Goal: Task Accomplishment & Management: Manage account settings

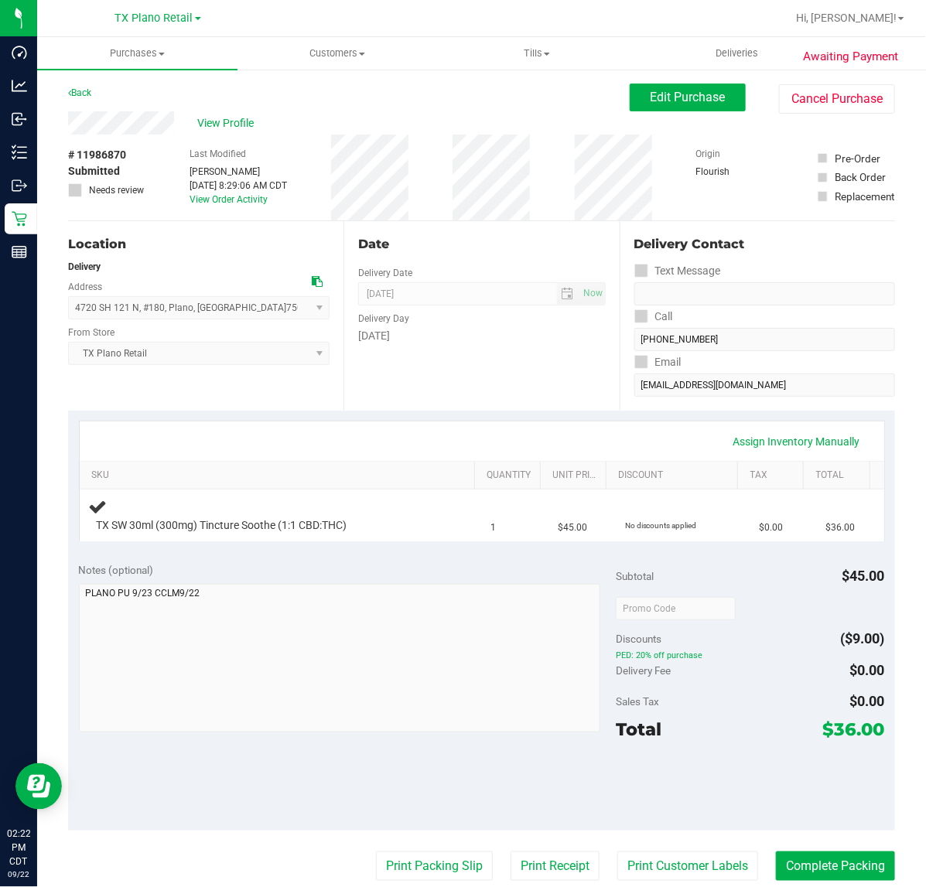
click at [499, 348] on div "Date Delivery Date [DATE] Now [DATE] 07:00 AM Now Delivery Day [DATE]" at bounding box center [480, 316] width 275 height 190
click at [501, 347] on div "Date Delivery Date [DATE] Now [DATE] 07:00 AM Now Delivery Day [DATE]" at bounding box center [480, 316] width 275 height 190
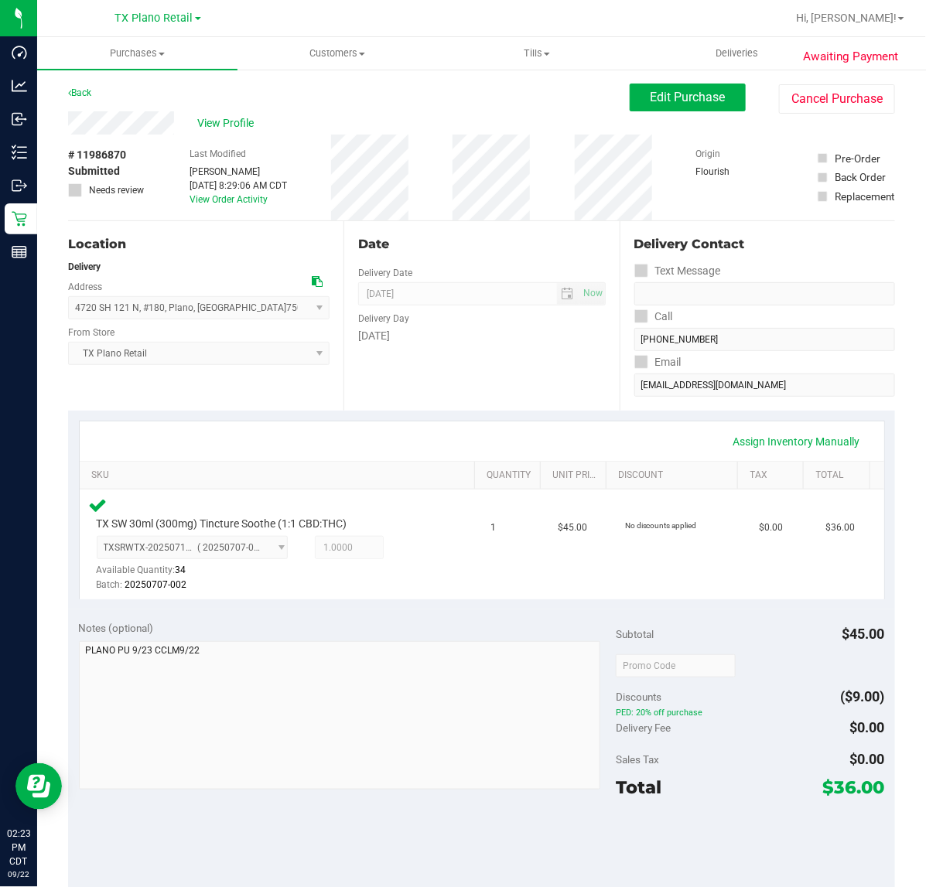
scroll to position [193, 0]
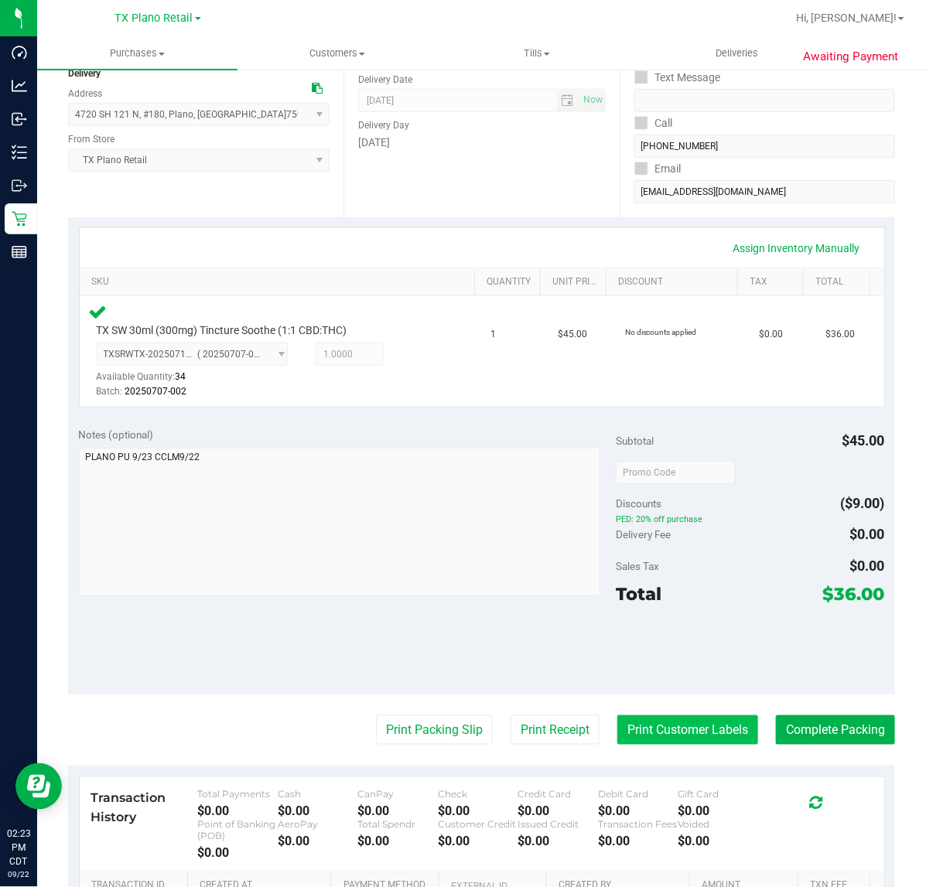
click at [709, 716] on button "Print Customer Labels" at bounding box center [687, 730] width 141 height 29
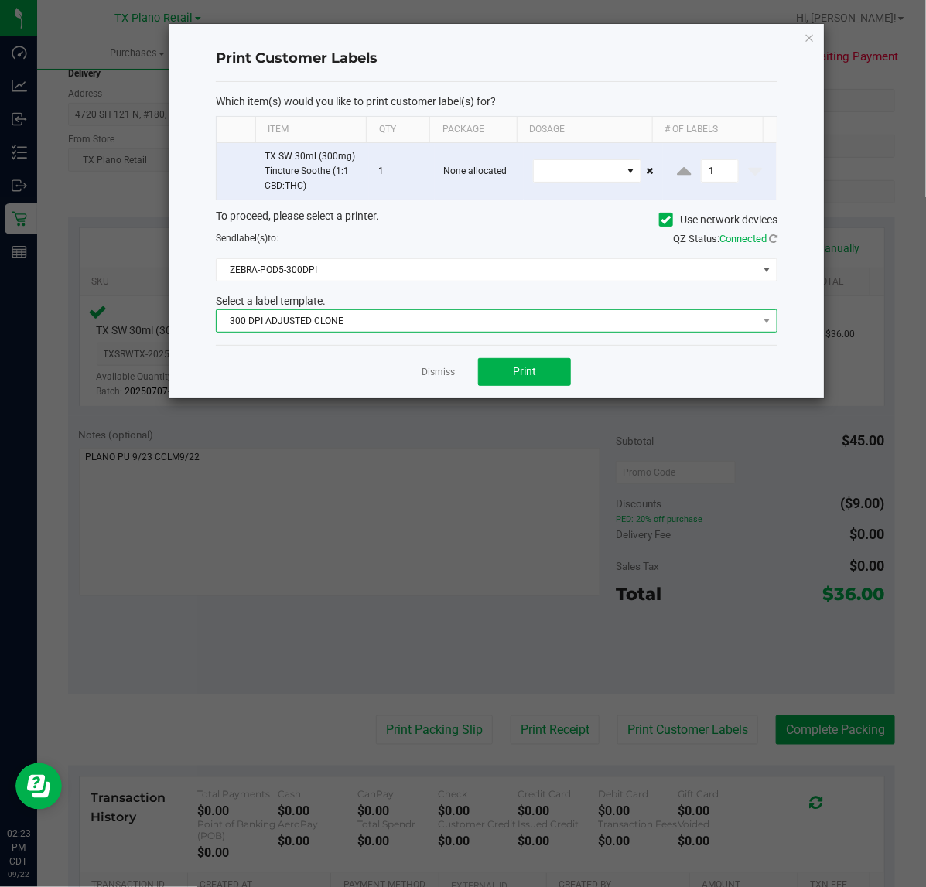
click at [420, 330] on span "300 DPI ADJUSTED CLONE" at bounding box center [487, 321] width 541 height 22
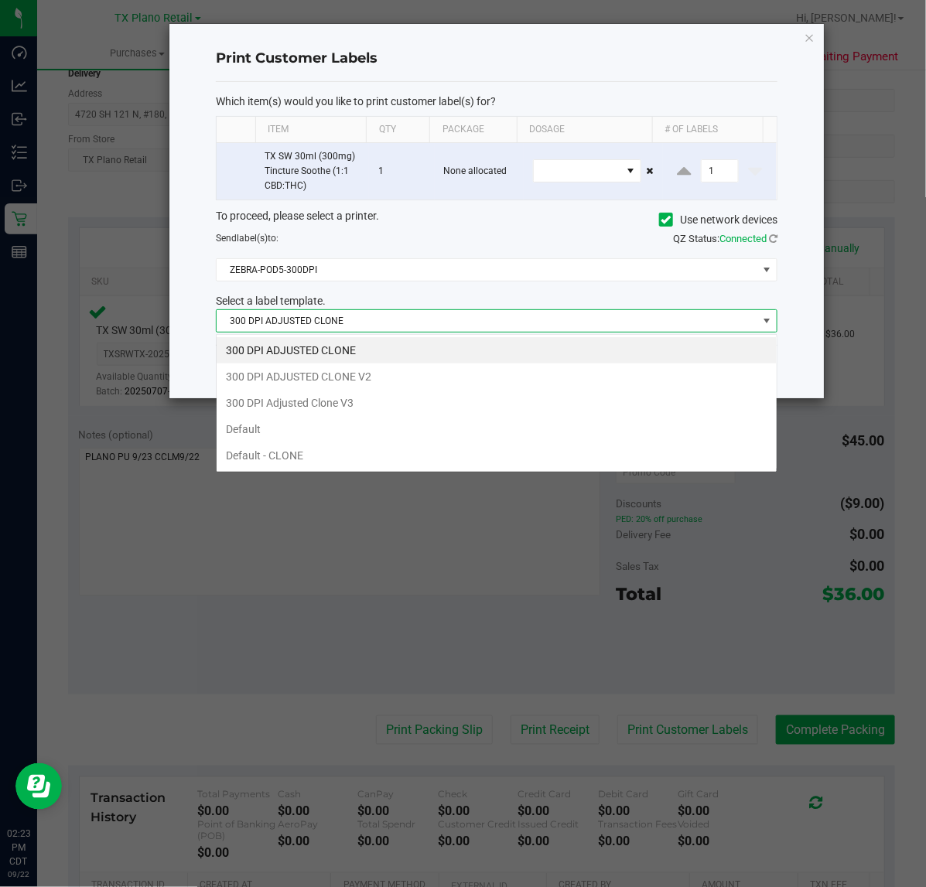
scroll to position [24, 562]
click at [403, 402] on li "300 DPI Adjusted Clone V3" at bounding box center [497, 403] width 560 height 26
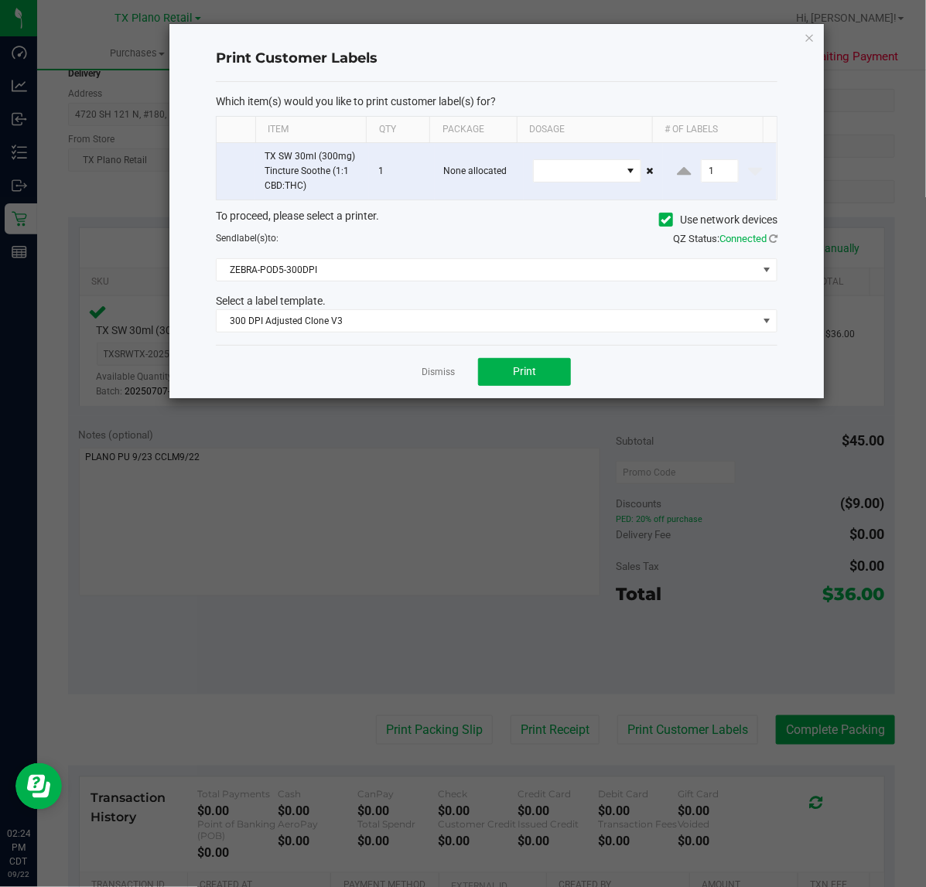
click at [500, 388] on div "Dismiss Print" at bounding box center [497, 371] width 562 height 53
click at [486, 371] on button "Print" at bounding box center [524, 372] width 93 height 28
click at [457, 370] on div "Dismiss Print" at bounding box center [497, 371] width 562 height 53
click at [455, 370] on div "Dismiss Print" at bounding box center [497, 371] width 562 height 53
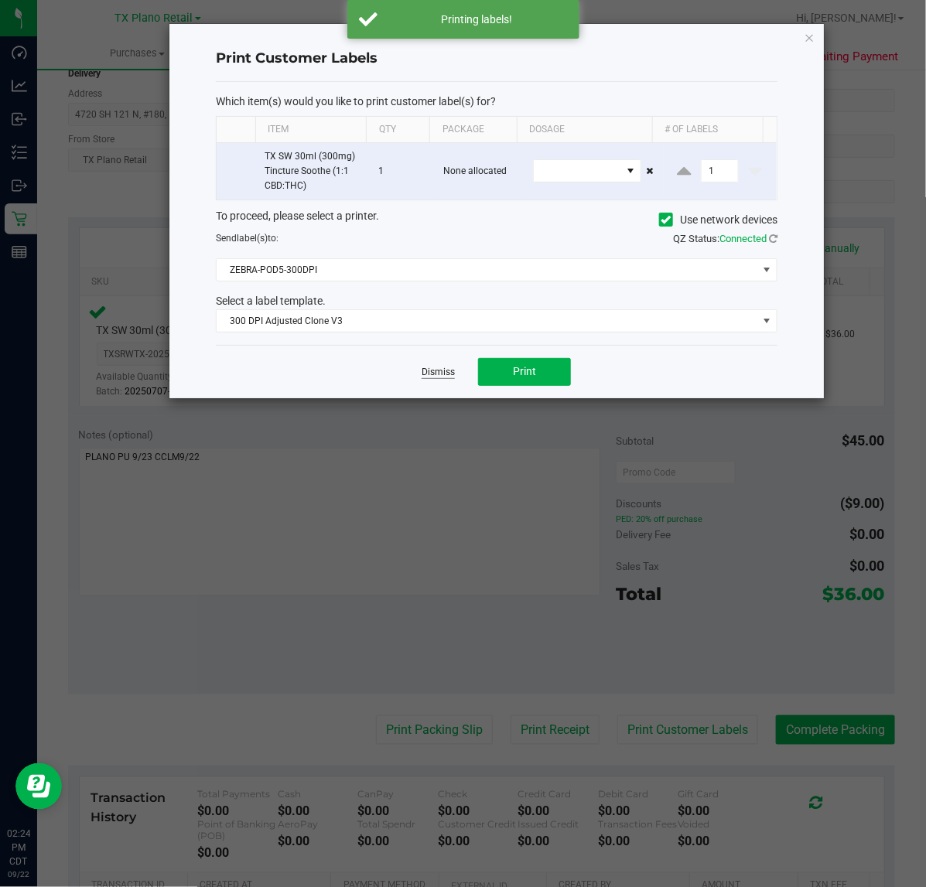
click at [450, 372] on link "Dismiss" at bounding box center [438, 372] width 33 height 13
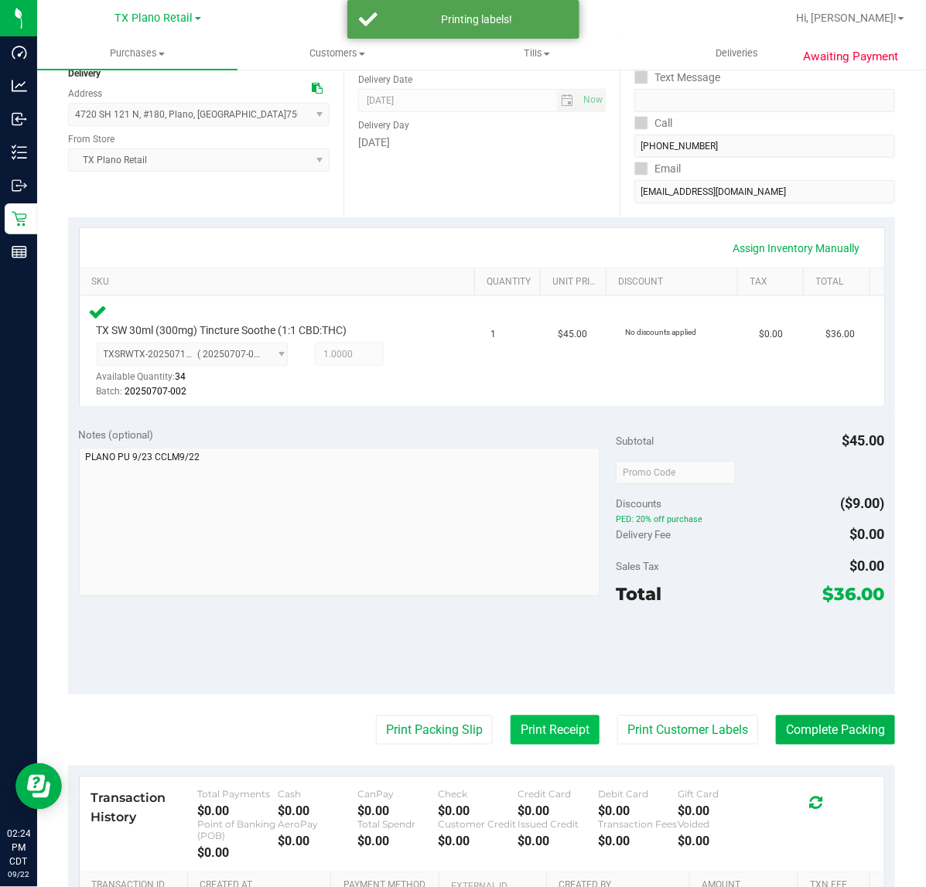
click at [517, 716] on button "Print Receipt" at bounding box center [555, 730] width 89 height 29
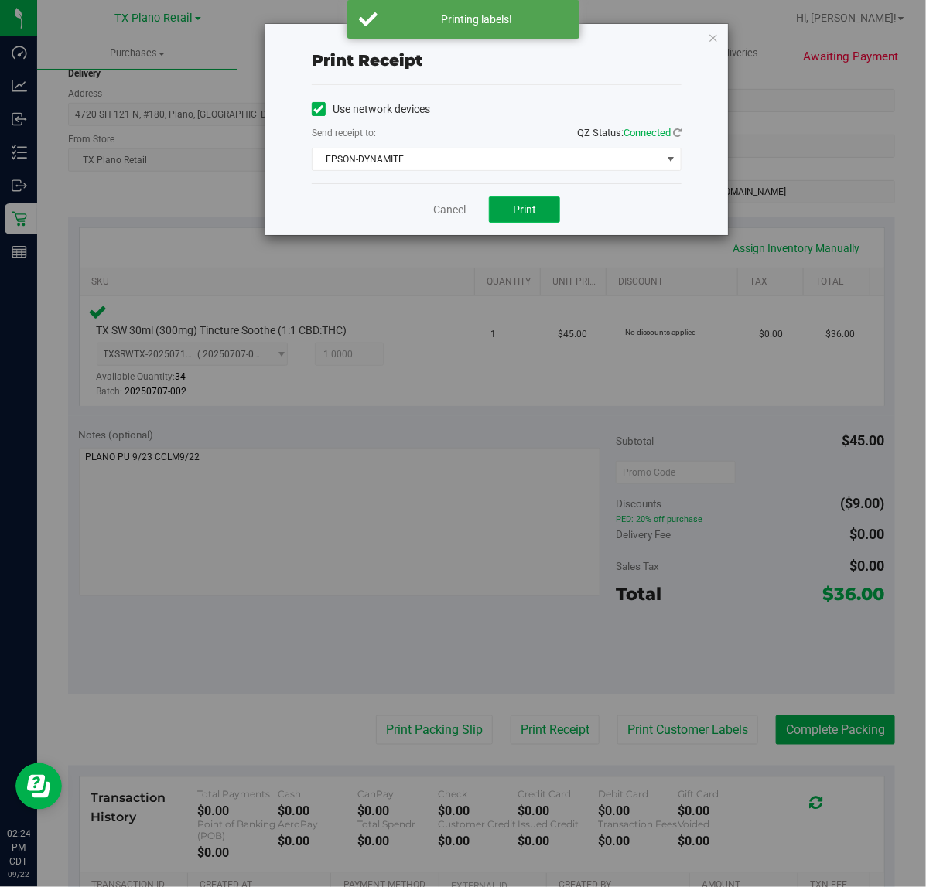
click at [535, 223] on button "Print" at bounding box center [524, 209] width 71 height 26
click at [453, 218] on link "Cancel" at bounding box center [443, 210] width 32 height 16
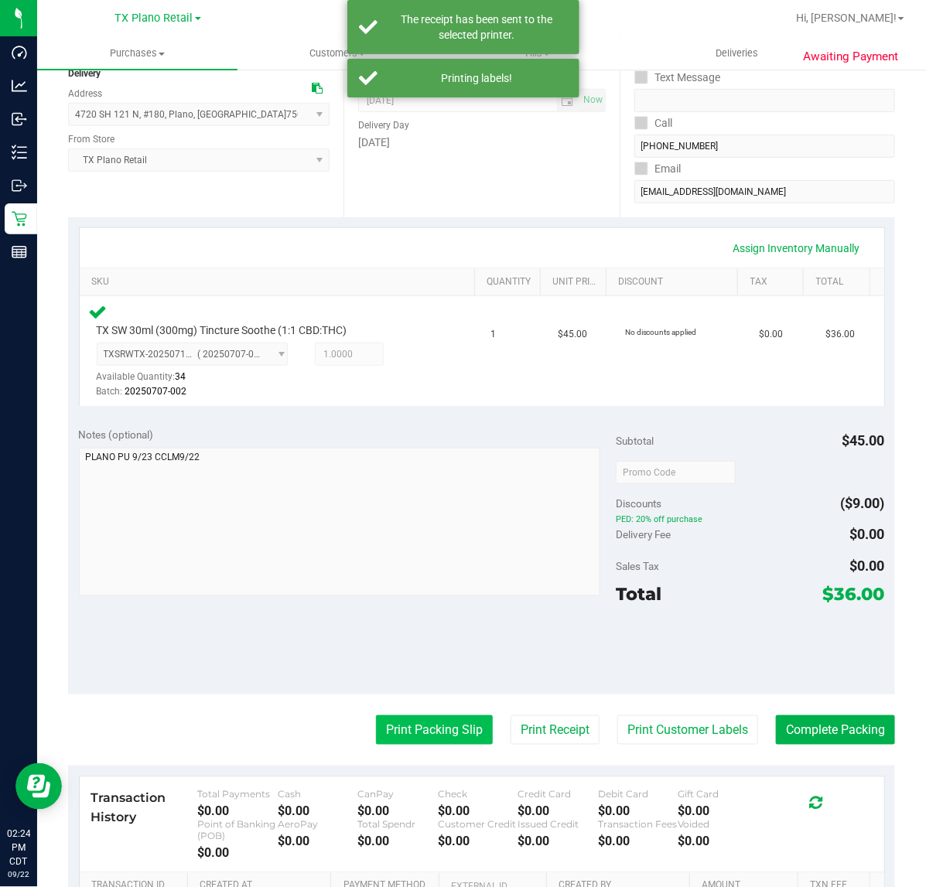
click at [404, 716] on button "Print Packing Slip" at bounding box center [434, 730] width 117 height 29
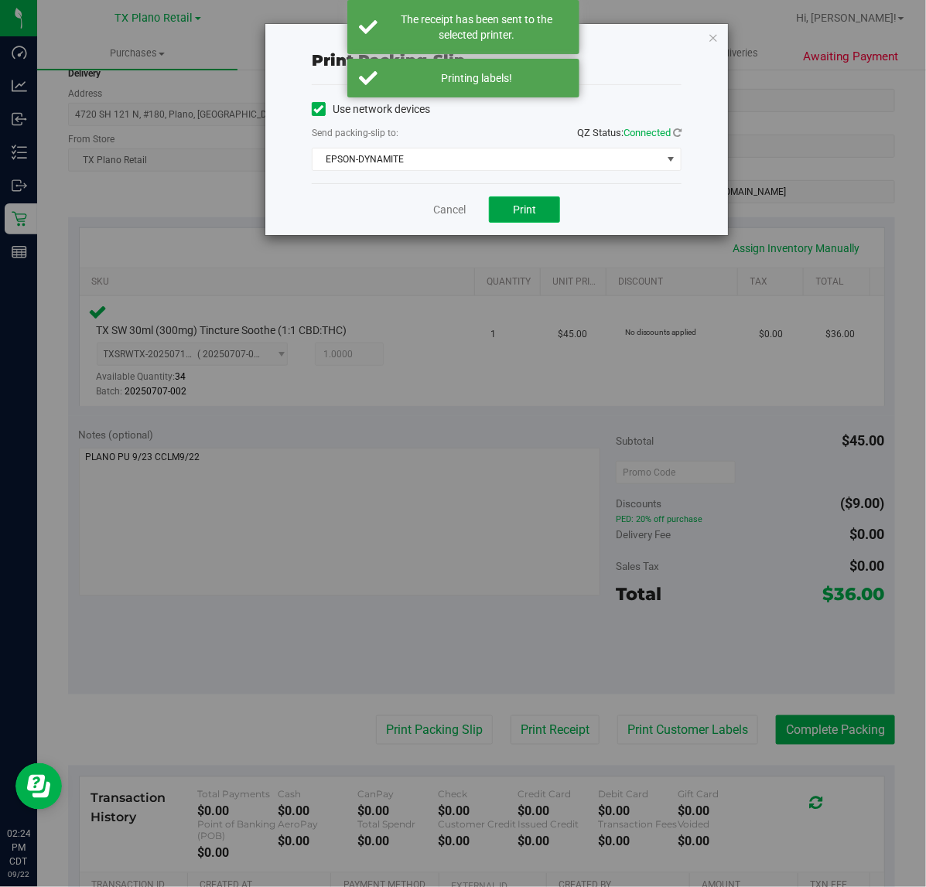
click at [538, 213] on button "Print" at bounding box center [524, 209] width 71 height 26
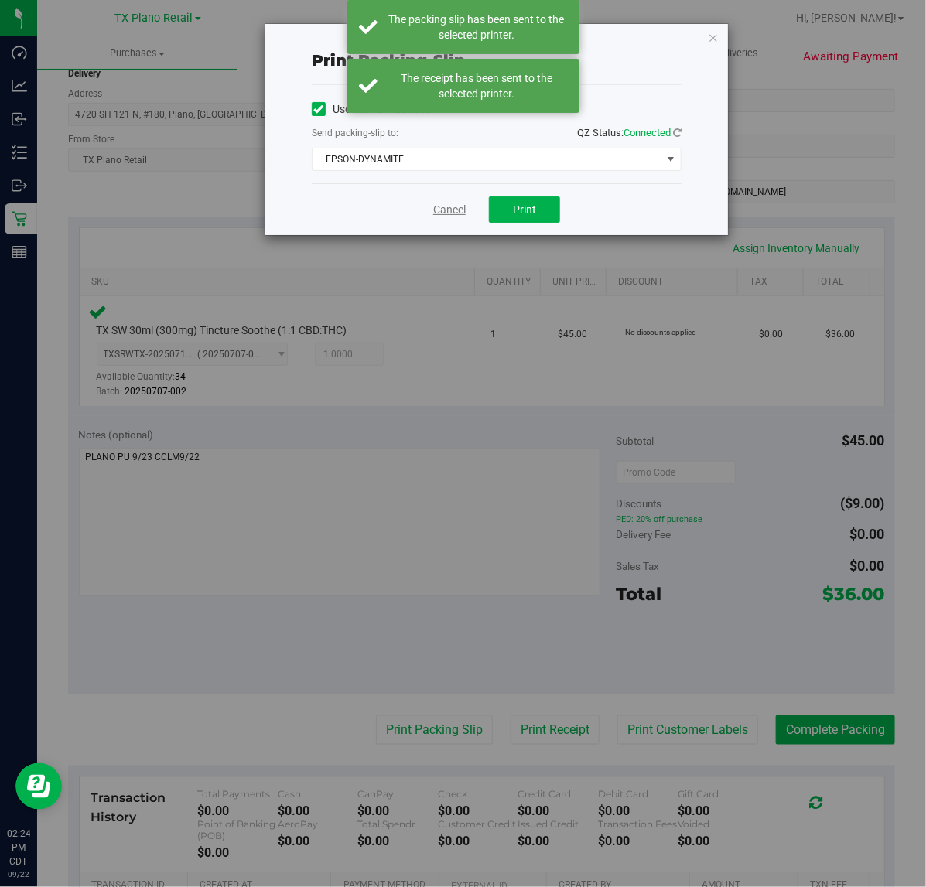
click at [450, 215] on link "Cancel" at bounding box center [449, 210] width 32 height 16
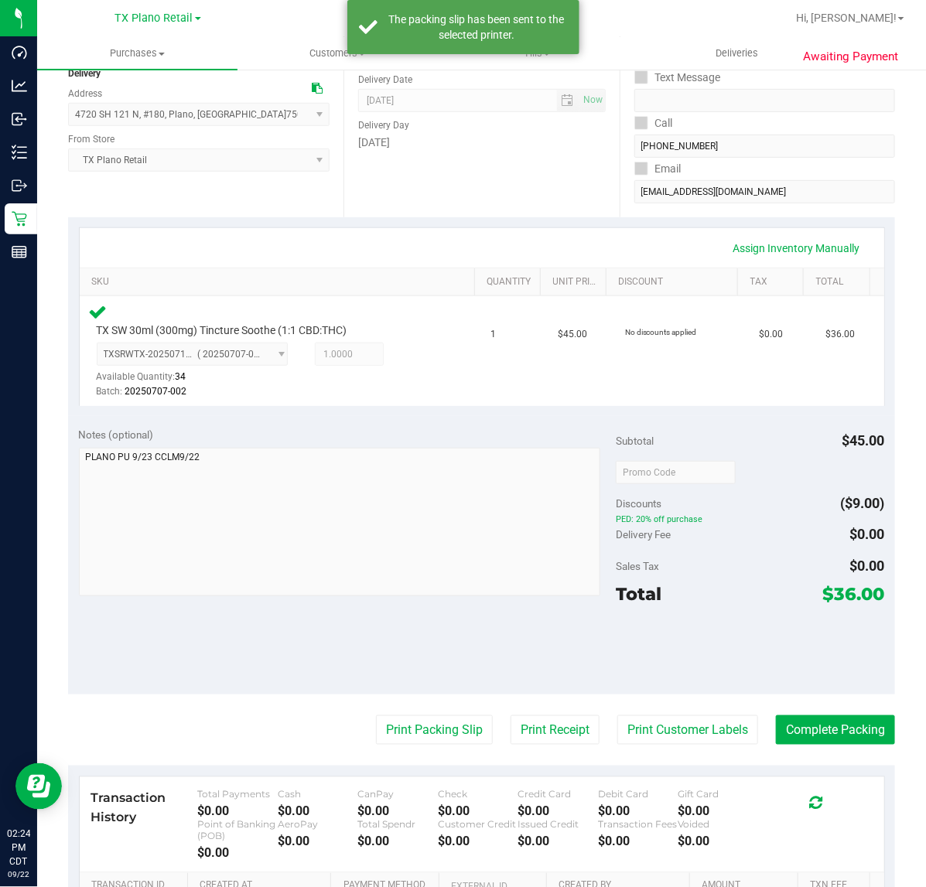
click at [822, 695] on purchase-details "Back Edit Purchase Cancel Purchase View Profile # 11986870 Submitted Needs revi…" at bounding box center [481, 478] width 827 height 1177
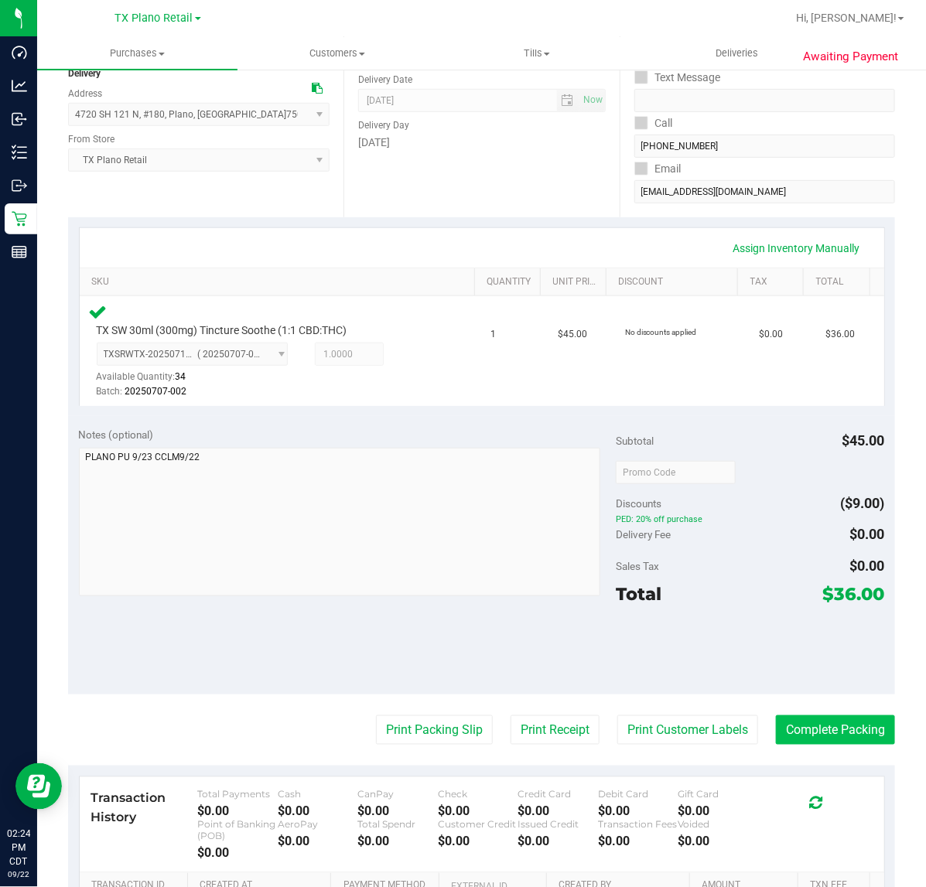
click at [824, 732] on button "Complete Packing" at bounding box center [835, 730] width 119 height 29
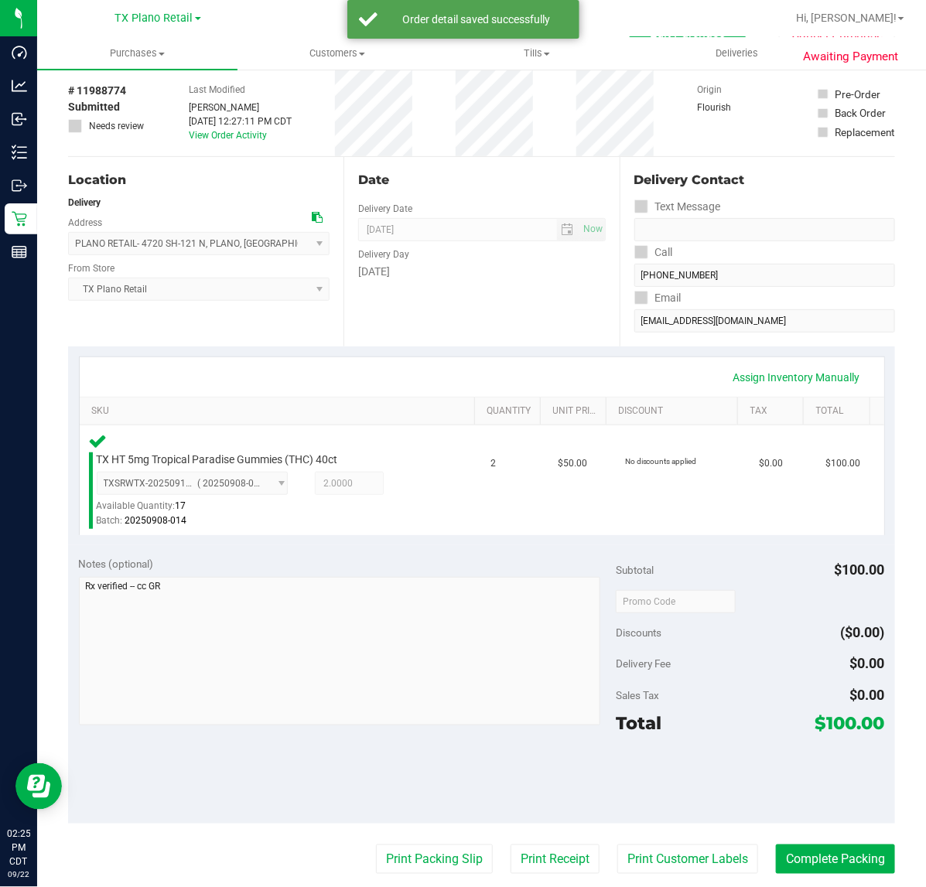
scroll to position [193, 0]
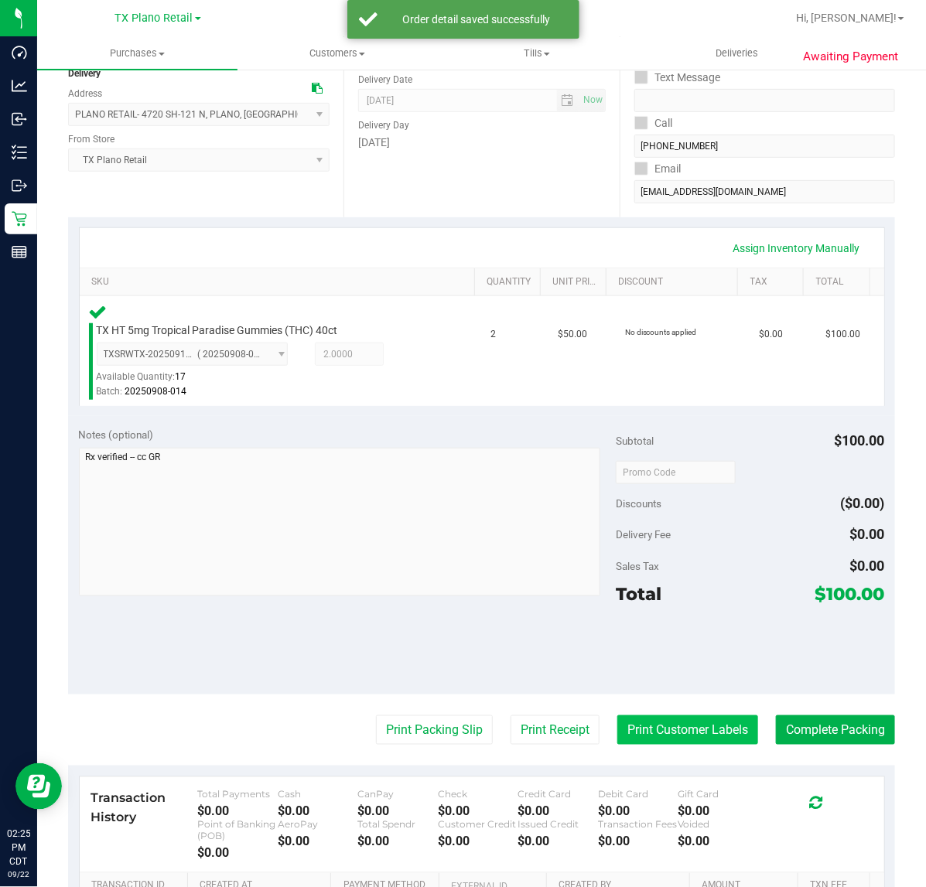
click at [647, 723] on button "Print Customer Labels" at bounding box center [687, 730] width 141 height 29
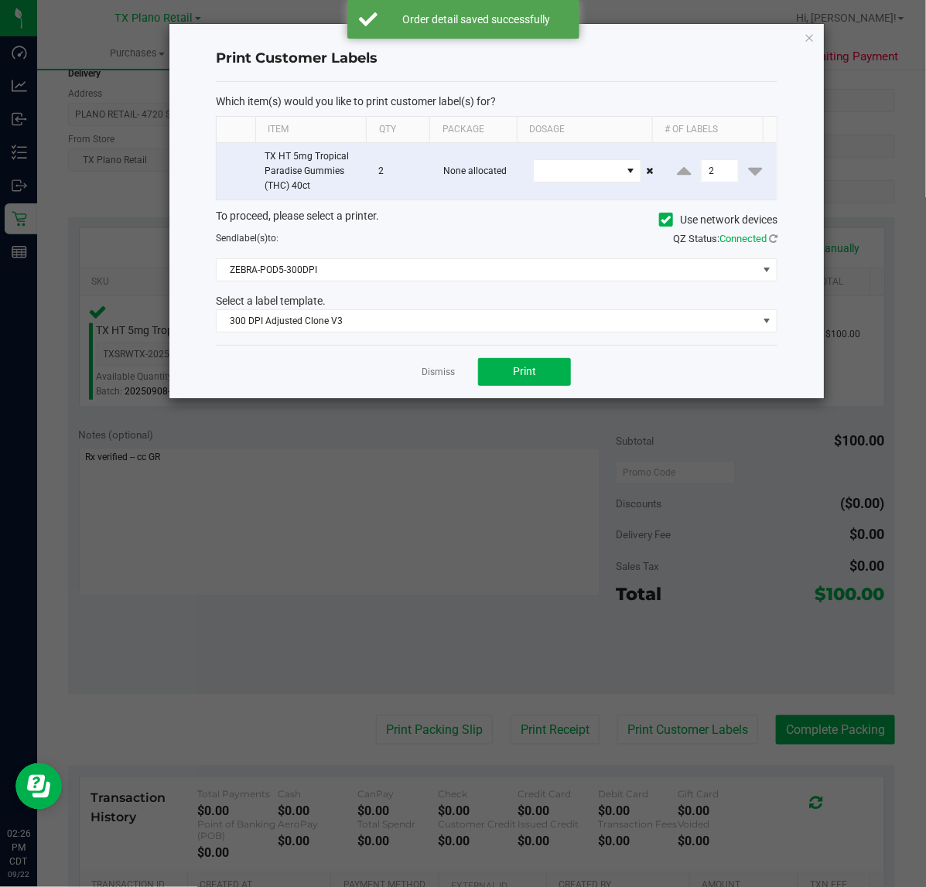
click at [476, 371] on div "Dismiss Print" at bounding box center [497, 371] width 562 height 53
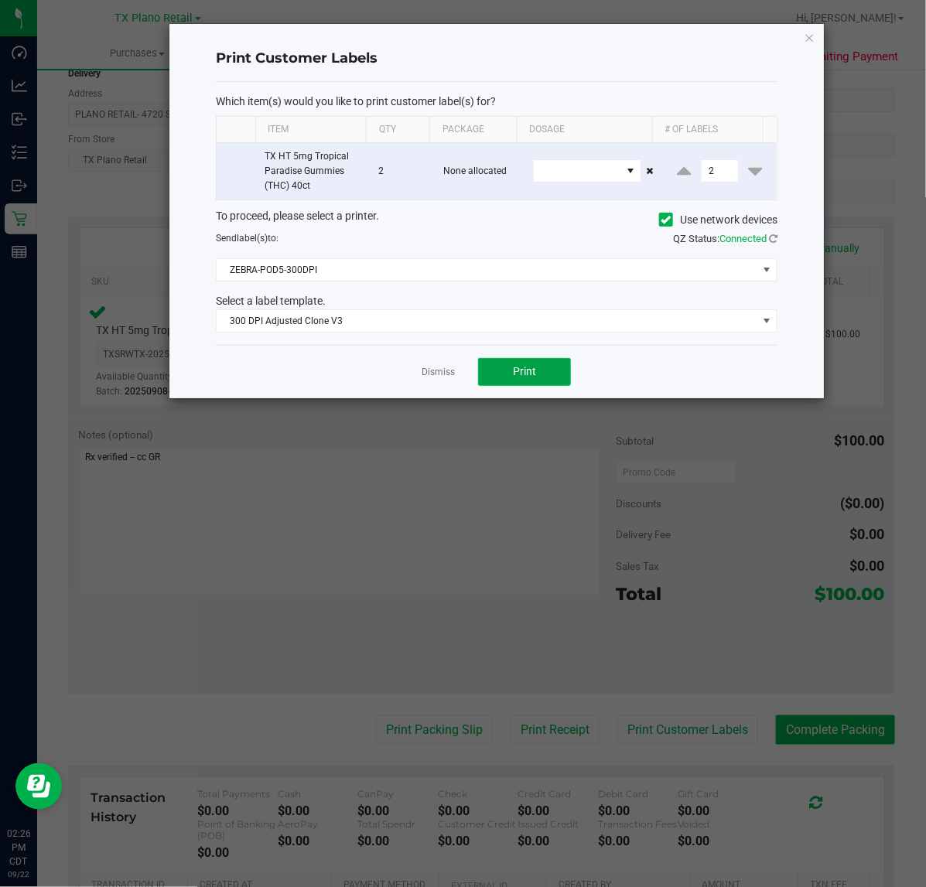
click at [492, 371] on button "Print" at bounding box center [524, 372] width 93 height 28
drag, startPoint x: 391, startPoint y: 374, endPoint x: 406, endPoint y: 373, distance: 15.5
click at [400, 374] on div "Dismiss Print" at bounding box center [497, 371] width 562 height 53
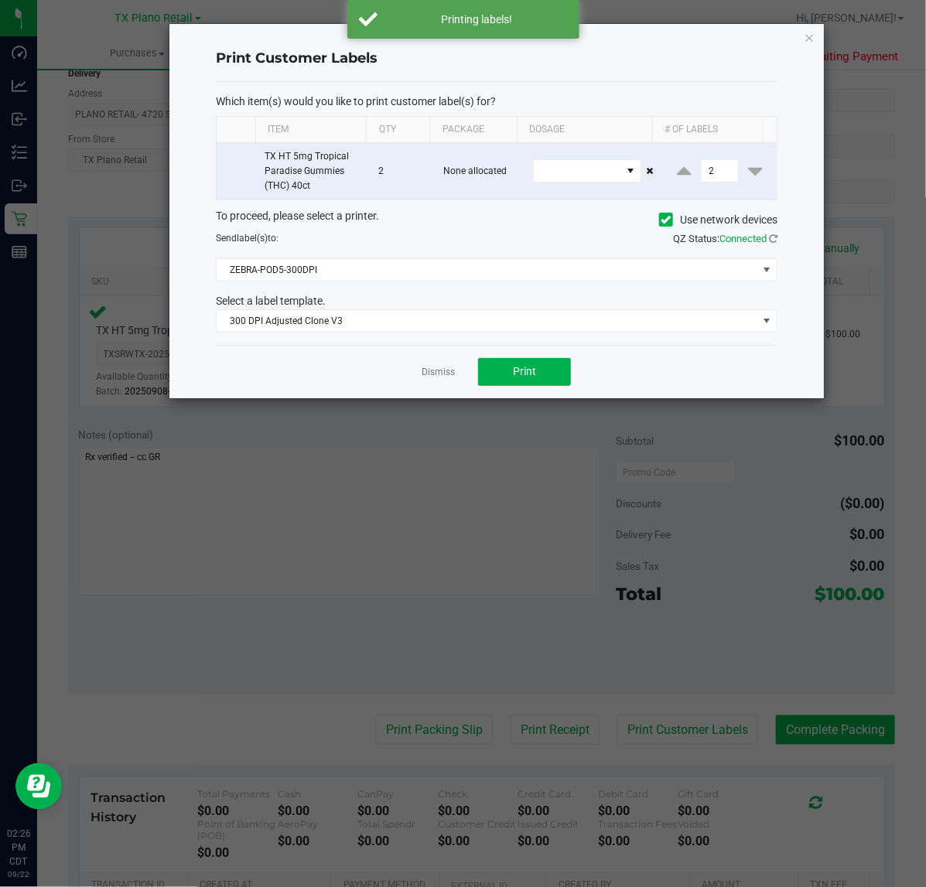
click at [473, 370] on div "Dismiss Print" at bounding box center [497, 371] width 562 height 53
drag, startPoint x: 429, startPoint y: 375, endPoint x: 490, endPoint y: 418, distance: 73.8
click at [430, 376] on link "Dismiss" at bounding box center [438, 372] width 33 height 13
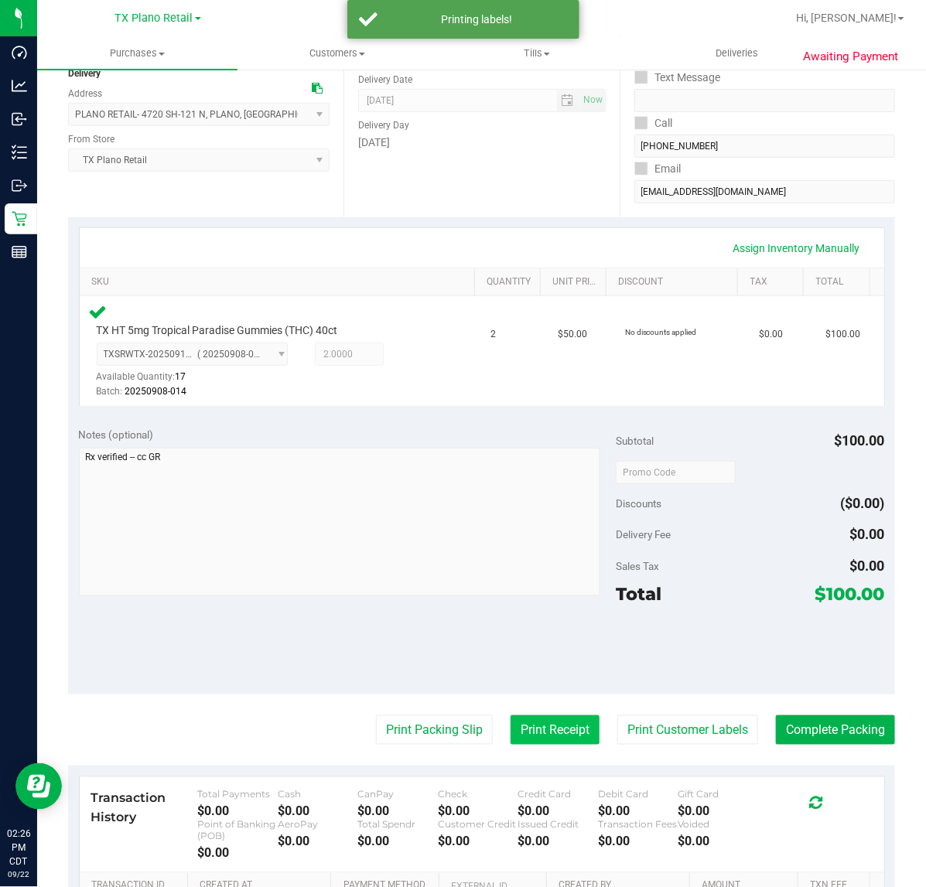
click at [569, 732] on button "Print Receipt" at bounding box center [555, 730] width 89 height 29
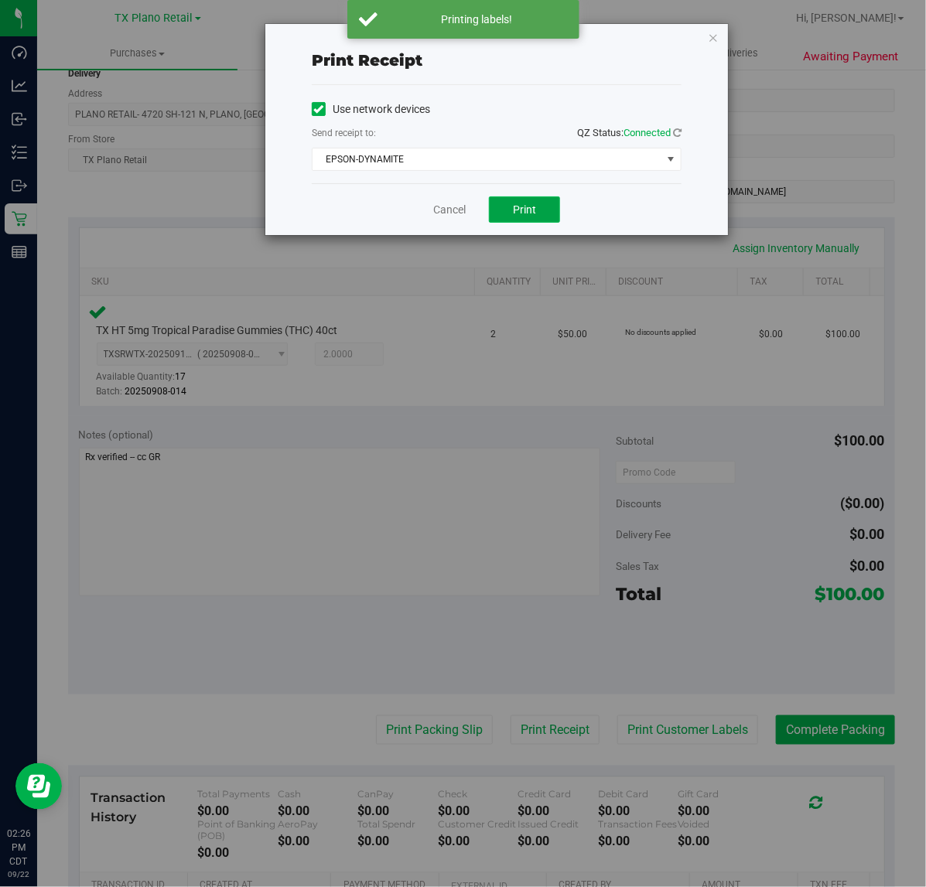
click at [501, 214] on button "Print" at bounding box center [524, 209] width 71 height 26
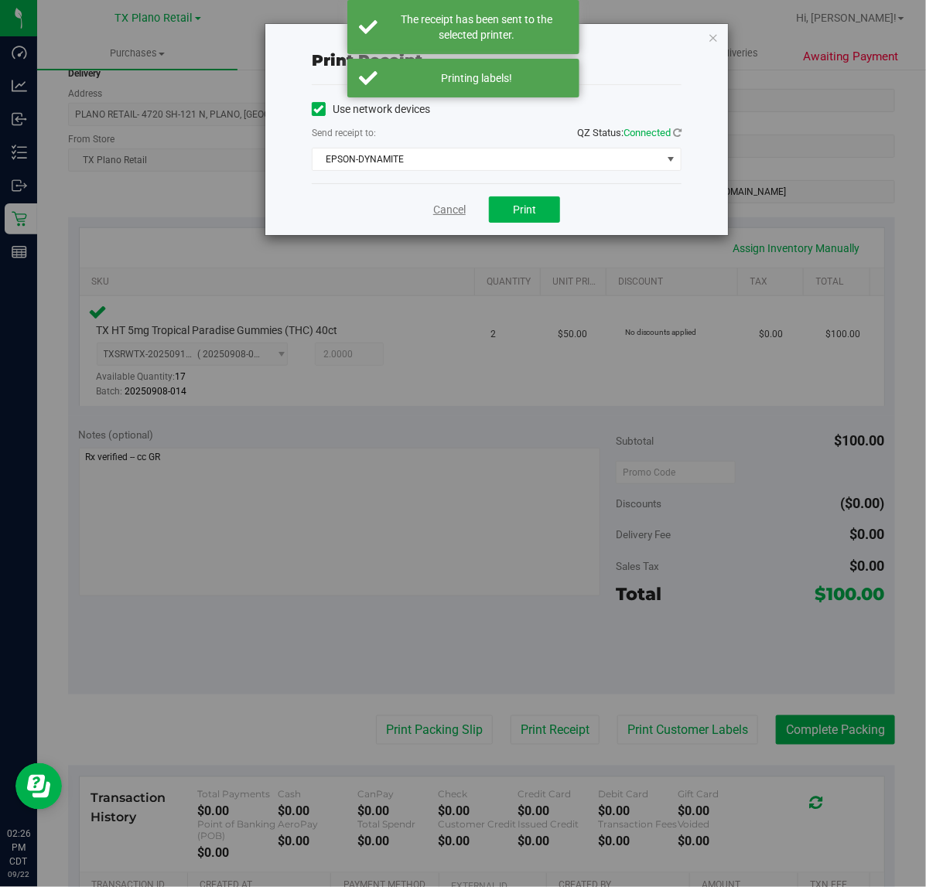
click at [449, 214] on link "Cancel" at bounding box center [449, 210] width 32 height 16
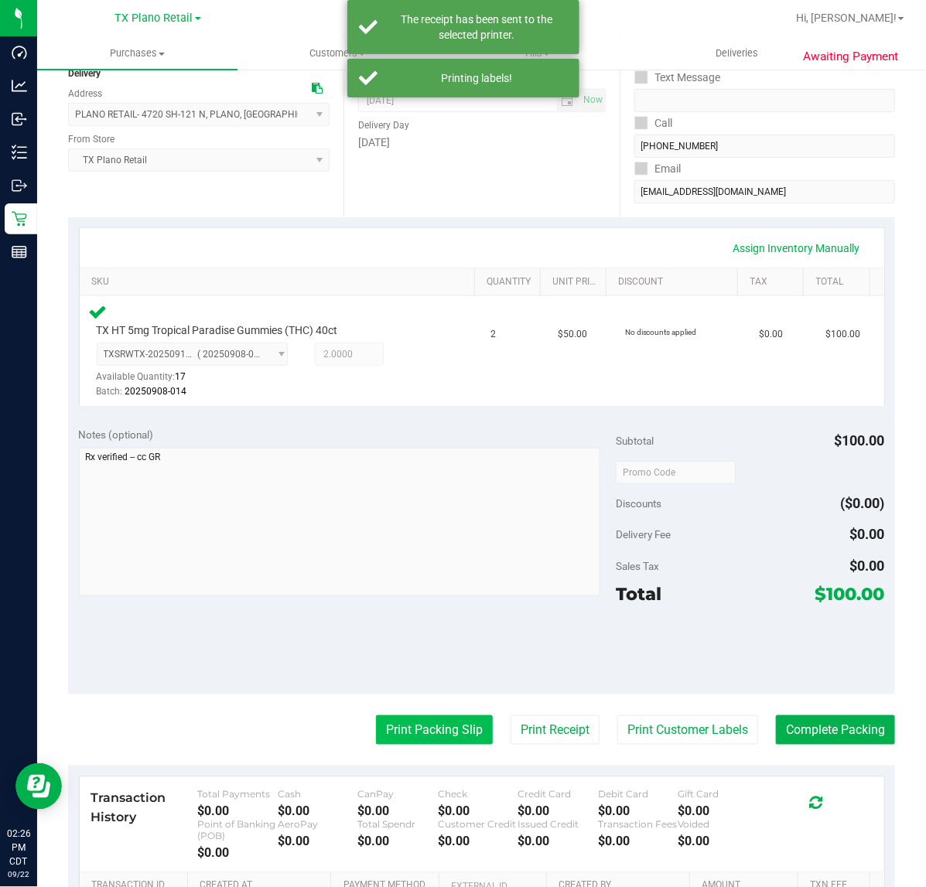
drag, startPoint x: 402, startPoint y: 731, endPoint x: 404, endPoint y: 717, distance: 14.0
click at [404, 717] on button "Print Packing Slip" at bounding box center [434, 730] width 117 height 29
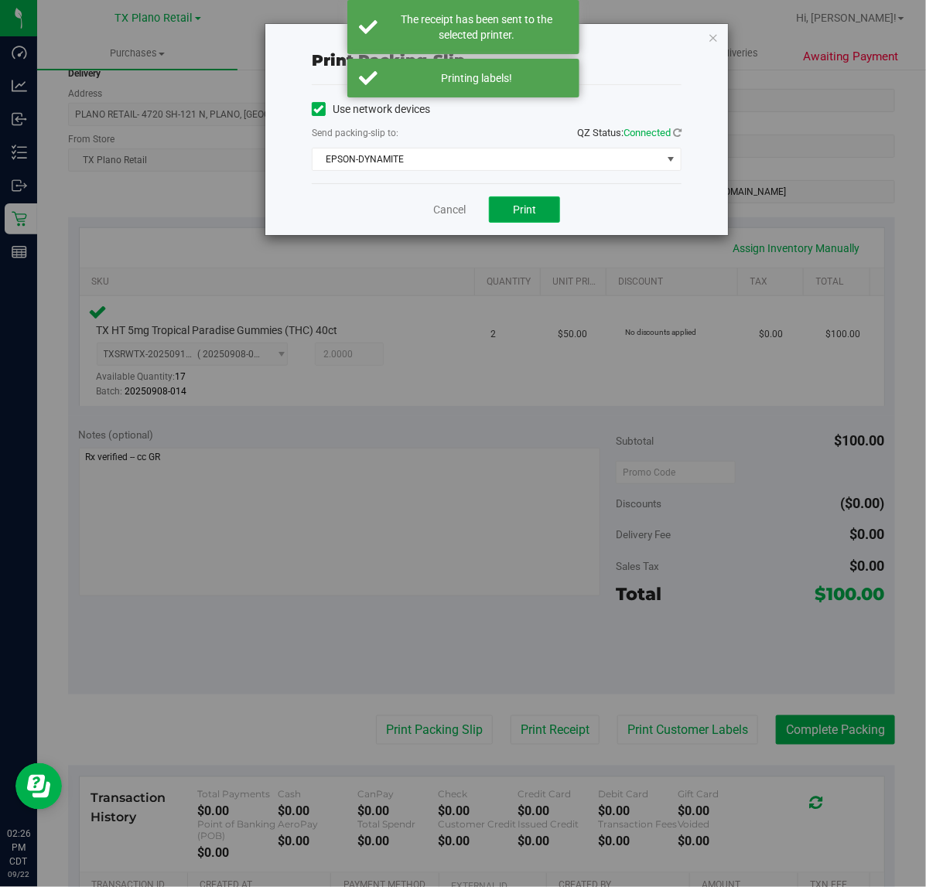
click at [519, 211] on span "Print" at bounding box center [524, 209] width 23 height 12
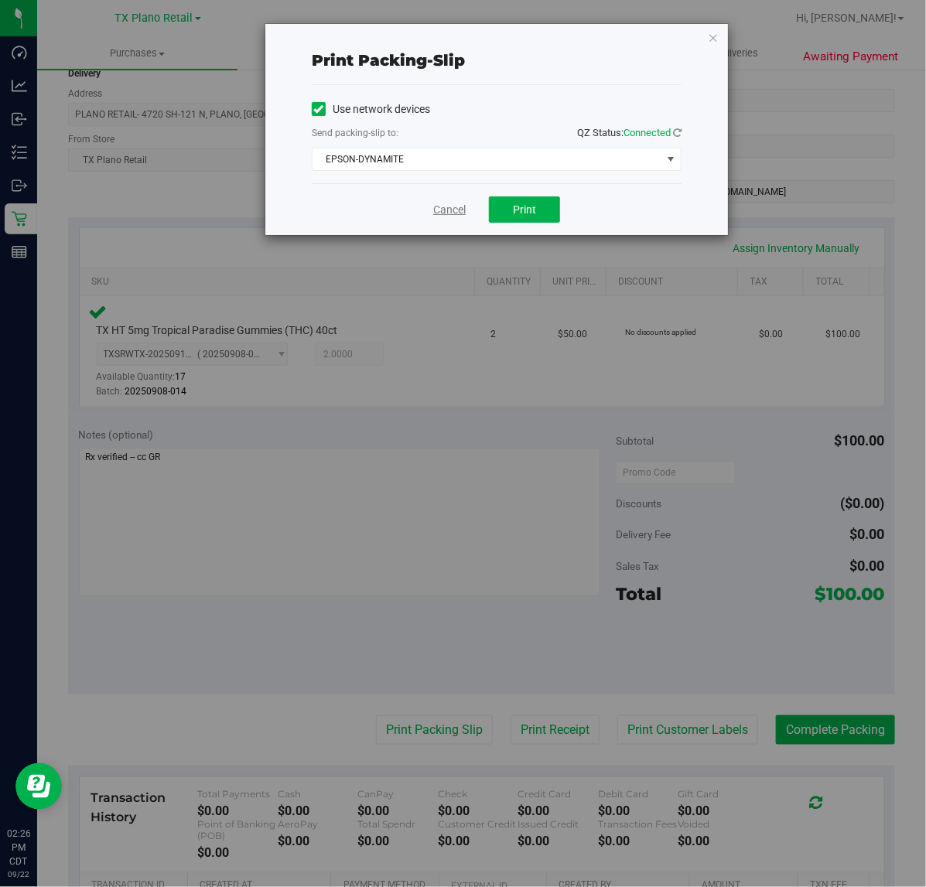
click at [443, 203] on link "Cancel" at bounding box center [449, 210] width 32 height 16
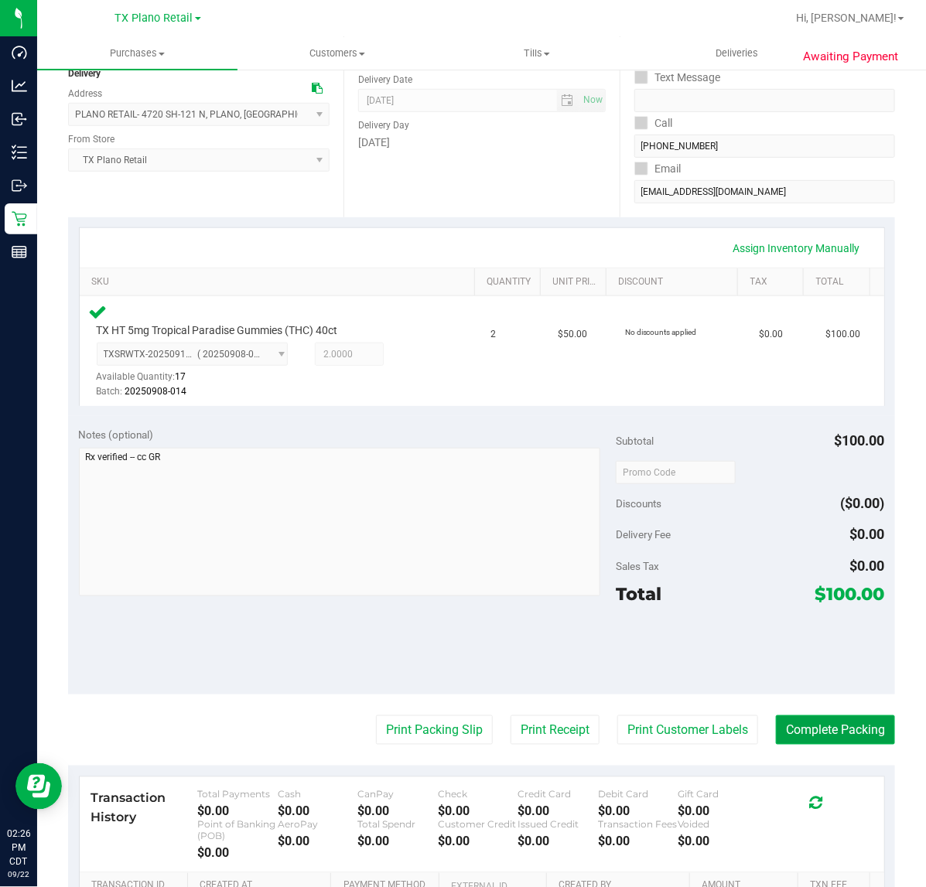
click at [833, 727] on button "Complete Packing" at bounding box center [835, 730] width 119 height 29
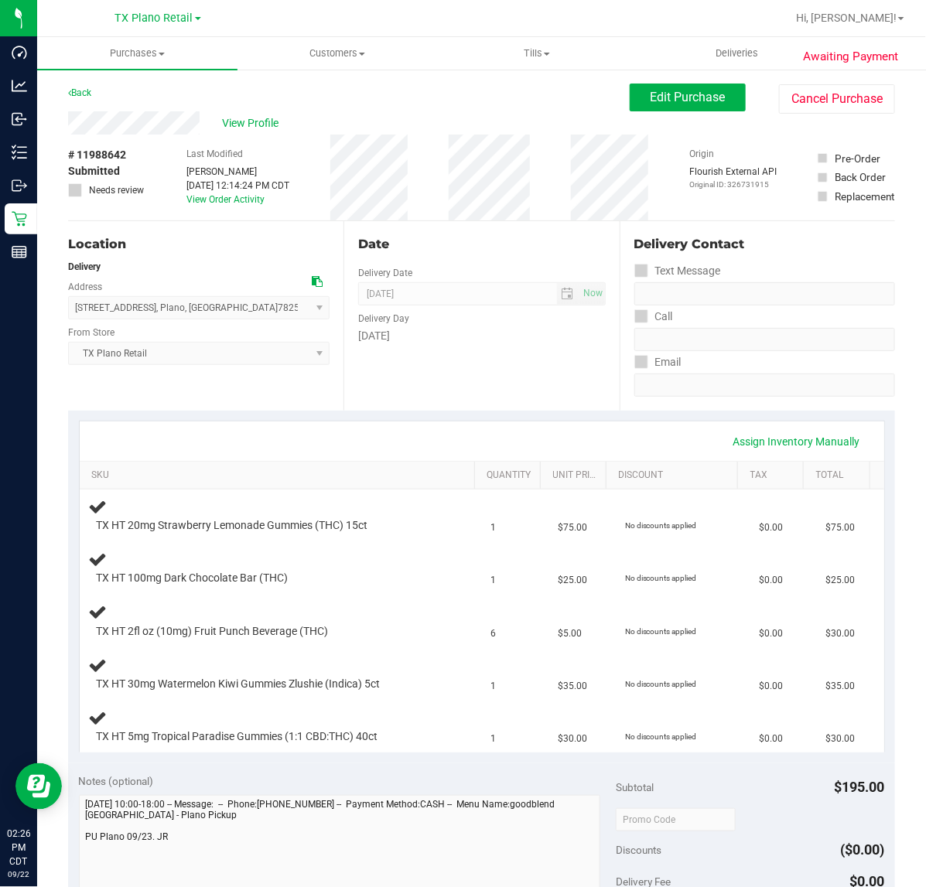
click at [515, 383] on div "Date Delivery Date [DATE] Now [DATE] 07:00 AM Now Delivery Day [DATE]" at bounding box center [480, 316] width 275 height 190
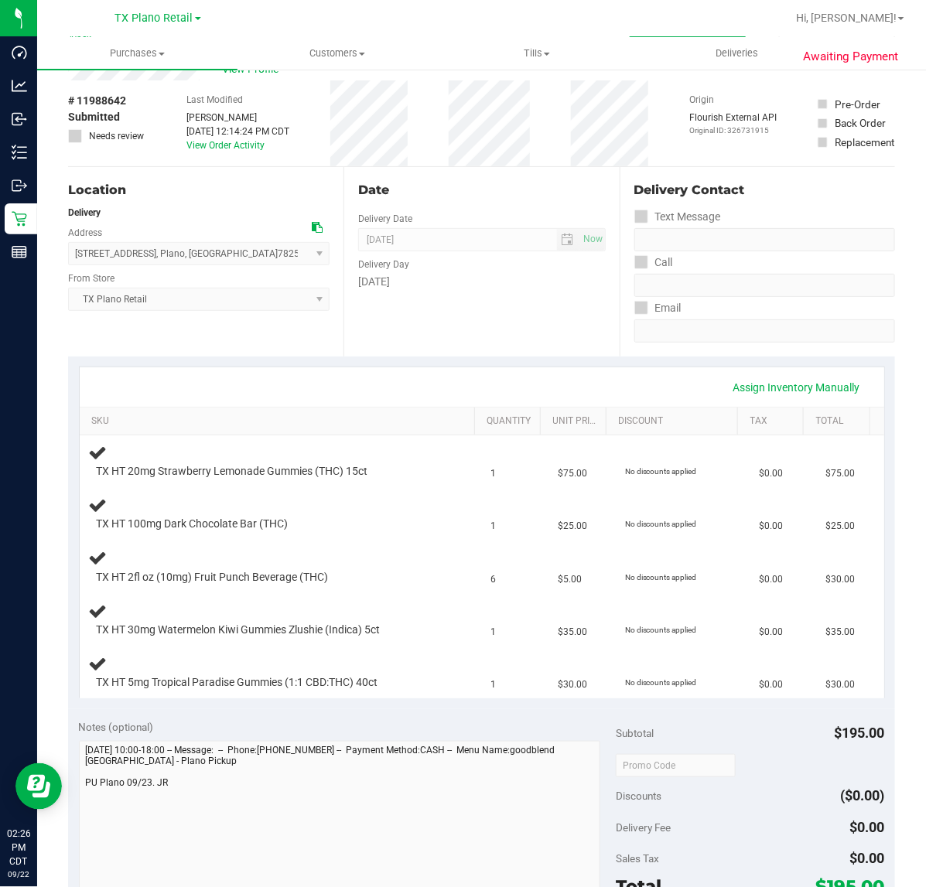
scroll to position [97, 0]
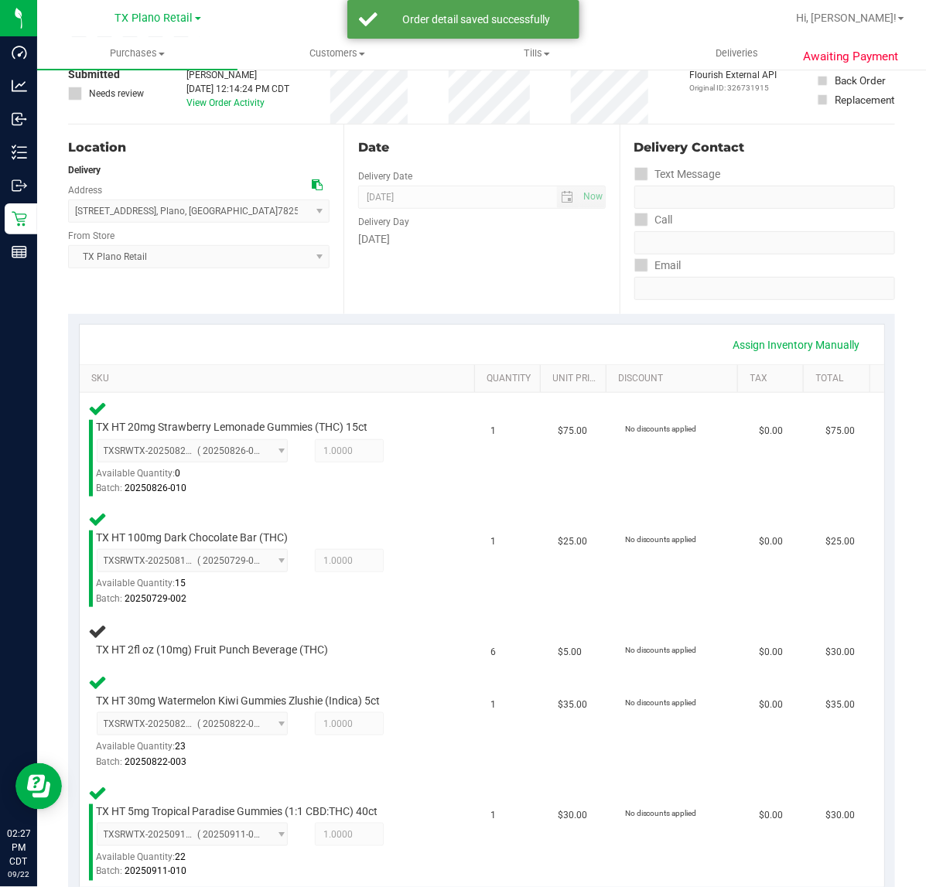
click at [436, 309] on div "Date Delivery Date [DATE] Now [DATE] 07:00 AM Now Delivery Day [DATE]" at bounding box center [480, 220] width 275 height 190
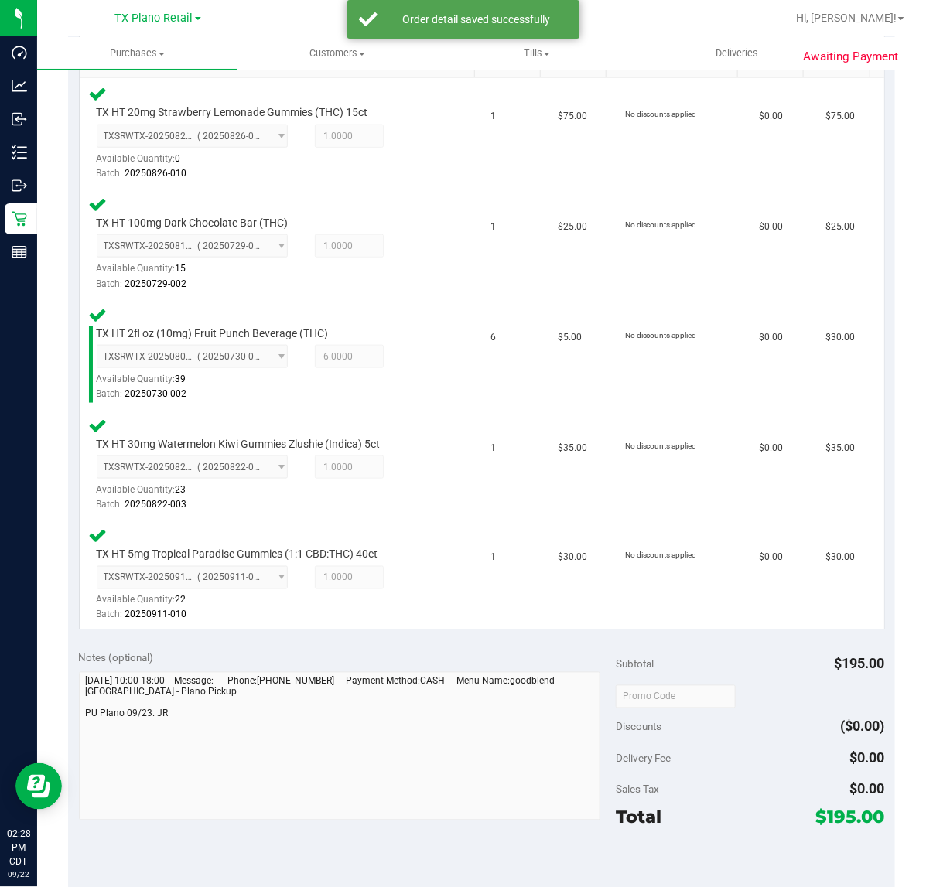
scroll to position [483, 0]
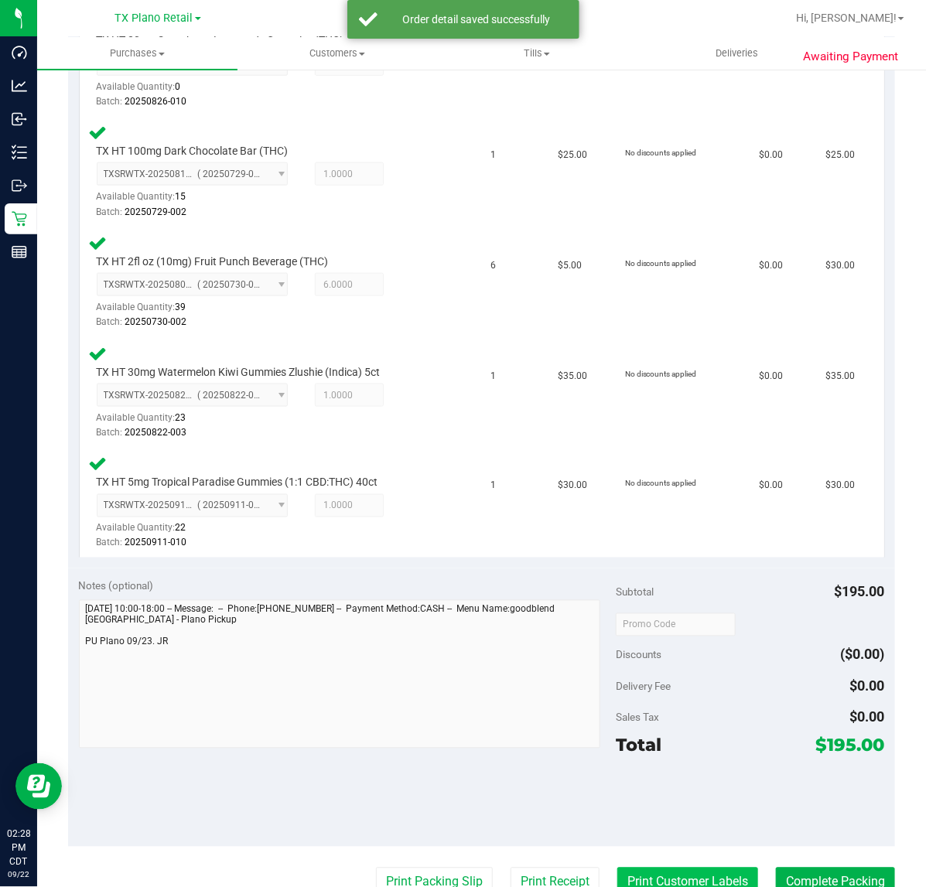
click at [674, 880] on button "Print Customer Labels" at bounding box center [687, 882] width 141 height 29
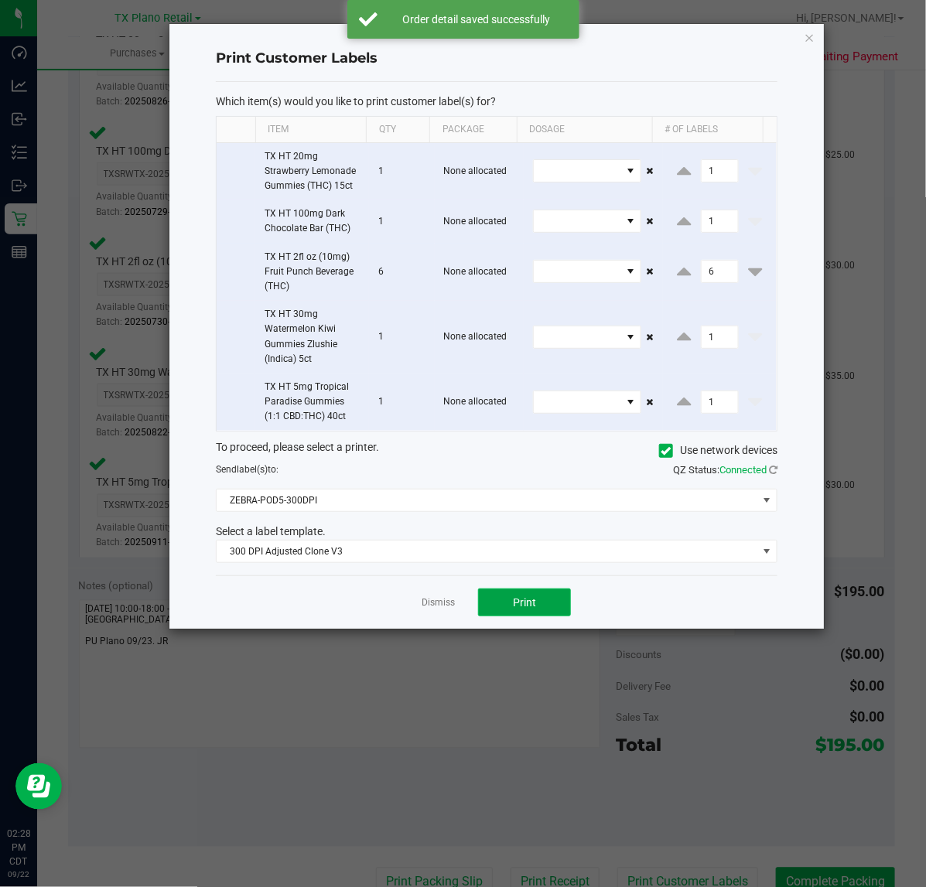
click at [512, 592] on button "Print" at bounding box center [524, 603] width 93 height 28
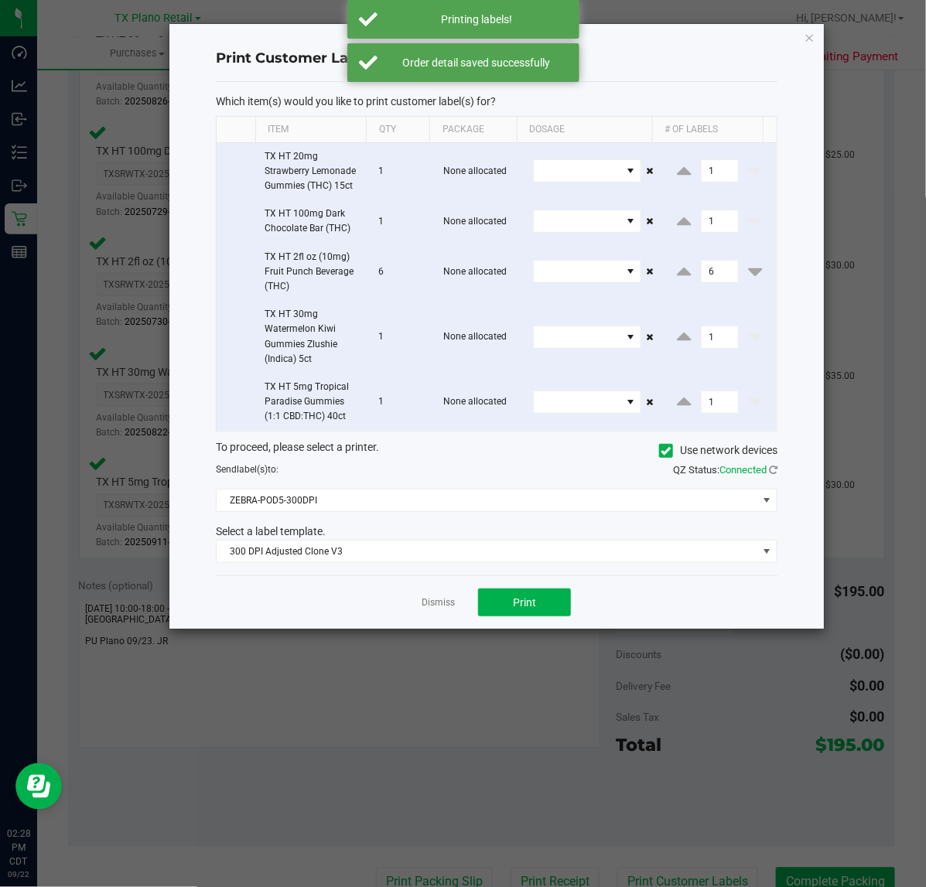
click at [437, 597] on app-cancel-button "Dismiss" at bounding box center [438, 603] width 33 height 16
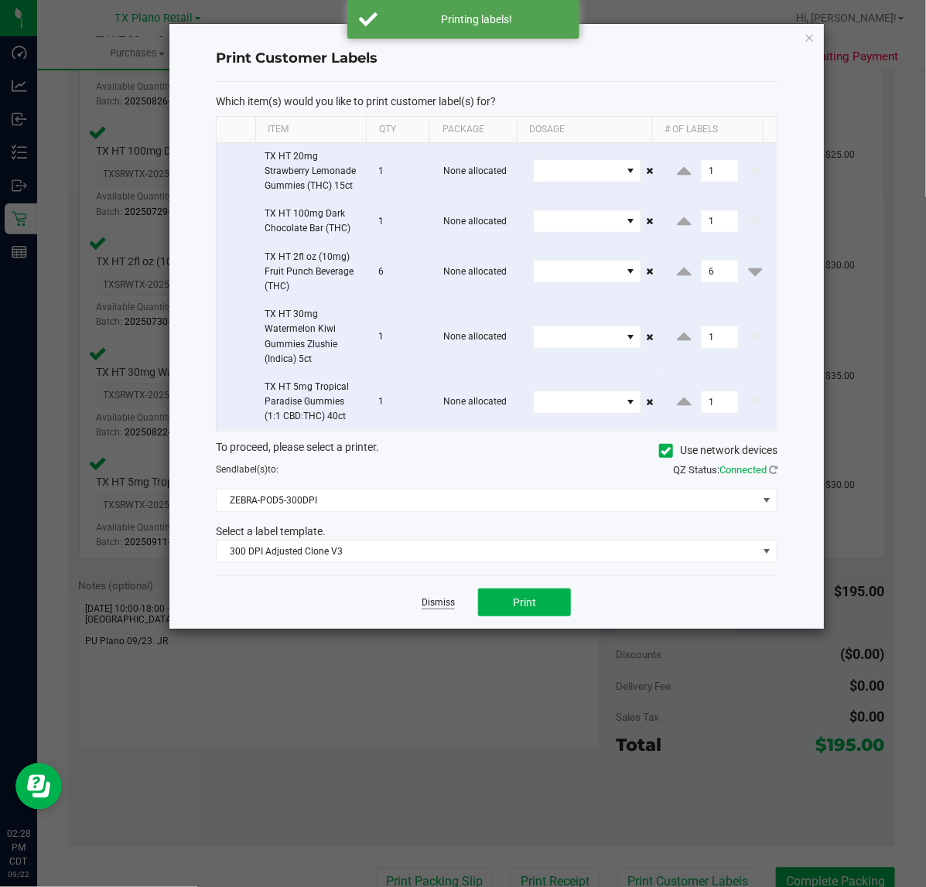
click at [437, 600] on link "Dismiss" at bounding box center [438, 602] width 33 height 13
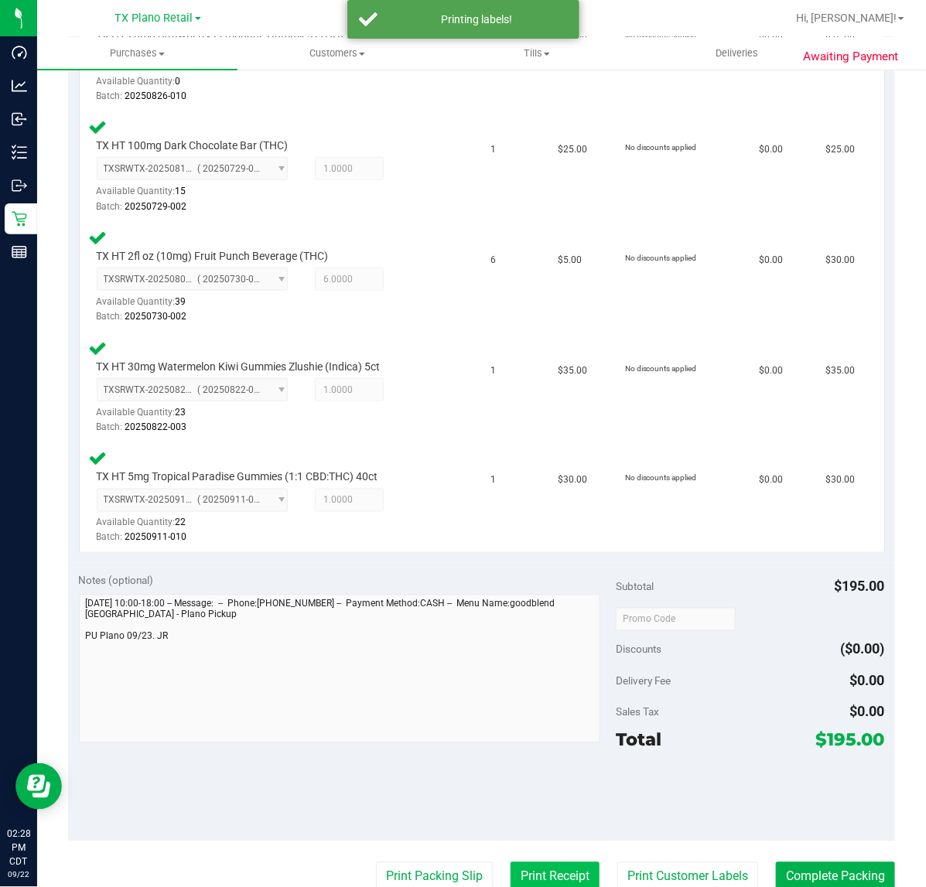
click at [540, 880] on button "Print Receipt" at bounding box center [555, 877] width 89 height 29
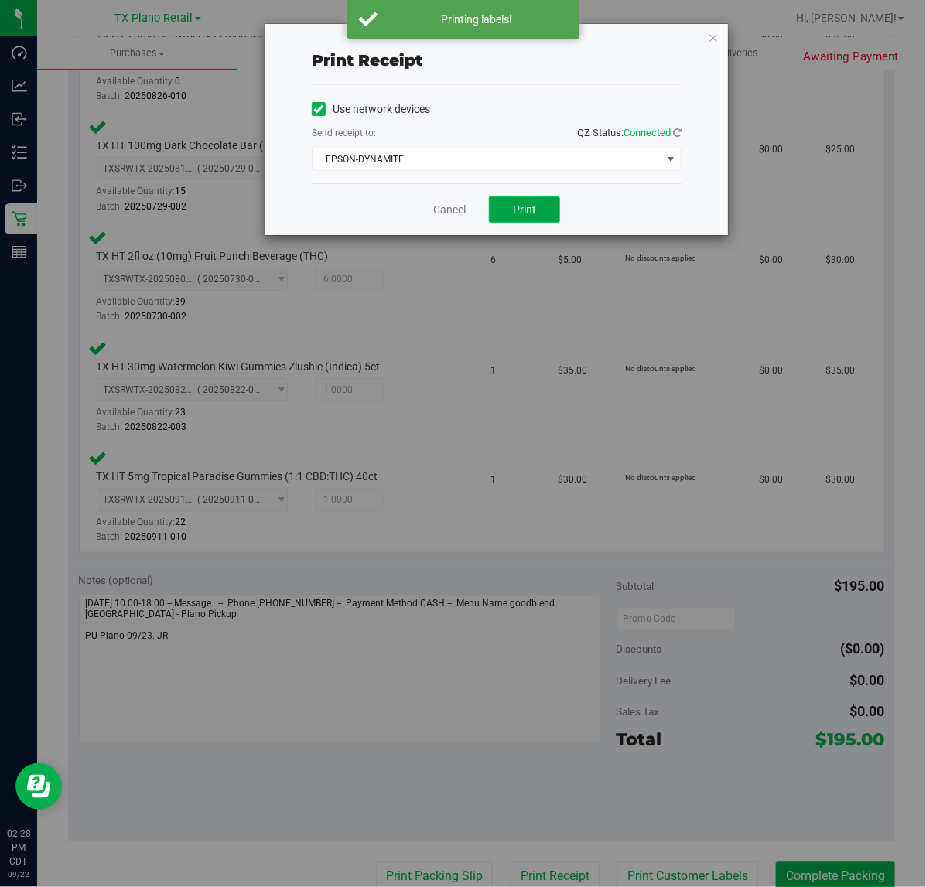
click at [501, 209] on button "Print" at bounding box center [524, 209] width 71 height 26
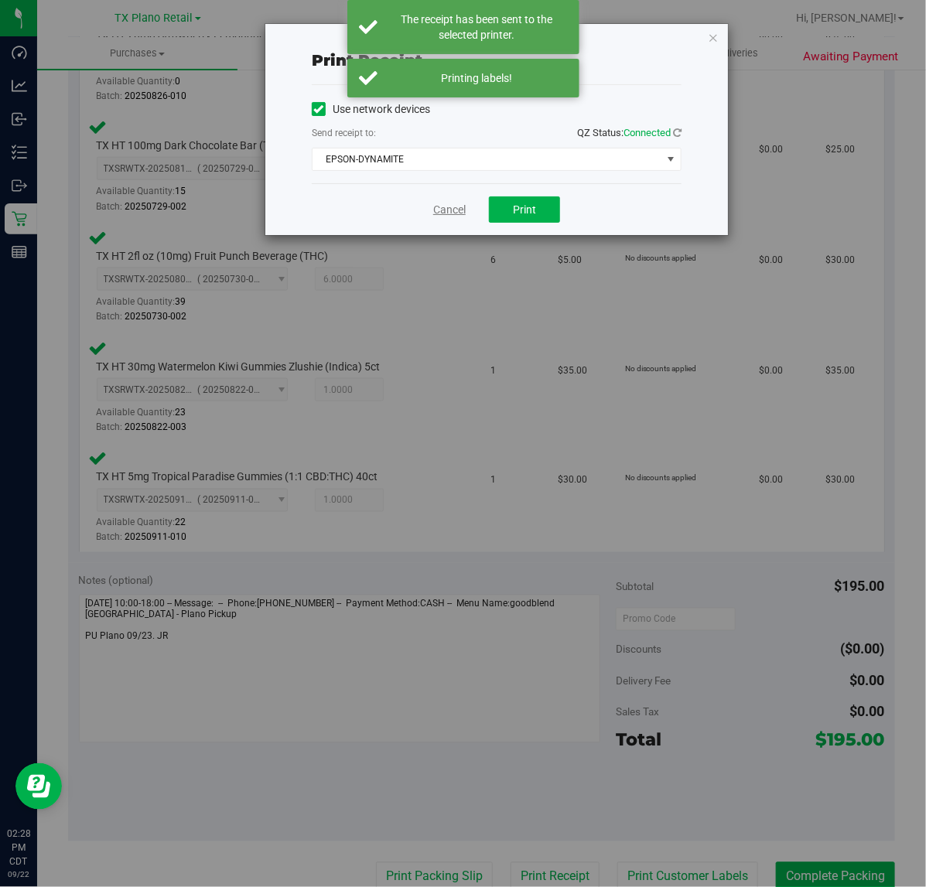
click at [443, 209] on link "Cancel" at bounding box center [449, 210] width 32 height 16
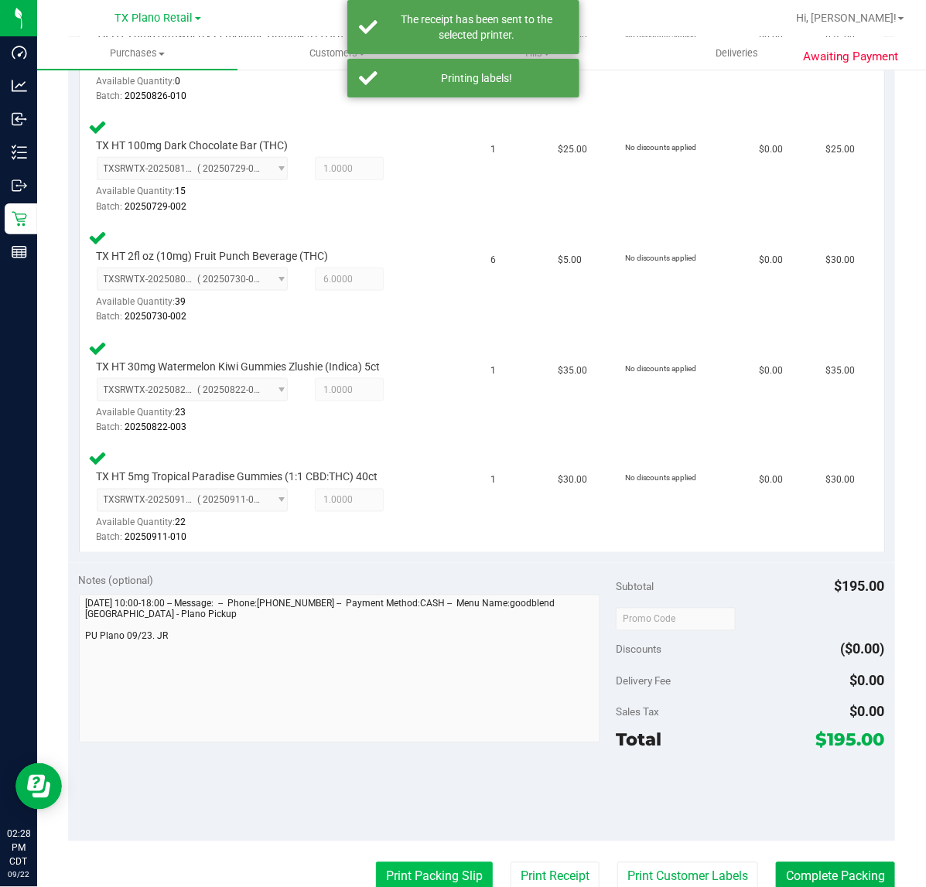
click at [377, 874] on button "Print Packing Slip" at bounding box center [434, 877] width 117 height 29
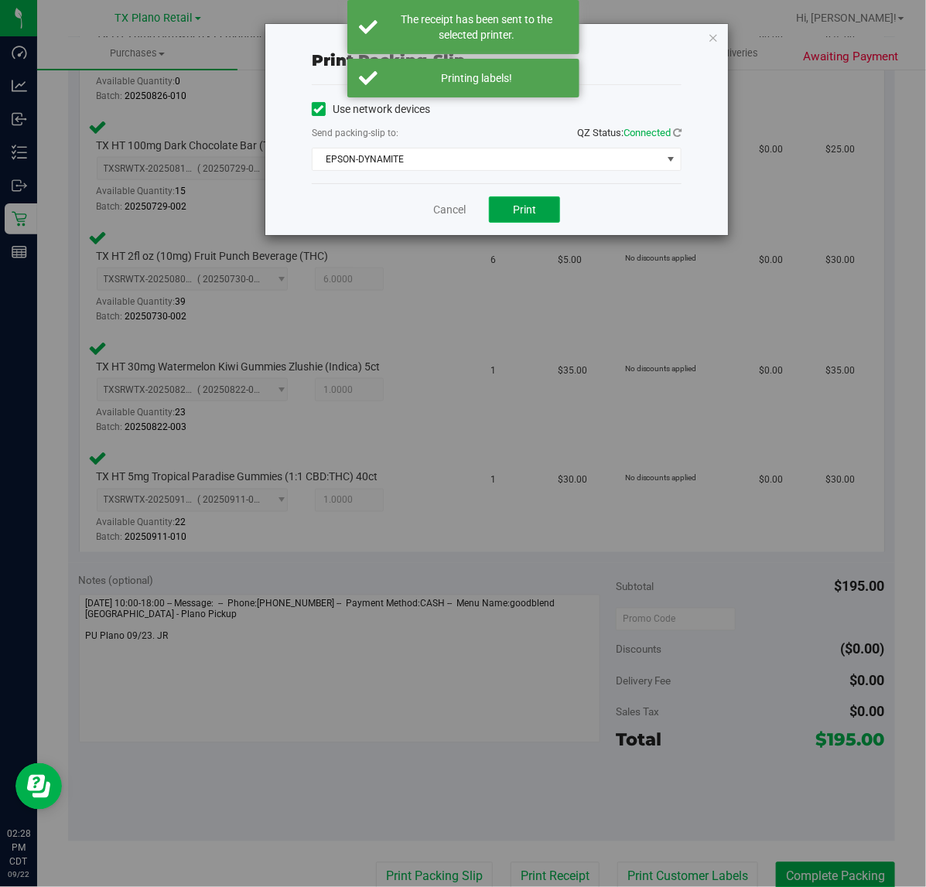
click at [500, 209] on button "Print" at bounding box center [524, 209] width 71 height 26
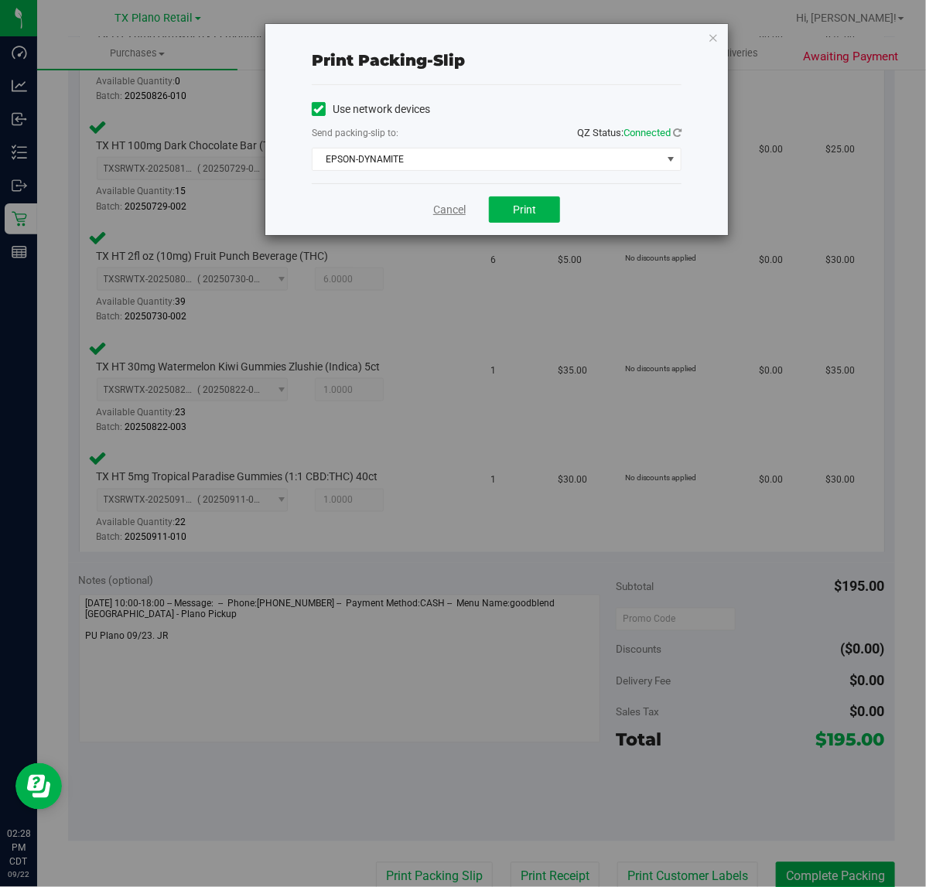
click at [439, 210] on link "Cancel" at bounding box center [449, 210] width 32 height 16
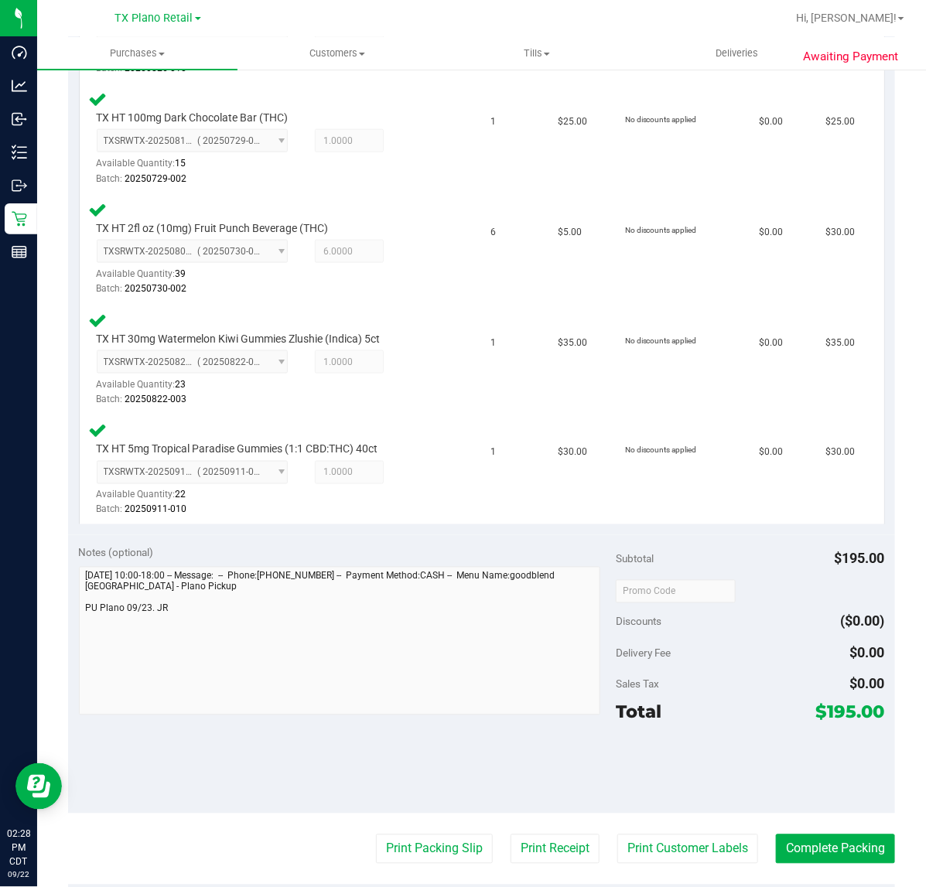
scroll to position [516, 0]
click at [844, 840] on button "Complete Packing" at bounding box center [835, 849] width 119 height 29
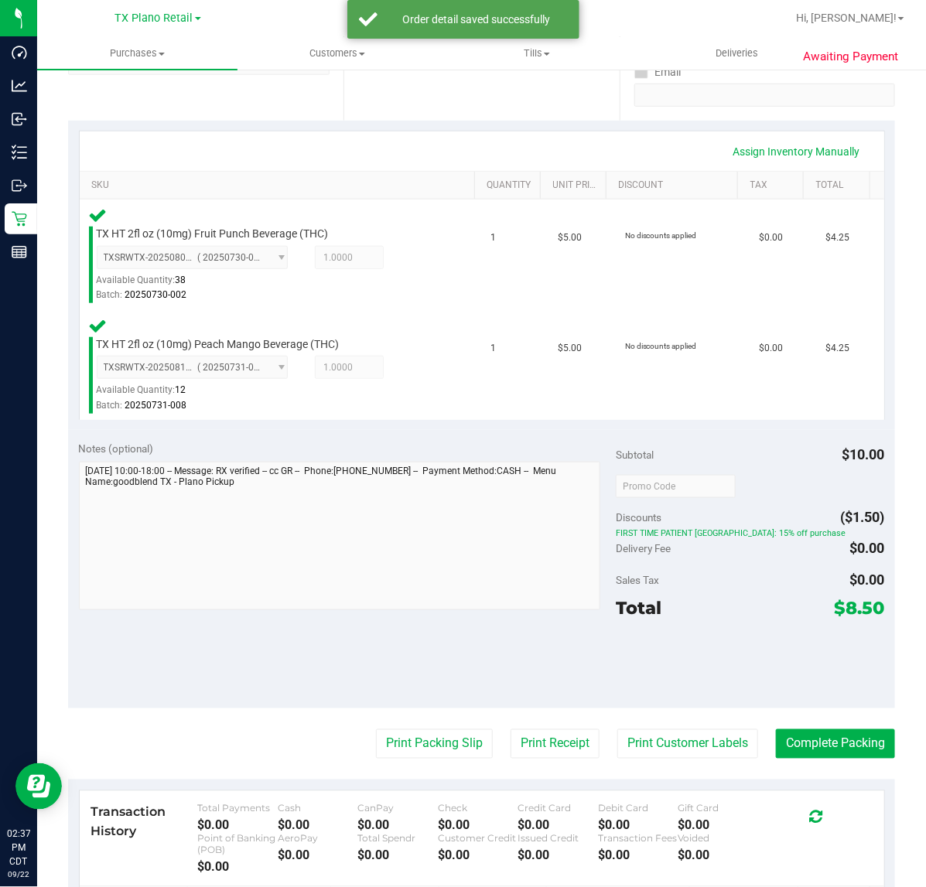
scroll to position [302, 0]
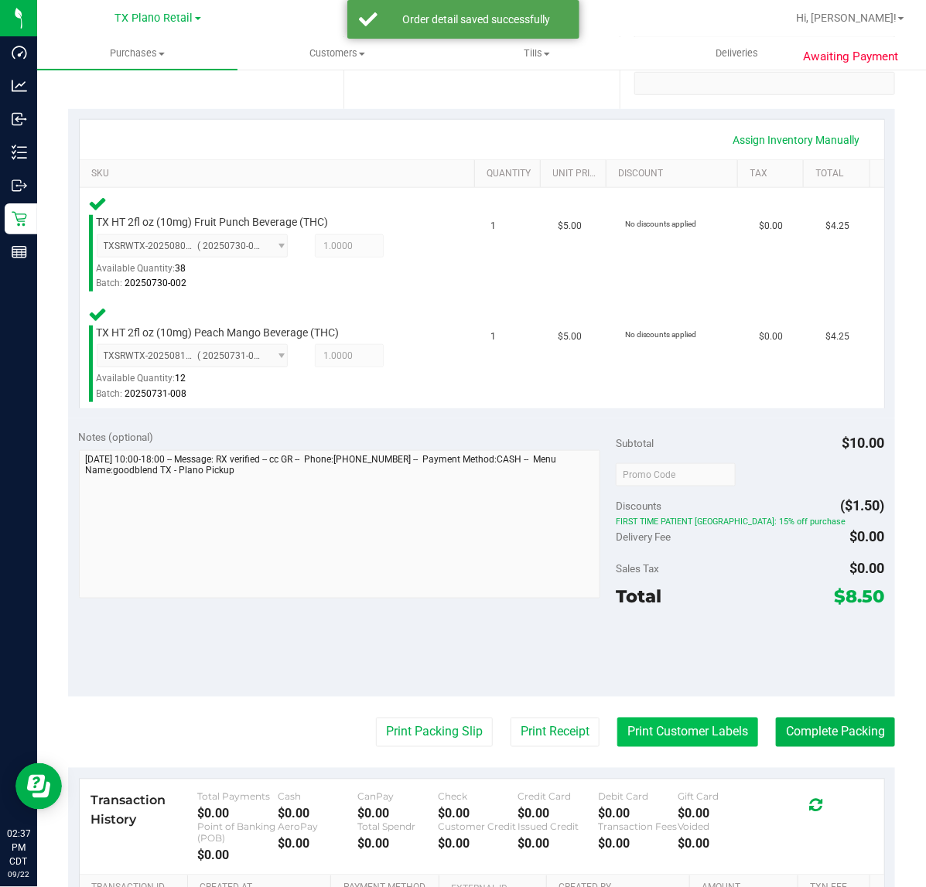
click at [685, 731] on button "Print Customer Labels" at bounding box center [687, 732] width 141 height 29
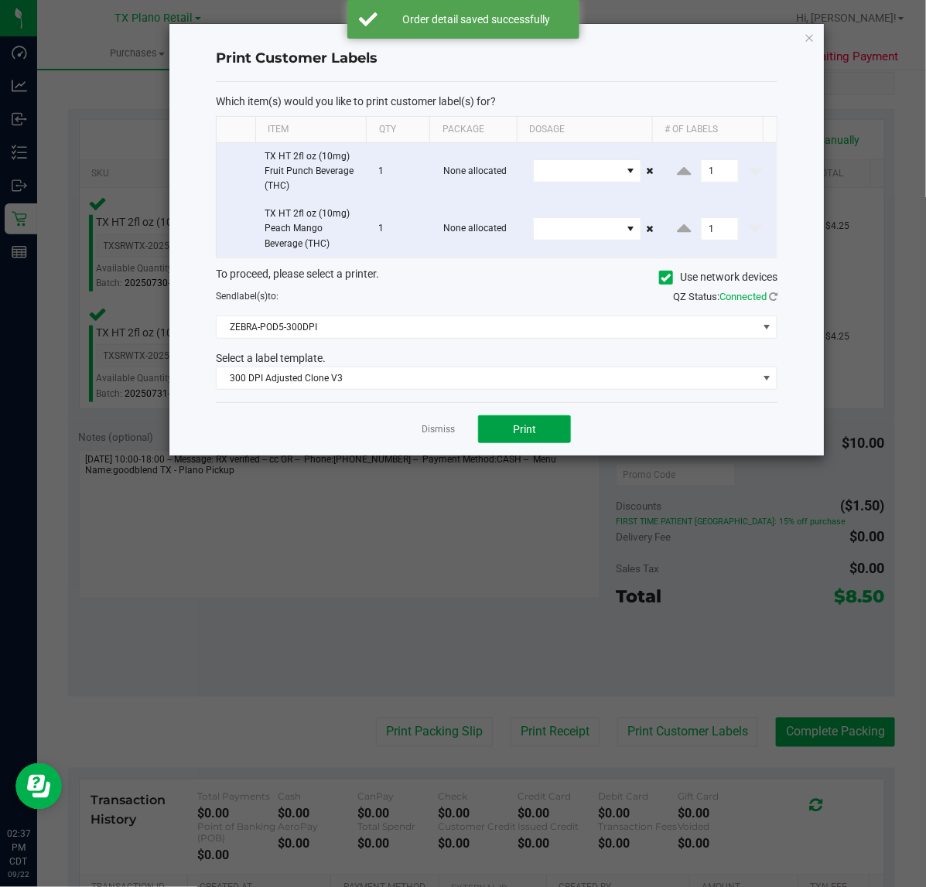
click at [524, 430] on span "Print" at bounding box center [524, 429] width 23 height 12
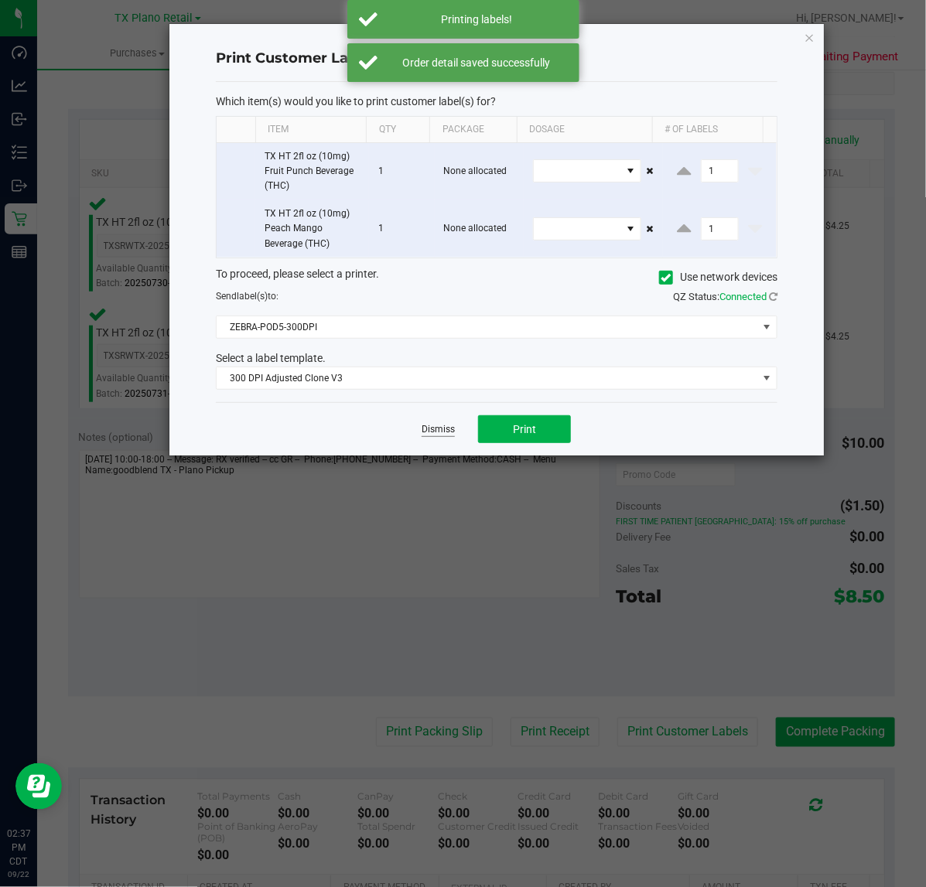
click at [439, 432] on link "Dismiss" at bounding box center [438, 429] width 33 height 13
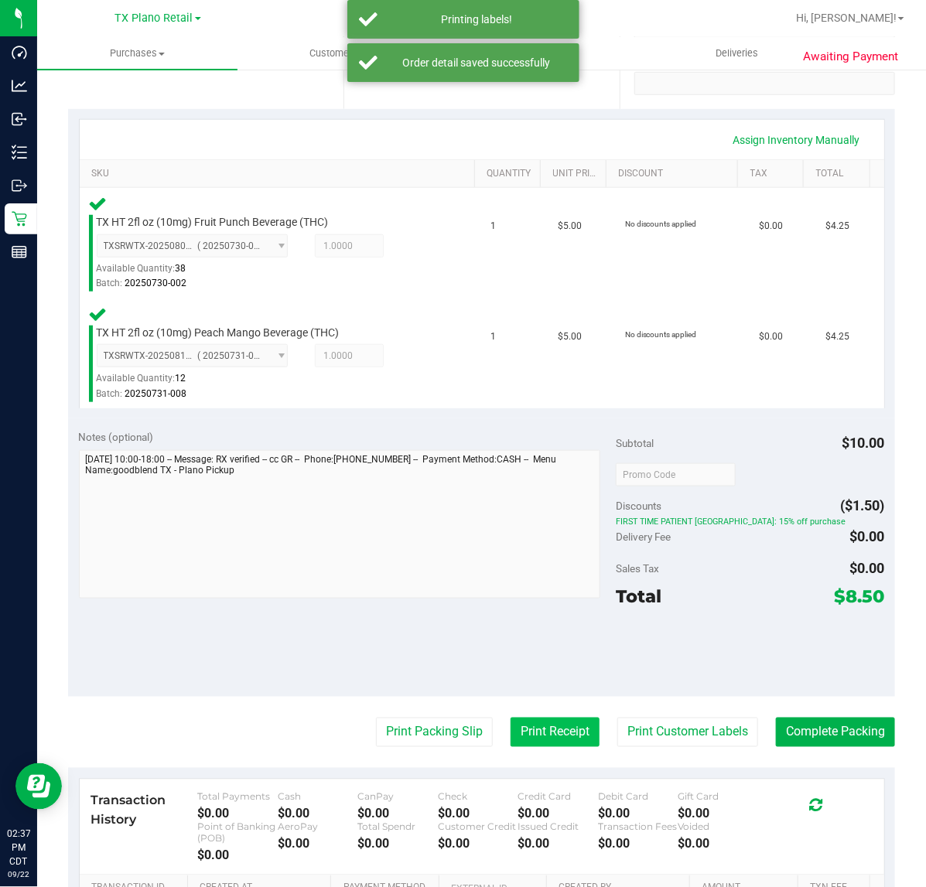
click at [543, 737] on button "Print Receipt" at bounding box center [555, 732] width 89 height 29
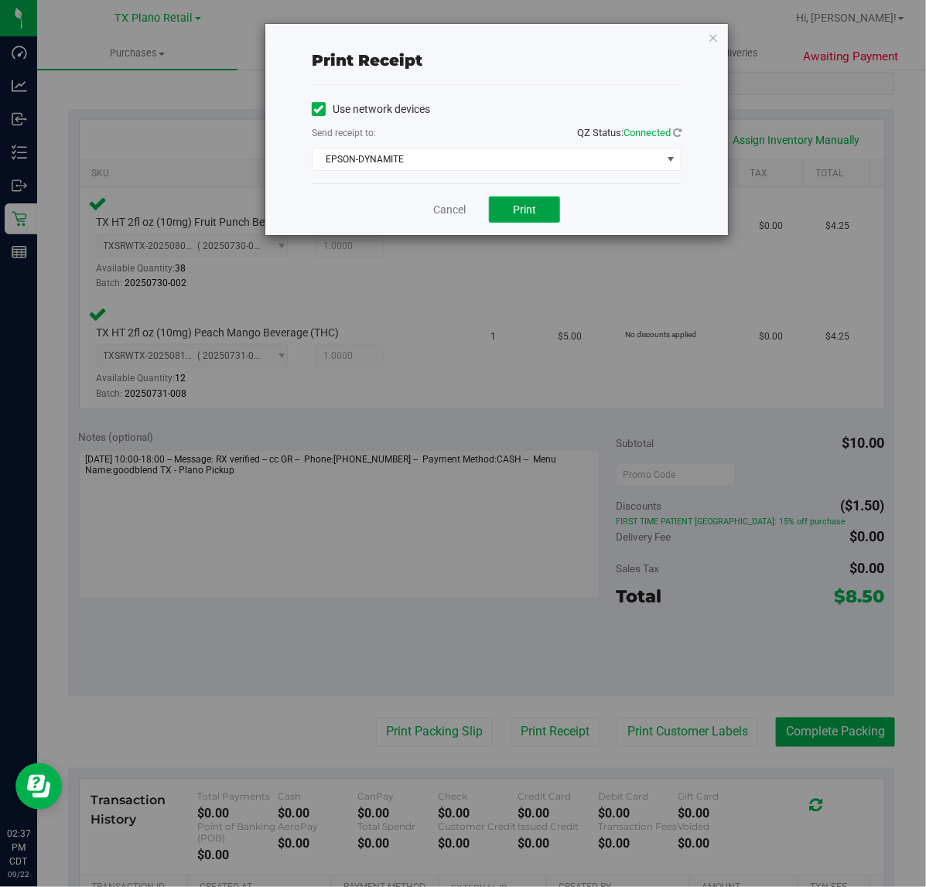
click at [523, 209] on span "Print" at bounding box center [524, 209] width 23 height 12
click at [477, 209] on div "Cancel Print" at bounding box center [497, 209] width 370 height 52
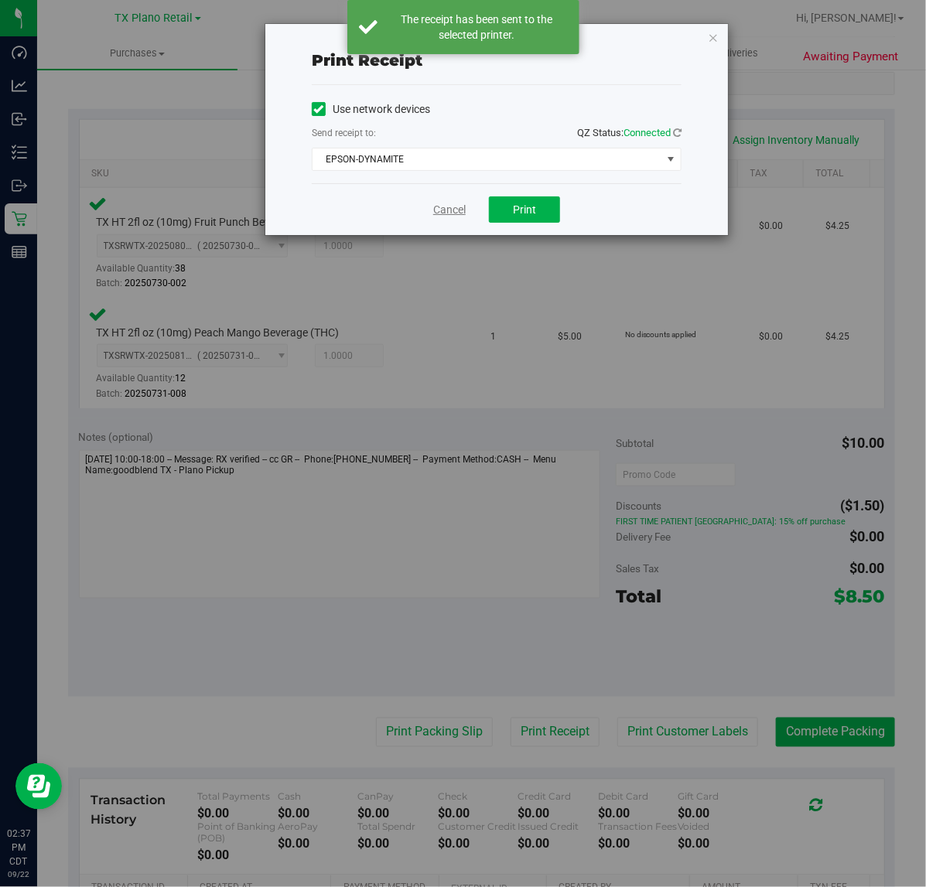
click at [461, 213] on link "Cancel" at bounding box center [449, 210] width 32 height 16
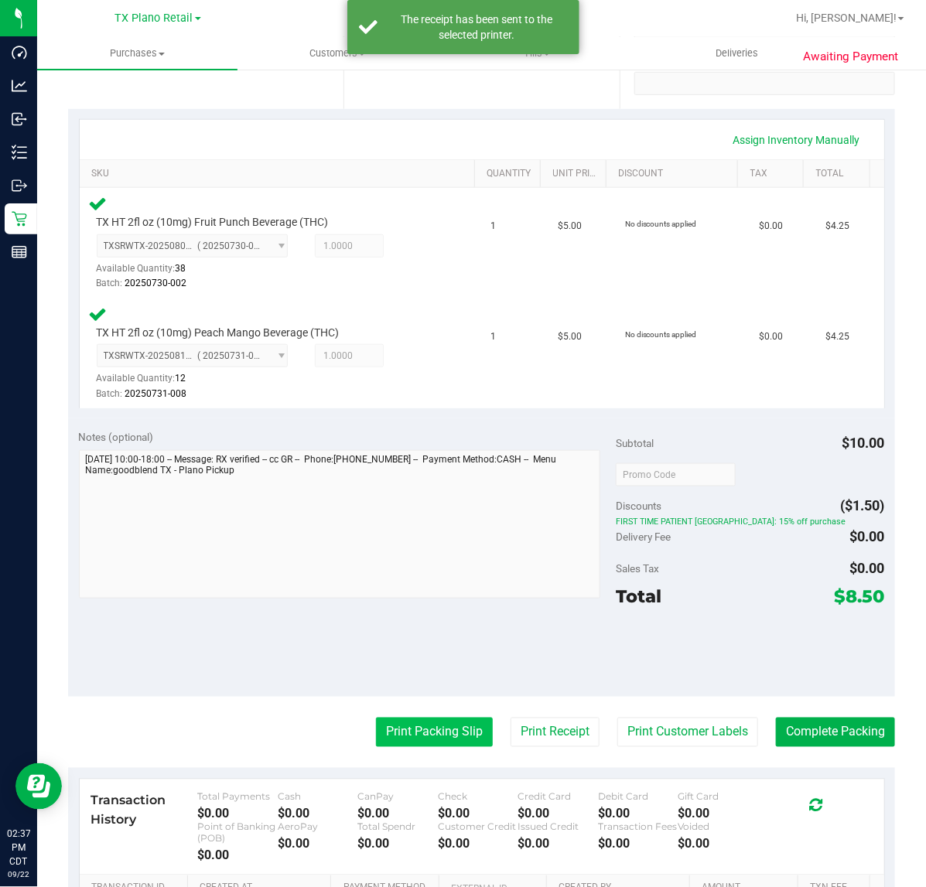
click at [395, 731] on button "Print Packing Slip" at bounding box center [434, 732] width 117 height 29
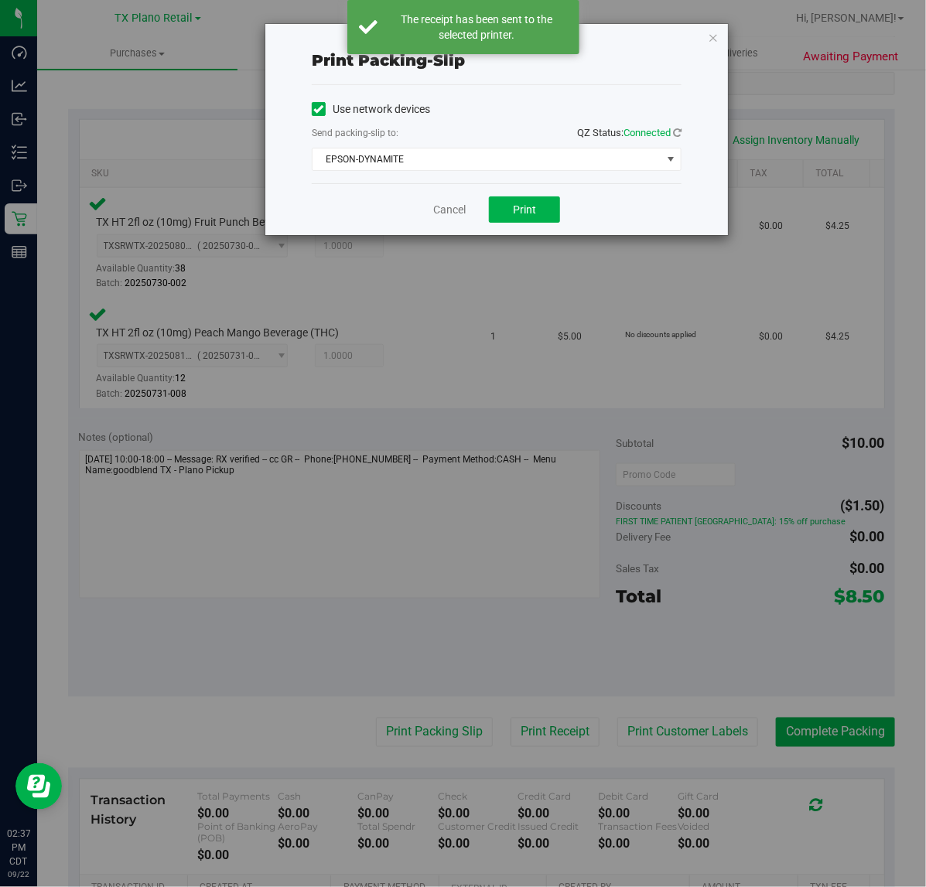
click at [530, 233] on div "Cancel Print" at bounding box center [497, 209] width 370 height 52
click at [524, 210] on span "Print" at bounding box center [524, 209] width 23 height 12
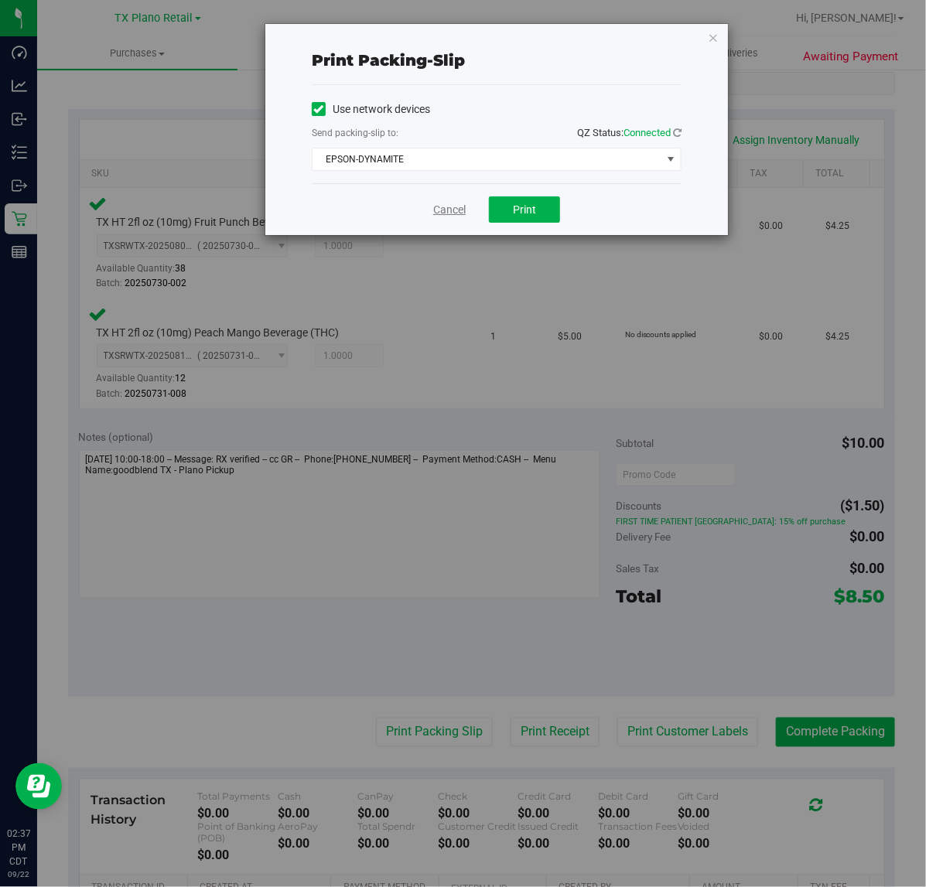
click at [450, 210] on link "Cancel" at bounding box center [449, 210] width 32 height 16
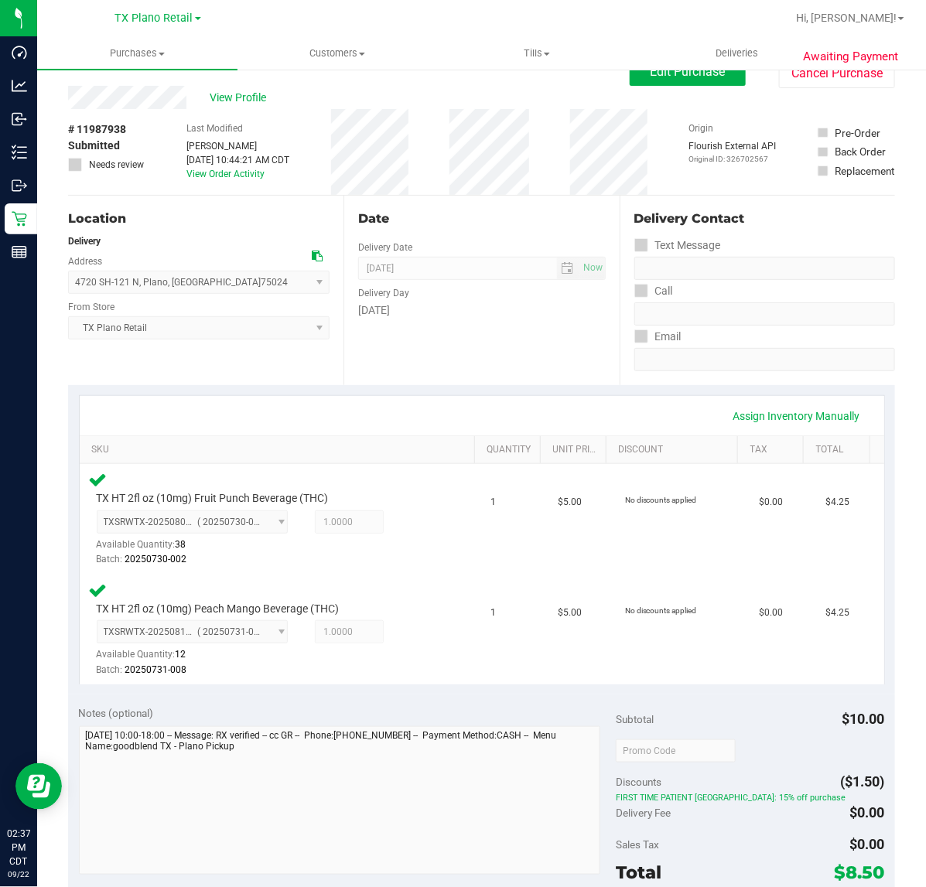
scroll to position [0, 0]
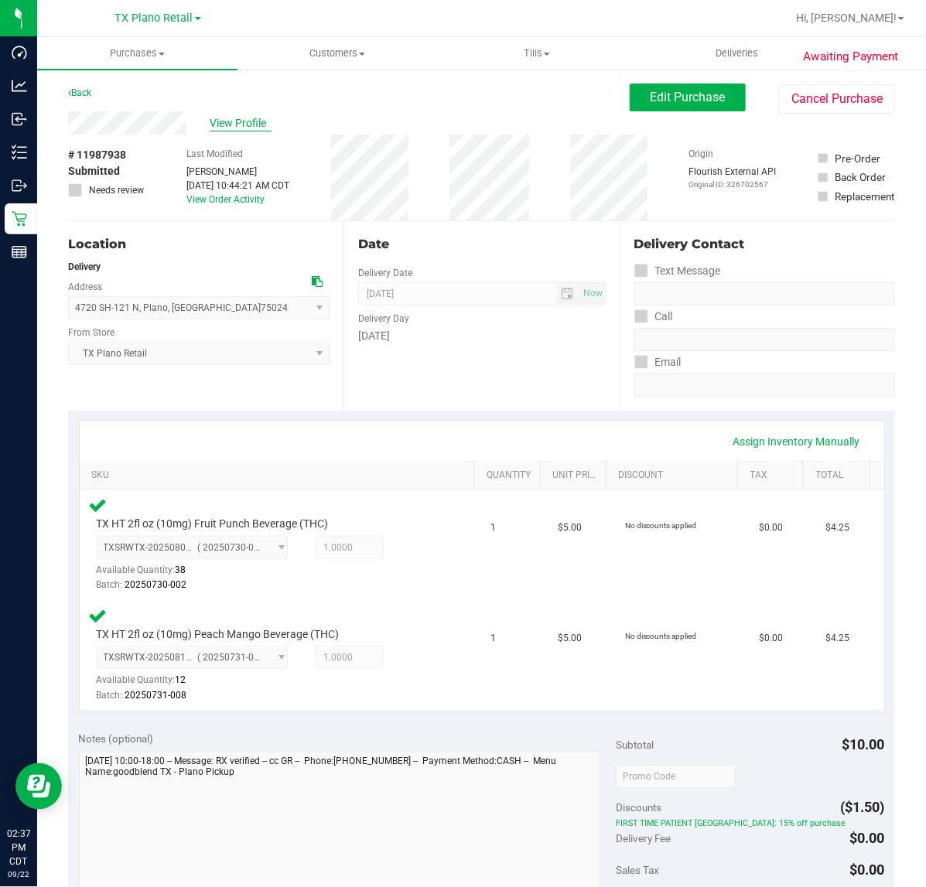
click at [246, 122] on span "View Profile" at bounding box center [241, 123] width 62 height 16
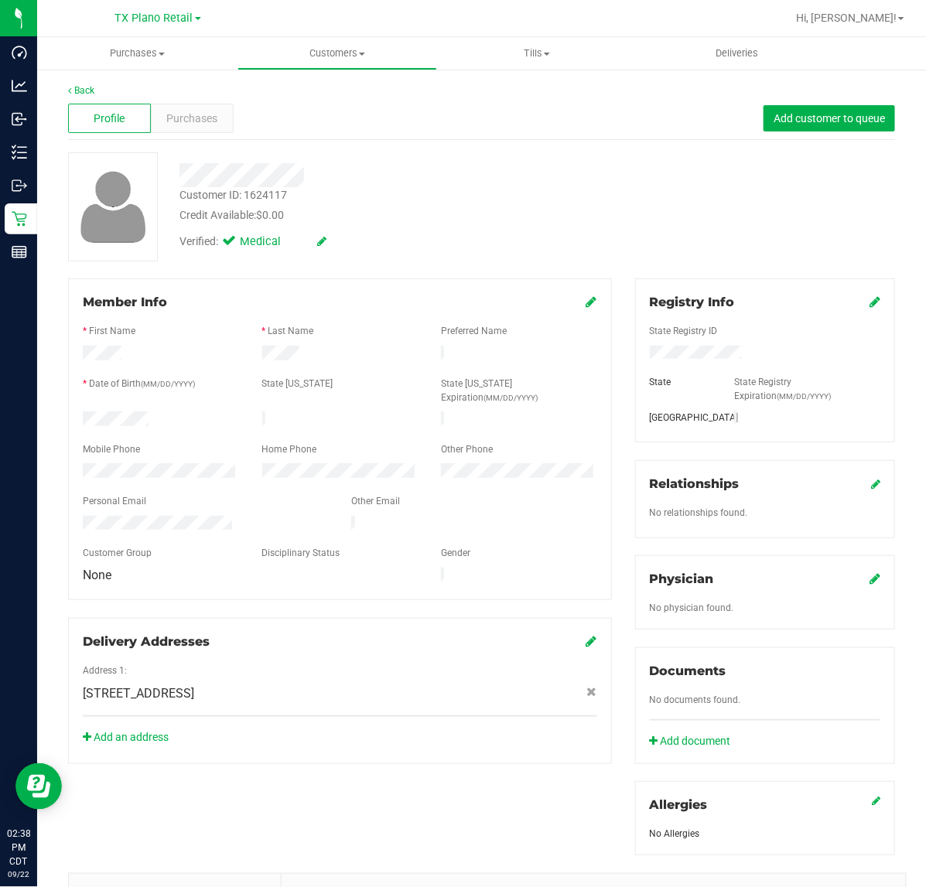
click at [577, 99] on div "Profile Purchases Add customer to queue" at bounding box center [481, 118] width 827 height 43
click at [176, 111] on span "Purchases" at bounding box center [191, 119] width 51 height 16
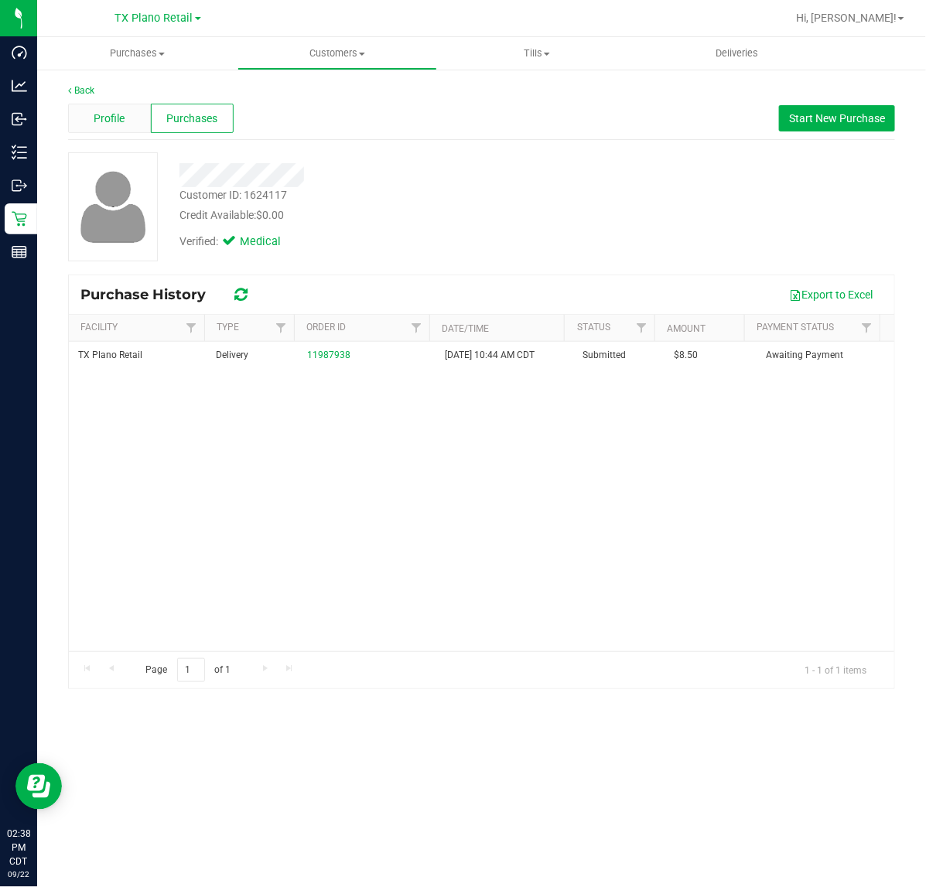
click at [98, 108] on div "Profile" at bounding box center [109, 118] width 83 height 29
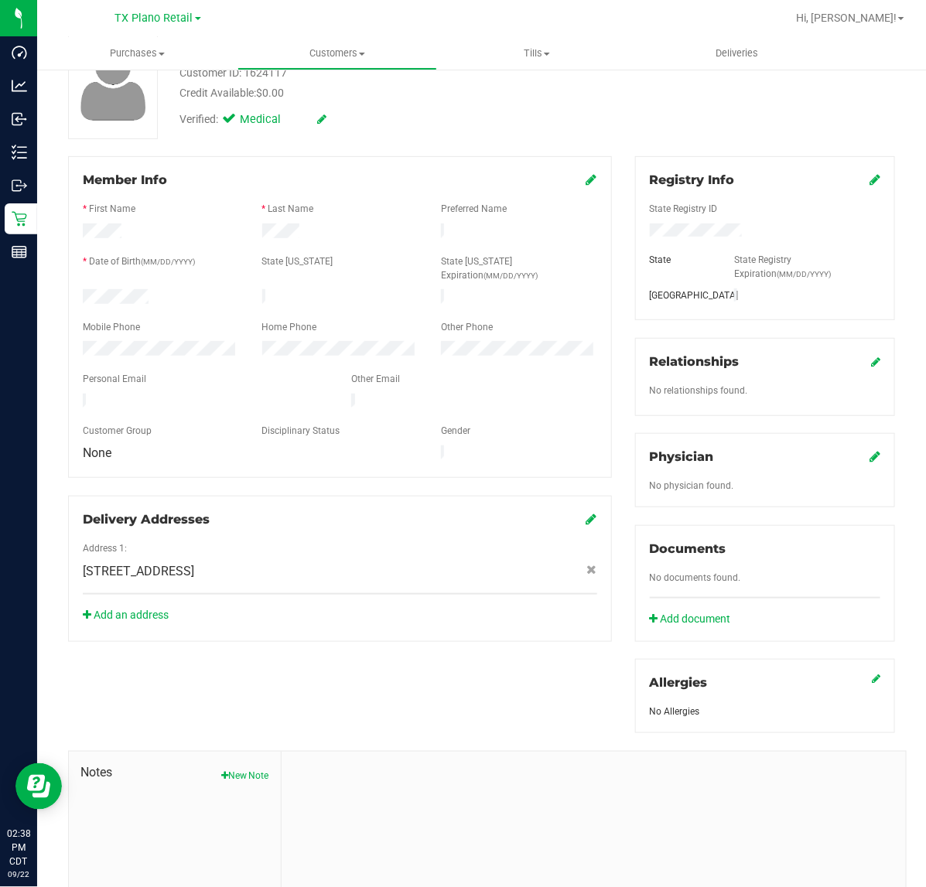
scroll to position [244, 0]
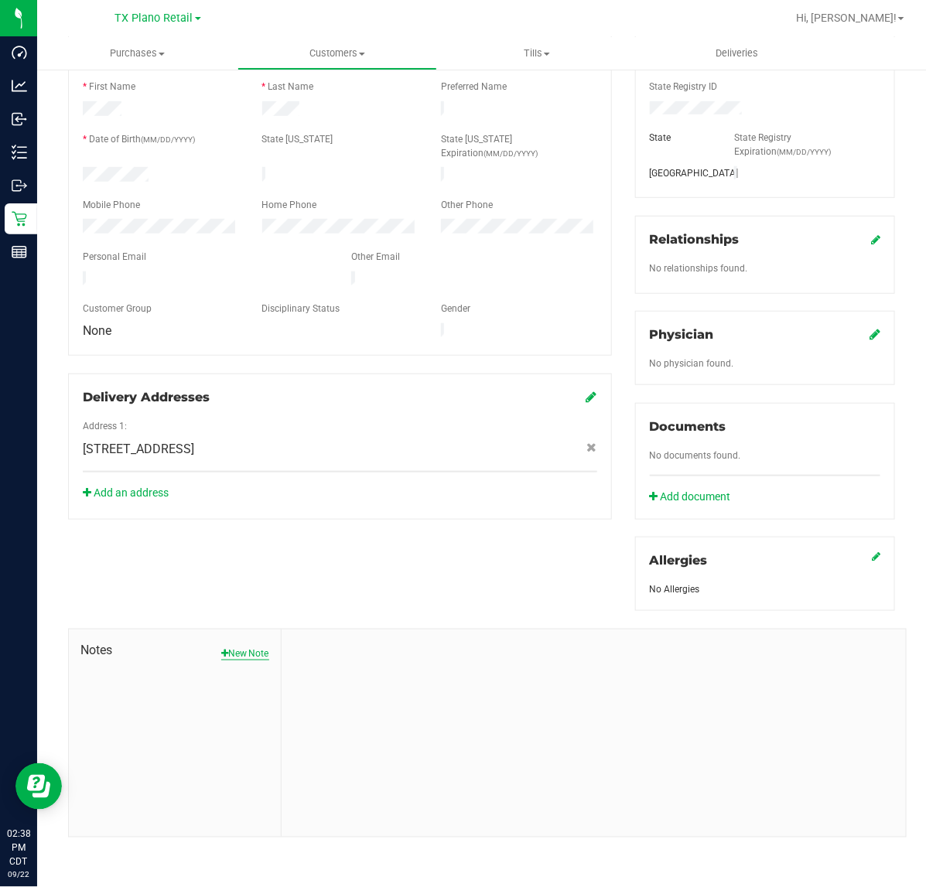
click at [234, 647] on button "New Note" at bounding box center [245, 654] width 48 height 14
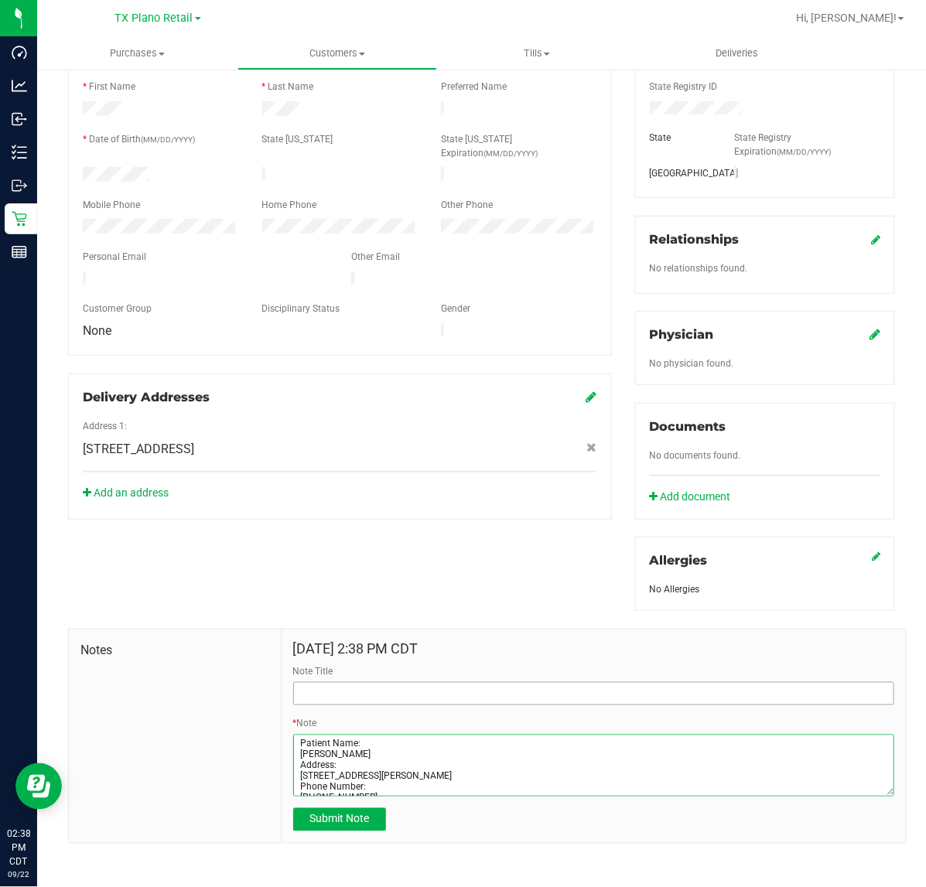
type textarea "Patient Name: Mariah Randle Address: 7929 Churchill Way, #7208 Dallas, TX, 7525…"
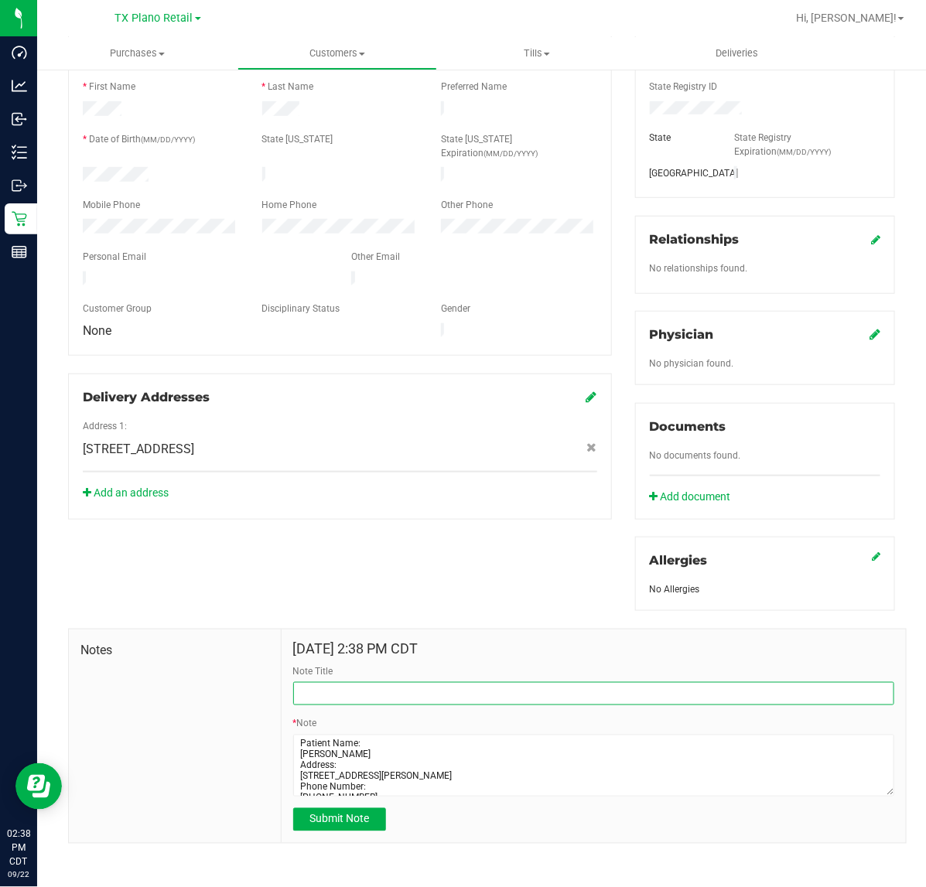
click at [588, 692] on input "Note Title" at bounding box center [593, 693] width 601 height 23
type input "CURT"
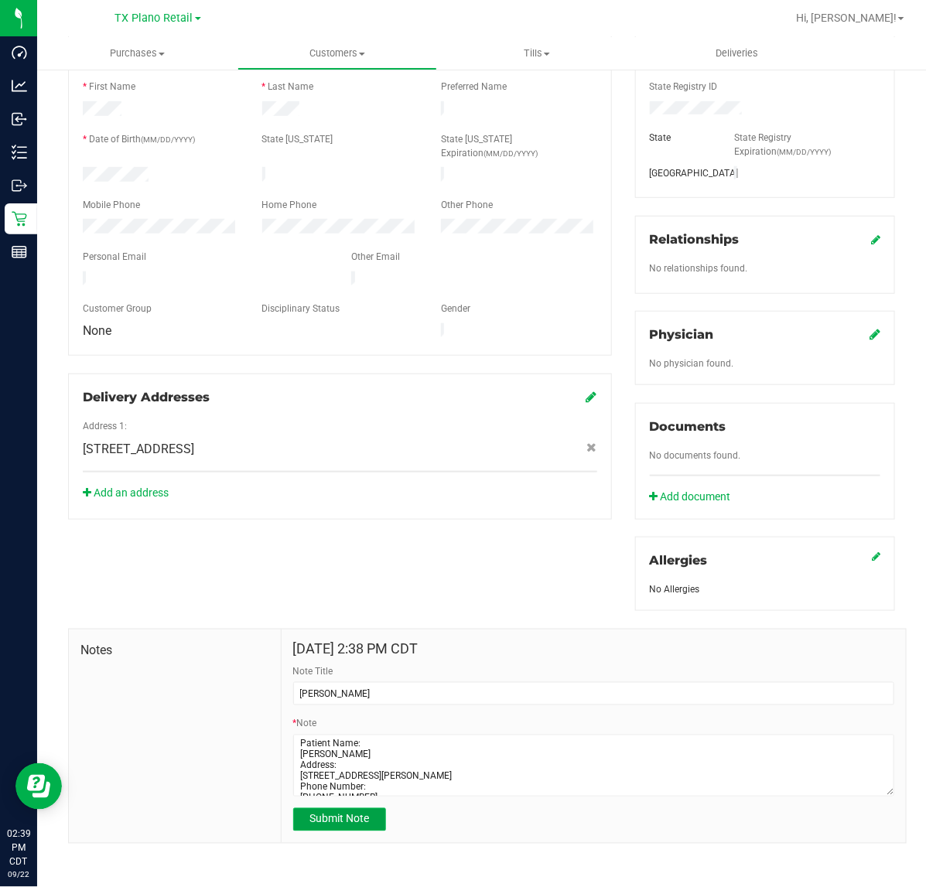
click at [360, 813] on span "Submit Note" at bounding box center [339, 819] width 60 height 12
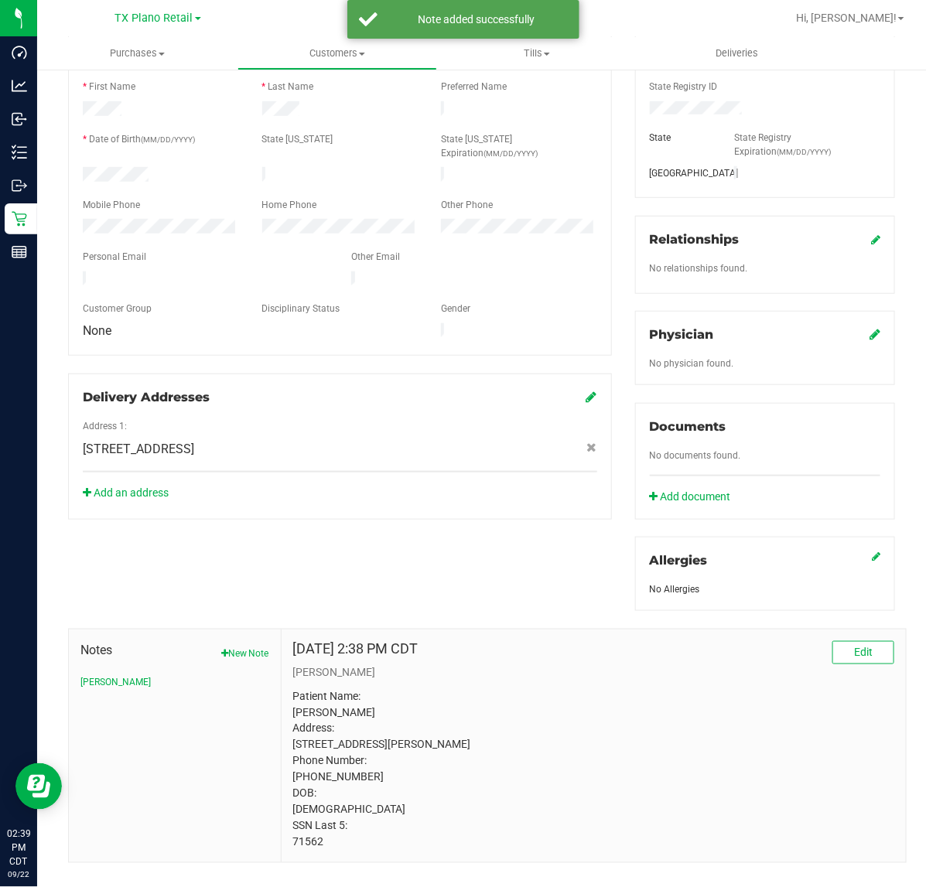
click at [869, 333] on icon at bounding box center [874, 334] width 11 height 12
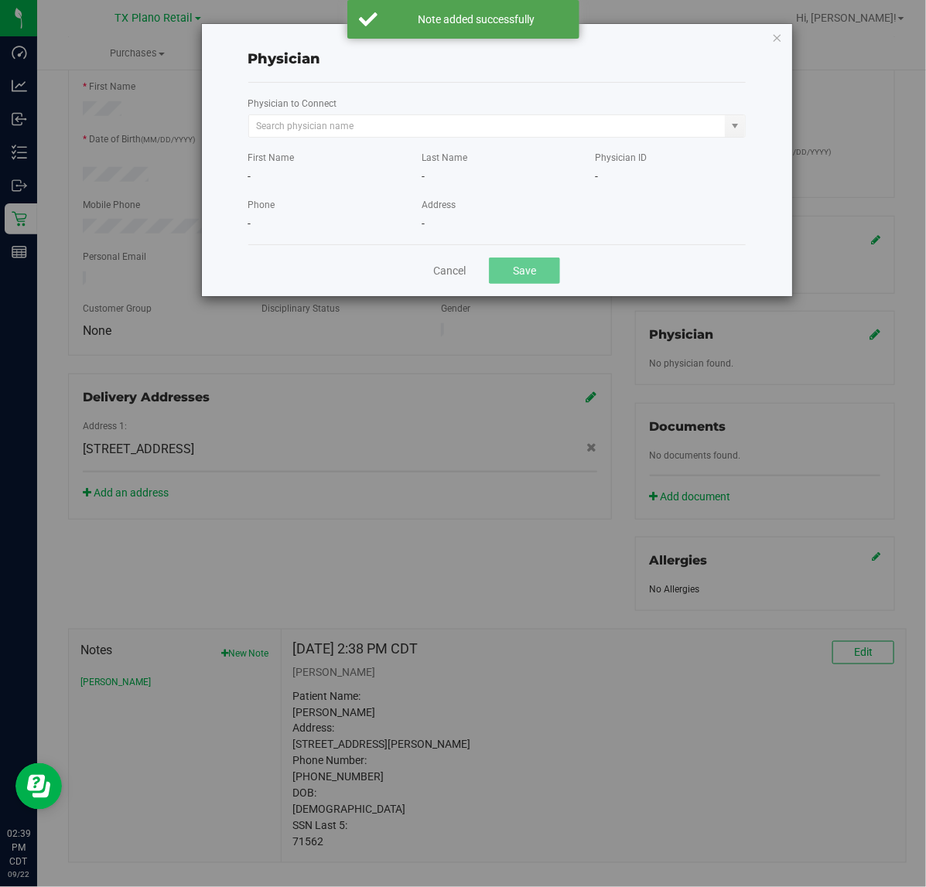
click at [631, 141] on div "First Name - Last Name - Physician ID -" at bounding box center [497, 161] width 521 height 47
click at [631, 132] on input "text" at bounding box center [487, 126] width 477 height 22
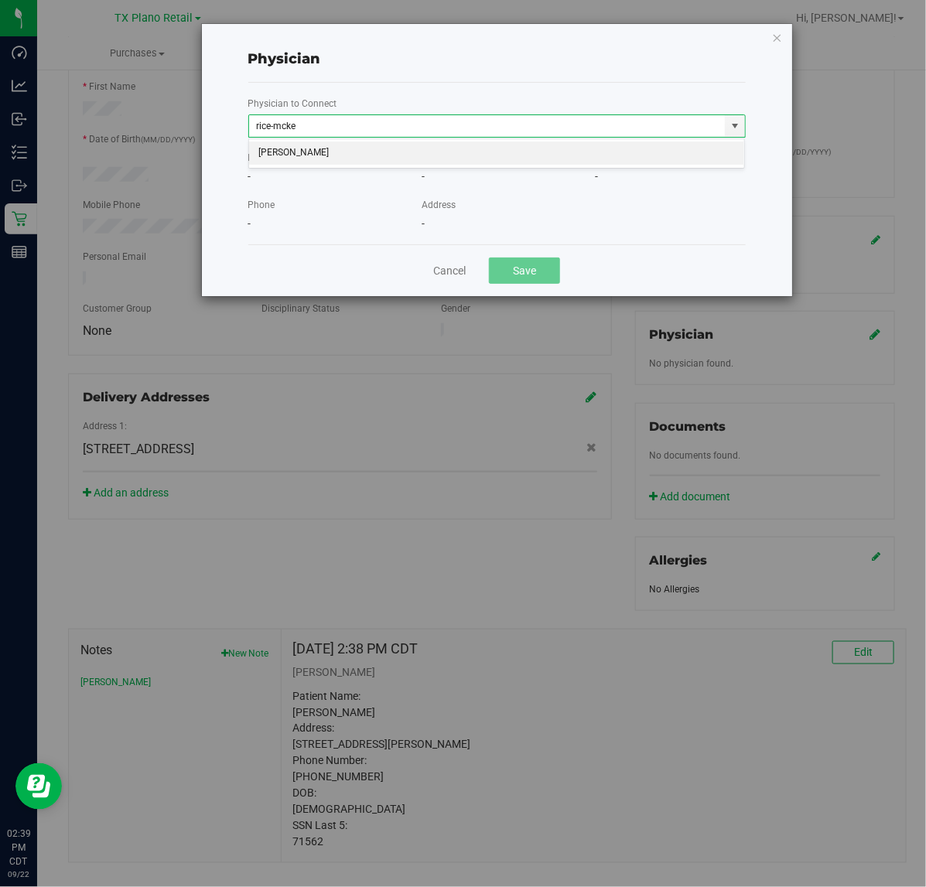
click at [606, 168] on div "JACQUELINE NICOLE RICE-MCKENZIE No matching physicians" at bounding box center [496, 153] width 497 height 30
click at [615, 160] on li "JACQUELINE NICOLE RICE-MCKENZIE" at bounding box center [497, 153] width 496 height 23
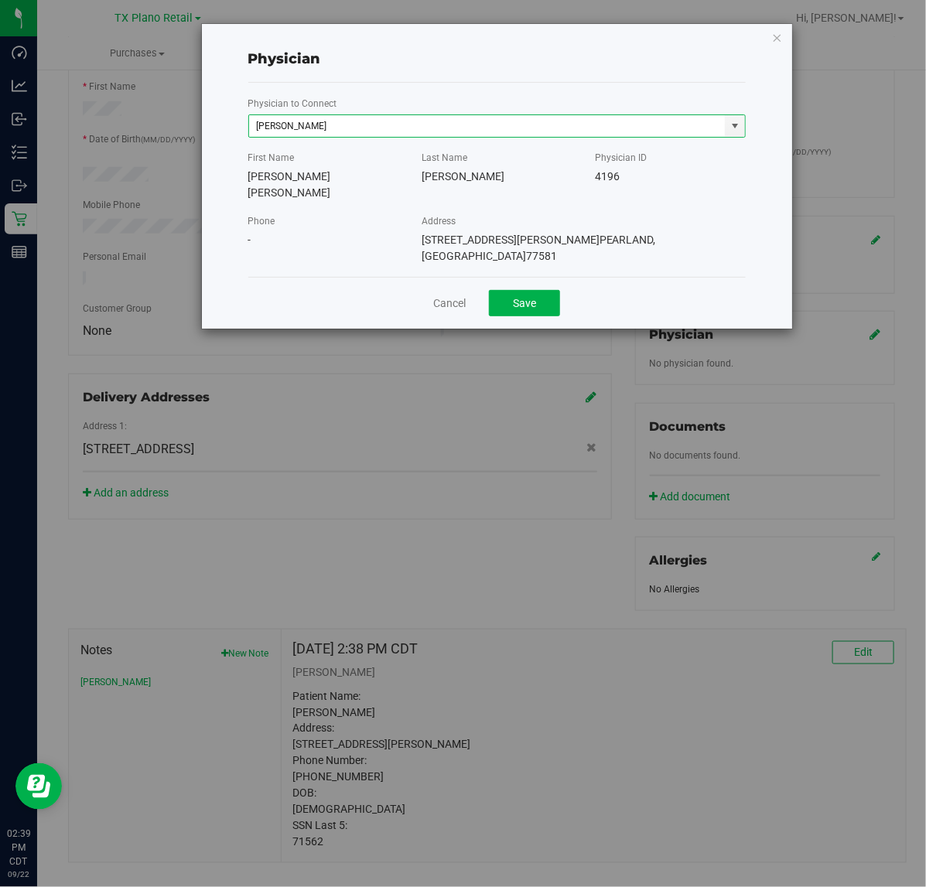
type input "JACQUELINE NICOLE RICE-MCKENZIE"
click at [524, 289] on div "Cancel Save" at bounding box center [496, 303] width 497 height 52
click at [545, 290] on button "Save" at bounding box center [524, 303] width 71 height 26
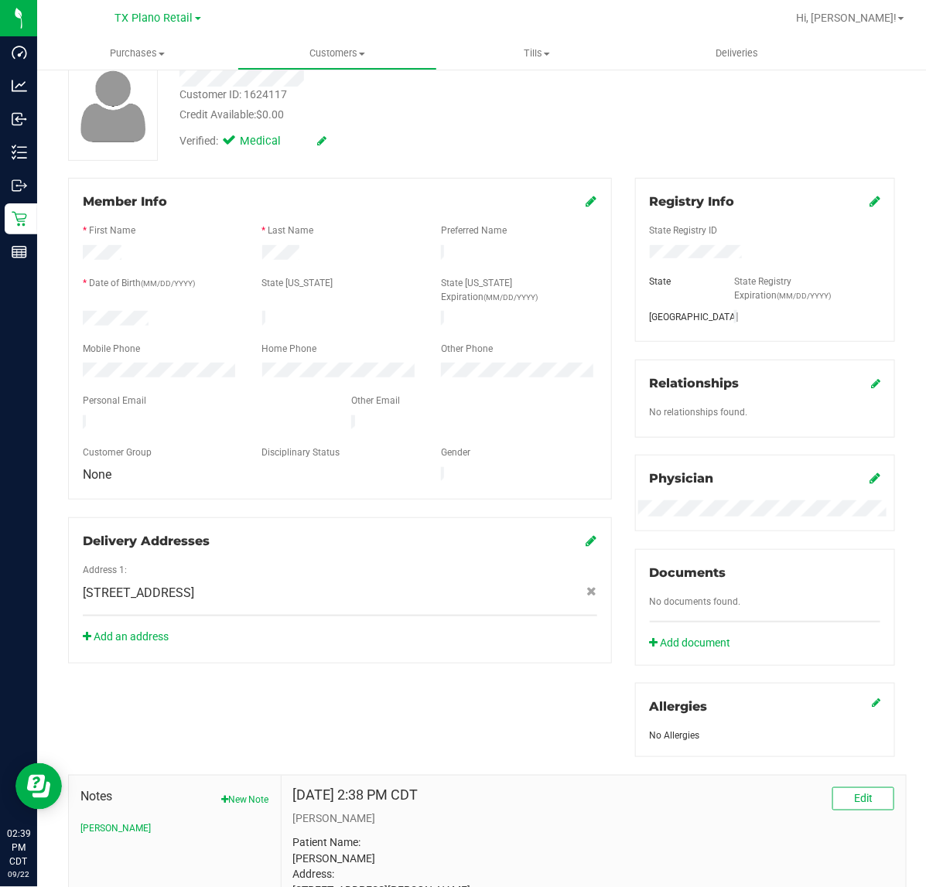
scroll to position [0, 0]
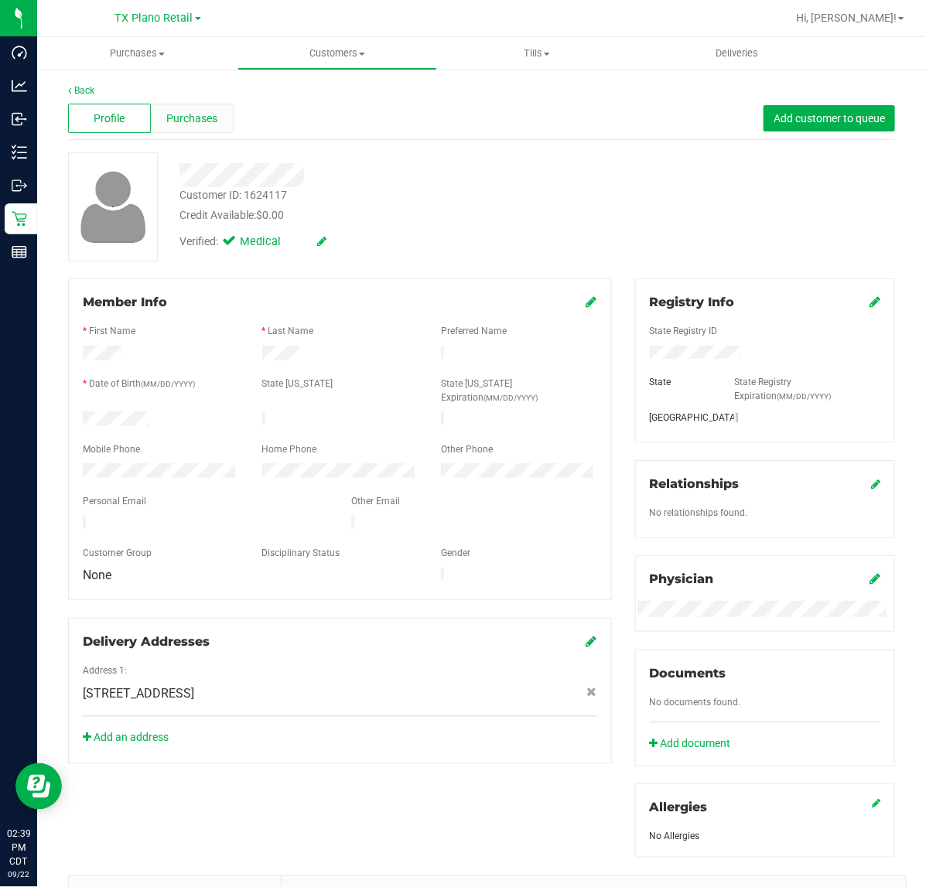
click at [214, 118] on span "Purchases" at bounding box center [191, 119] width 51 height 16
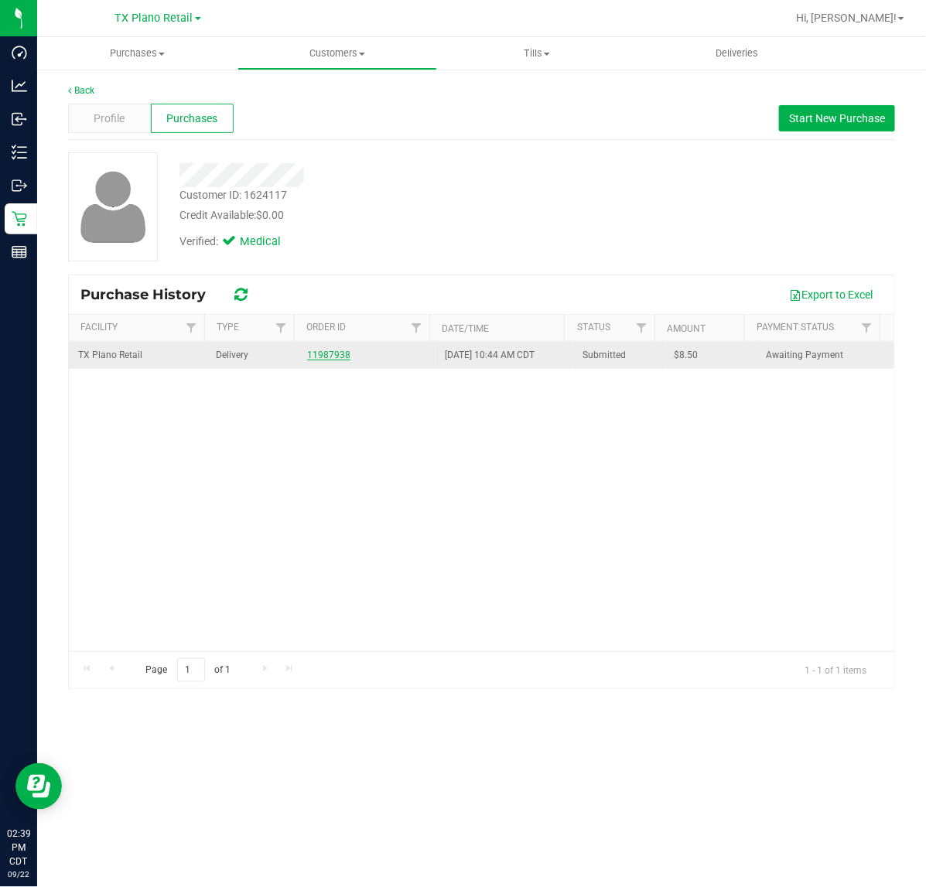
click at [335, 360] on link "11987938" at bounding box center [328, 355] width 43 height 11
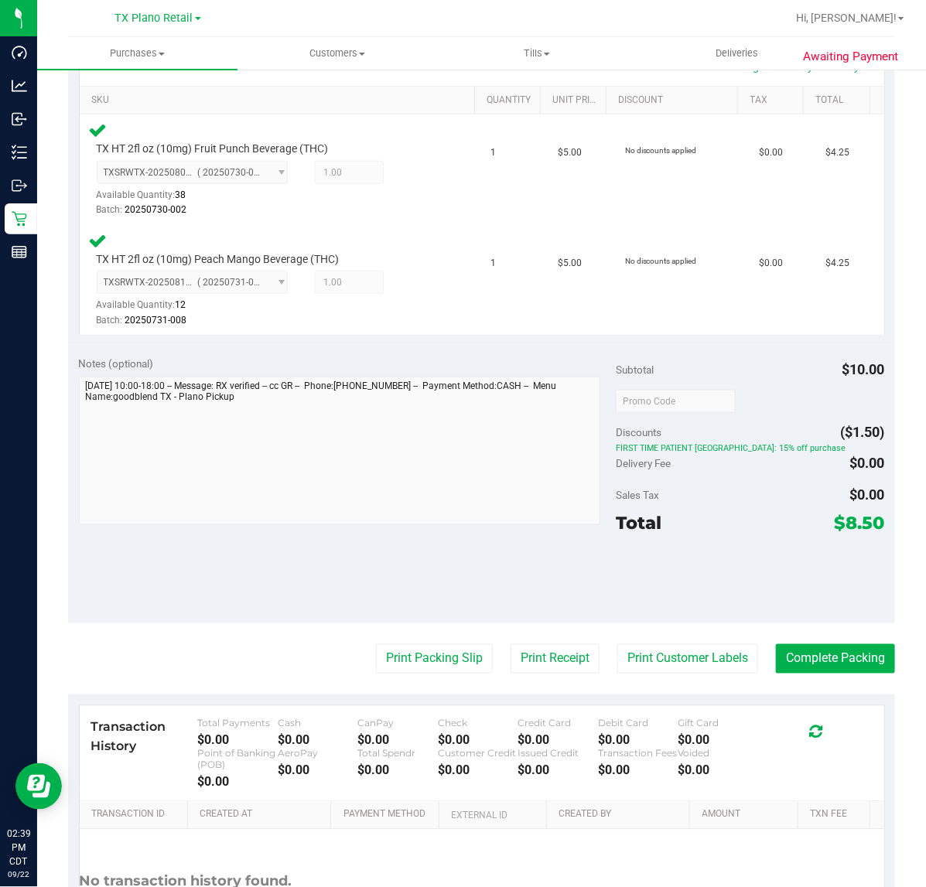
scroll to position [387, 0]
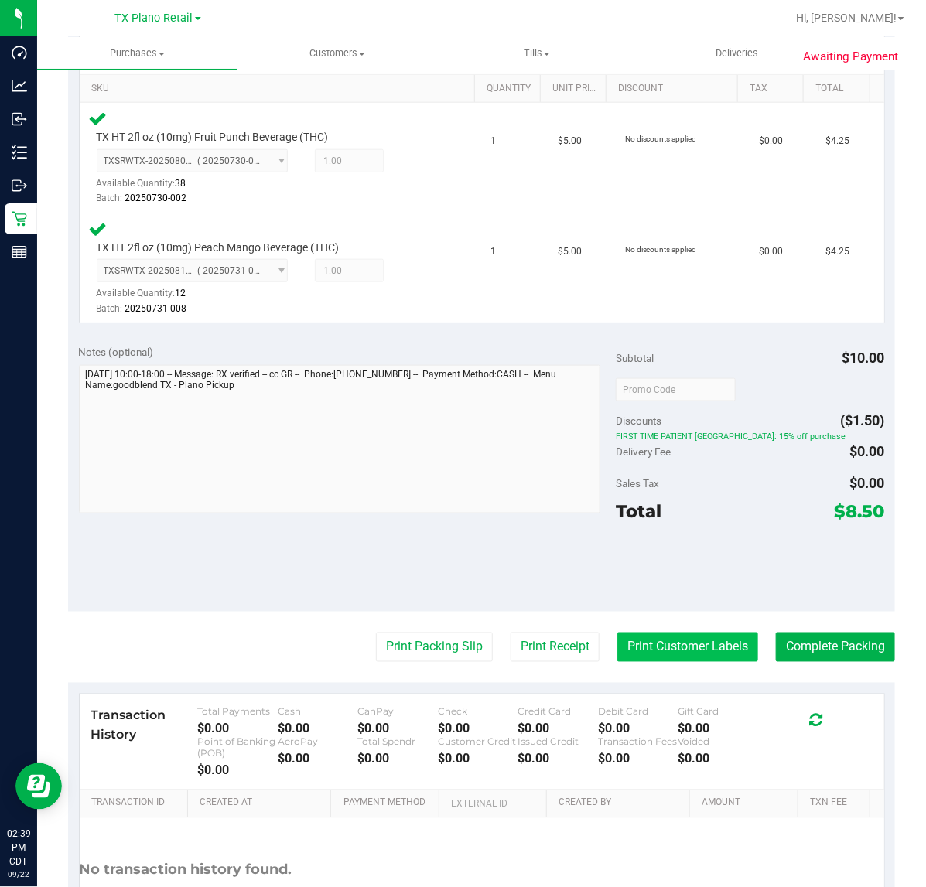
click at [691, 654] on button "Print Customer Labels" at bounding box center [687, 647] width 141 height 29
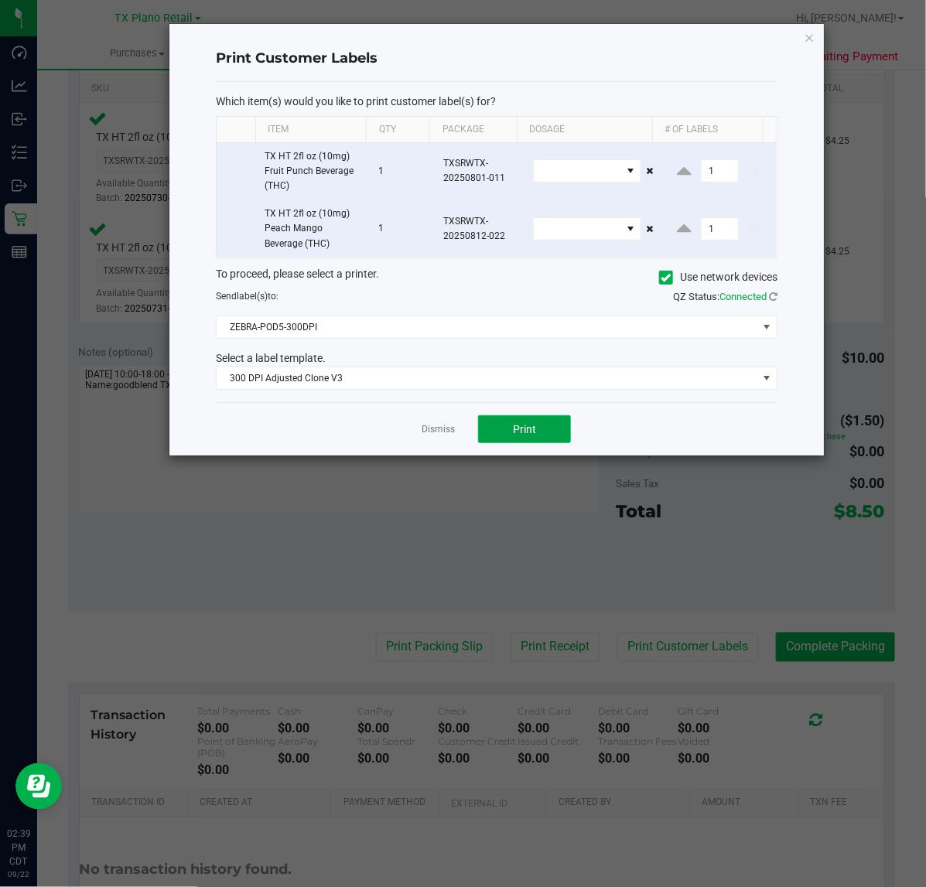
click at [528, 439] on button "Print" at bounding box center [524, 429] width 93 height 28
click at [439, 436] on link "Dismiss" at bounding box center [438, 429] width 33 height 13
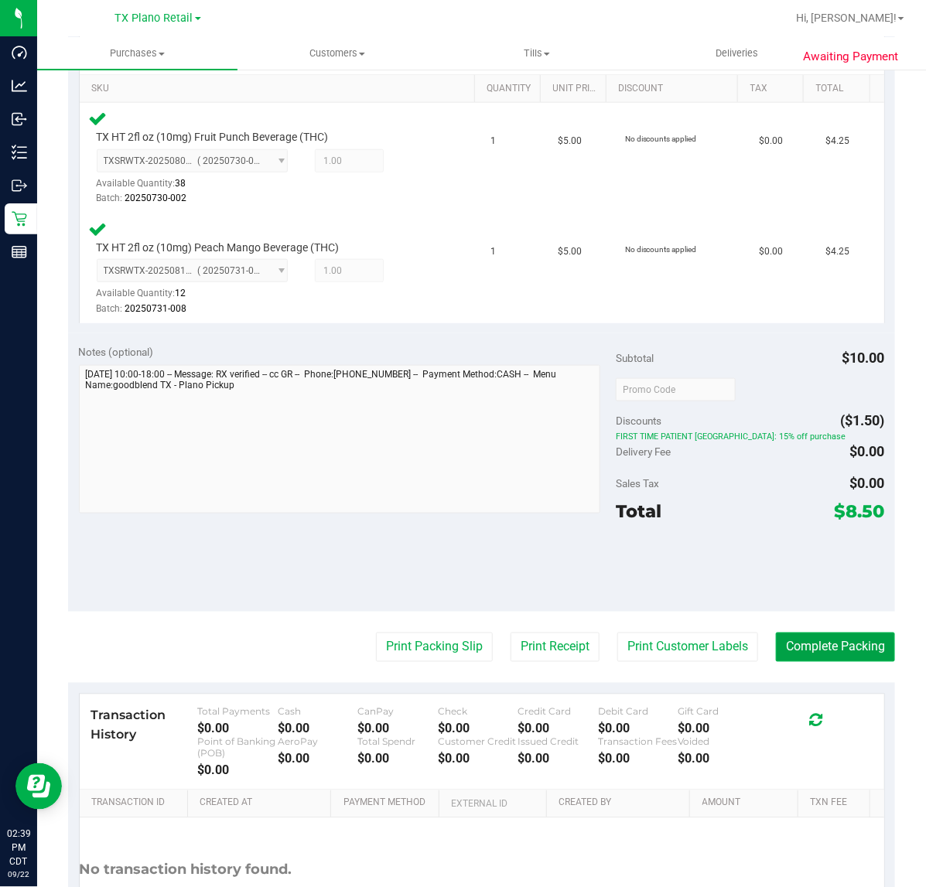
click at [825, 642] on button "Complete Packing" at bounding box center [835, 647] width 119 height 29
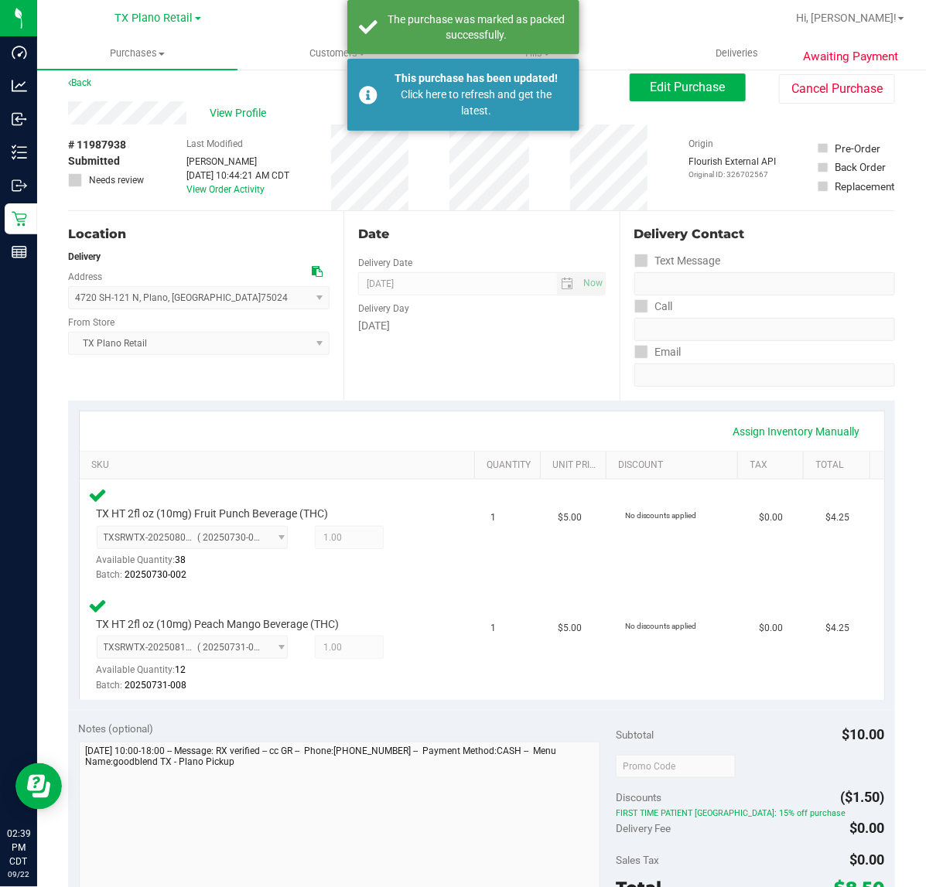
scroll to position [0, 0]
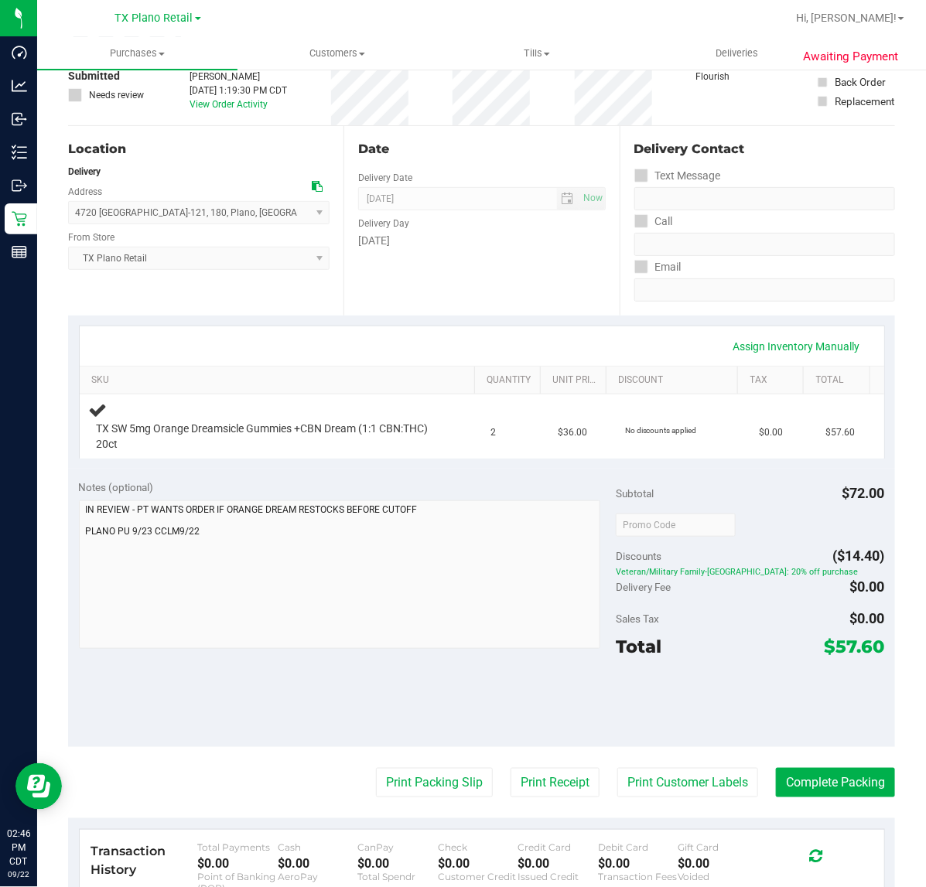
scroll to position [97, 0]
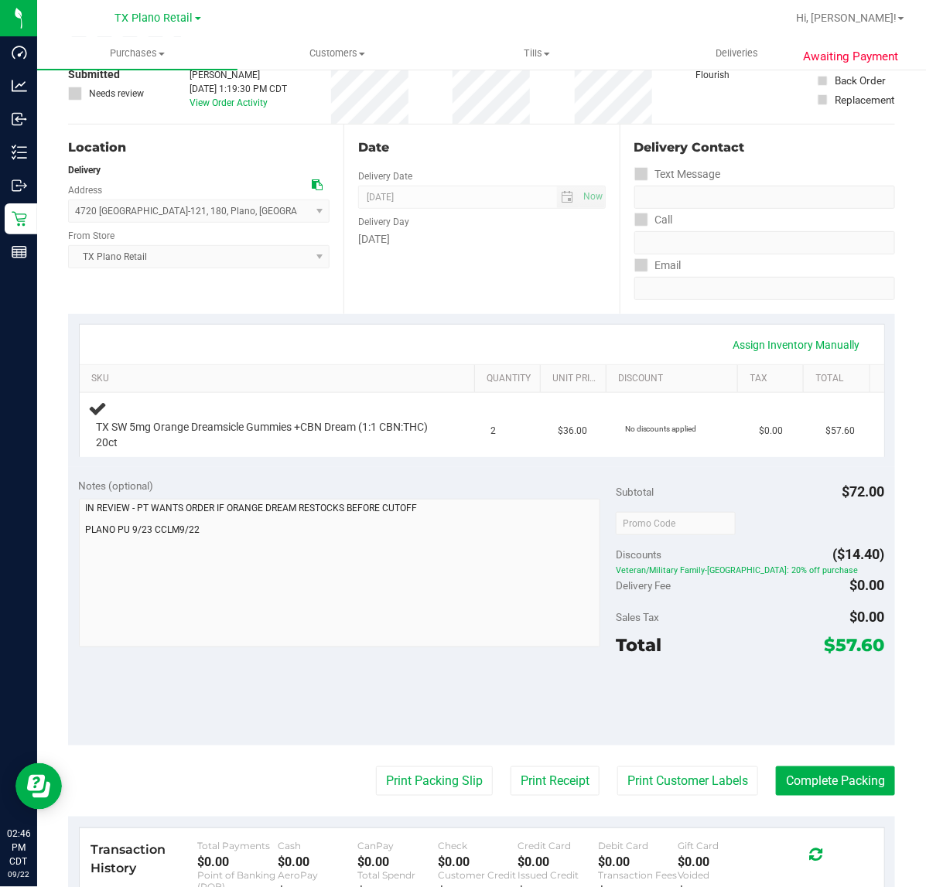
click at [503, 314] on div "Assign Inventory Manually SKU Quantity Unit Price Discount Tax Total TX SW 5mg …" at bounding box center [481, 390] width 827 height 153
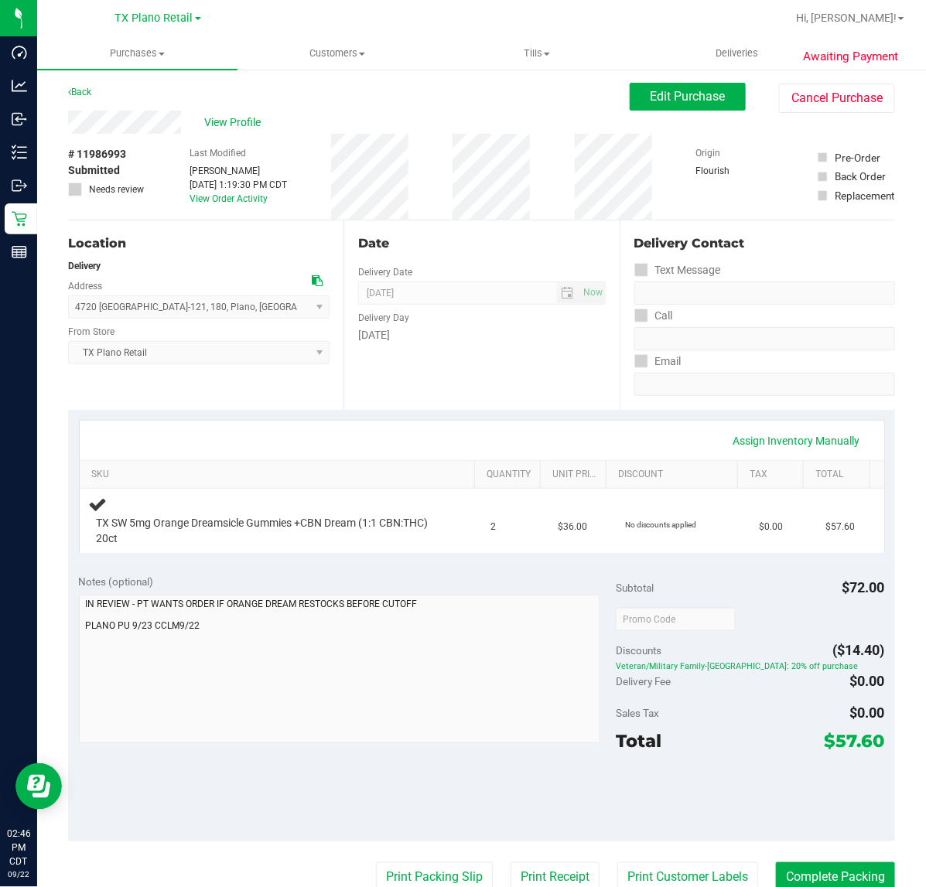
scroll to position [0, 0]
click at [504, 313] on div "Delivery Day" at bounding box center [481, 317] width 247 height 22
click at [428, 393] on div "Date Delivery Date [DATE] Now [DATE] 07:00 AM Now Delivery Day [DATE]" at bounding box center [480, 316] width 275 height 190
click at [630, 95] on button "Edit Purchase" at bounding box center [688, 98] width 116 height 28
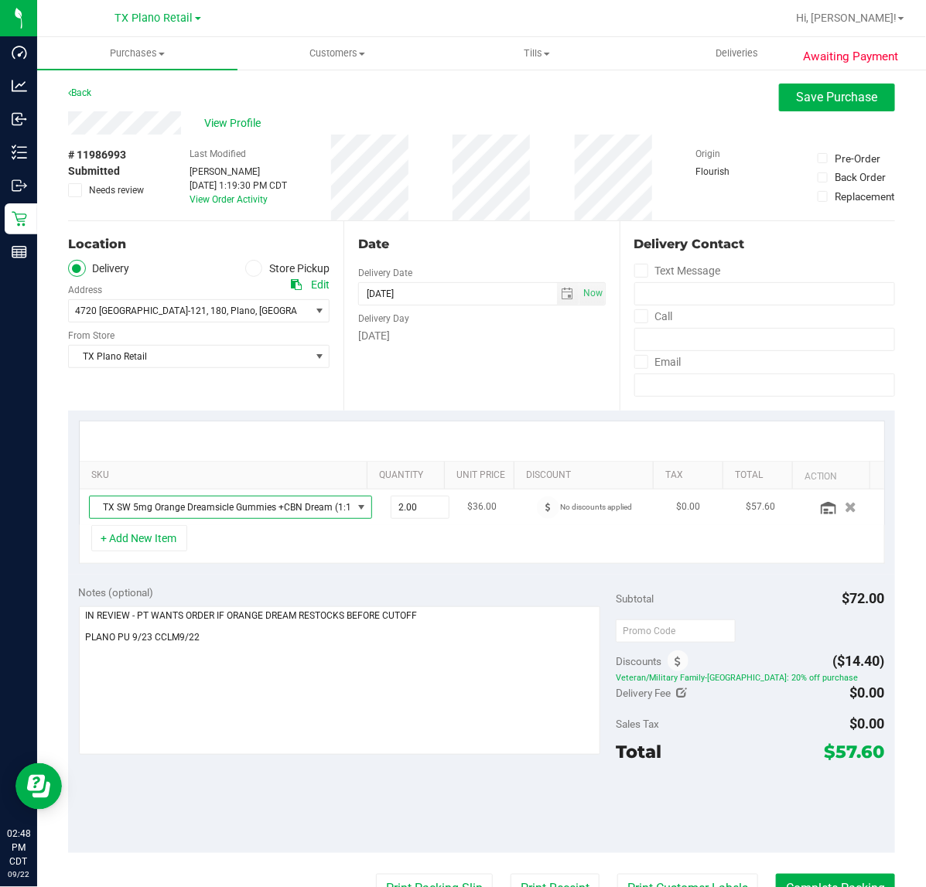
click at [296, 512] on span "TX SW 5mg Orange Dreamsicle Gummies +CBN Dream (1:1 CBN:THC) 20ct" at bounding box center [221, 508] width 262 height 22
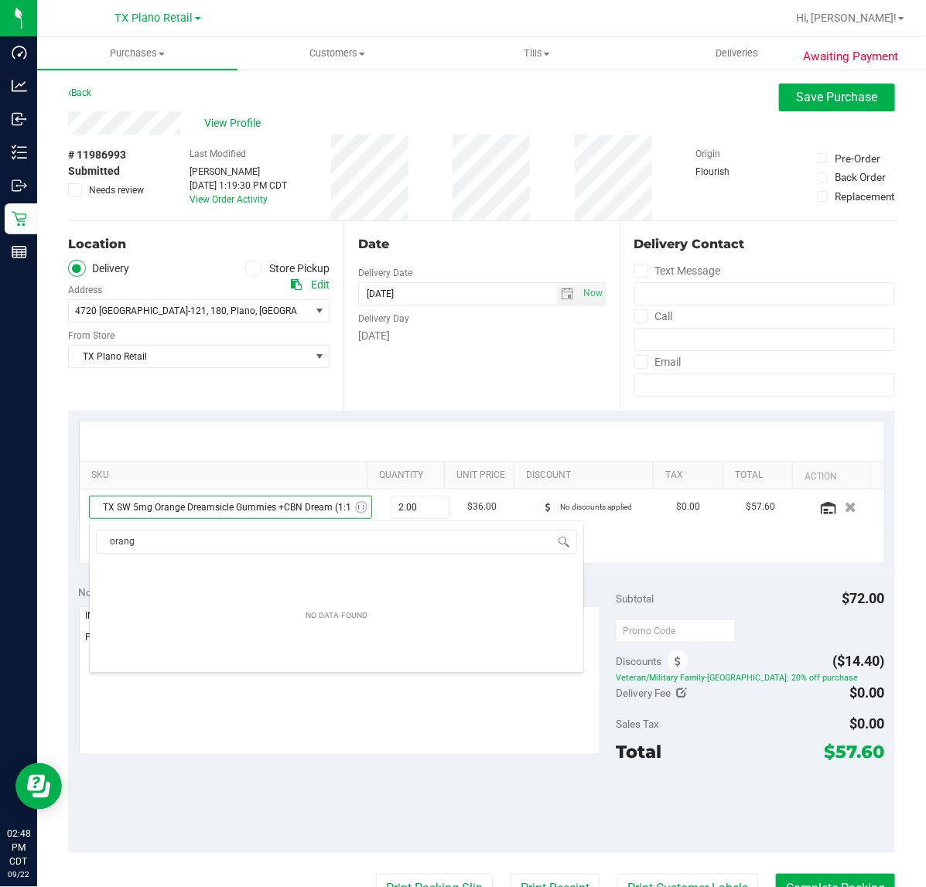
type input "orange"
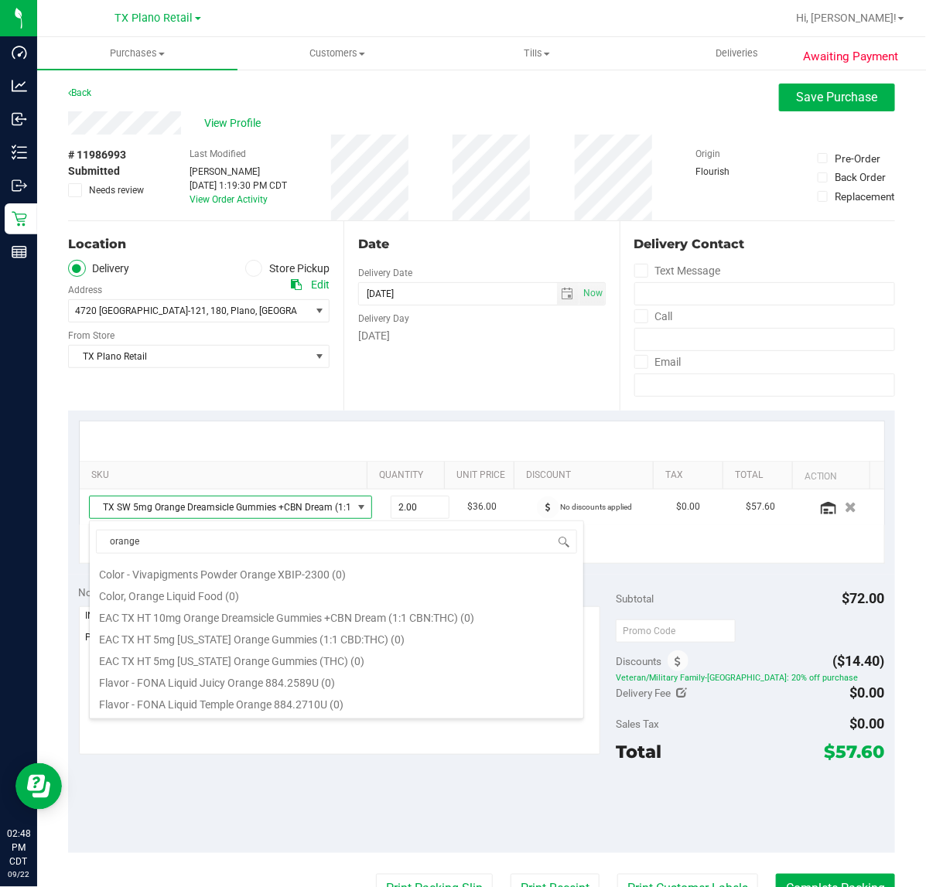
scroll to position [408, 0]
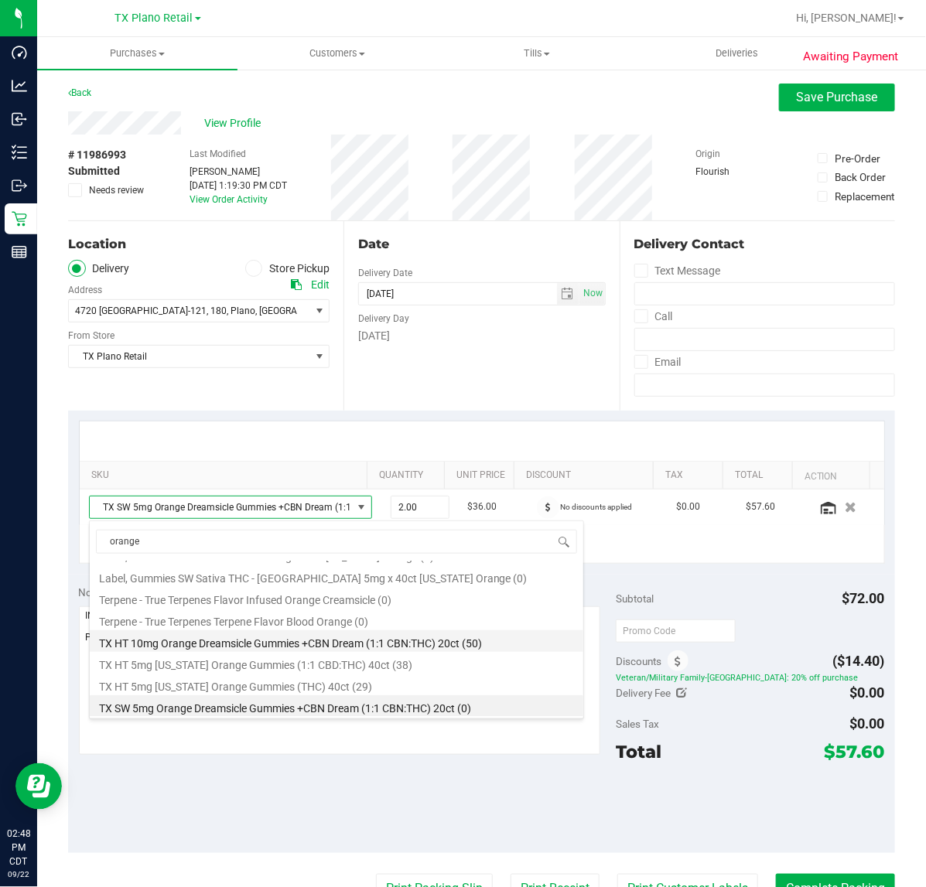
click at [313, 648] on li "TX HT 10mg Orange Dreamsicle Gummies +CBN Dream (1:1 CBN:THC) 20ct (50)" at bounding box center [337, 641] width 494 height 22
type input "1.00"
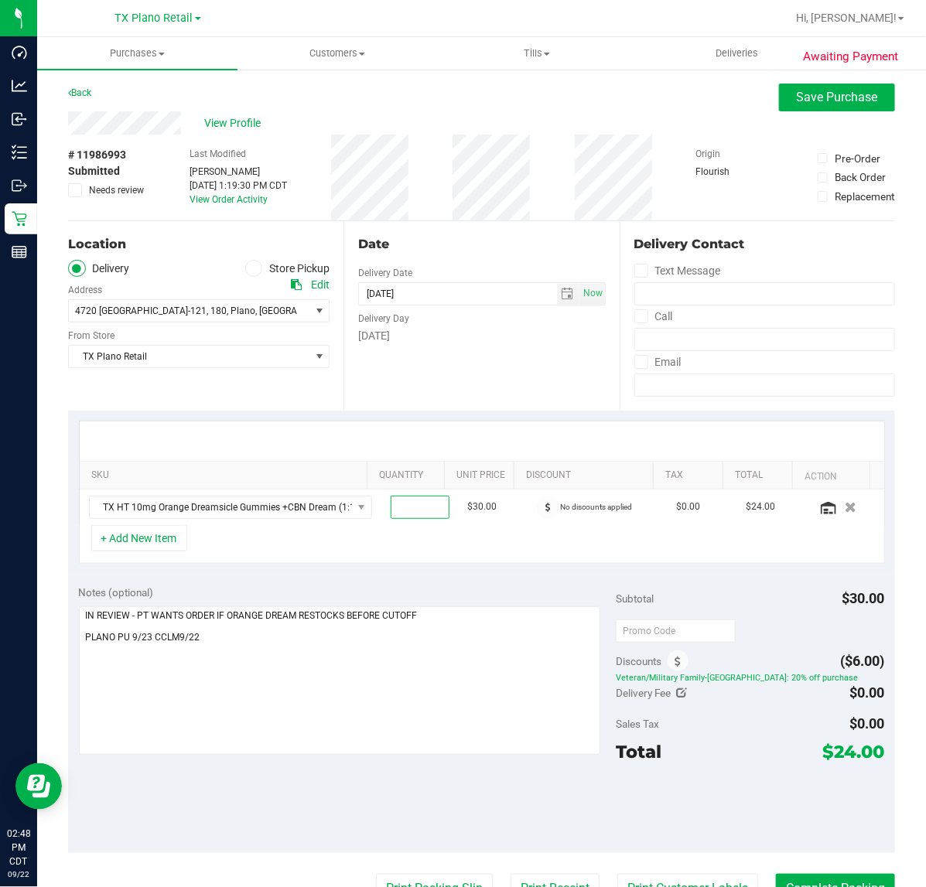
type input "2"
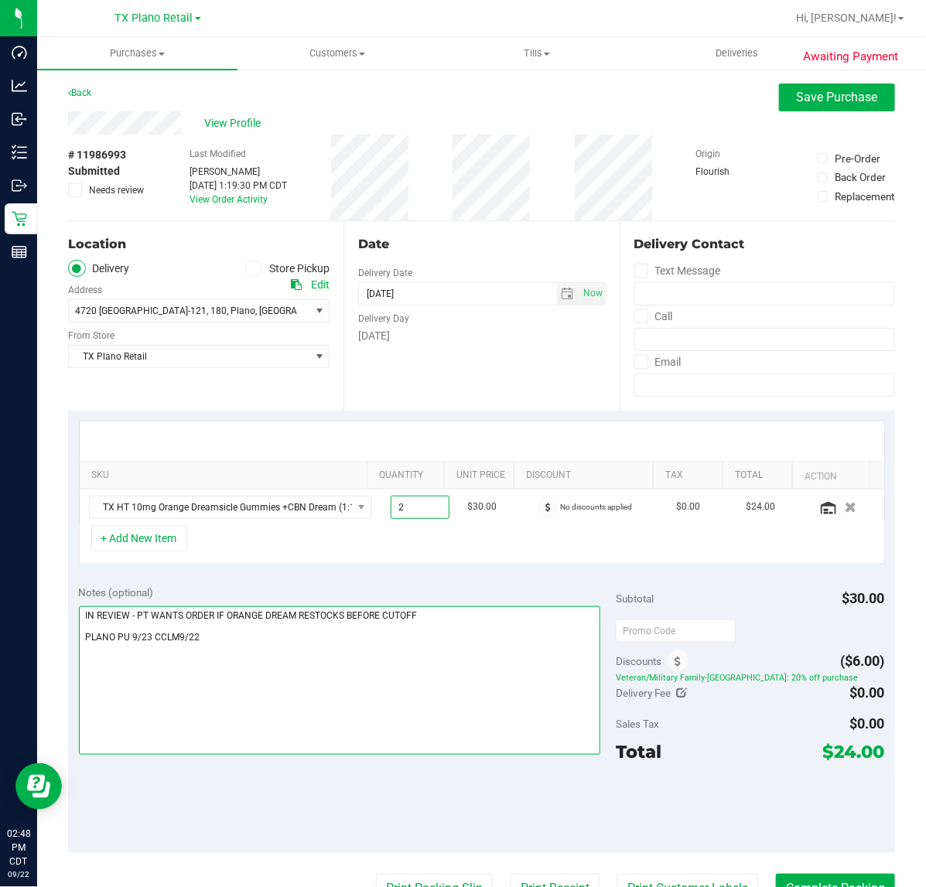
type input "2.00"
click at [524, 616] on textarea at bounding box center [340, 680] width 522 height 149
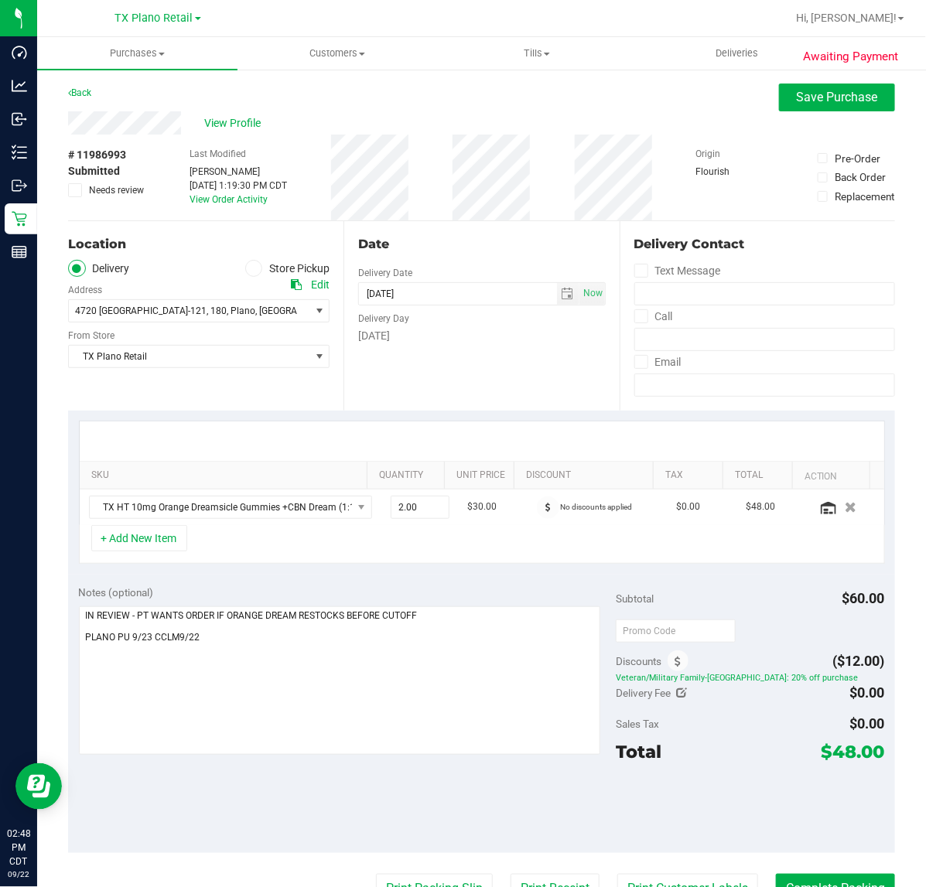
click at [798, 78] on div "Awaiting Payment Back Save Purchase View Profile # 11986993 Submitted Needs rev…" at bounding box center [481, 661] width 889 height 1187
click at [797, 91] on span "Save Purchase" at bounding box center [837, 97] width 81 height 15
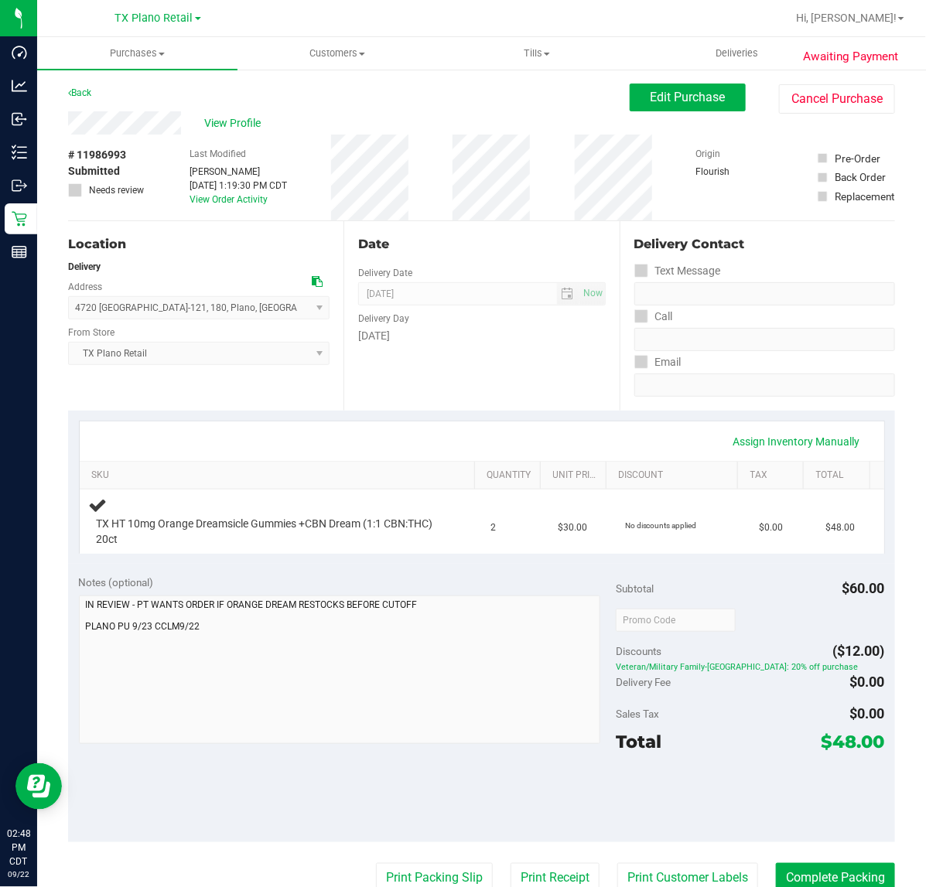
click at [472, 361] on div "Date Delivery Date 09/23/2025 Now 09/23/2025 07:00 AM Now Delivery Day Tuesday" at bounding box center [480, 316] width 275 height 190
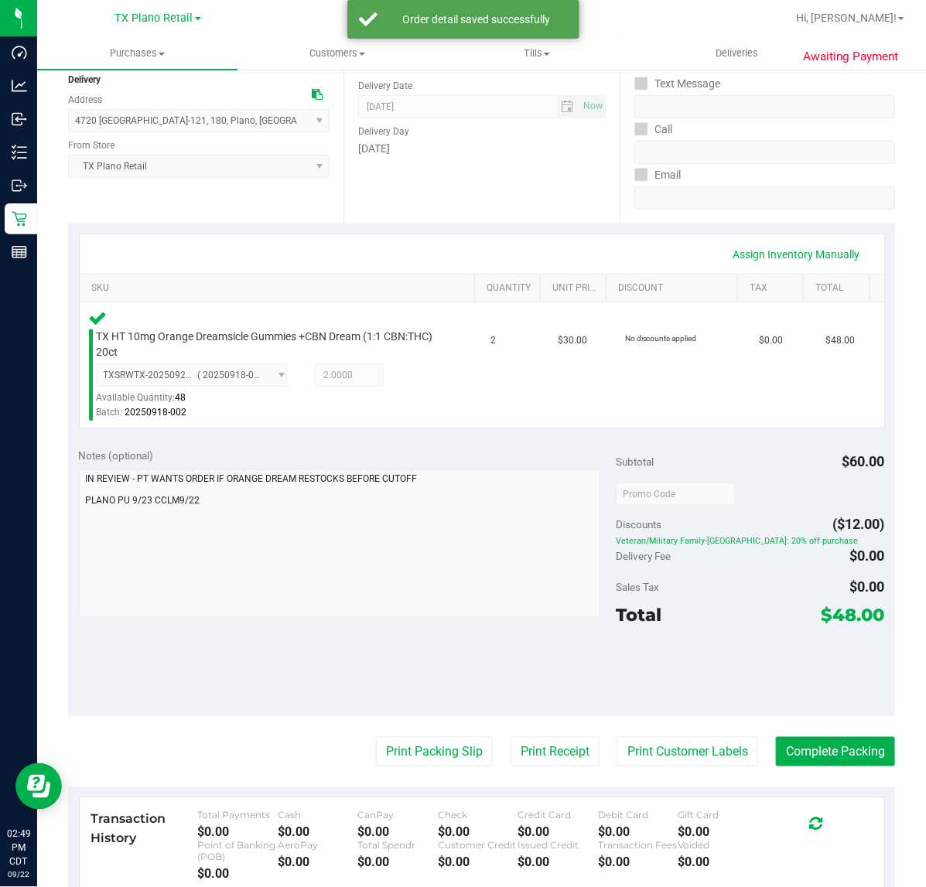
scroll to position [193, 0]
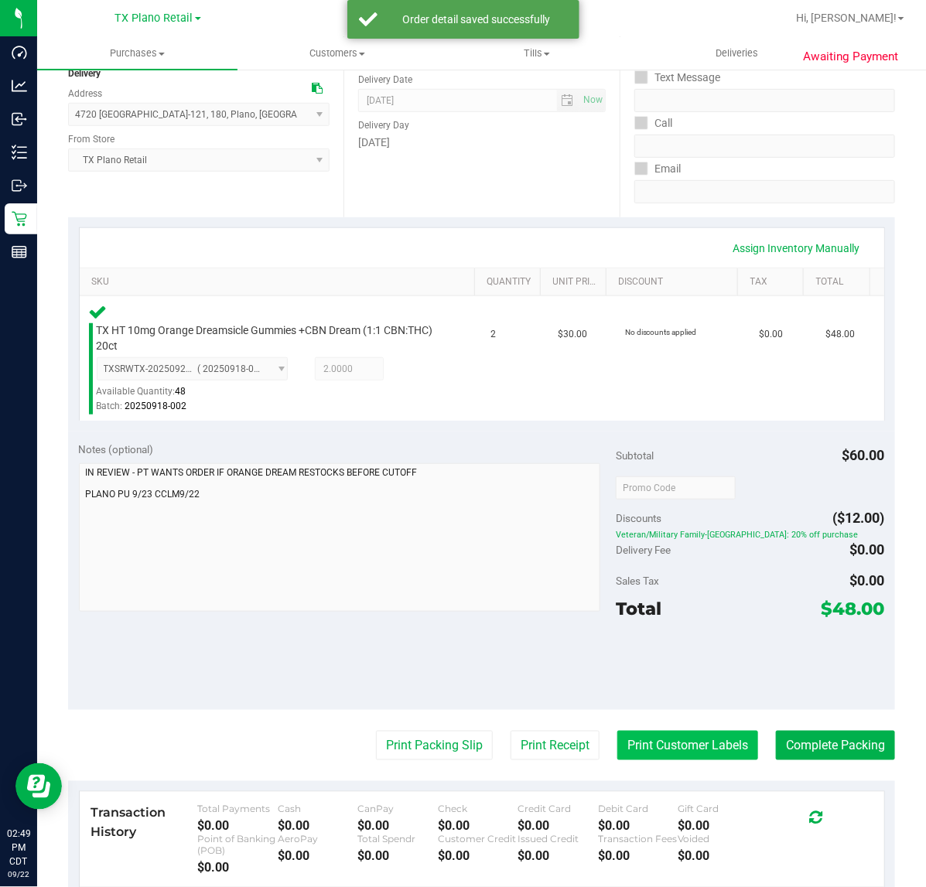
click at [693, 743] on button "Print Customer Labels" at bounding box center [687, 745] width 141 height 29
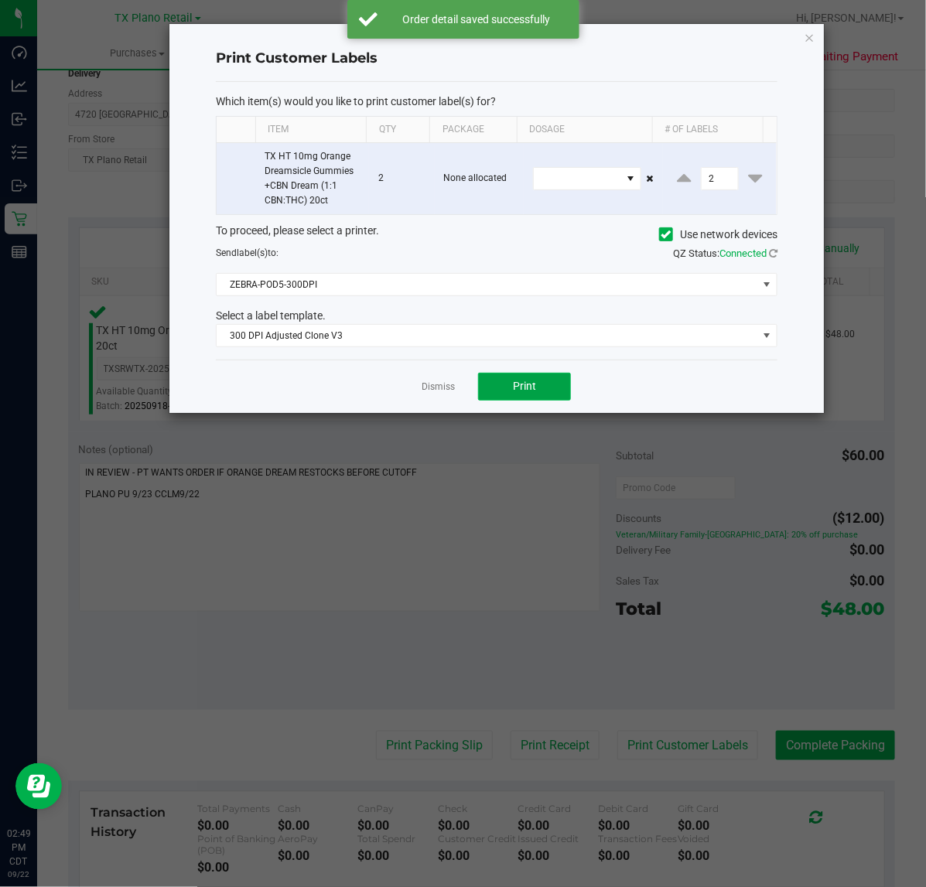
click at [505, 388] on button "Print" at bounding box center [524, 387] width 93 height 28
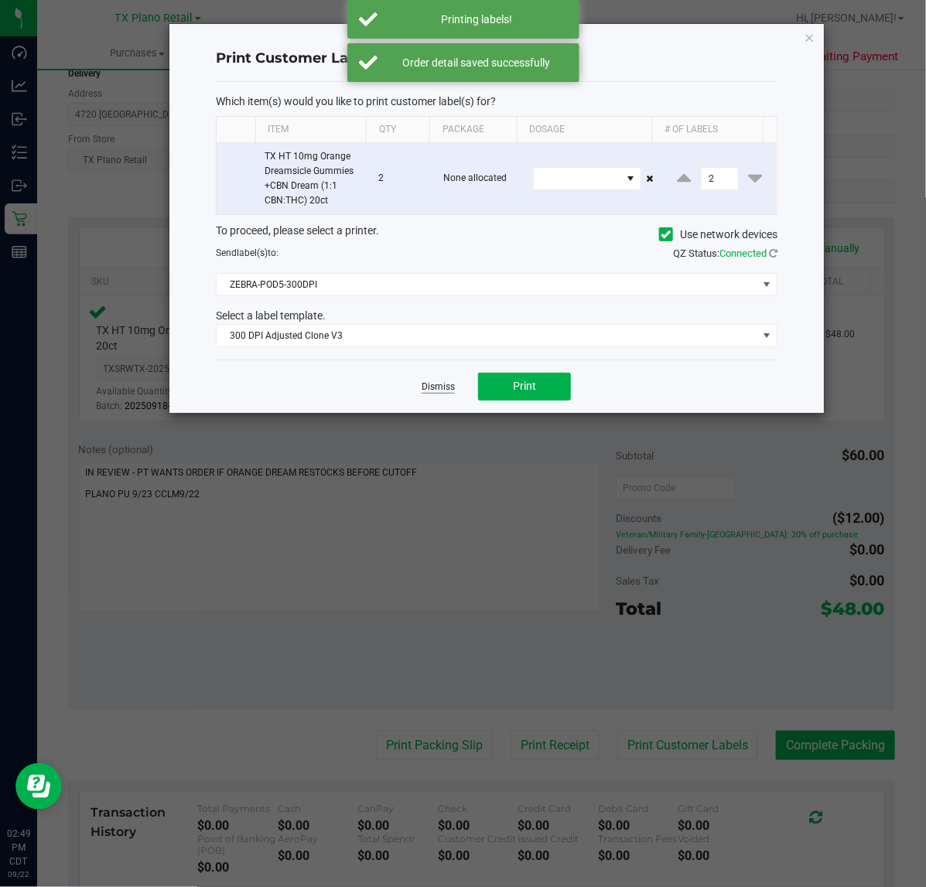
click at [438, 391] on link "Dismiss" at bounding box center [438, 387] width 33 height 13
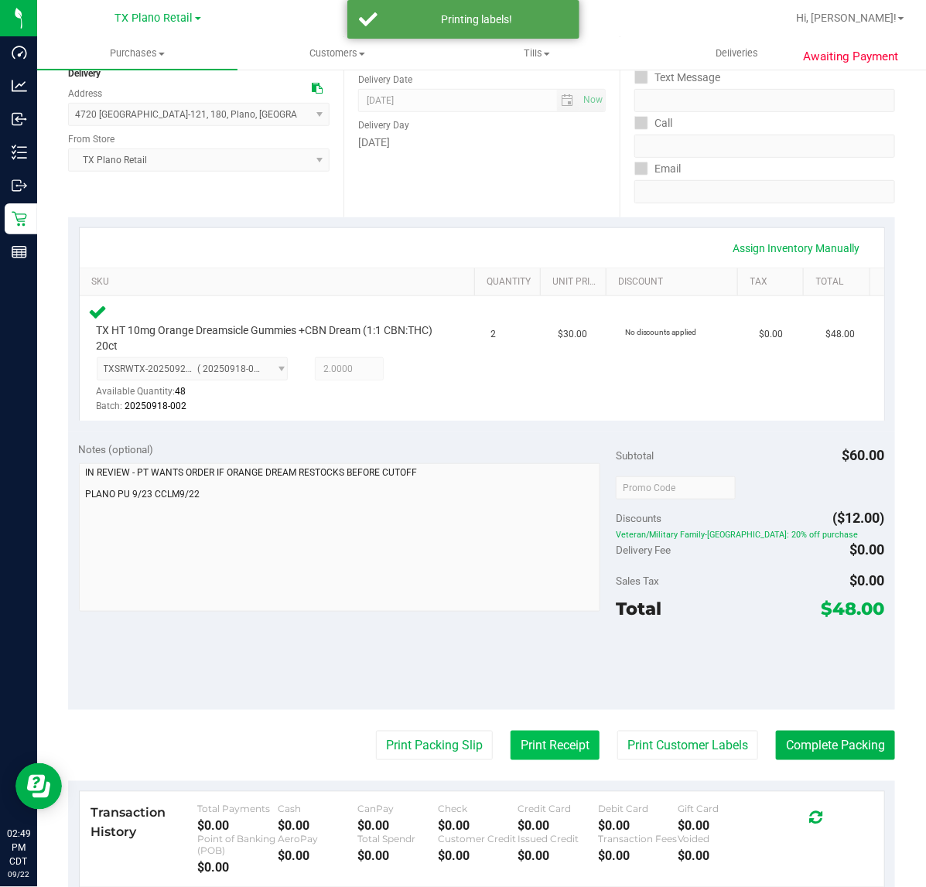
click at [511, 733] on button "Print Receipt" at bounding box center [555, 745] width 89 height 29
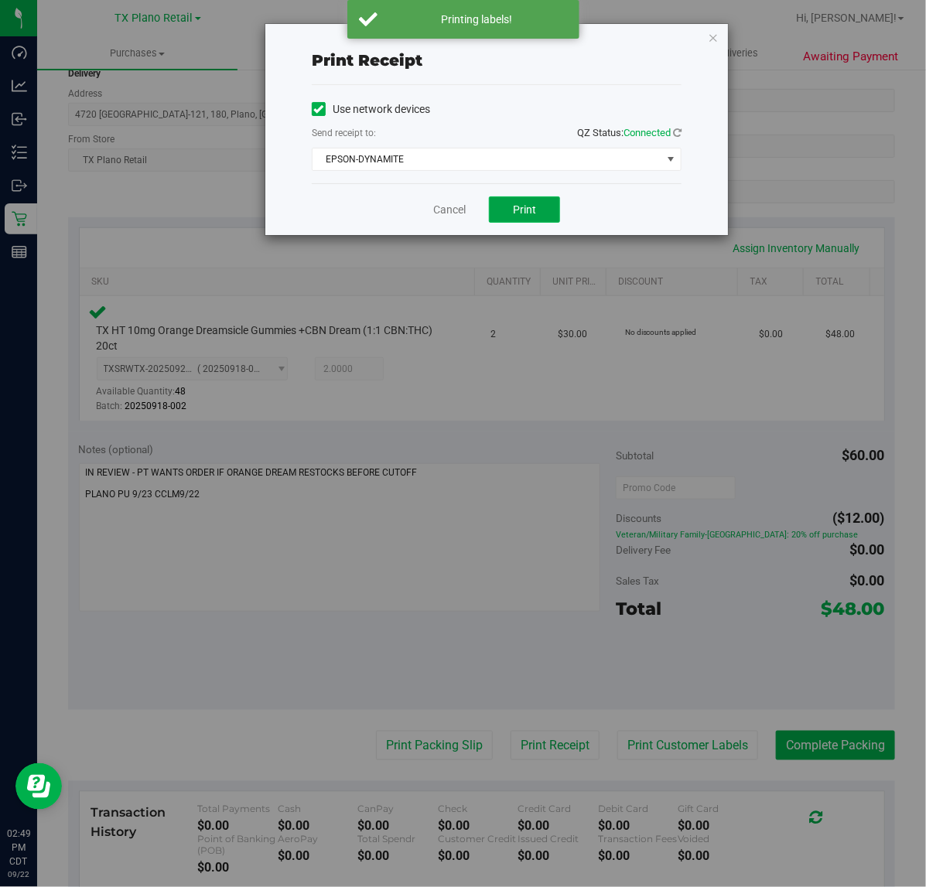
click at [496, 207] on button "Print" at bounding box center [524, 209] width 71 height 26
click at [457, 207] on link "Cancel" at bounding box center [443, 210] width 32 height 16
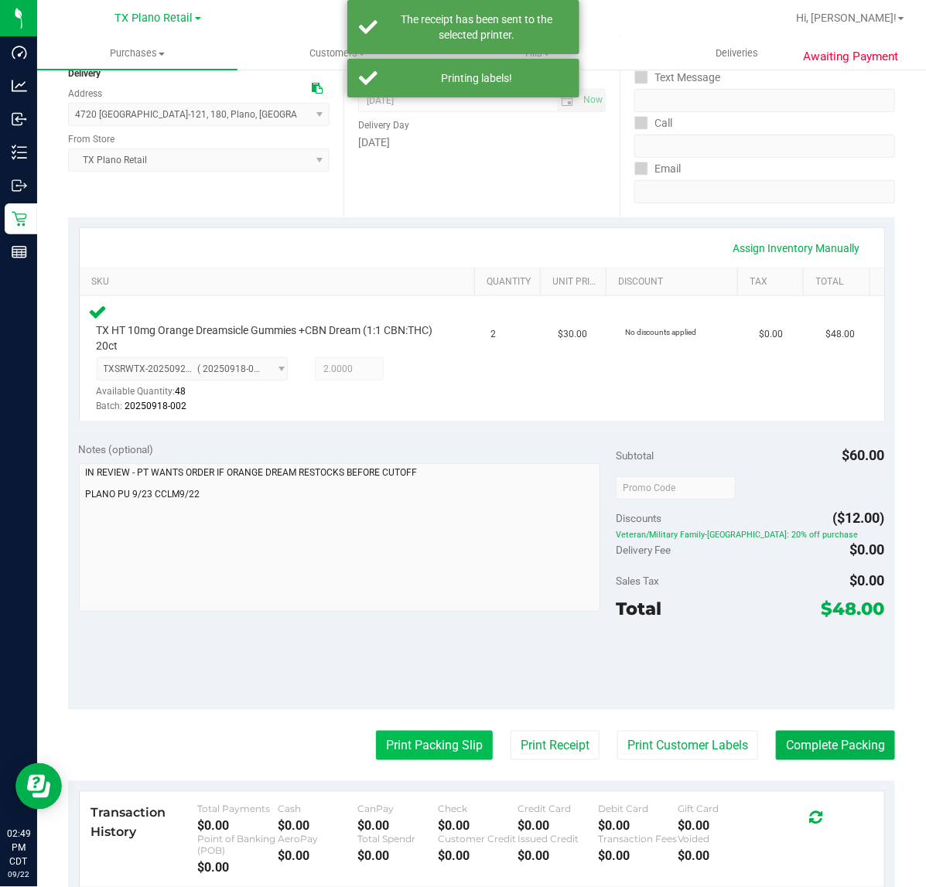
click at [412, 732] on button "Print Packing Slip" at bounding box center [434, 745] width 117 height 29
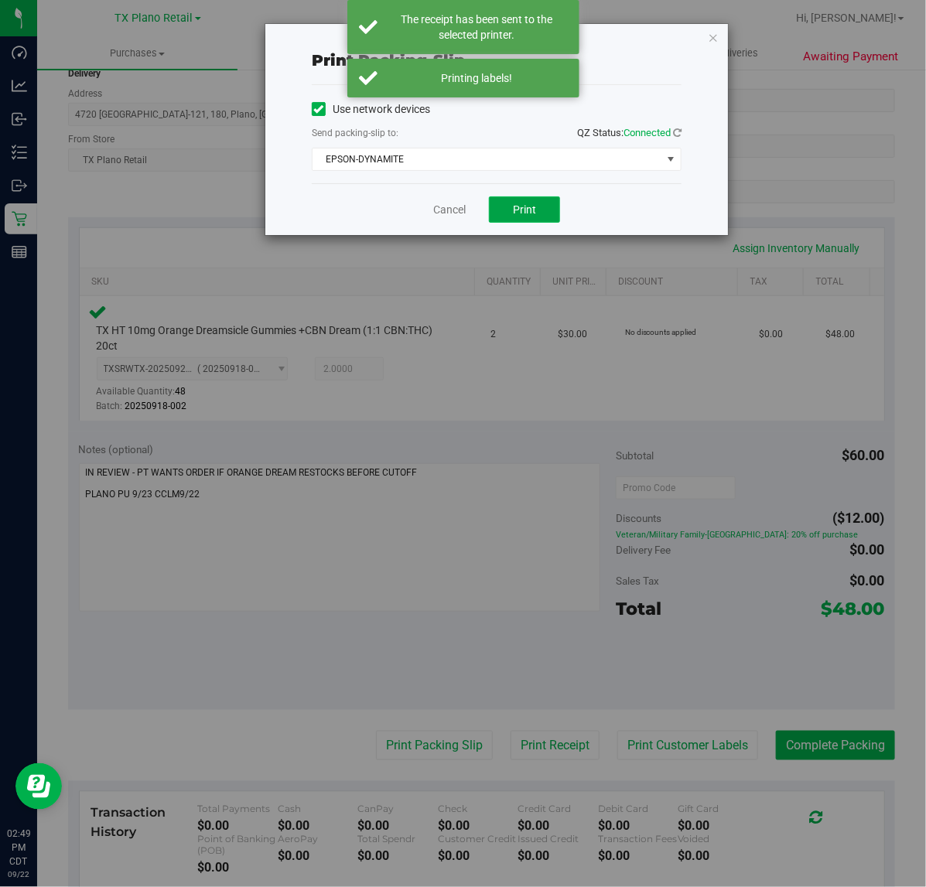
click at [528, 214] on span "Print" at bounding box center [524, 209] width 23 height 12
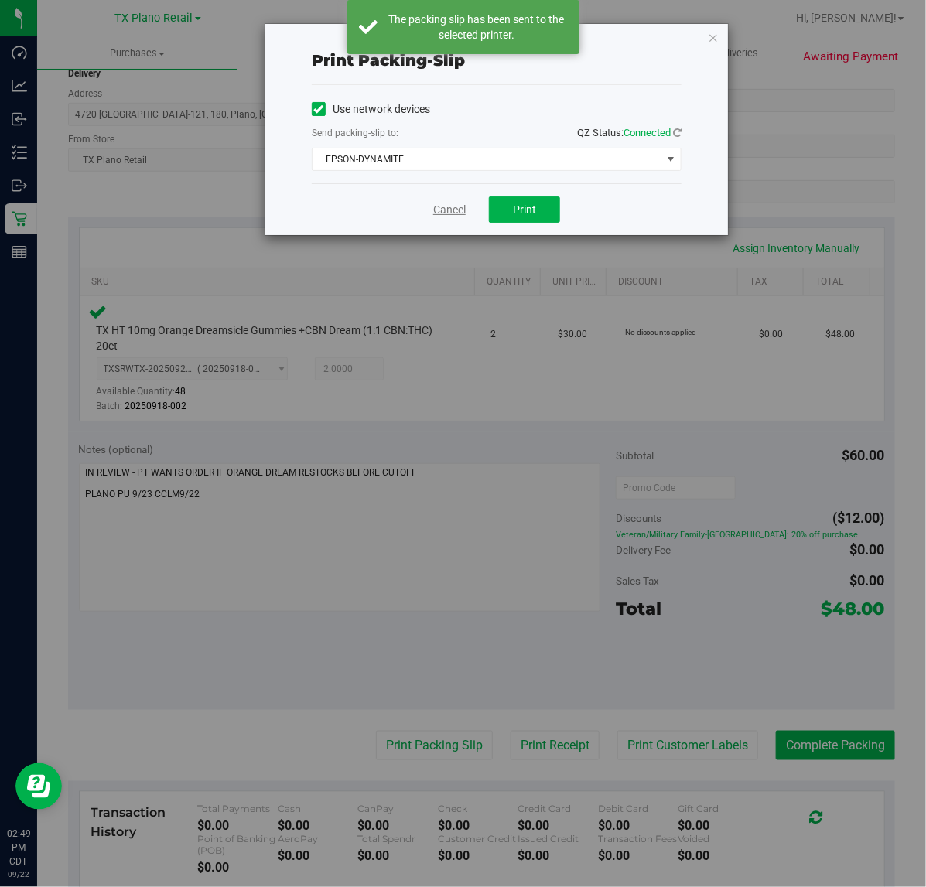
click at [439, 215] on link "Cancel" at bounding box center [449, 210] width 32 height 16
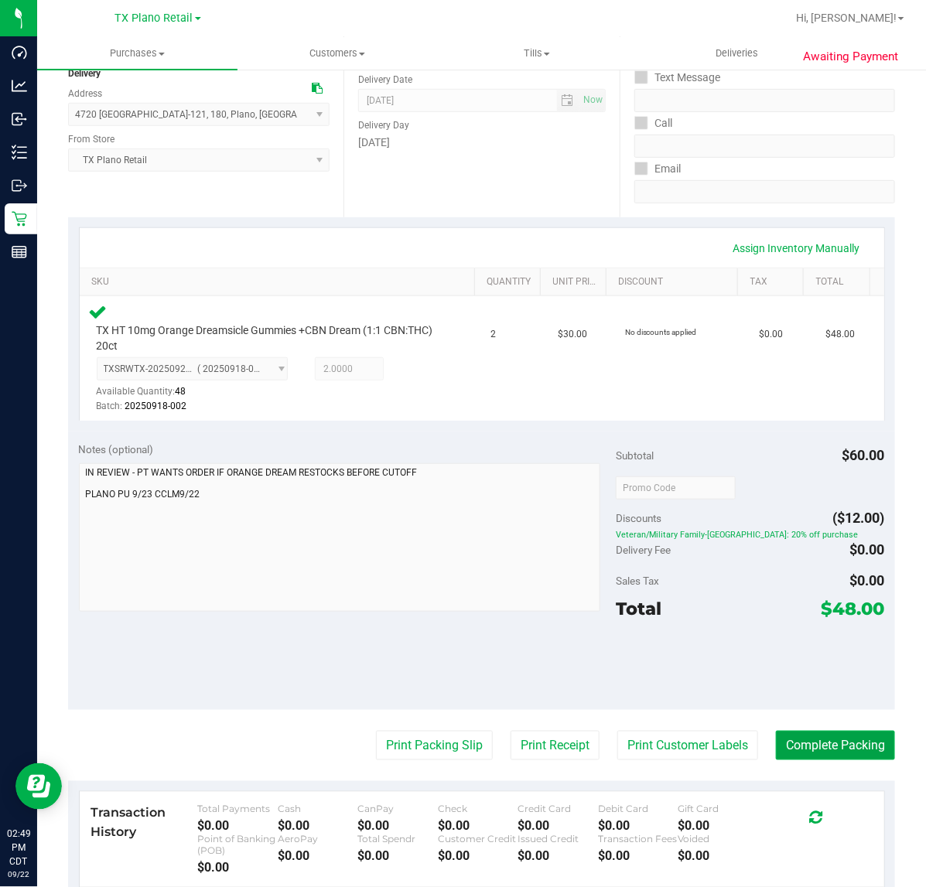
click at [829, 736] on button "Complete Packing" at bounding box center [835, 745] width 119 height 29
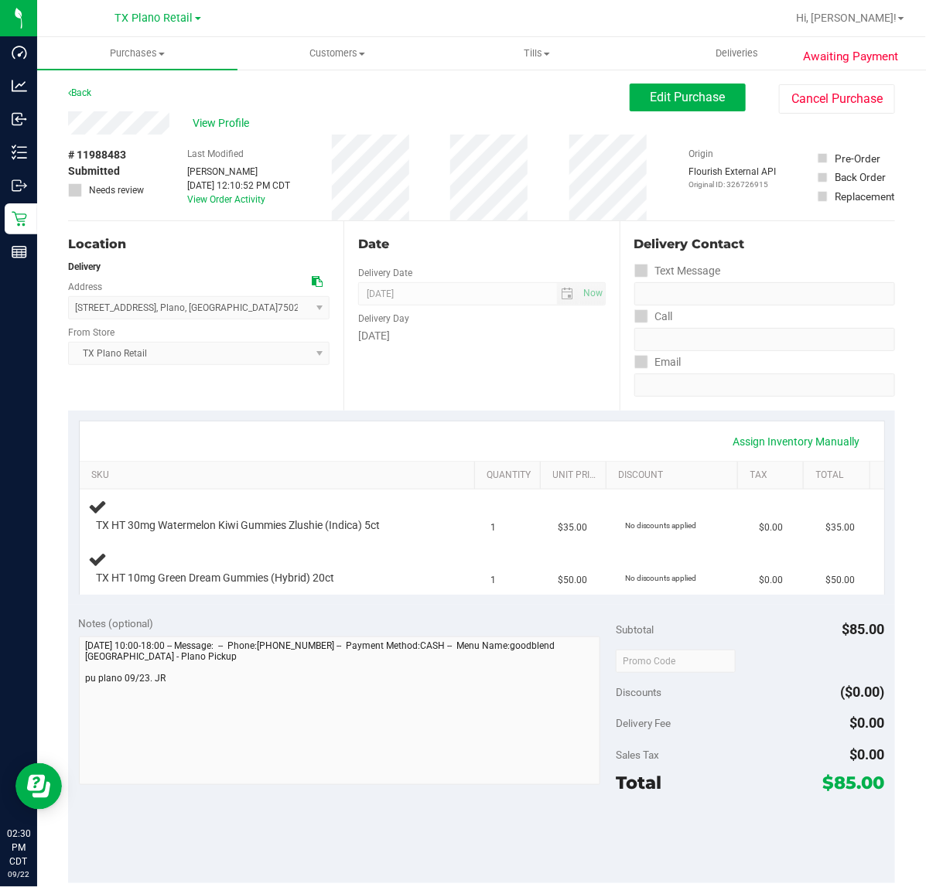
click at [581, 374] on div "Date Delivery Date [DATE] Now [DATE] 07:00 AM Now Delivery Day [DATE]" at bounding box center [480, 316] width 275 height 190
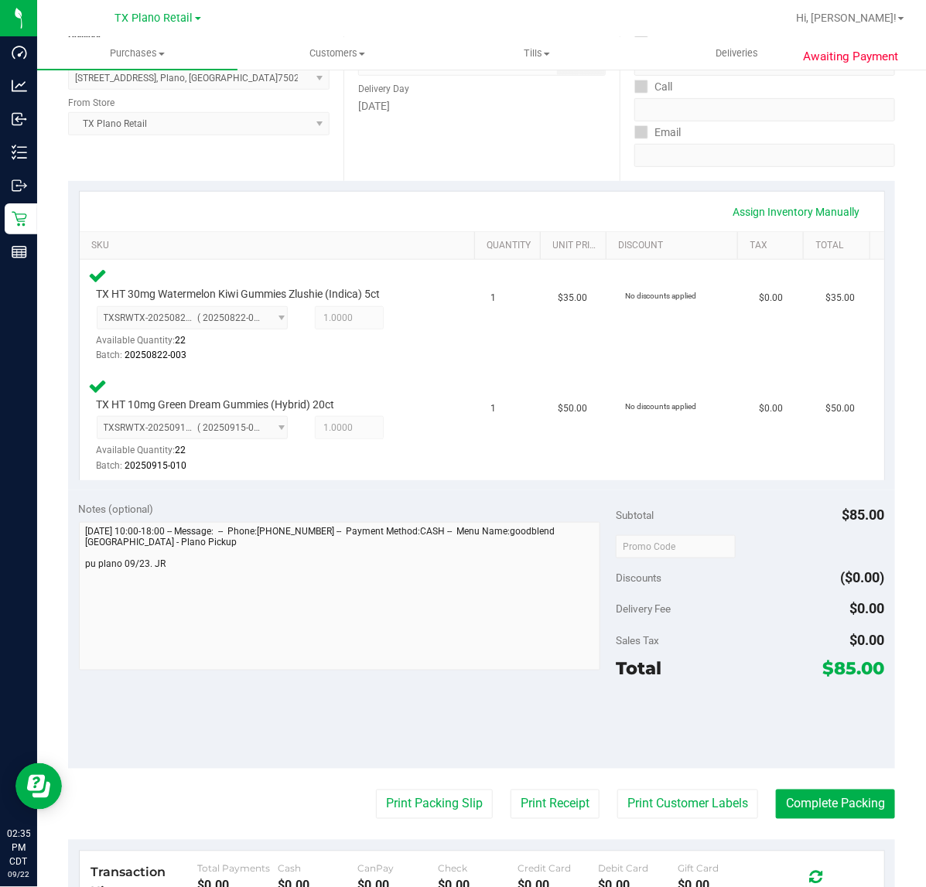
scroll to position [290, 0]
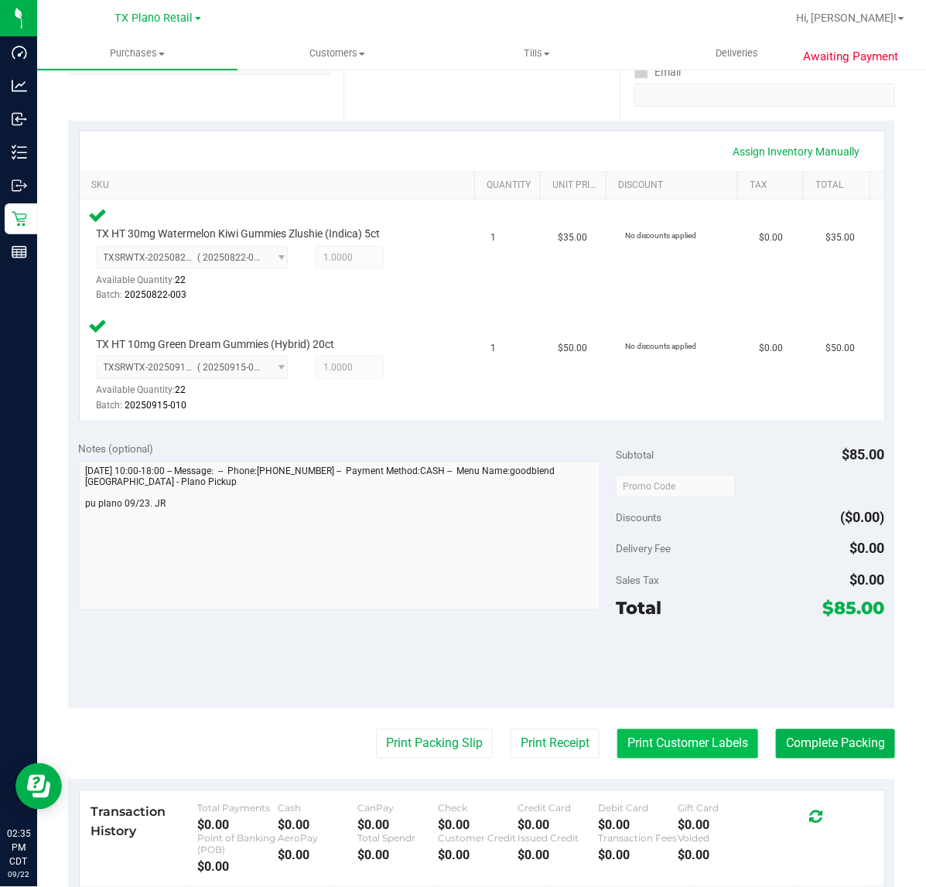
click at [705, 739] on button "Print Customer Labels" at bounding box center [687, 743] width 141 height 29
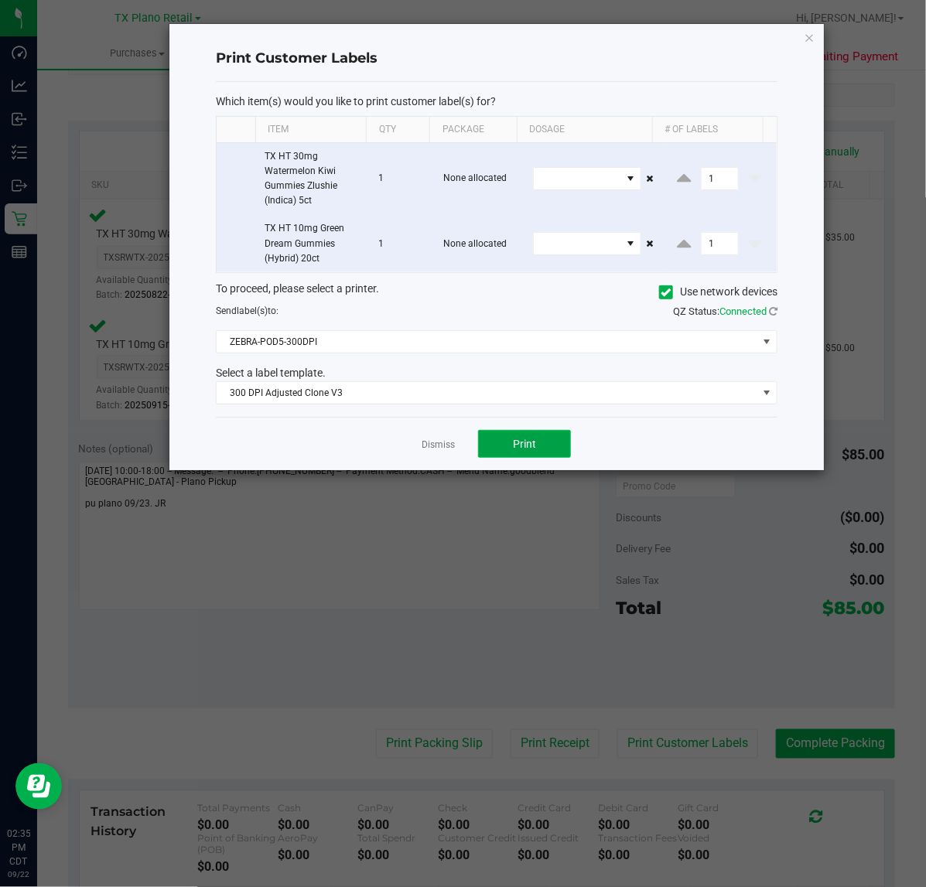
click at [493, 436] on button "Print" at bounding box center [524, 444] width 93 height 28
click at [437, 446] on div at bounding box center [496, 247] width 654 height 446
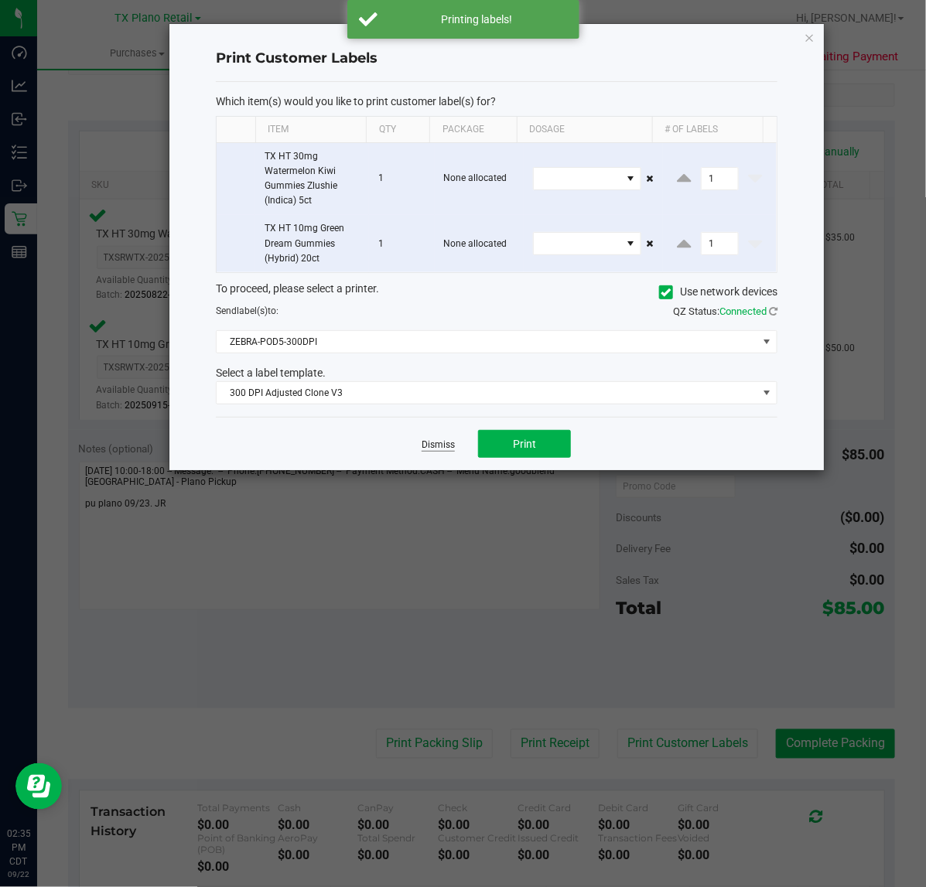
click at [453, 449] on link "Dismiss" at bounding box center [438, 445] width 33 height 13
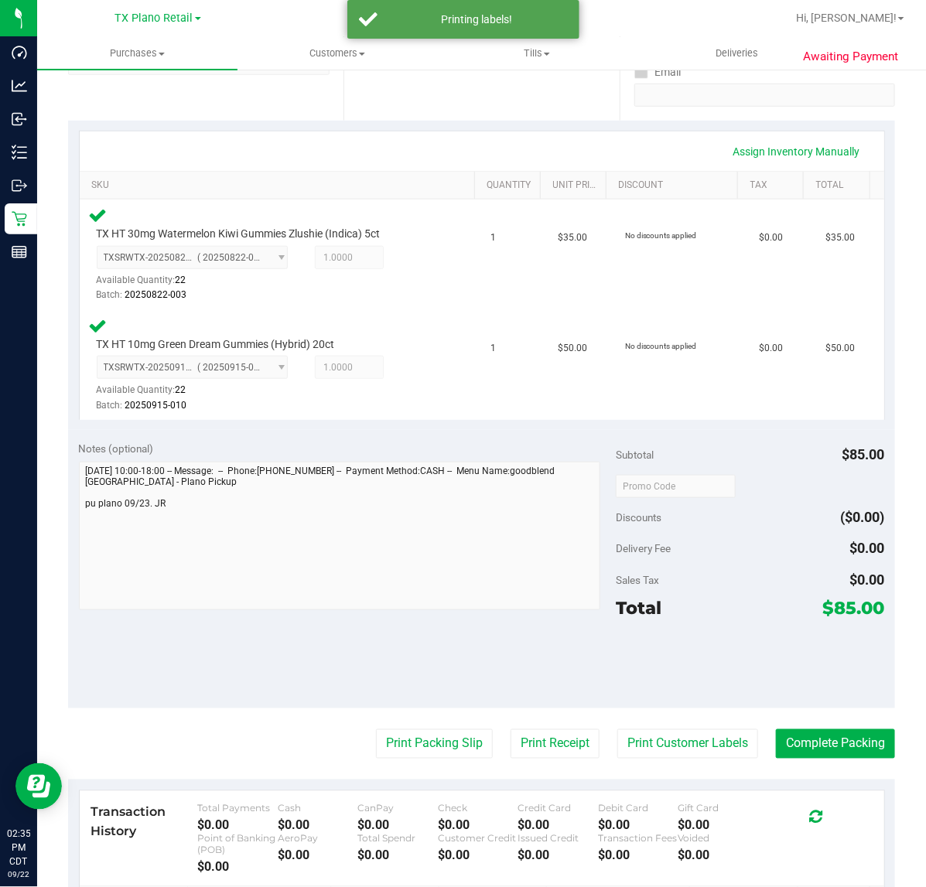
click at [511, 726] on purchase-details "Back Edit Purchase Cancel Purchase View Profile # 11988483 Submitted Needs revi…" at bounding box center [481, 436] width 827 height 1287
click at [511, 737] on button "Print Receipt" at bounding box center [555, 743] width 89 height 29
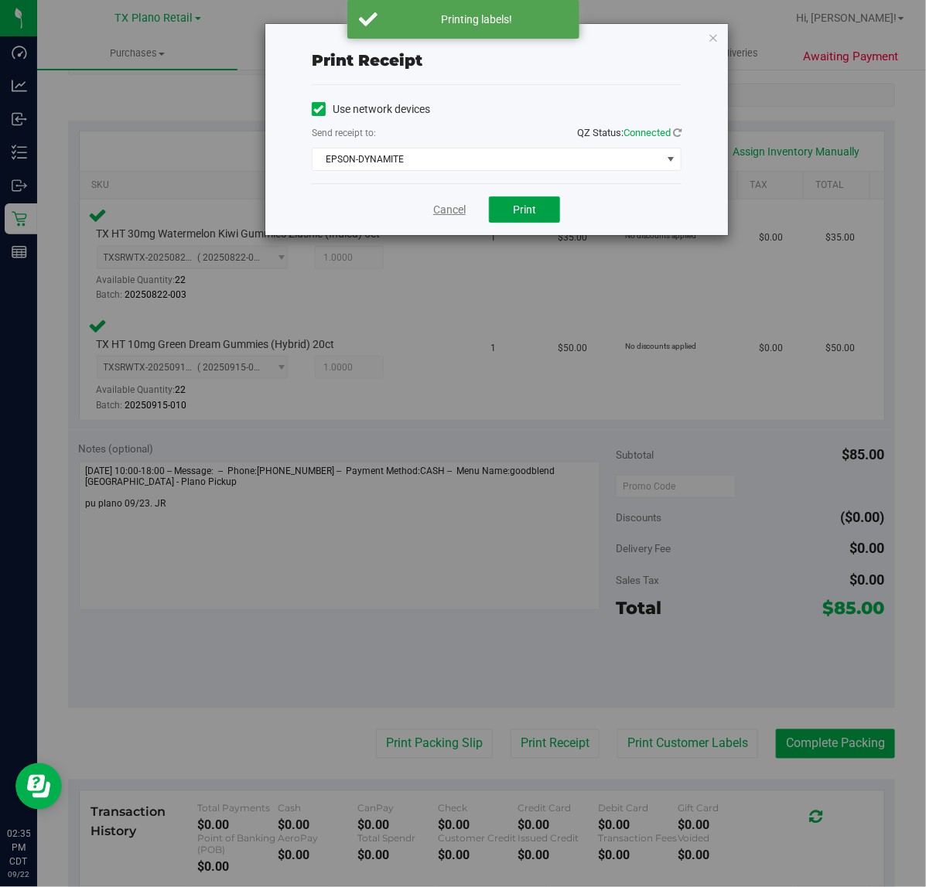
drag, startPoint x: 516, startPoint y: 214, endPoint x: 438, endPoint y: 211, distance: 78.2
click at [516, 213] on span "Print" at bounding box center [524, 209] width 23 height 12
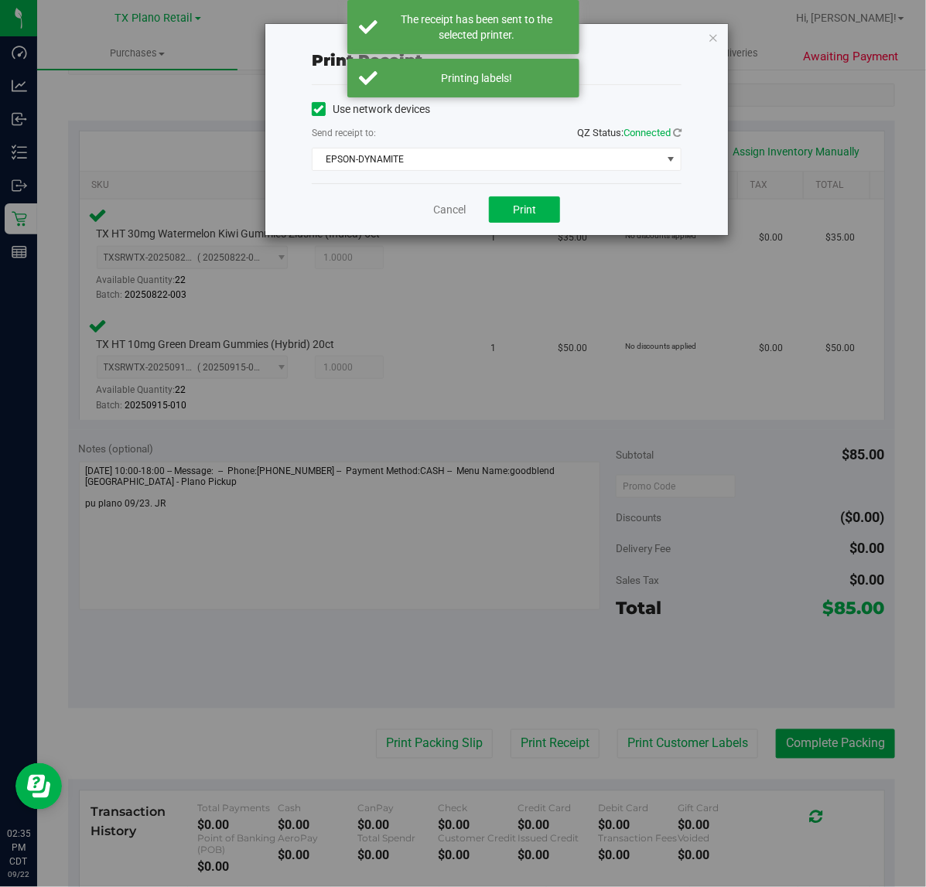
click at [425, 210] on div "Cancel Print" at bounding box center [497, 209] width 370 height 52
click at [451, 207] on link "Cancel" at bounding box center [449, 210] width 32 height 16
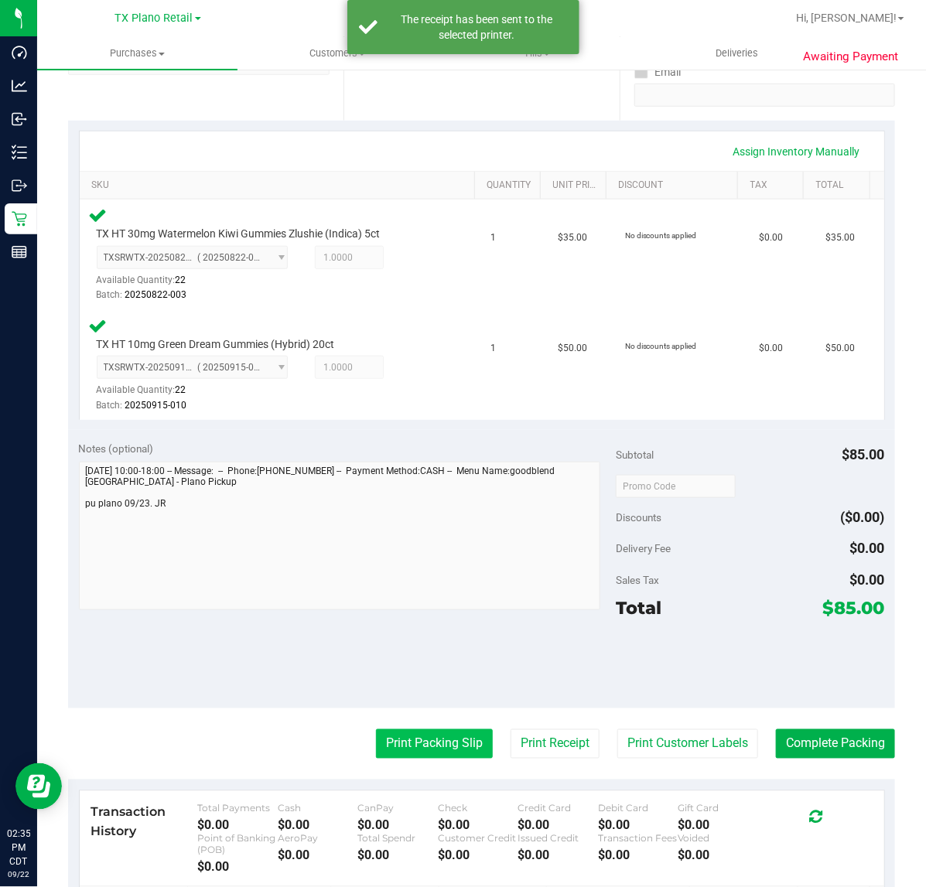
click at [381, 746] on button "Print Packing Slip" at bounding box center [434, 743] width 117 height 29
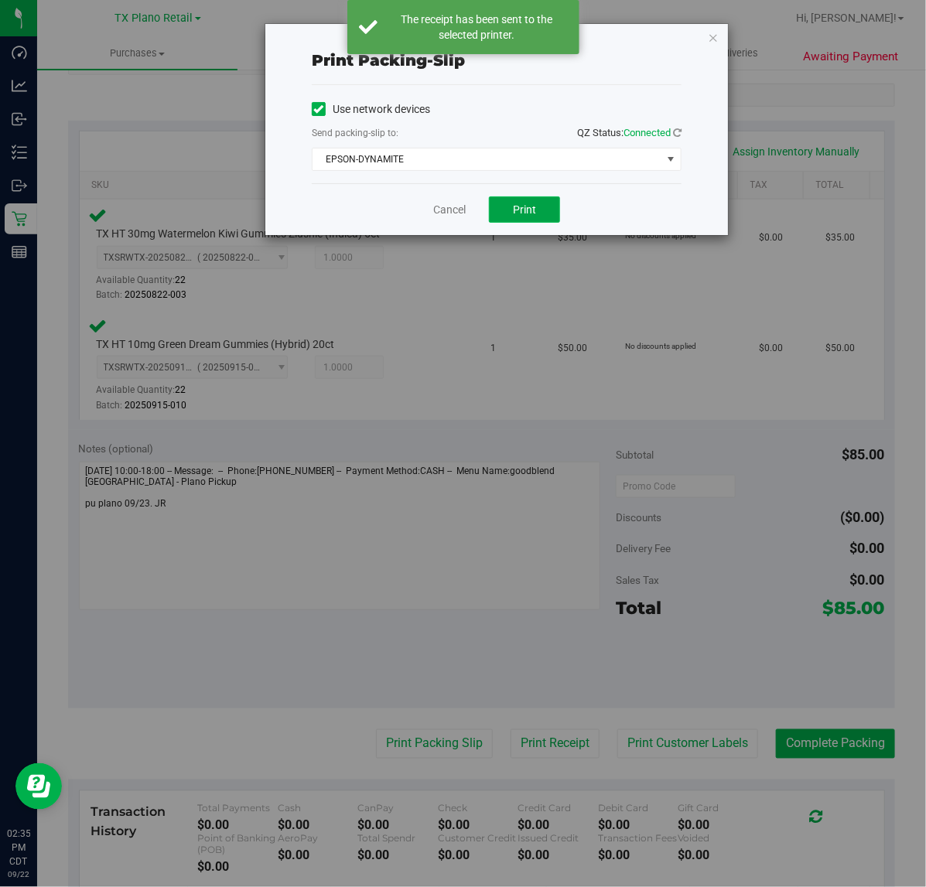
click at [501, 214] on button "Print" at bounding box center [524, 209] width 71 height 26
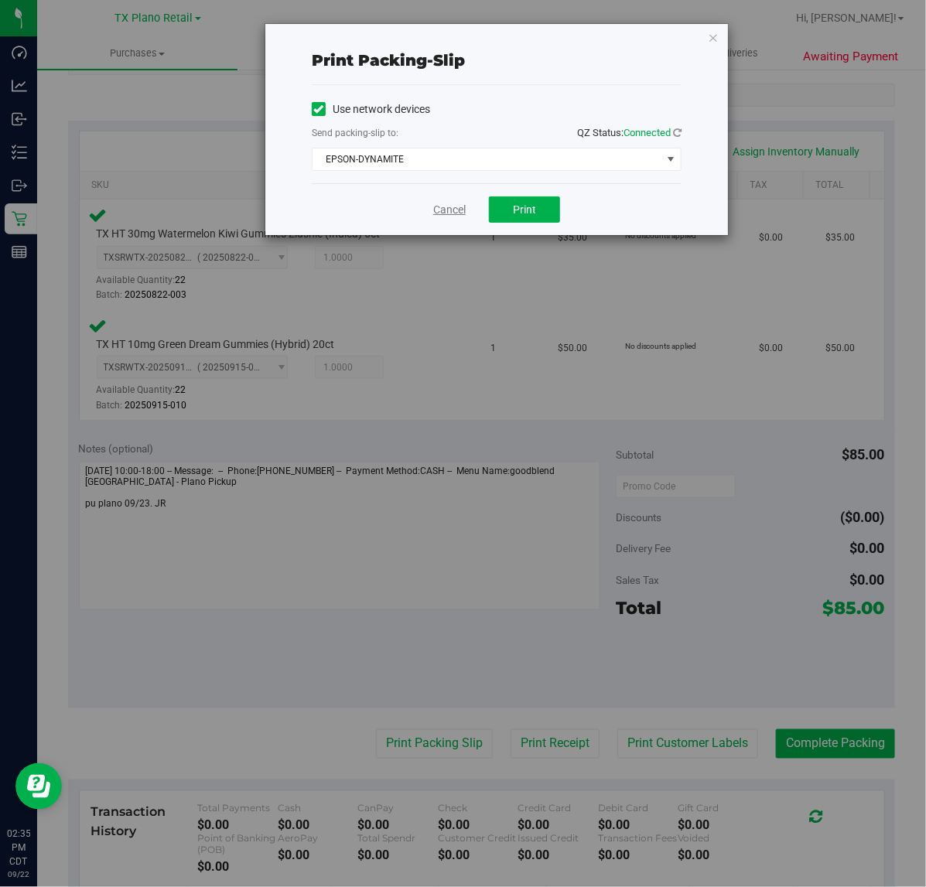
click at [462, 210] on link "Cancel" at bounding box center [449, 210] width 32 height 16
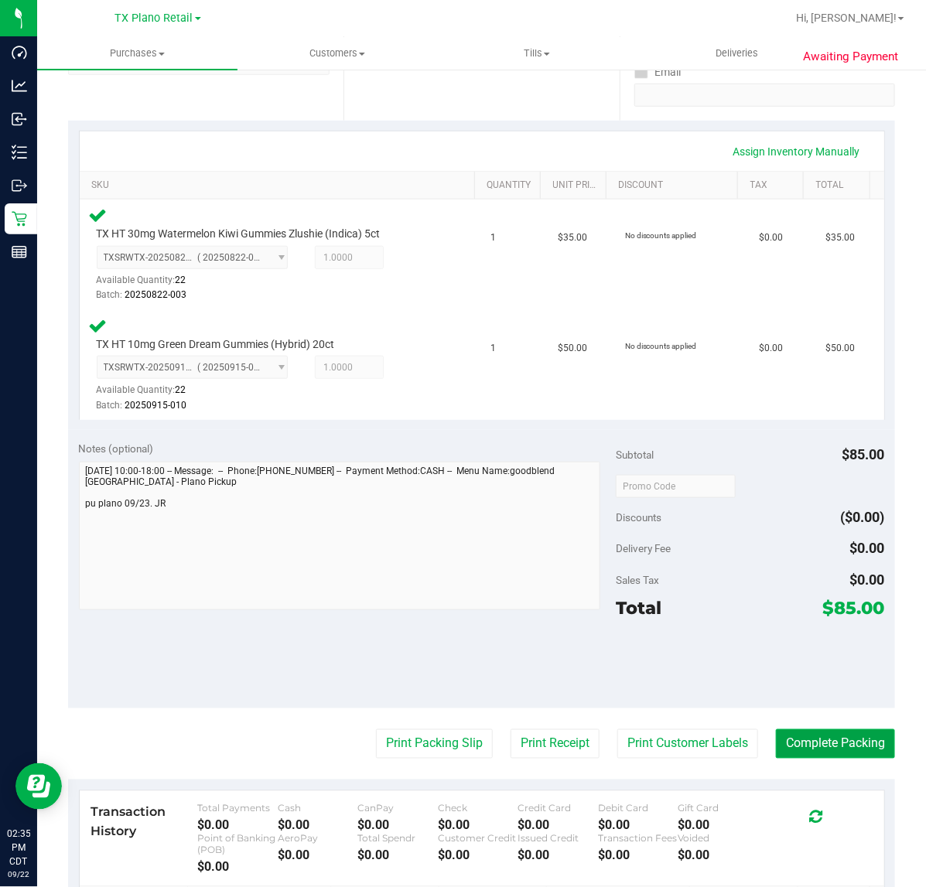
click at [805, 745] on button "Complete Packing" at bounding box center [835, 743] width 119 height 29
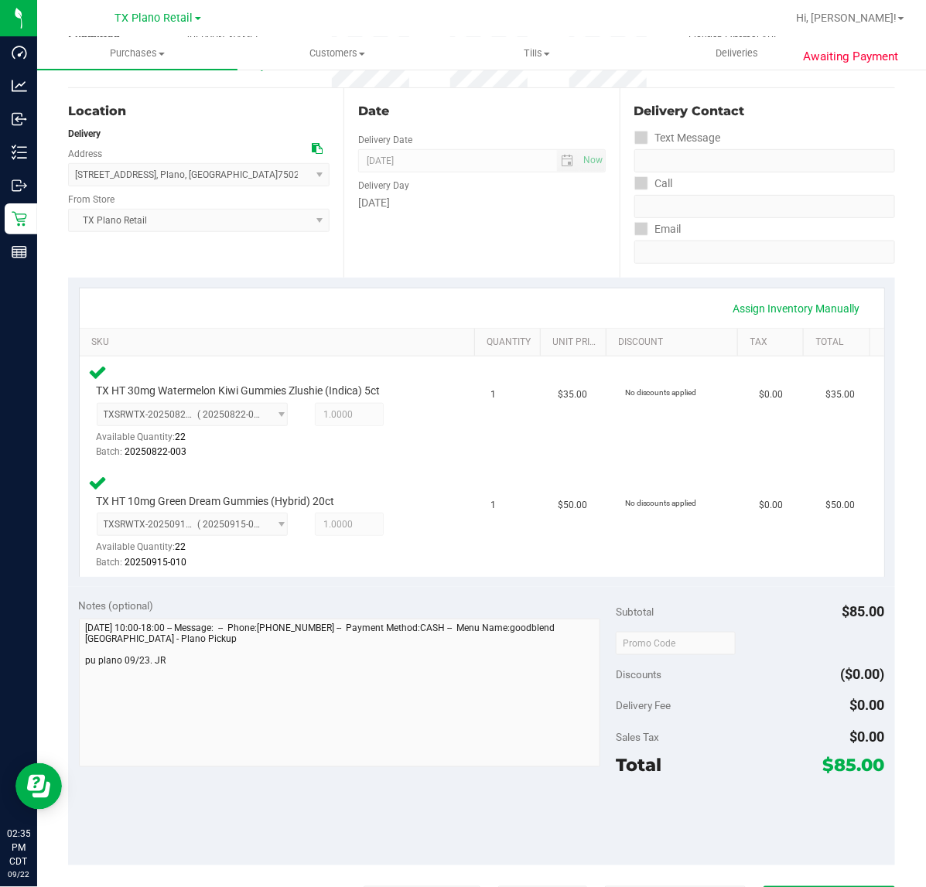
scroll to position [0, 0]
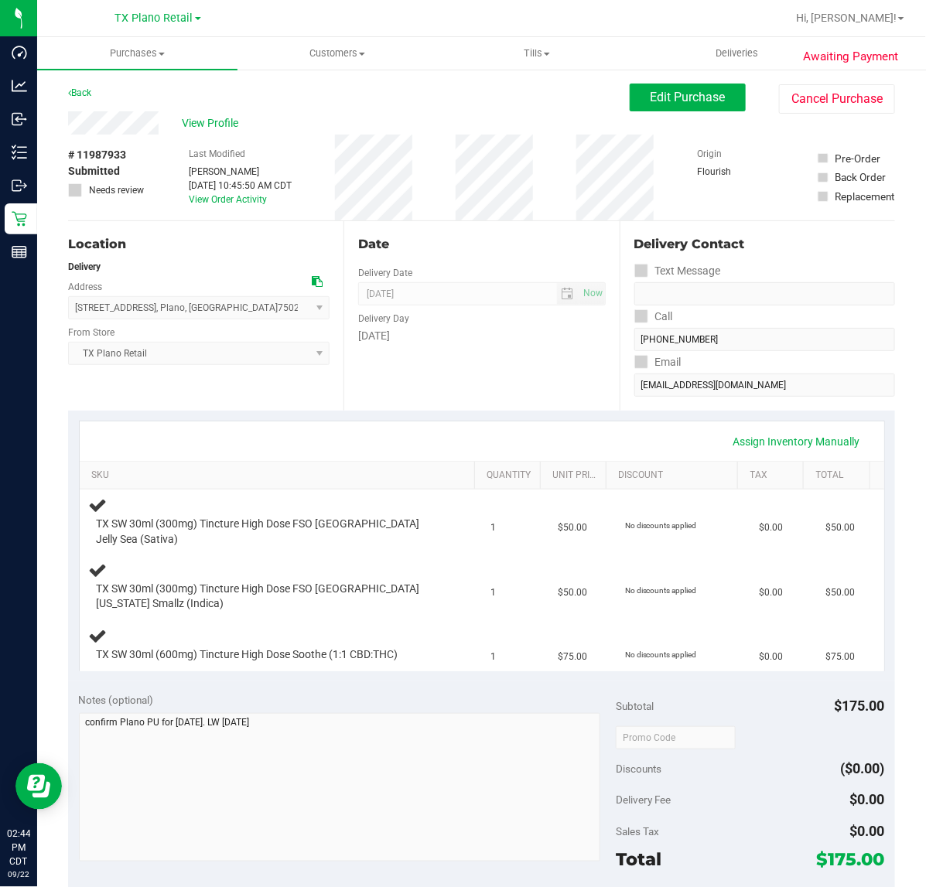
click at [482, 415] on div "Assign Inventory Manually SKU Quantity Unit Price Discount Tax Total TX SW 30ml…" at bounding box center [481, 546] width 827 height 271
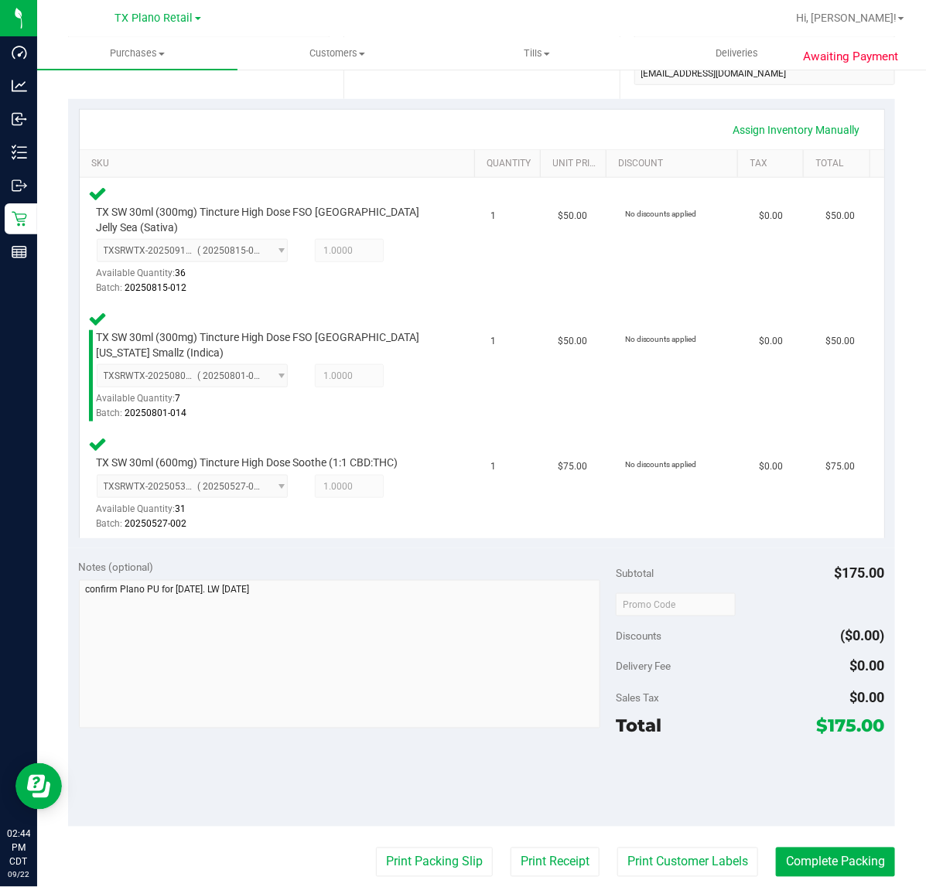
scroll to position [387, 0]
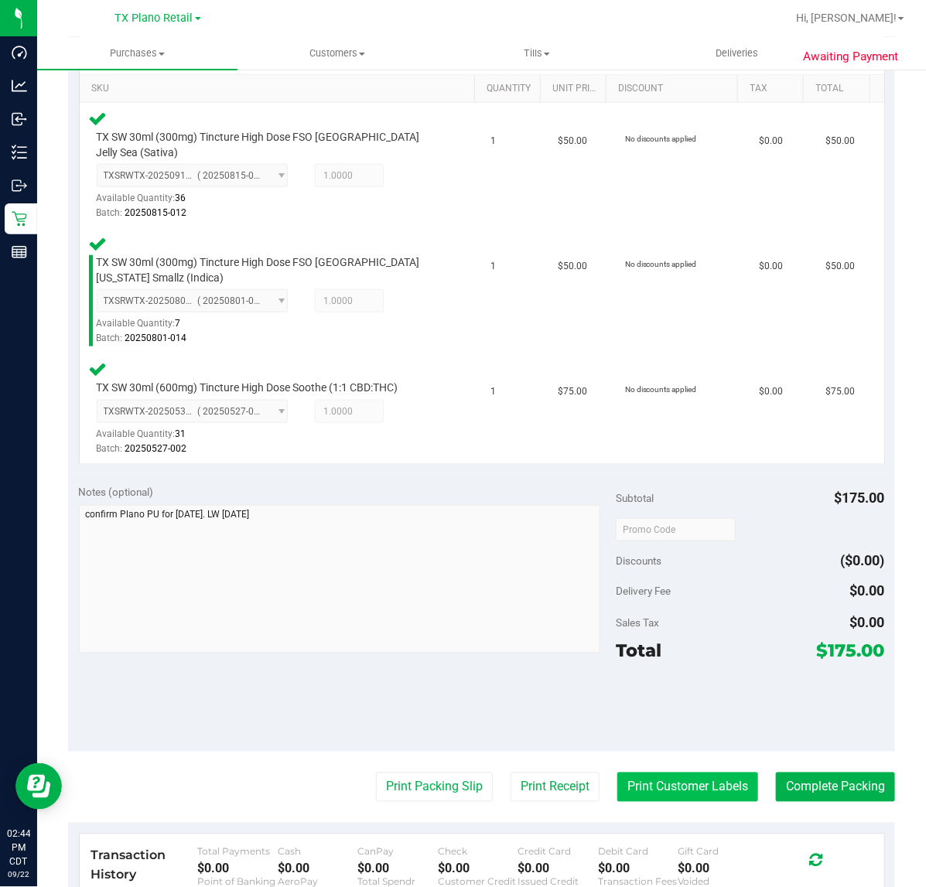
click at [692, 773] on button "Print Customer Labels" at bounding box center [687, 787] width 141 height 29
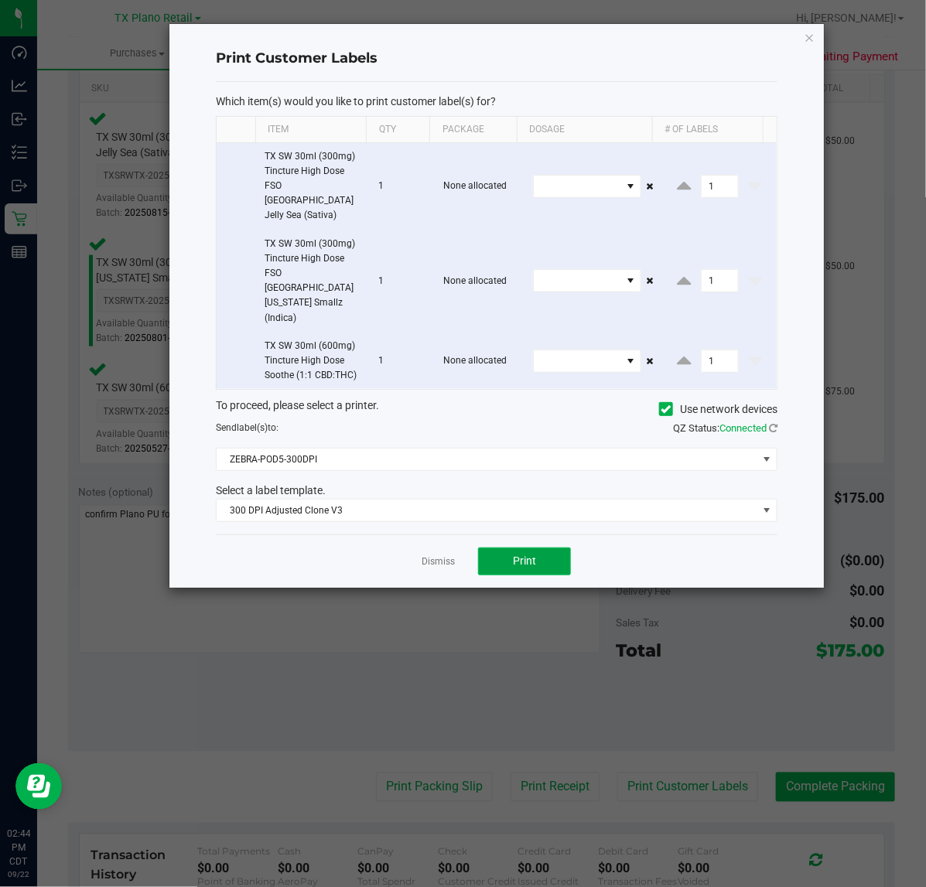
click at [519, 548] on button "Print" at bounding box center [524, 562] width 93 height 28
click at [439, 521] on div at bounding box center [496, 306] width 654 height 564
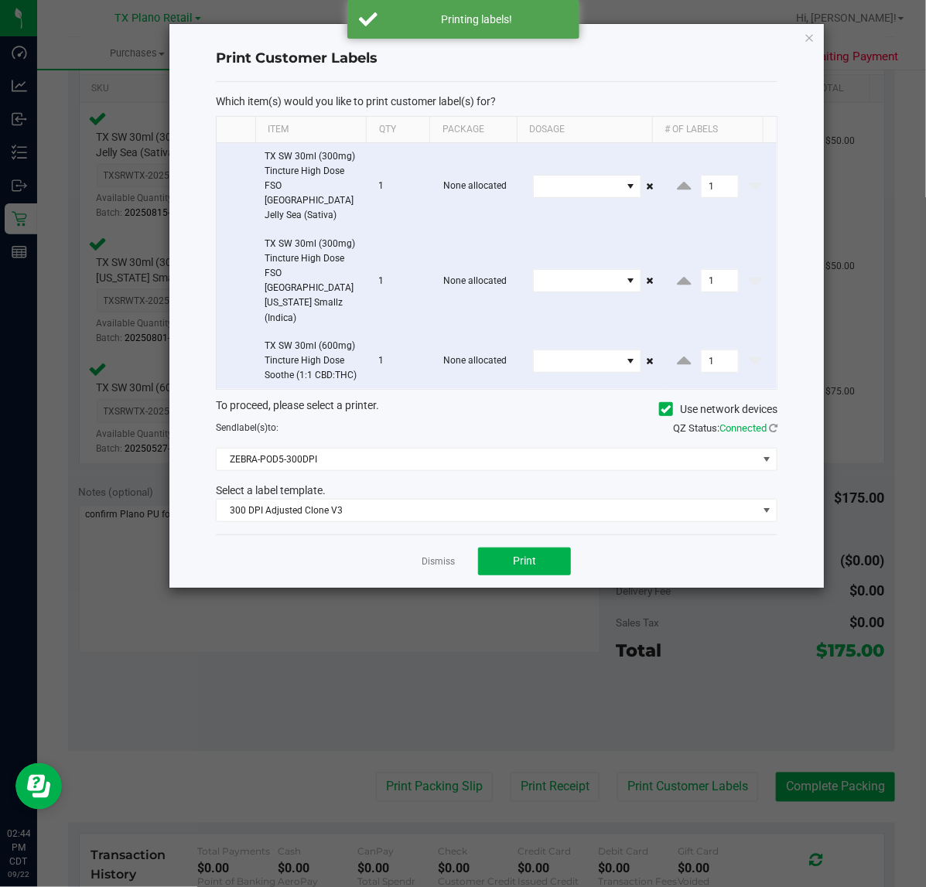
click at [439, 555] on link "Dismiss" at bounding box center [438, 561] width 33 height 13
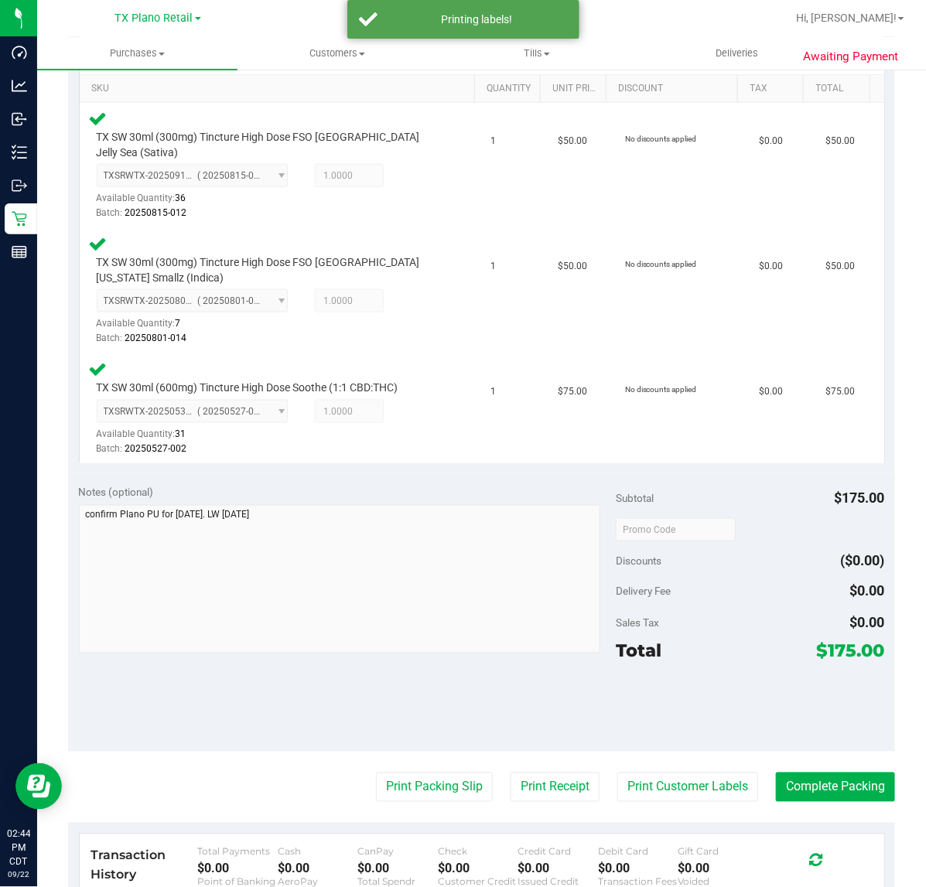
drag, startPoint x: 516, startPoint y: 758, endPoint x: 538, endPoint y: 449, distance: 309.5
click at [516, 752] on purchase-details "Back Edit Purchase Cancel Purchase View Profile # 11987933 Submitted Needs revi…" at bounding box center [481, 410] width 827 height 1427
click at [524, 773] on button "Print Receipt" at bounding box center [555, 787] width 89 height 29
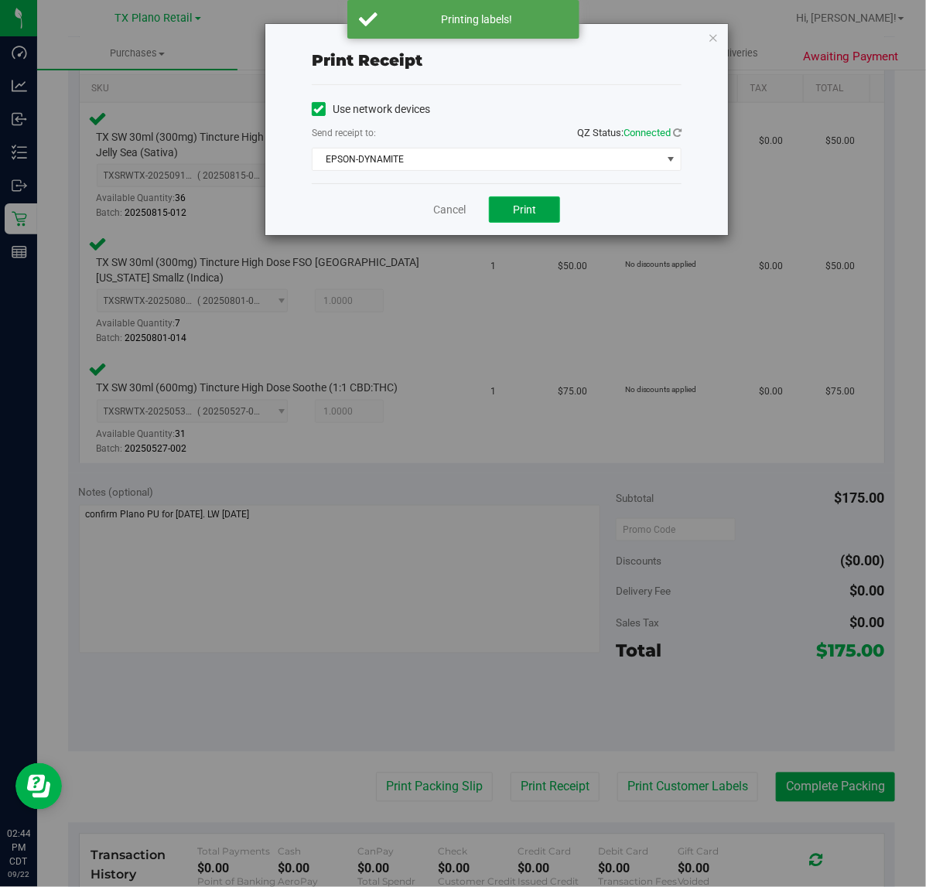
click at [504, 198] on button "Print" at bounding box center [524, 209] width 71 height 26
click at [446, 203] on link "Cancel" at bounding box center [443, 210] width 32 height 16
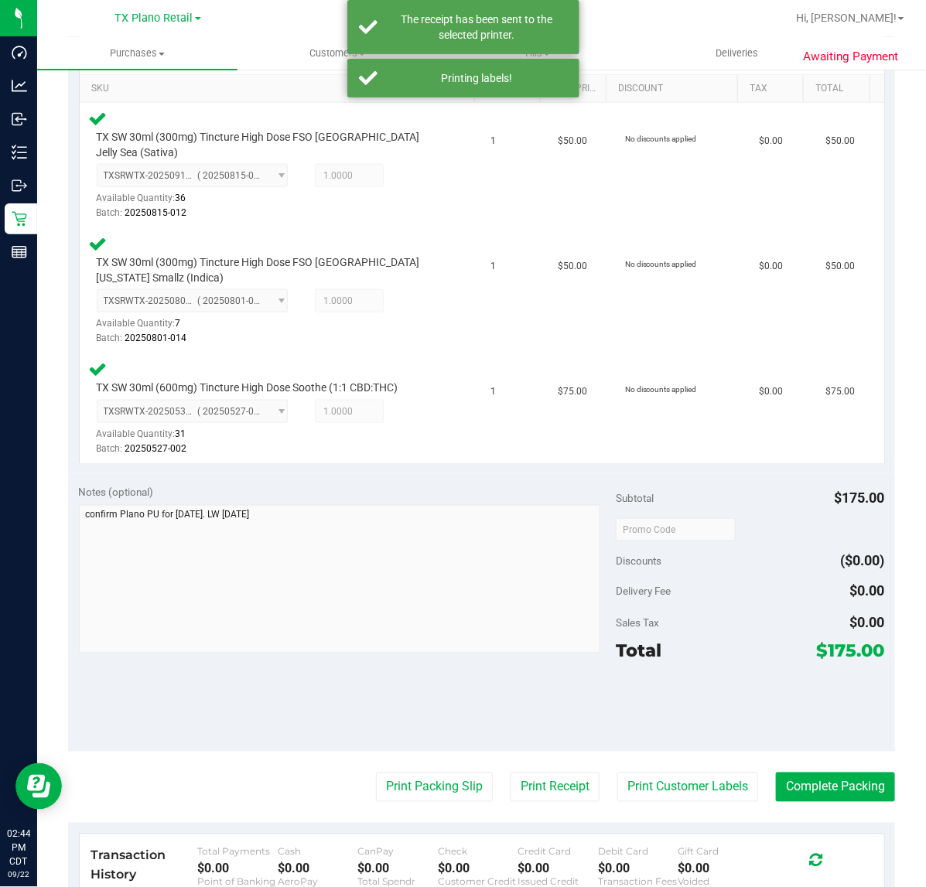
drag, startPoint x: 443, startPoint y: 758, endPoint x: 548, endPoint y: 451, distance: 324.4
click at [446, 754] on purchase-details "Back Edit Purchase Cancel Purchase View Profile # 11987933 Submitted Needs revi…" at bounding box center [481, 410] width 827 height 1427
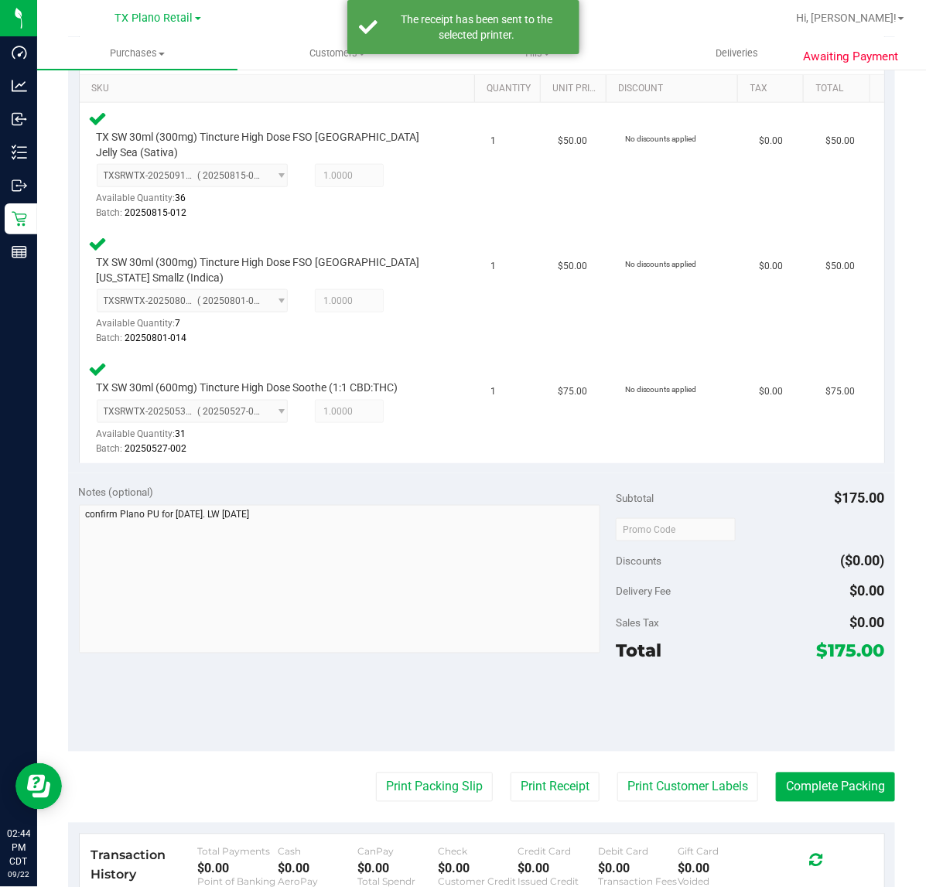
click at [433, 753] on purchase-details "Back Edit Purchase Cancel Purchase View Profile # 11987933 Submitted Needs revi…" at bounding box center [481, 410] width 827 height 1427
click at [426, 773] on button "Print Packing Slip" at bounding box center [434, 787] width 117 height 29
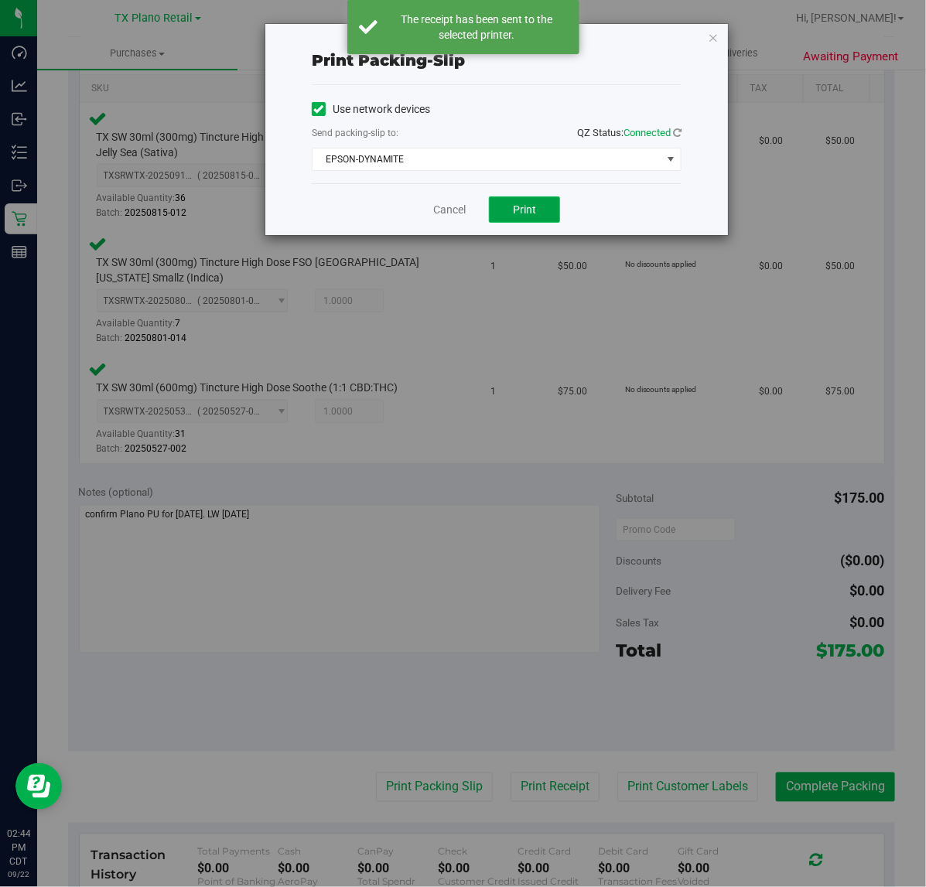
click at [528, 202] on button "Print" at bounding box center [524, 209] width 71 height 26
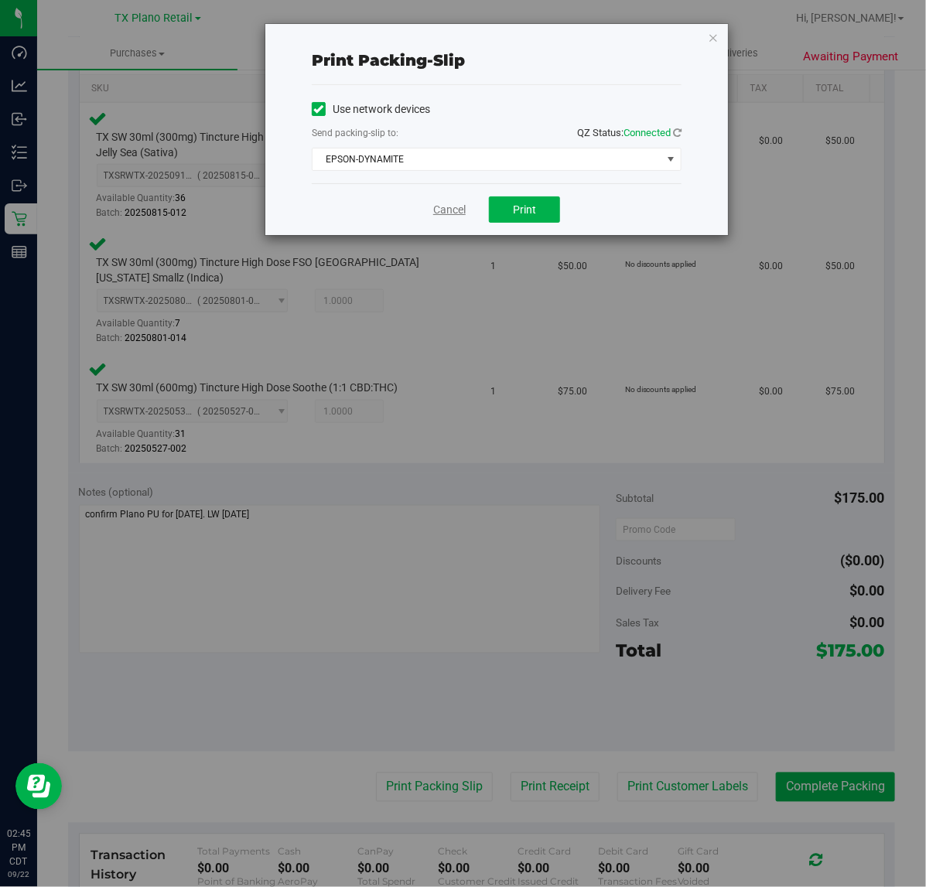
click at [453, 210] on link "Cancel" at bounding box center [449, 210] width 32 height 16
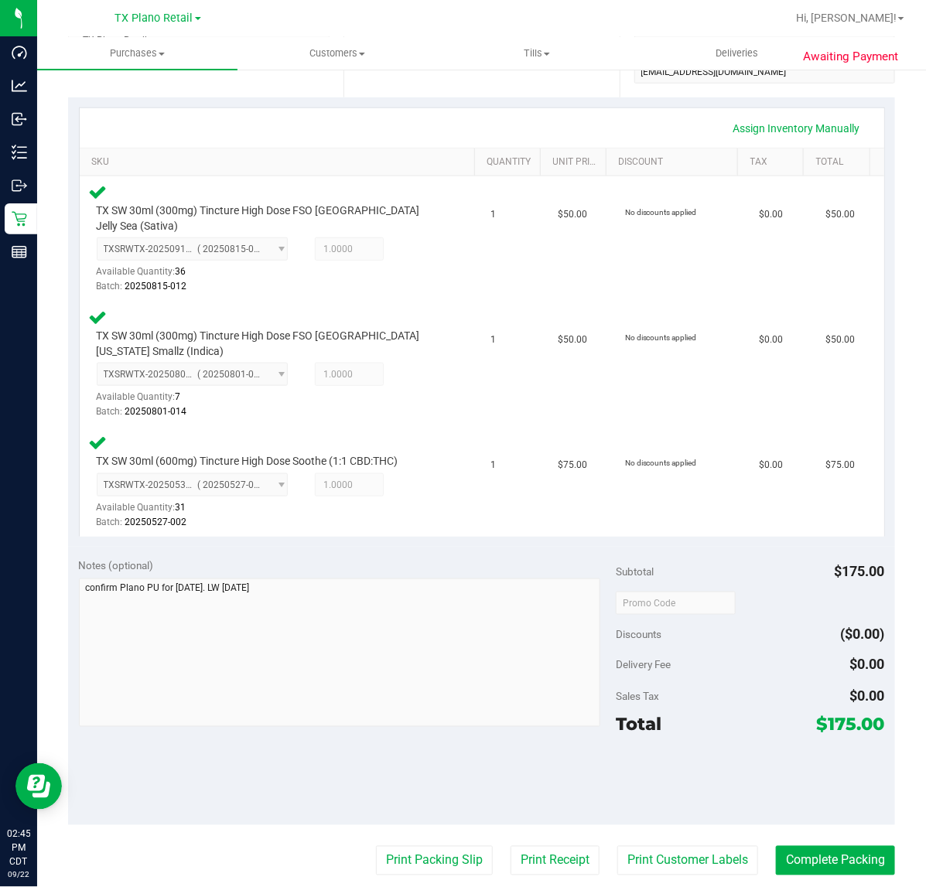
scroll to position [311, 0]
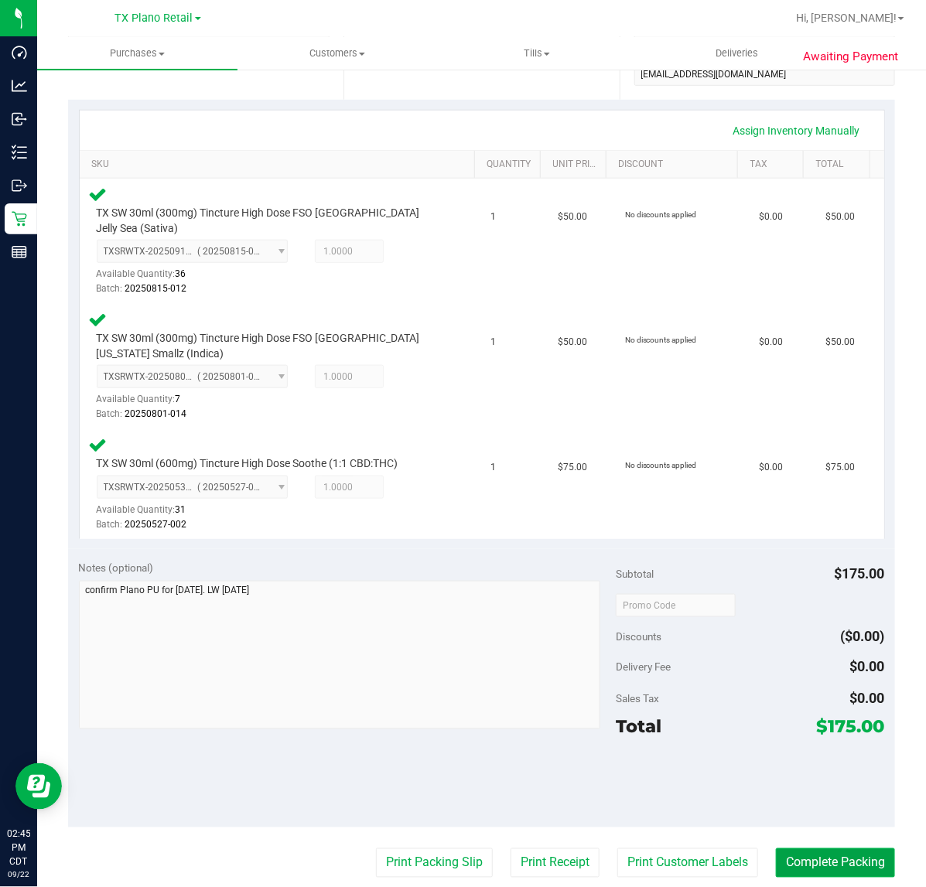
click at [822, 849] on button "Complete Packing" at bounding box center [835, 863] width 119 height 29
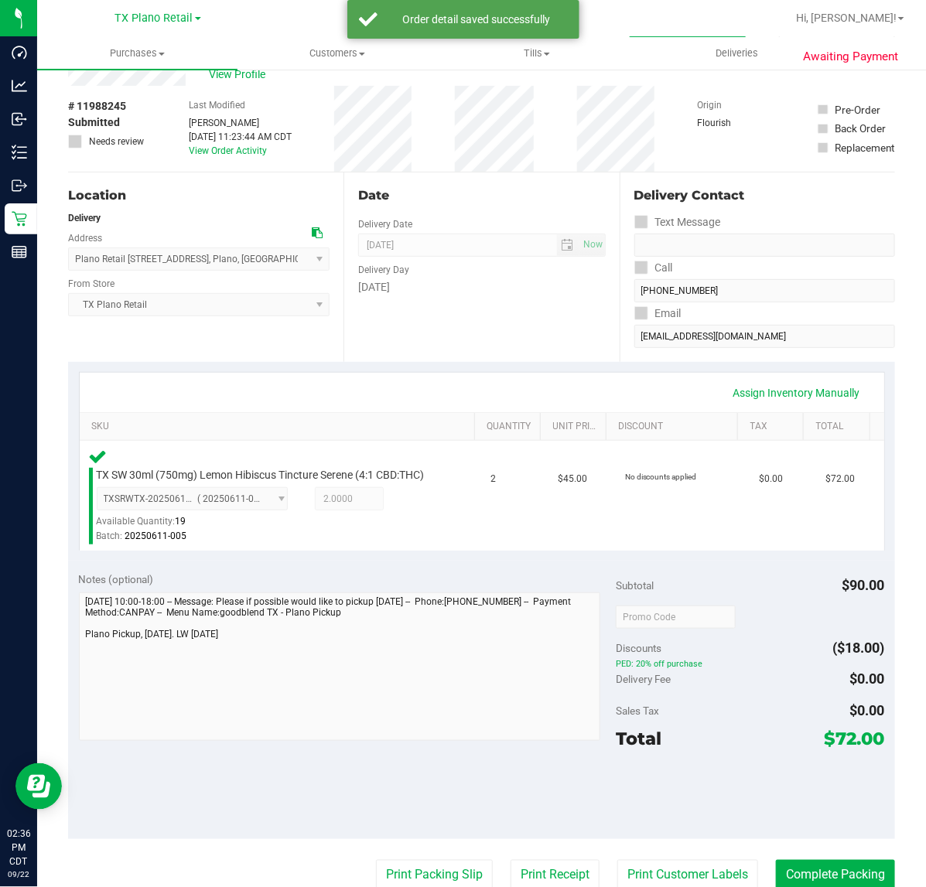
scroll to position [97, 0]
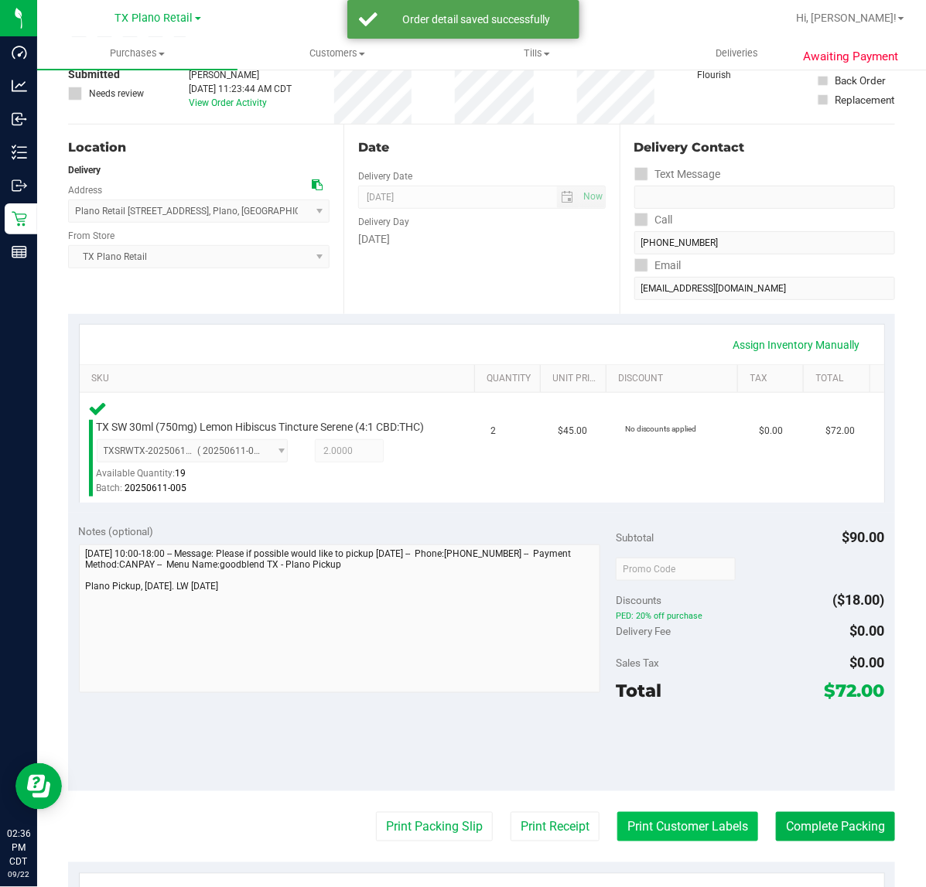
click at [675, 840] on button "Print Customer Labels" at bounding box center [687, 826] width 141 height 29
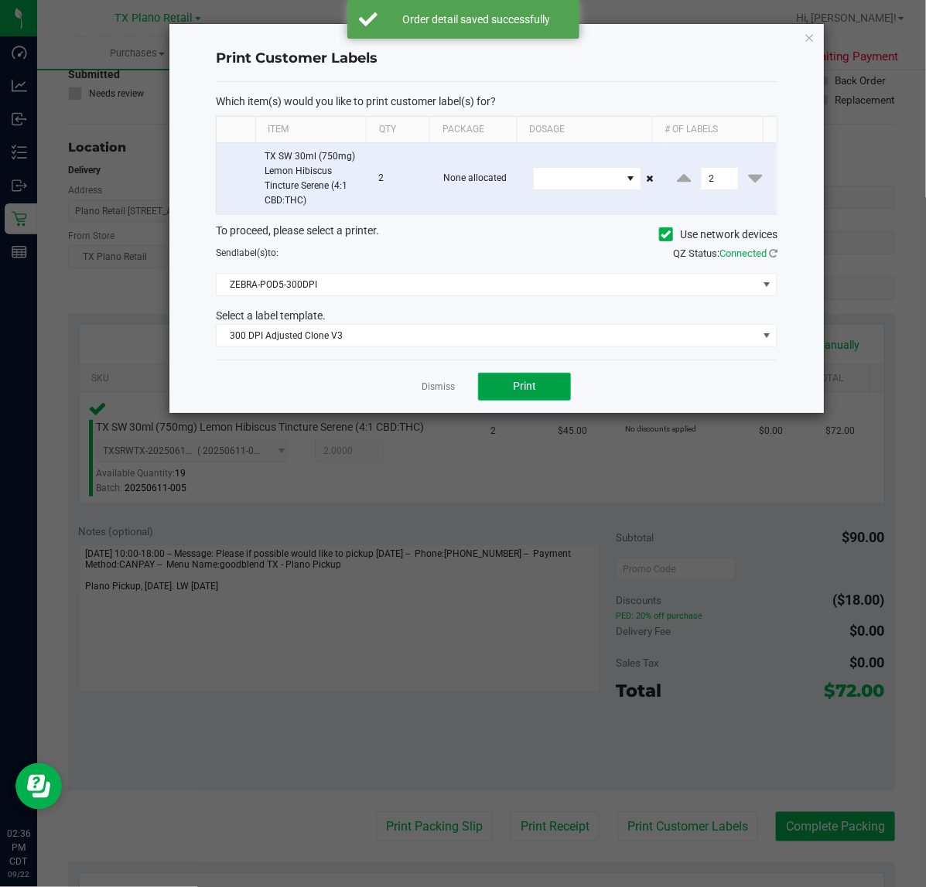
click at [538, 389] on button "Print" at bounding box center [524, 387] width 93 height 28
click at [447, 384] on link "Dismiss" at bounding box center [438, 387] width 33 height 13
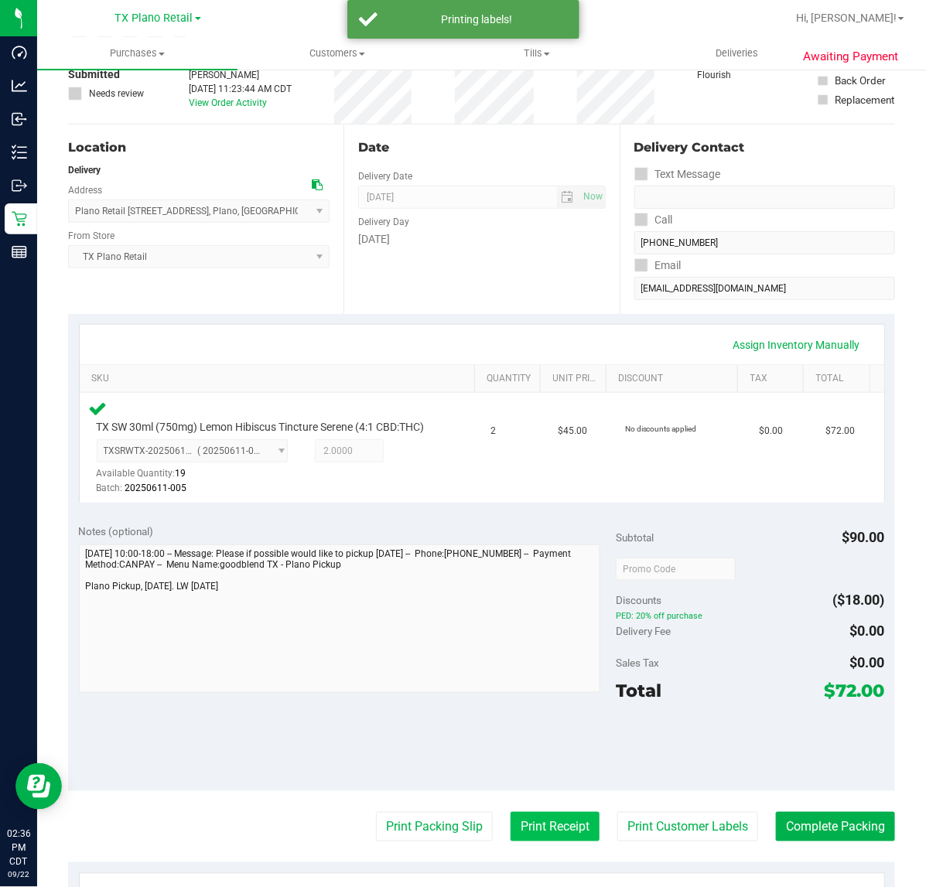
click at [546, 830] on button "Print Receipt" at bounding box center [555, 826] width 89 height 29
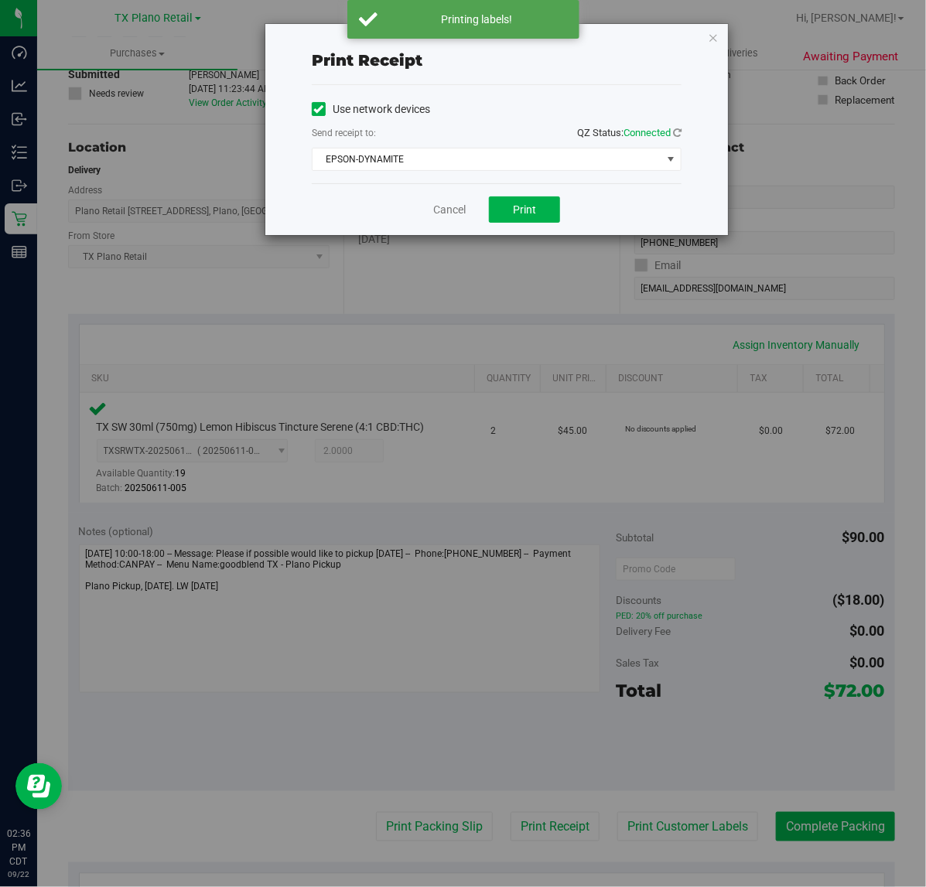
click at [528, 183] on div "Use network devices Send receipt to: QZ Status: Connected EPSON-DYNAMITE Choose…" at bounding box center [497, 134] width 370 height 98
drag, startPoint x: 519, startPoint y: 207, endPoint x: 443, endPoint y: 201, distance: 76.1
click at [512, 206] on button "Print" at bounding box center [524, 209] width 71 height 26
click at [443, 201] on div "Cancel Print" at bounding box center [497, 209] width 370 height 52
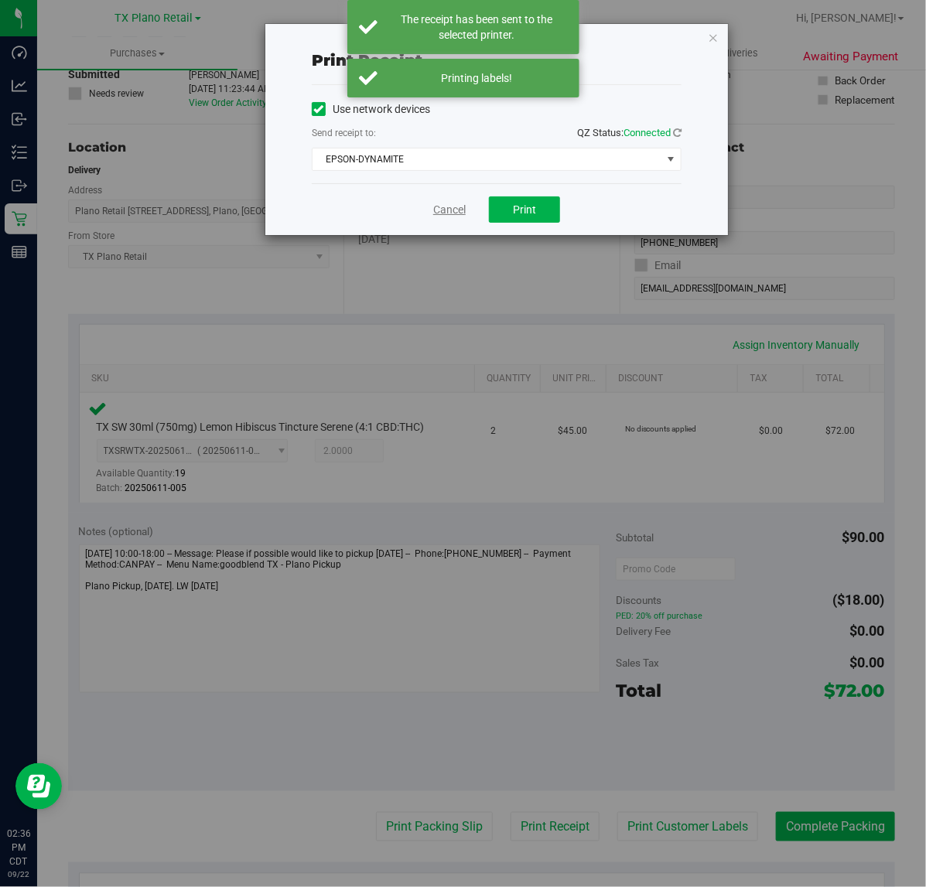
click at [445, 205] on link "Cancel" at bounding box center [449, 210] width 32 height 16
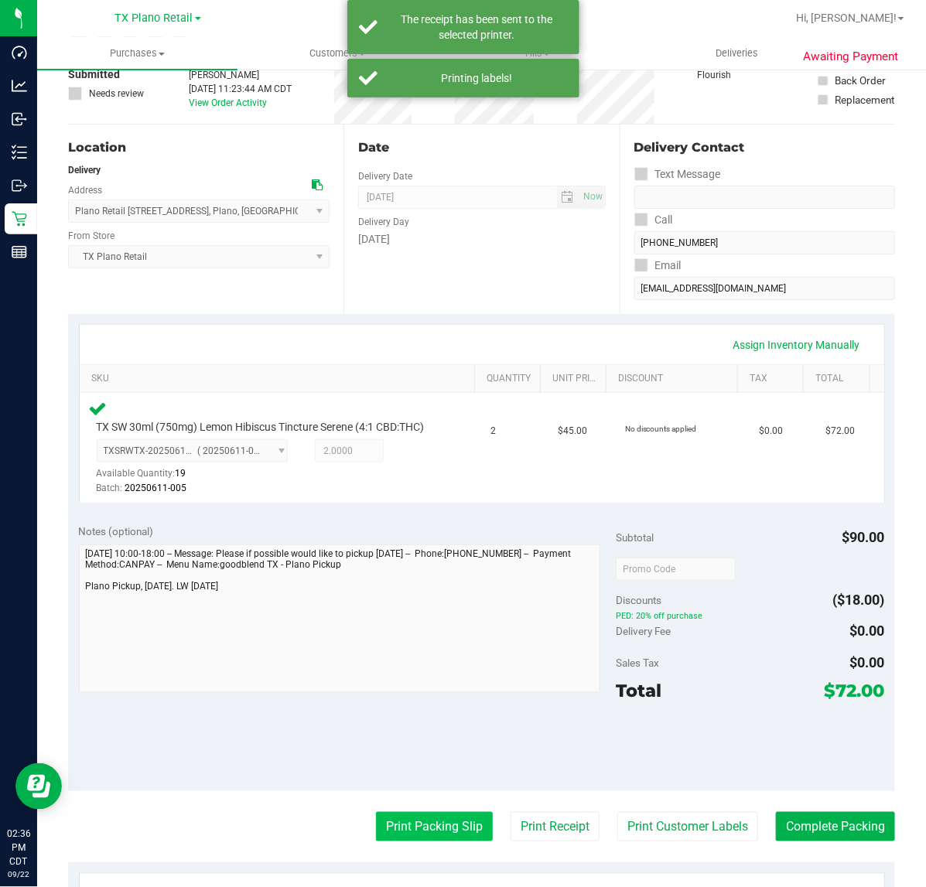
drag, startPoint x: 466, startPoint y: 851, endPoint x: 465, endPoint y: 843, distance: 7.8
click at [465, 842] on button "Print Packing Slip" at bounding box center [434, 826] width 117 height 29
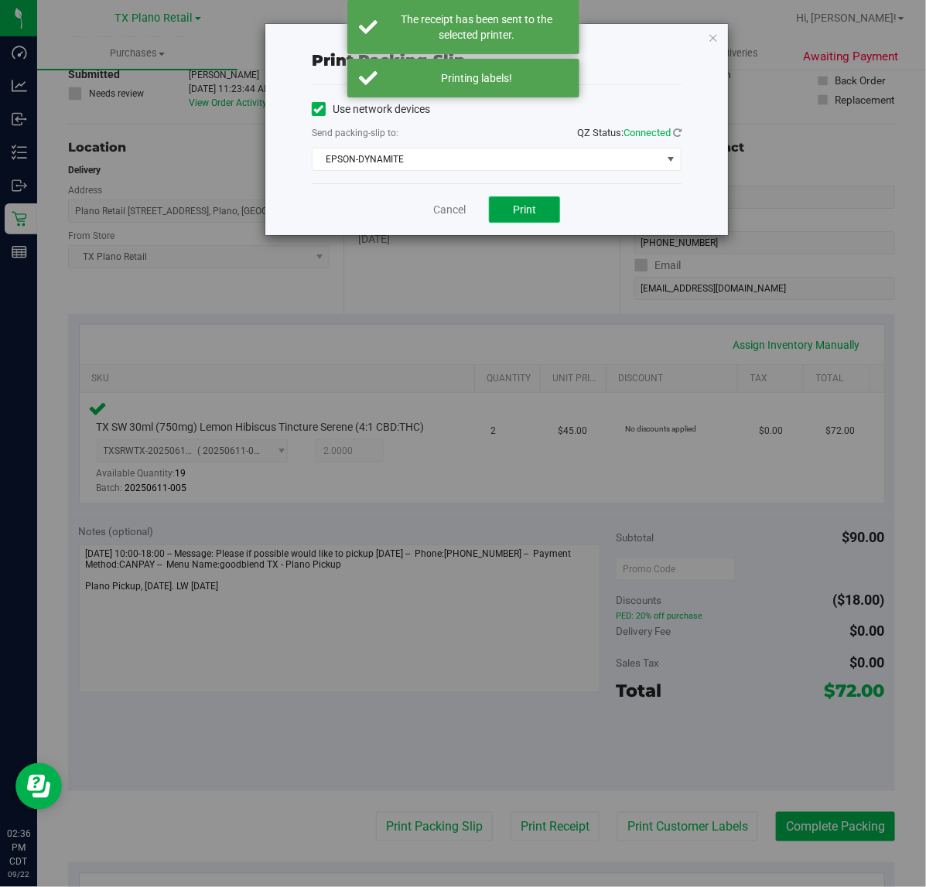
click at [497, 214] on button "Print" at bounding box center [524, 209] width 71 height 26
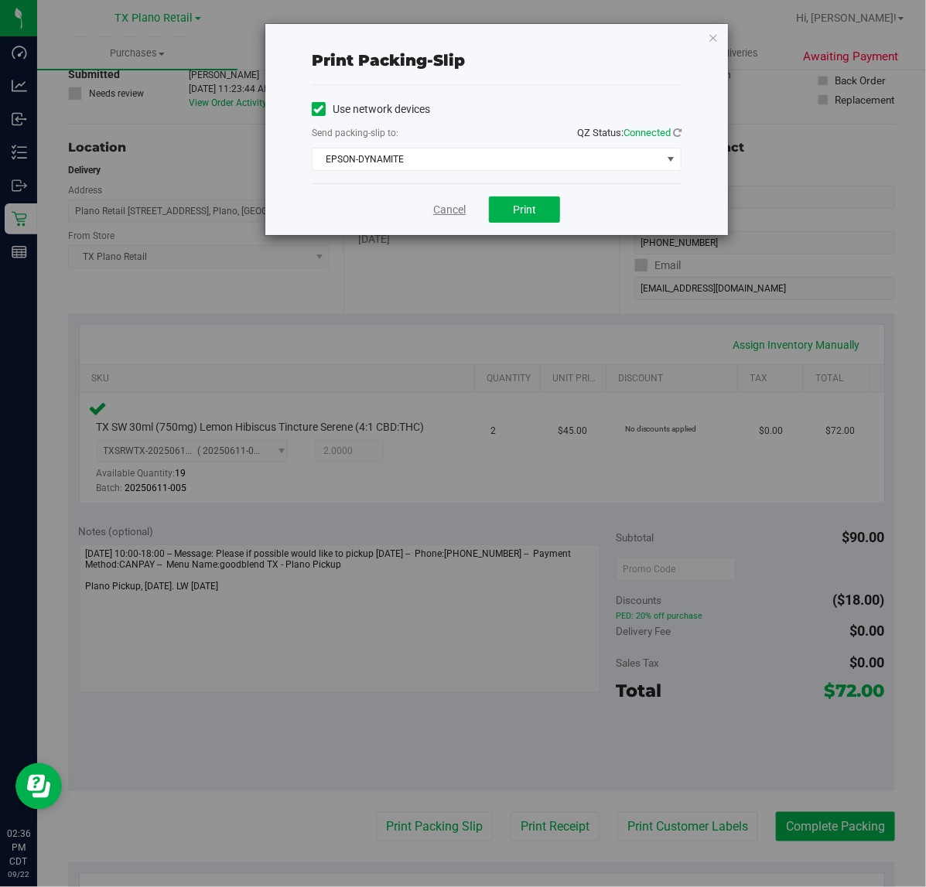
click at [449, 210] on link "Cancel" at bounding box center [449, 210] width 32 height 16
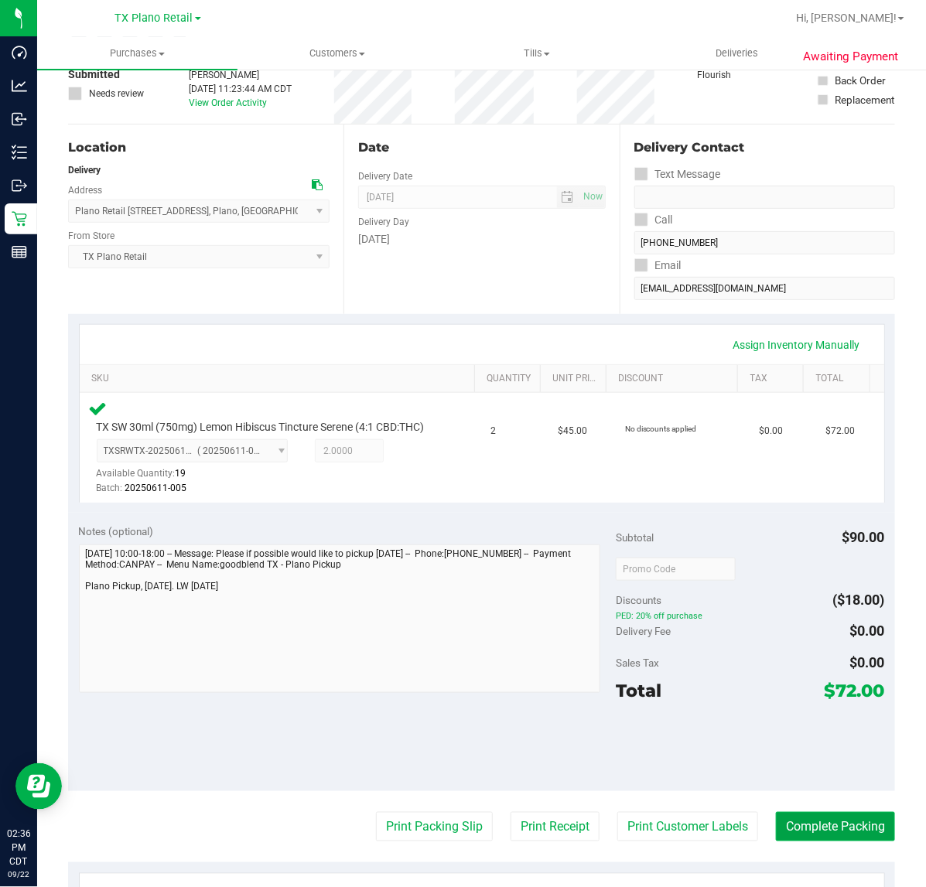
click at [852, 842] on button "Complete Packing" at bounding box center [835, 826] width 119 height 29
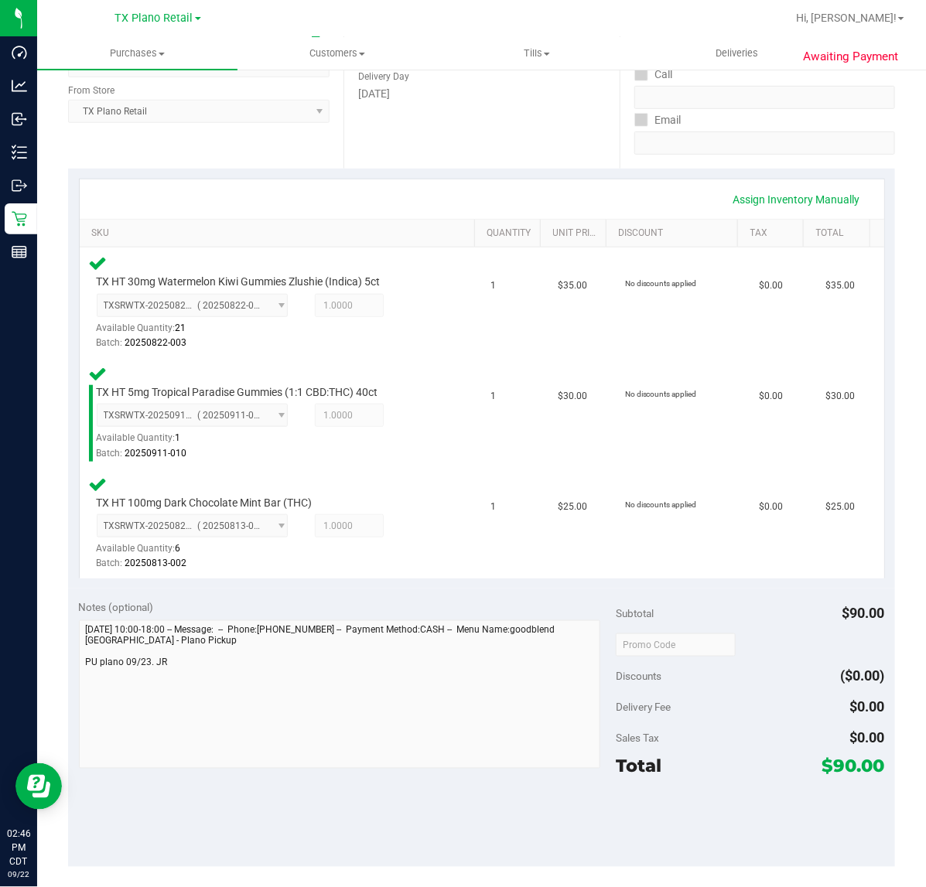
scroll to position [290, 0]
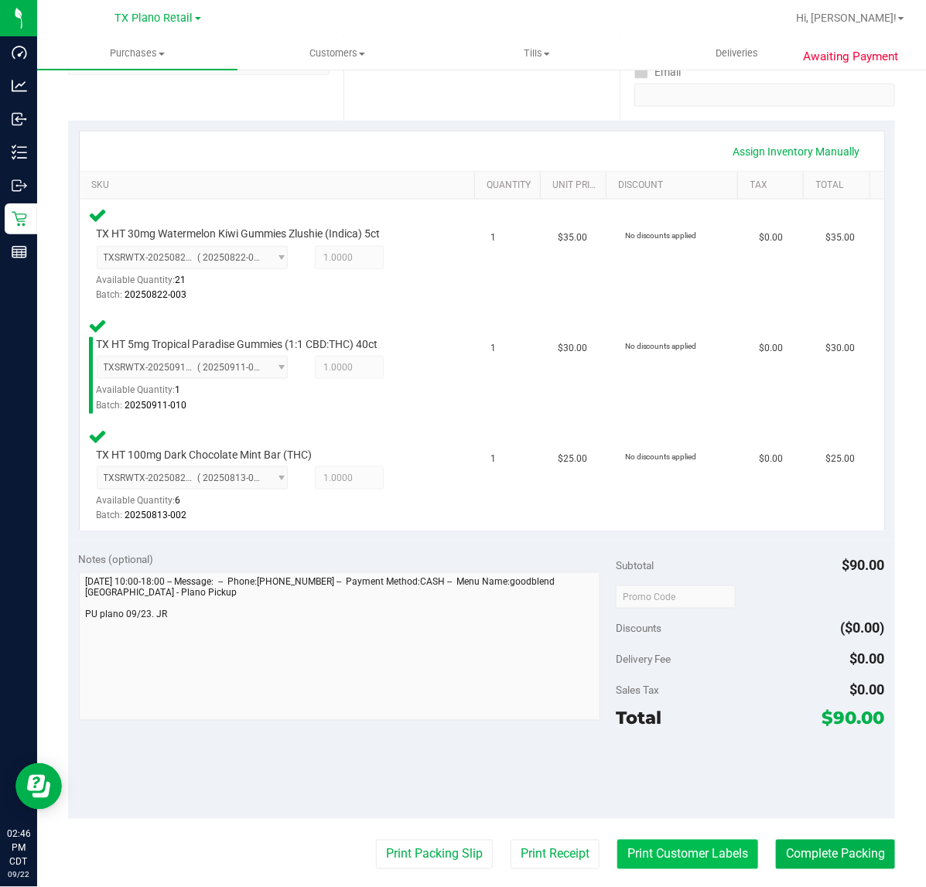
click at [671, 853] on button "Print Customer Labels" at bounding box center [687, 854] width 141 height 29
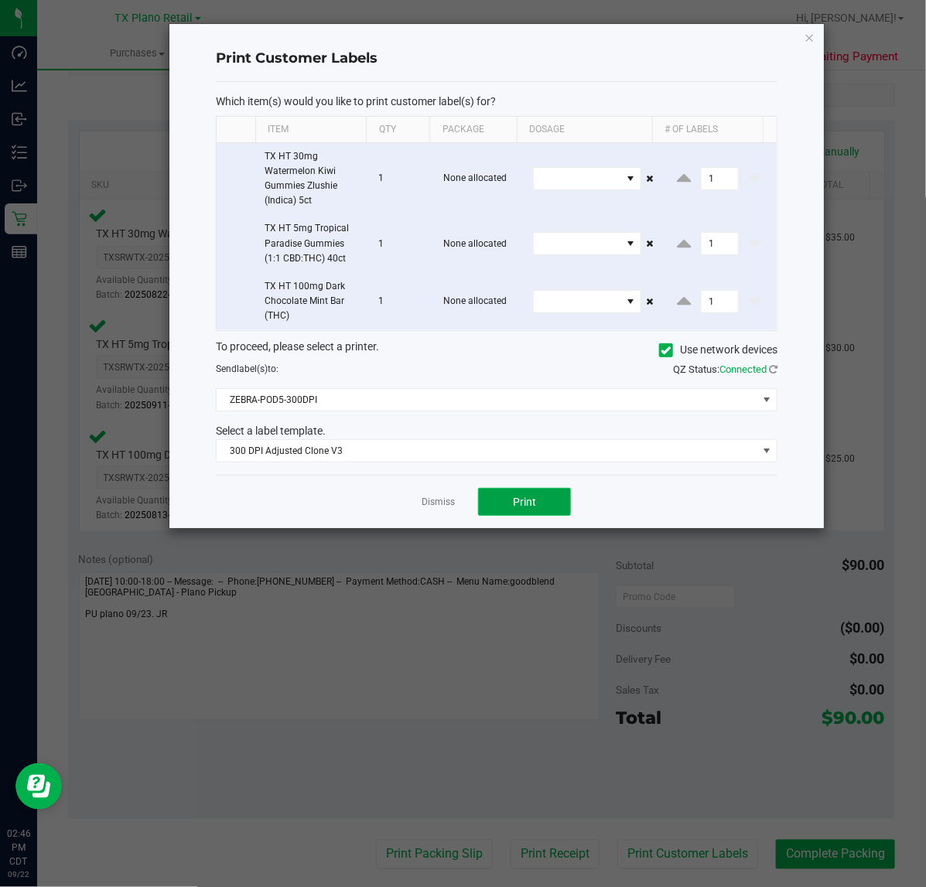
click at [515, 501] on span "Print" at bounding box center [524, 502] width 23 height 12
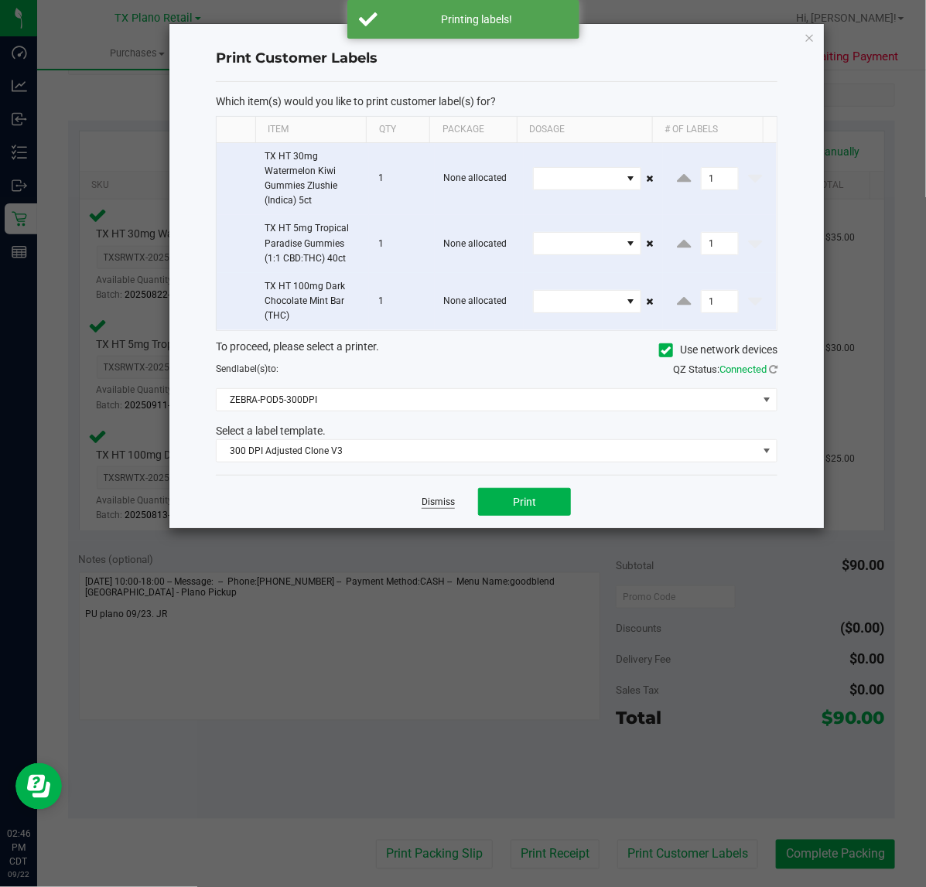
click at [453, 500] on link "Dismiss" at bounding box center [438, 502] width 33 height 13
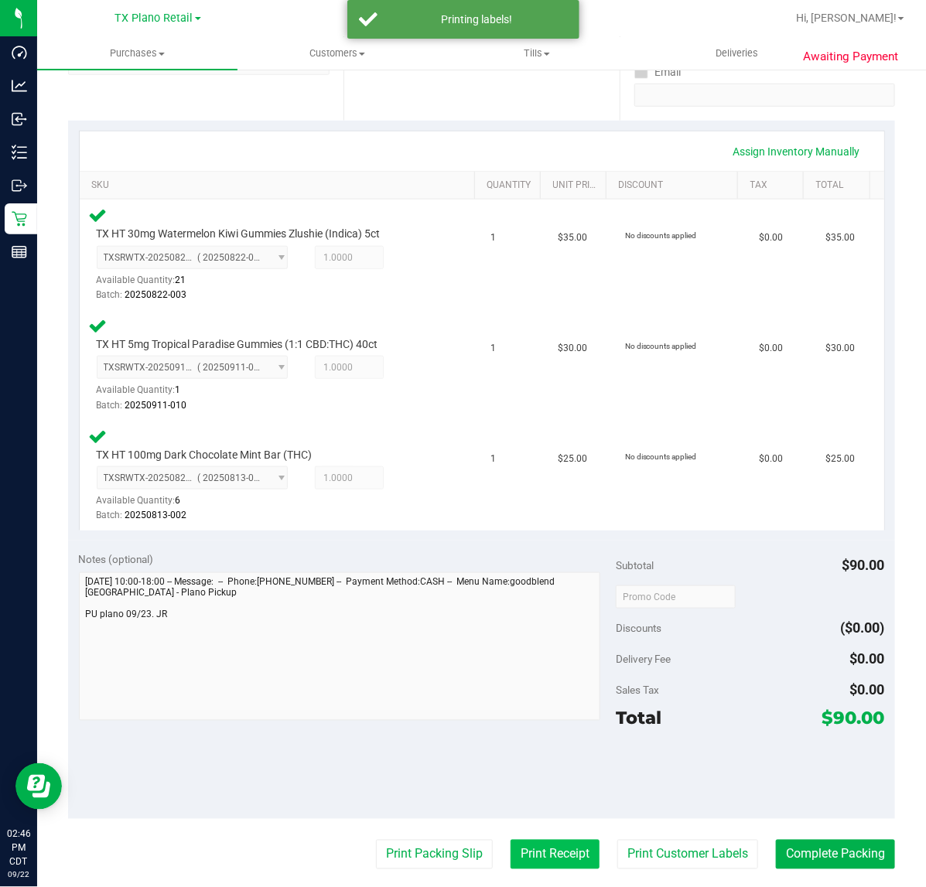
click at [532, 843] on button "Print Receipt" at bounding box center [555, 854] width 89 height 29
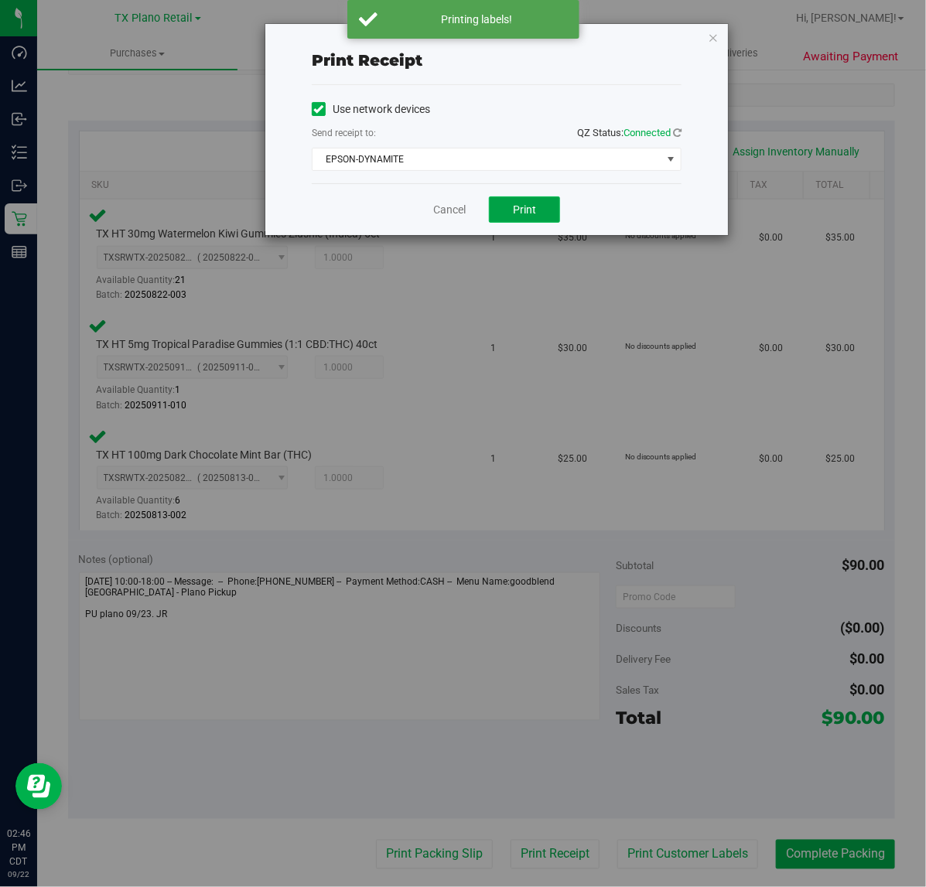
click at [522, 201] on button "Print" at bounding box center [524, 209] width 71 height 26
click at [445, 210] on link "Cancel" at bounding box center [443, 210] width 32 height 16
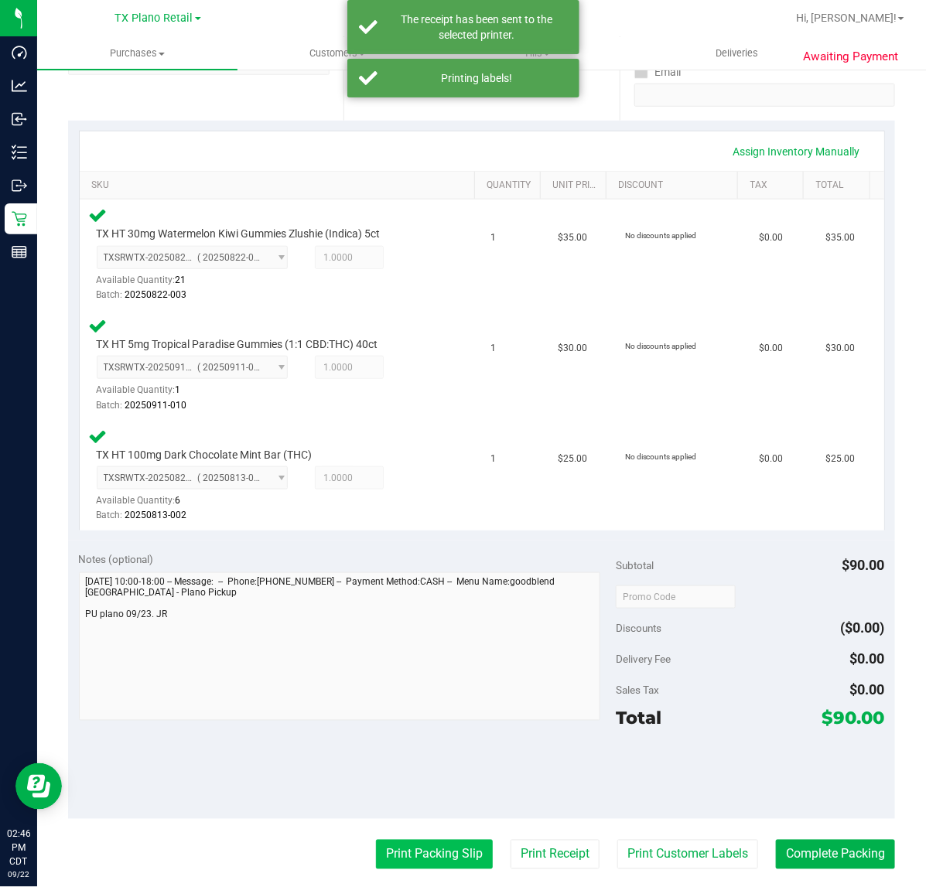
click at [408, 852] on button "Print Packing Slip" at bounding box center [434, 854] width 117 height 29
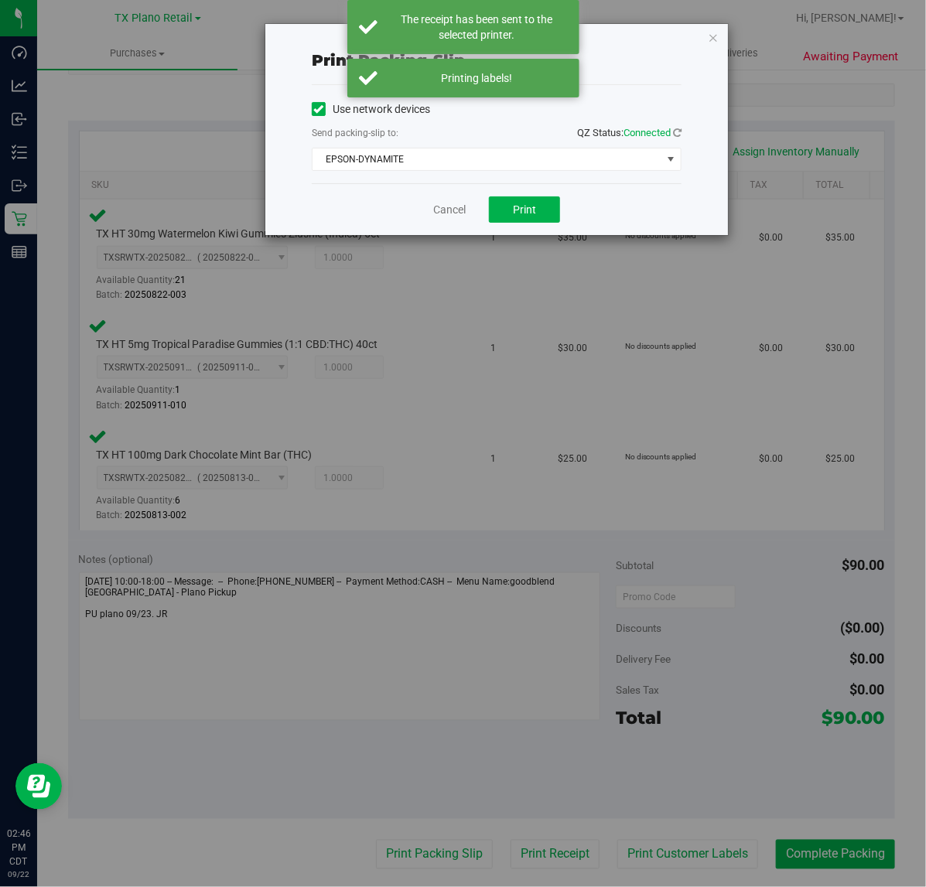
click at [516, 193] on div "Cancel Print" at bounding box center [497, 209] width 370 height 52
click at [514, 197] on button "Print" at bounding box center [524, 209] width 71 height 26
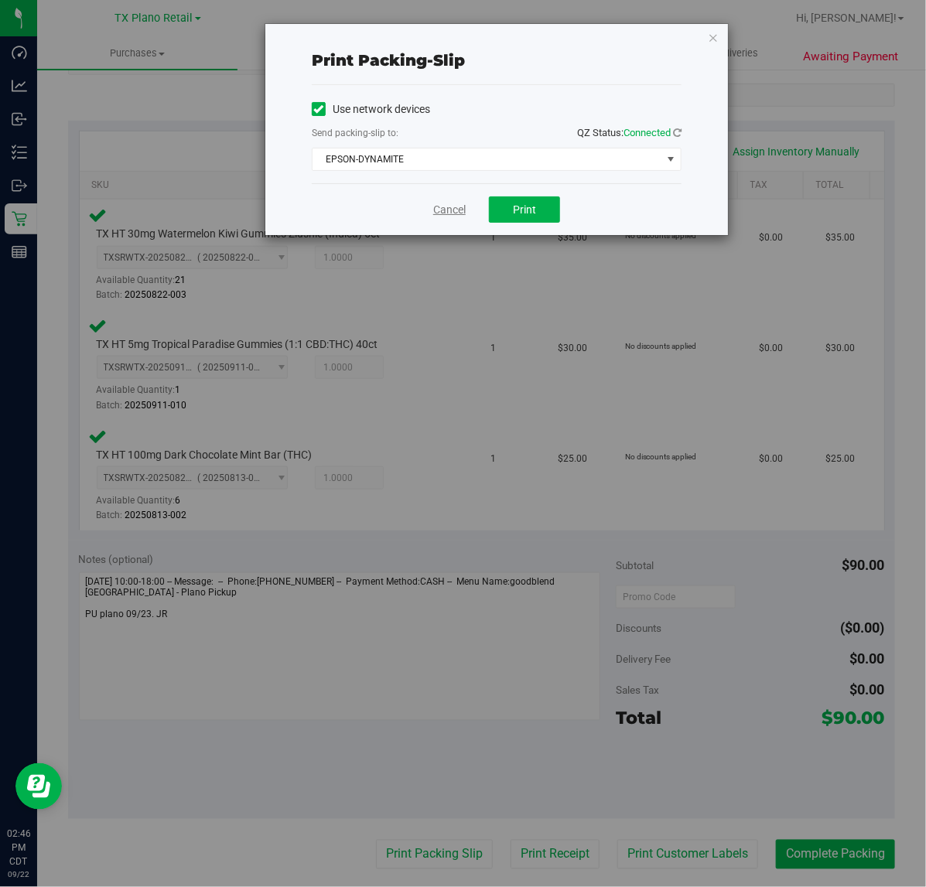
click at [453, 213] on link "Cancel" at bounding box center [449, 210] width 32 height 16
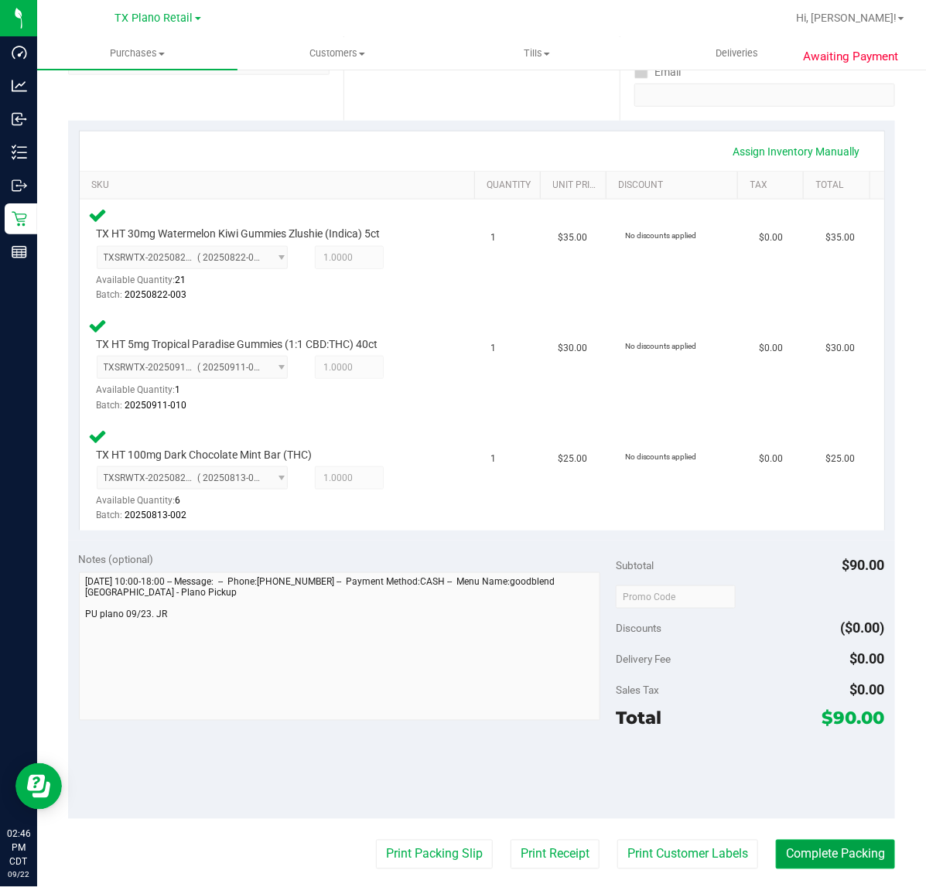
click at [839, 844] on button "Complete Packing" at bounding box center [835, 854] width 119 height 29
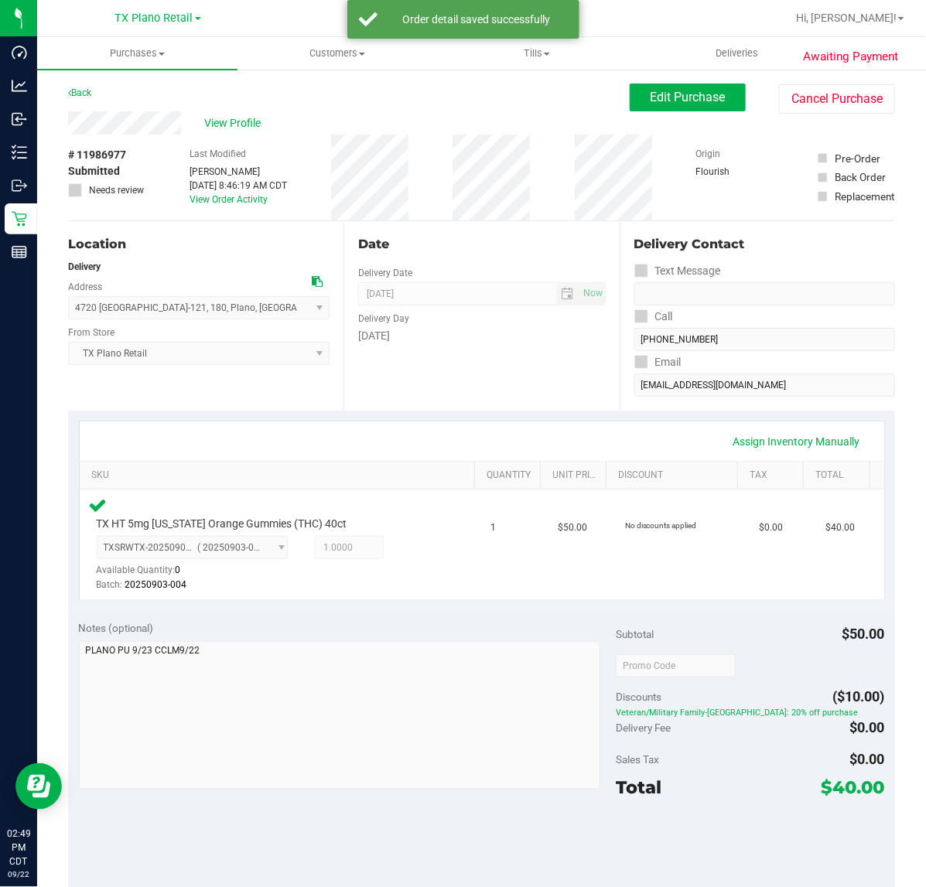
scroll to position [97, 0]
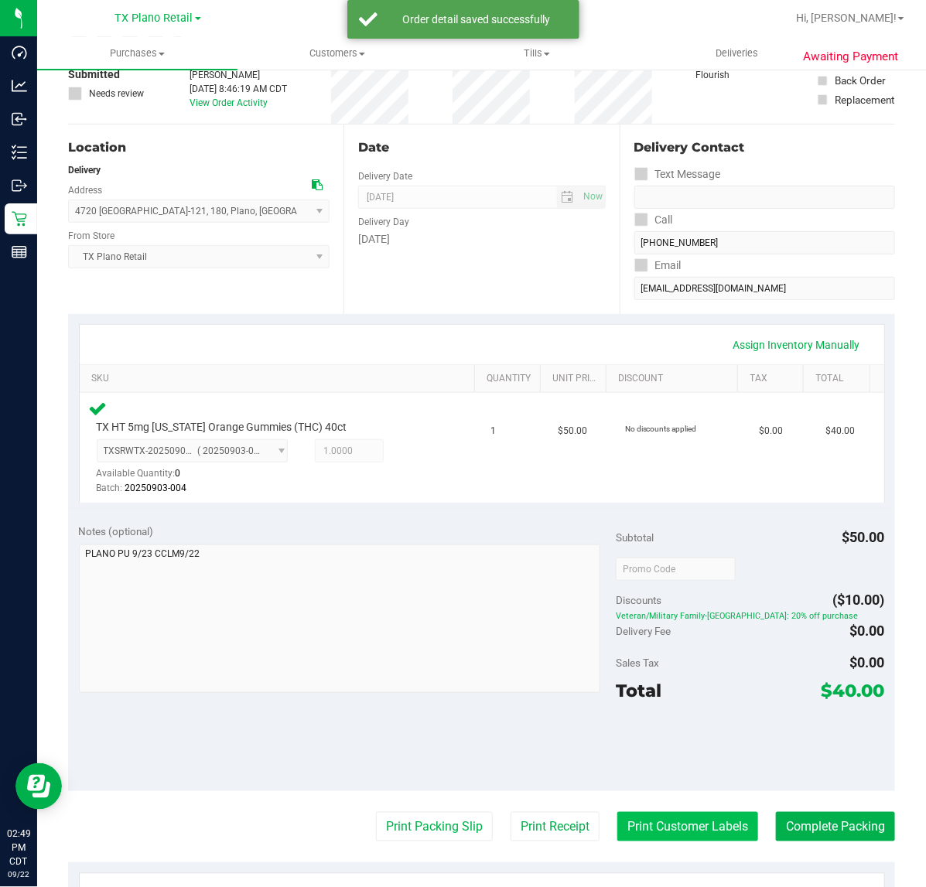
click at [662, 820] on button "Print Customer Labels" at bounding box center [687, 826] width 141 height 29
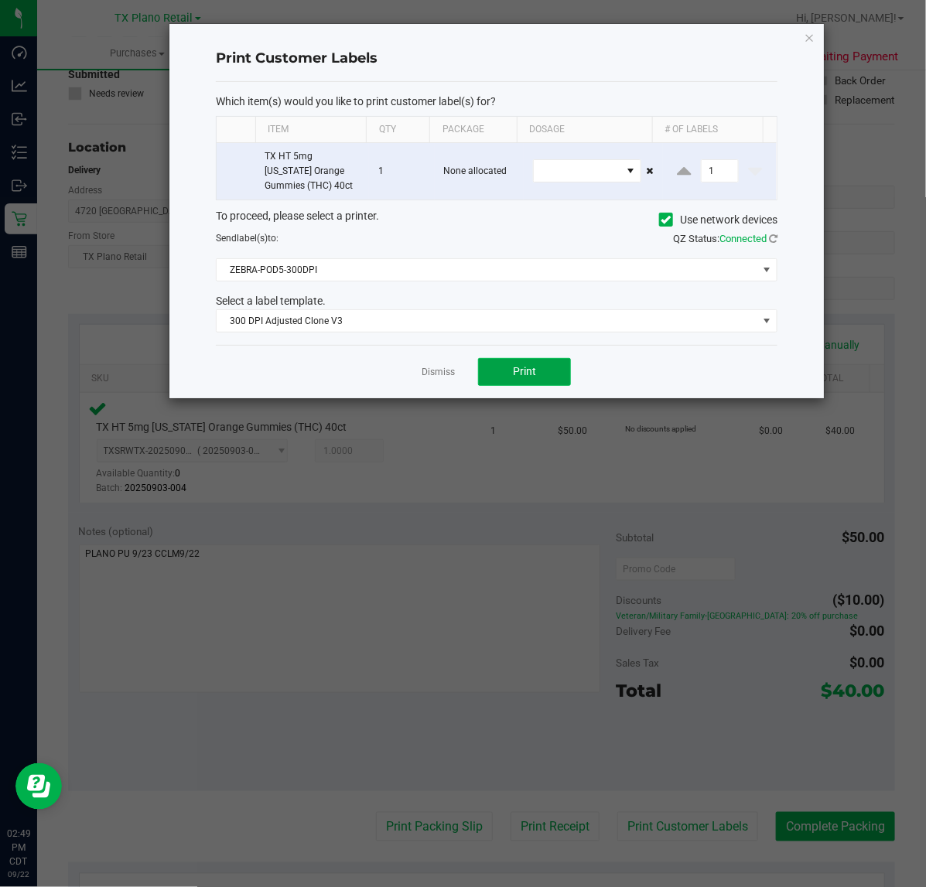
click at [490, 376] on button "Print" at bounding box center [524, 372] width 93 height 28
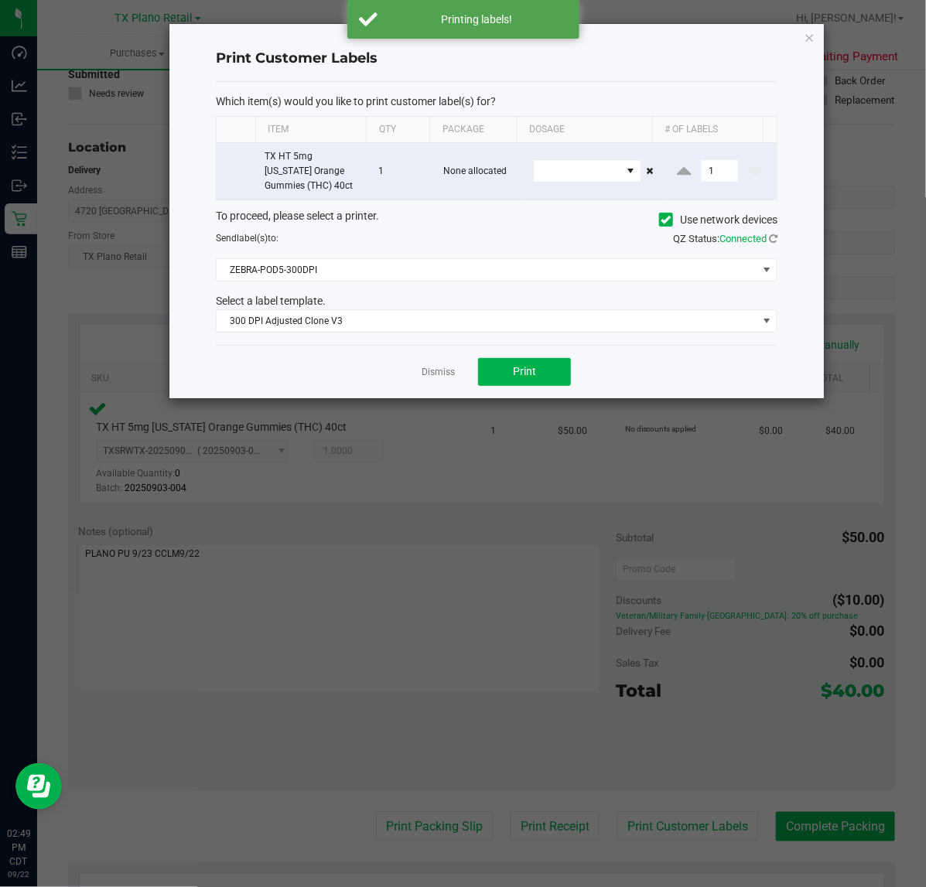
drag, startPoint x: 442, startPoint y: 371, endPoint x: 501, endPoint y: 784, distance: 416.6
click at [442, 371] on link "Dismiss" at bounding box center [438, 372] width 33 height 13
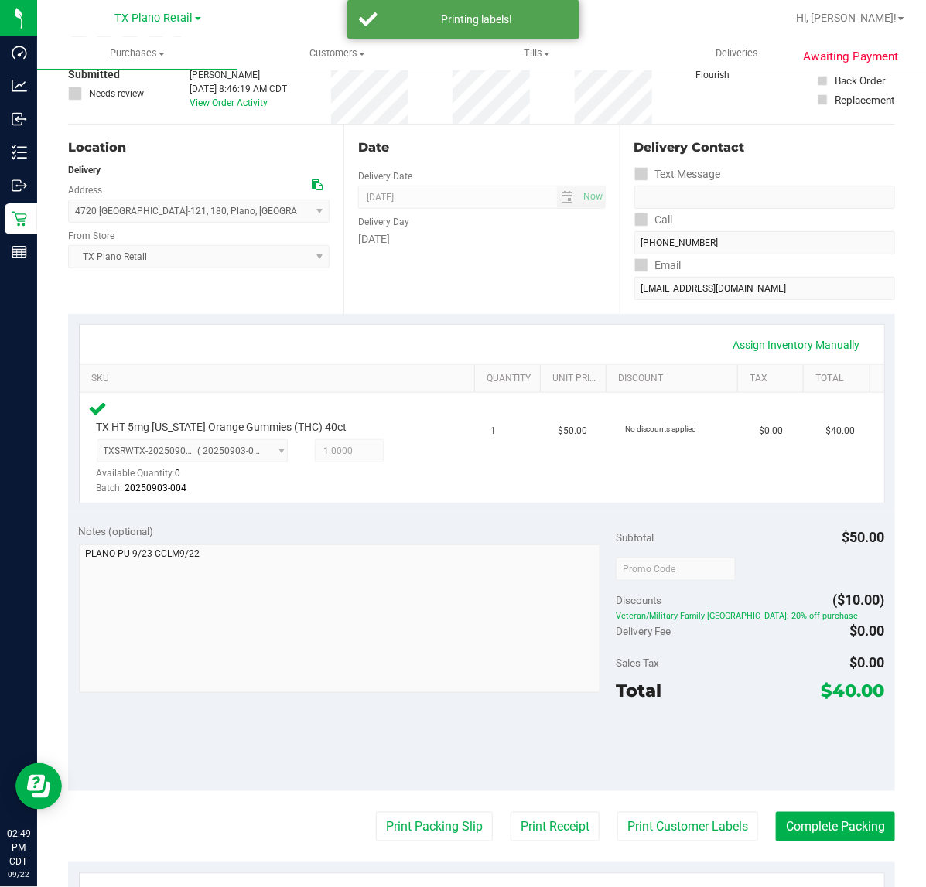
click at [488, 833] on div "Print Packing Slip Print Receipt Print Customer Labels Complete Packing" at bounding box center [481, 826] width 827 height 29
drag, startPoint x: 497, startPoint y: 828, endPoint x: 500, endPoint y: 820, distance: 8.1
click at [511, 820] on button "Print Receipt" at bounding box center [555, 826] width 89 height 29
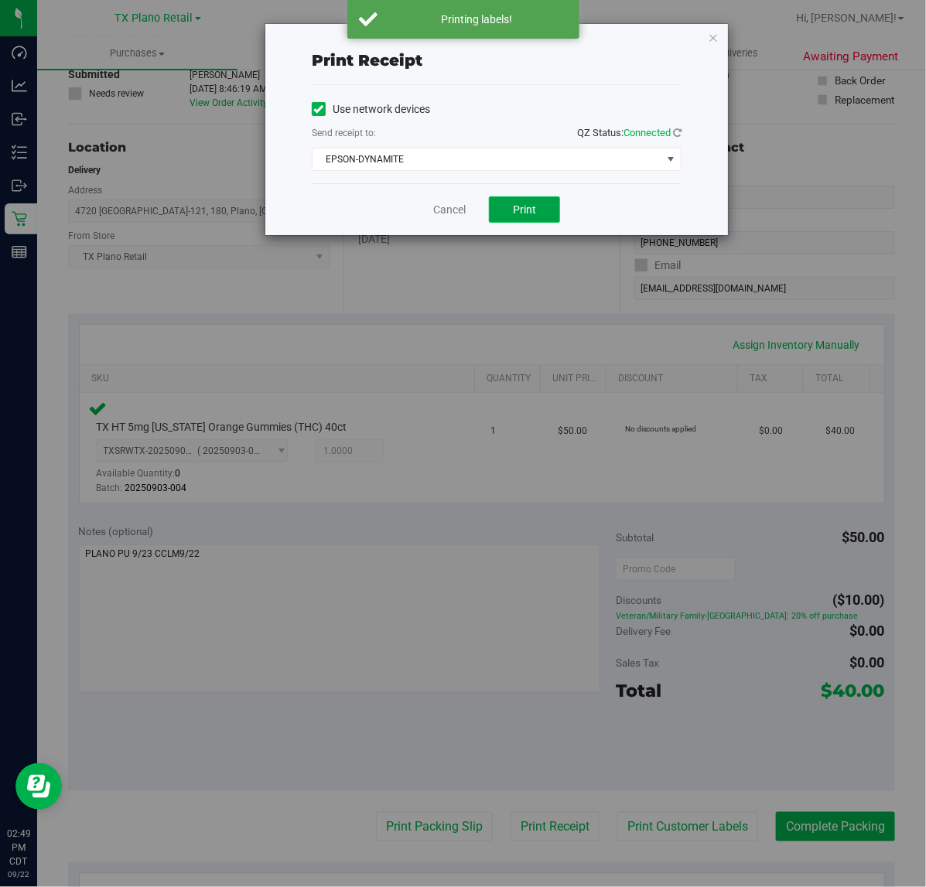
click at [522, 213] on span "Print" at bounding box center [524, 209] width 23 height 12
click at [445, 214] on link "Cancel" at bounding box center [443, 210] width 32 height 16
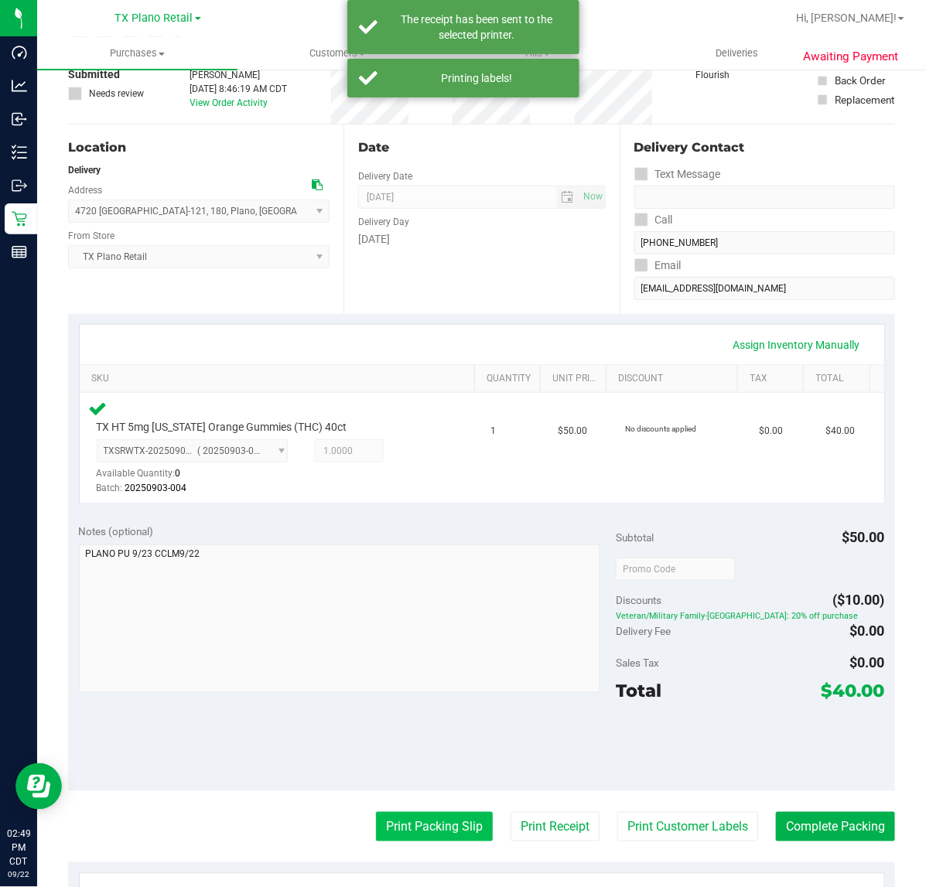
click at [427, 837] on button "Print Packing Slip" at bounding box center [434, 826] width 117 height 29
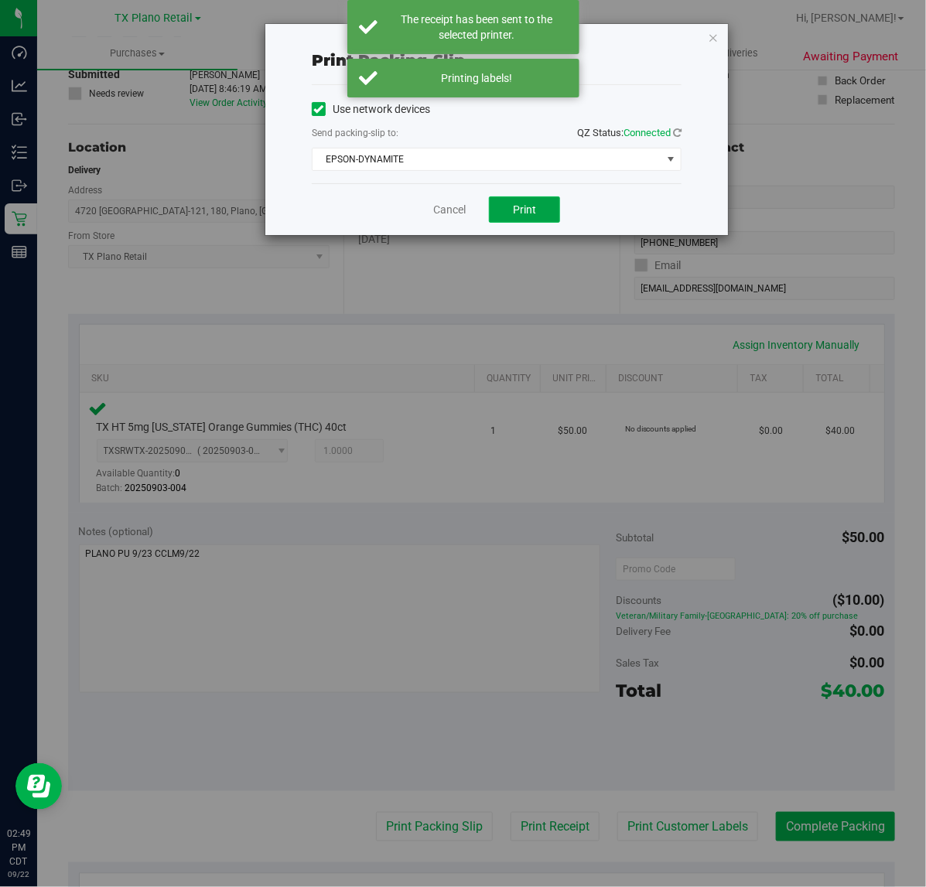
click at [534, 209] on span "Print" at bounding box center [524, 209] width 23 height 12
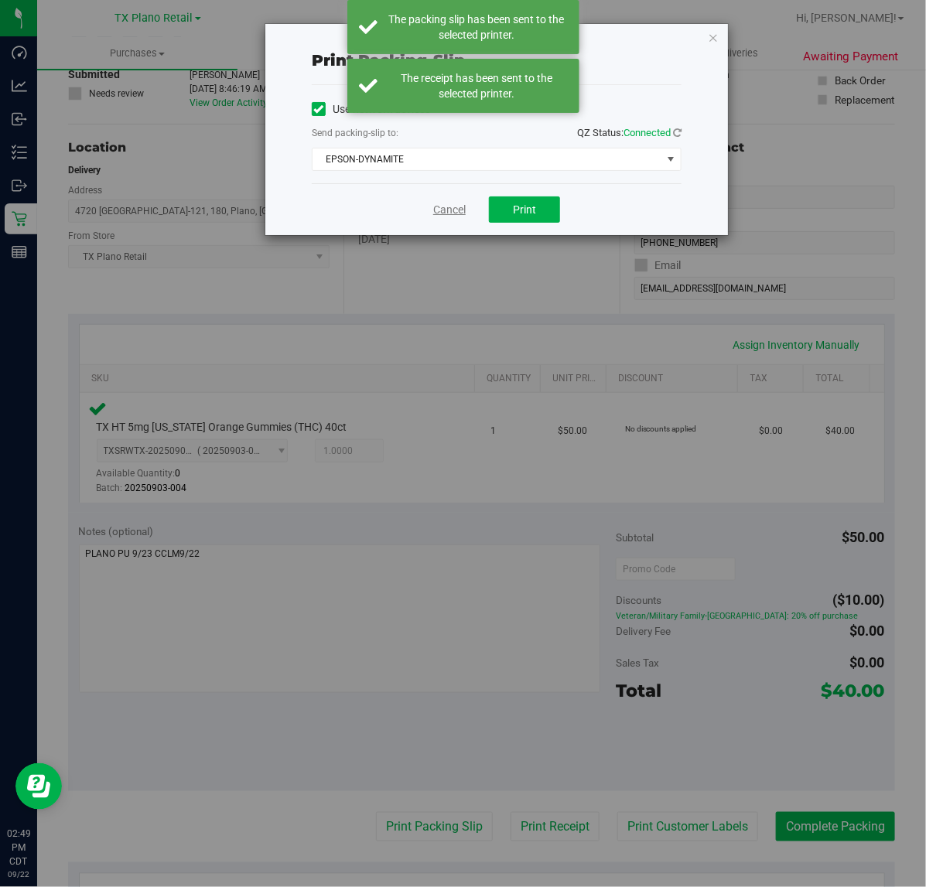
click at [449, 214] on link "Cancel" at bounding box center [449, 210] width 32 height 16
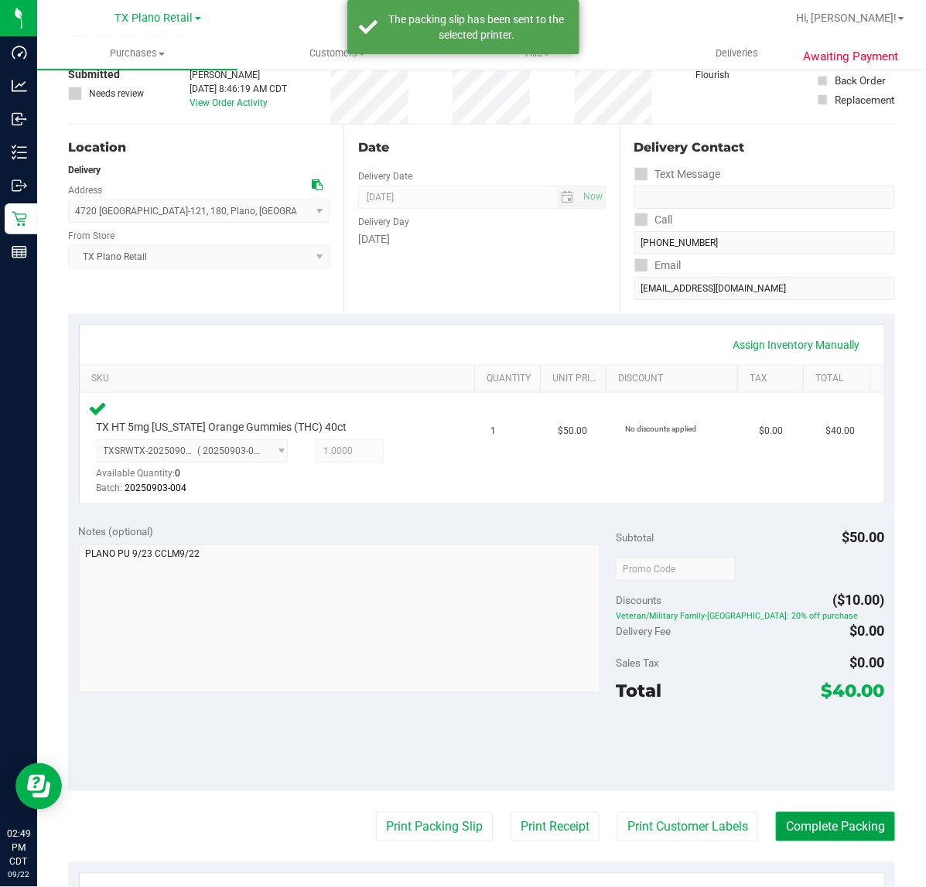
click at [848, 825] on button "Complete Packing" at bounding box center [835, 826] width 119 height 29
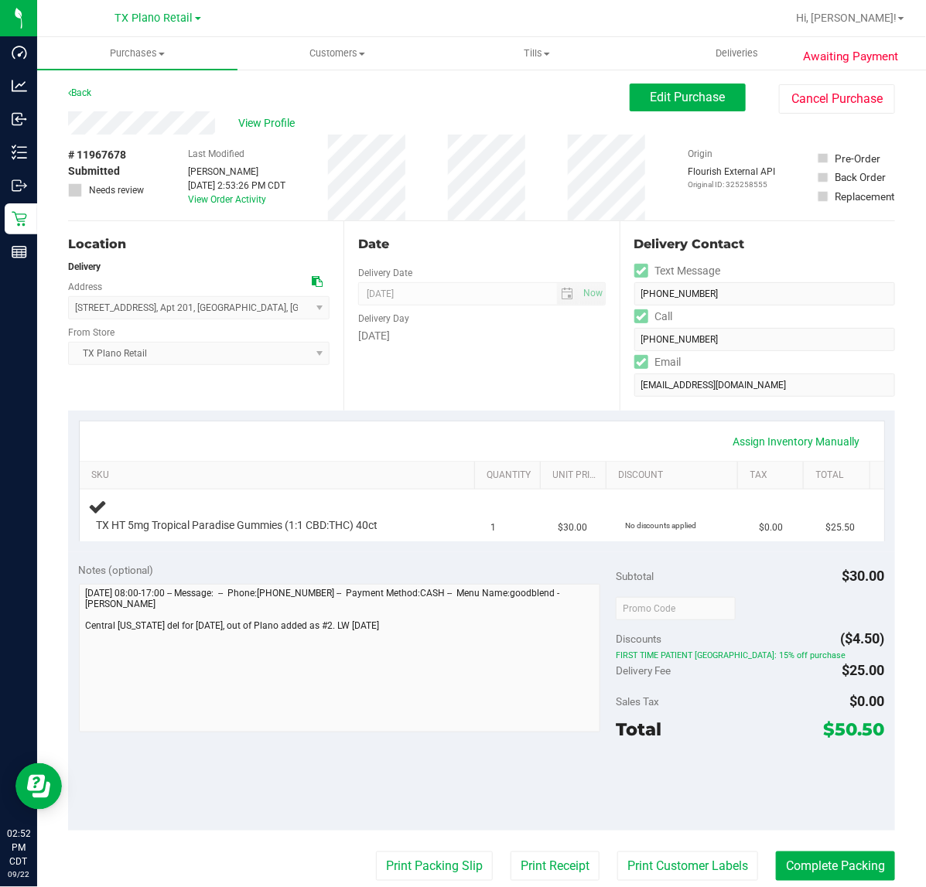
click at [489, 395] on div "Date Delivery Date [DATE] Now [DATE] 07:00 AM Now Delivery Day [DATE]" at bounding box center [480, 316] width 275 height 190
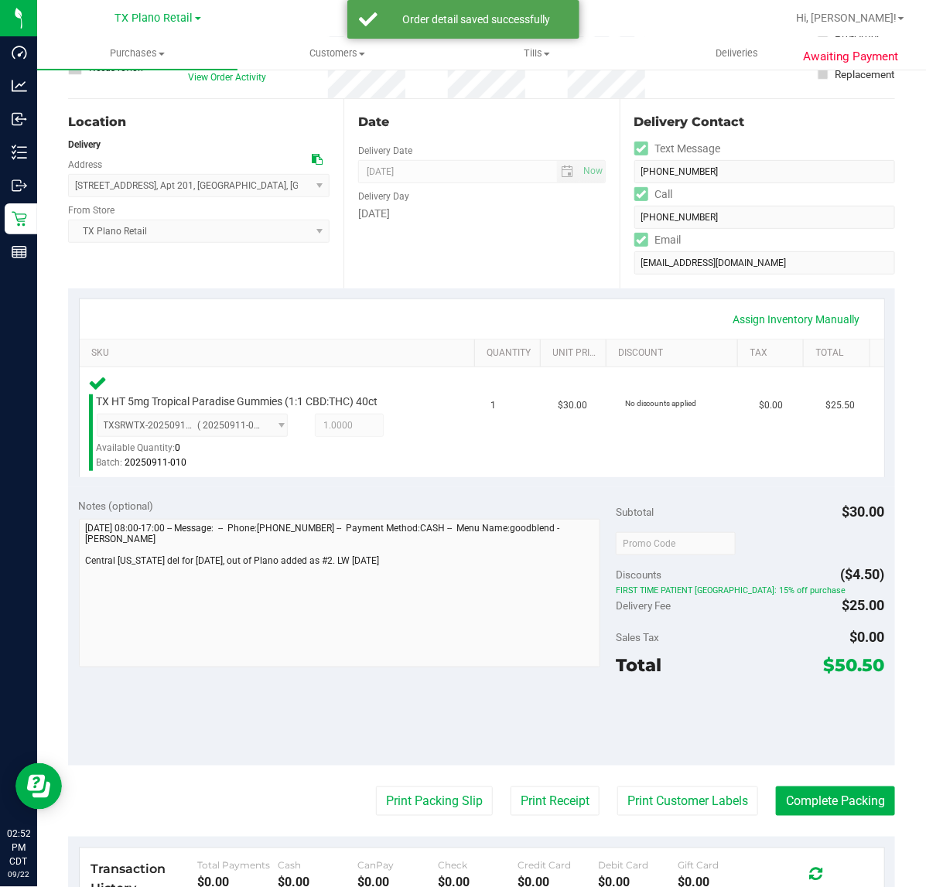
scroll to position [290, 0]
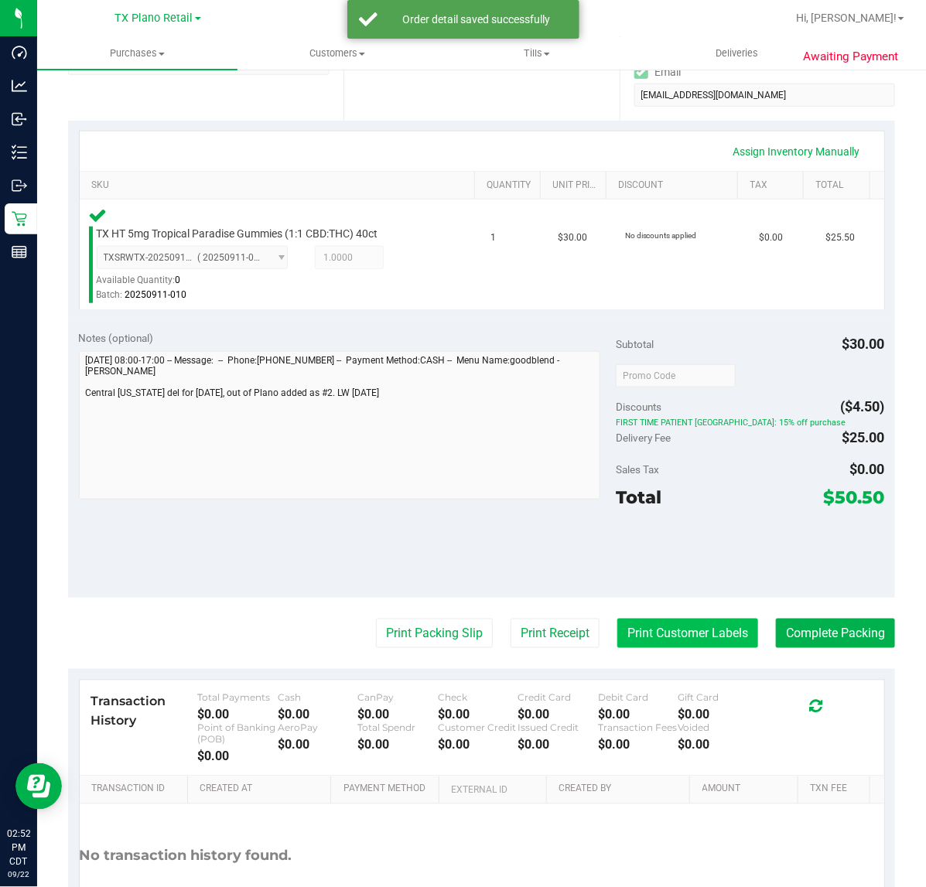
click at [670, 641] on button "Print Customer Labels" at bounding box center [687, 633] width 141 height 29
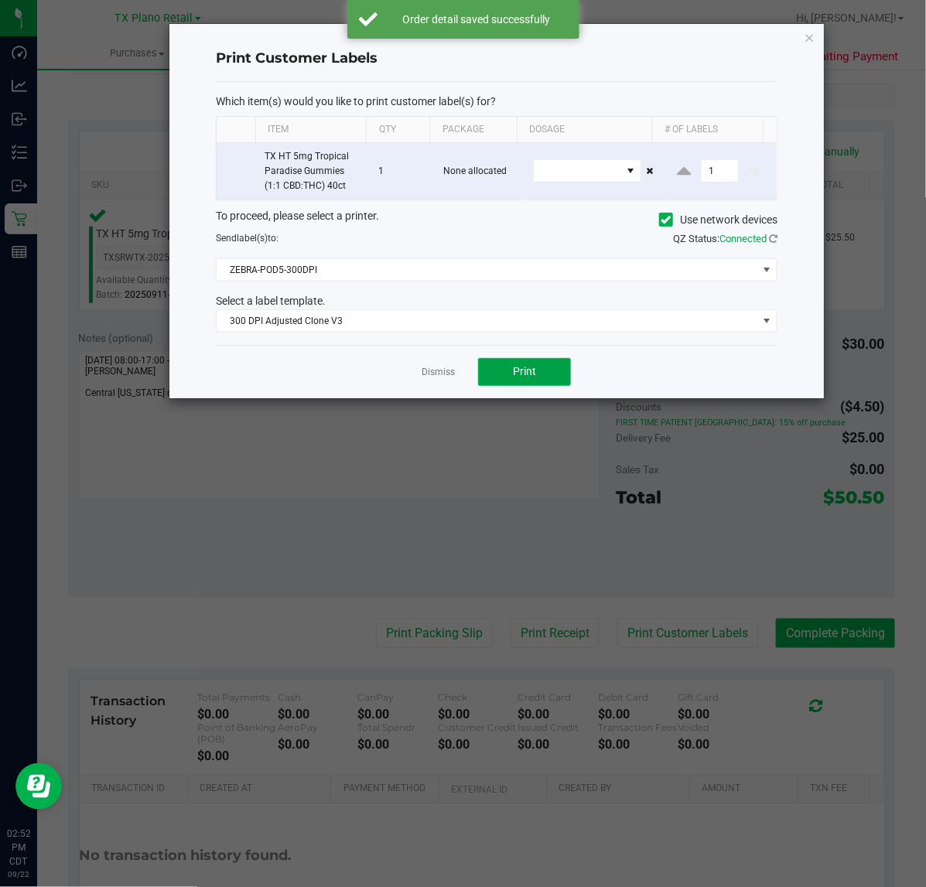
click at [535, 381] on button "Print" at bounding box center [524, 372] width 93 height 28
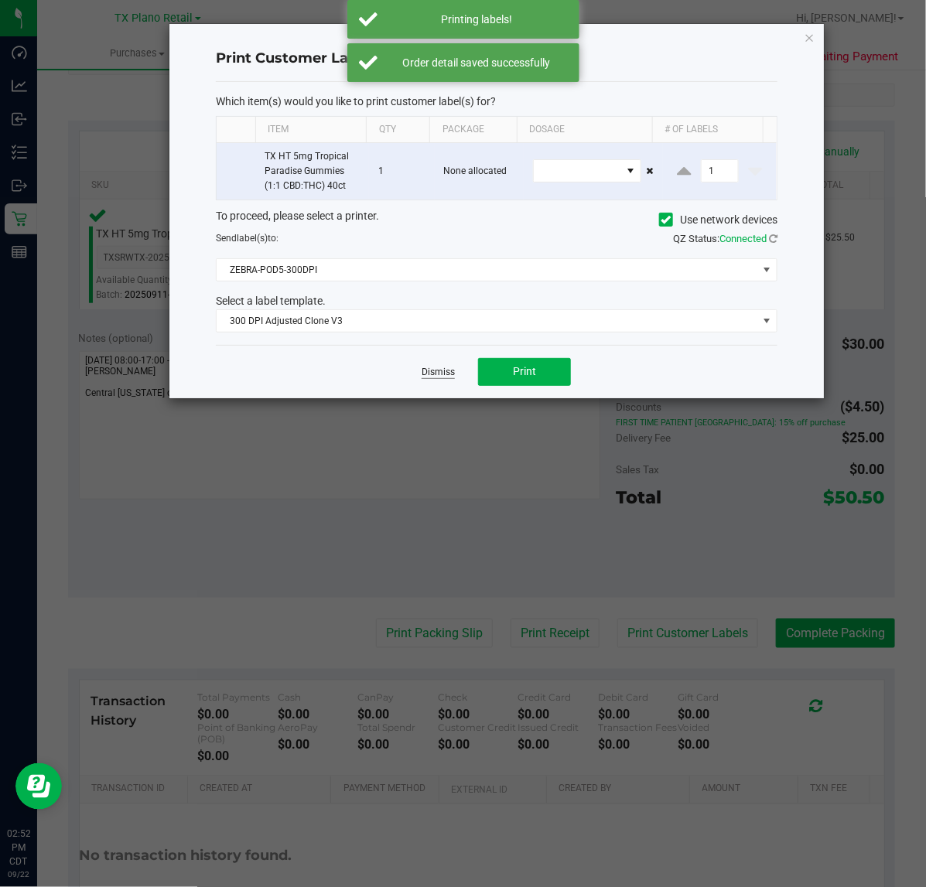
click at [449, 372] on link "Dismiss" at bounding box center [438, 372] width 33 height 13
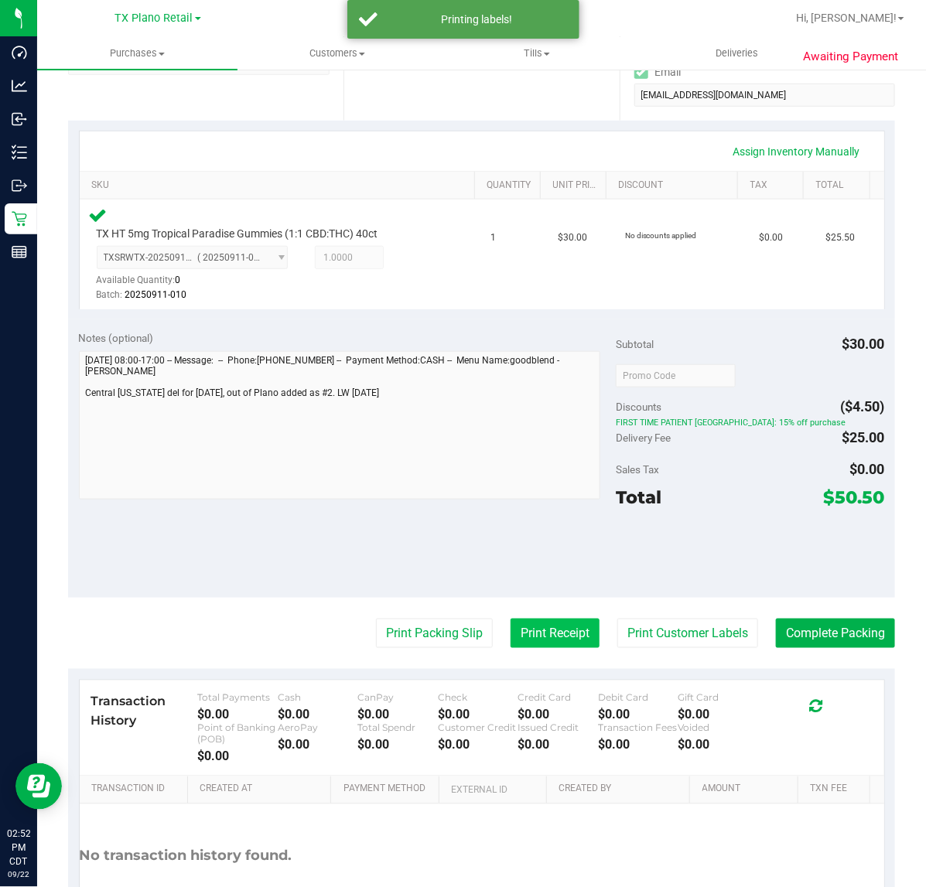
click at [531, 634] on button "Print Receipt" at bounding box center [555, 633] width 89 height 29
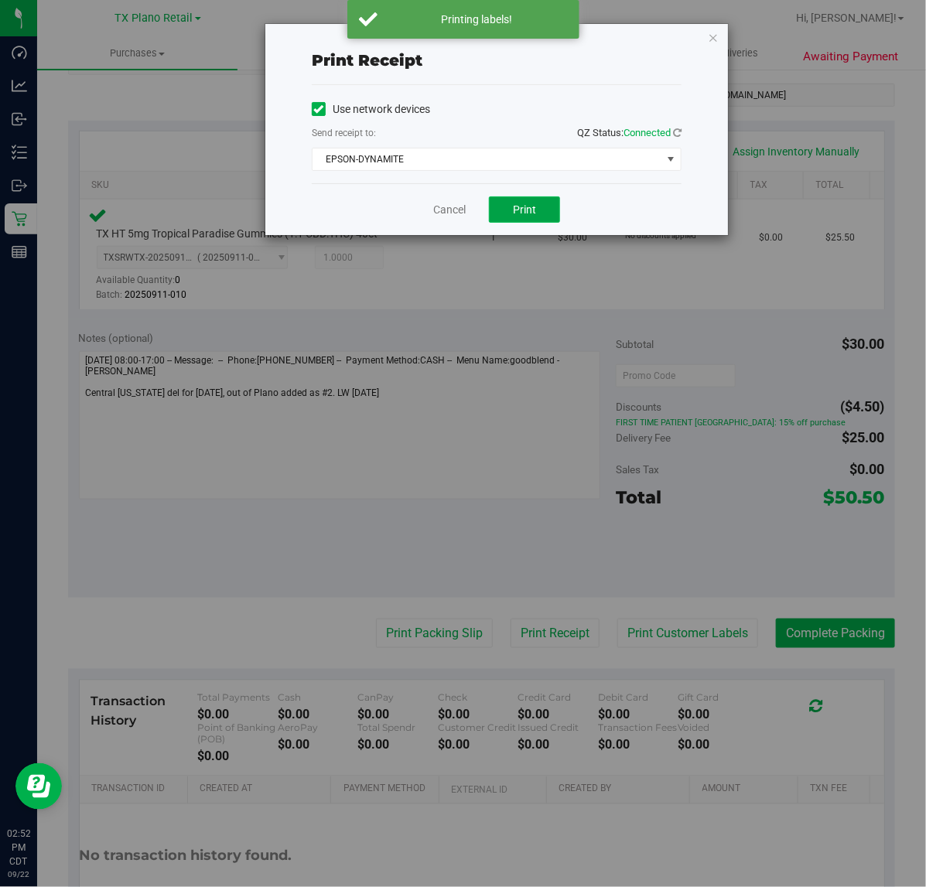
click at [527, 215] on span "Print" at bounding box center [524, 209] width 23 height 12
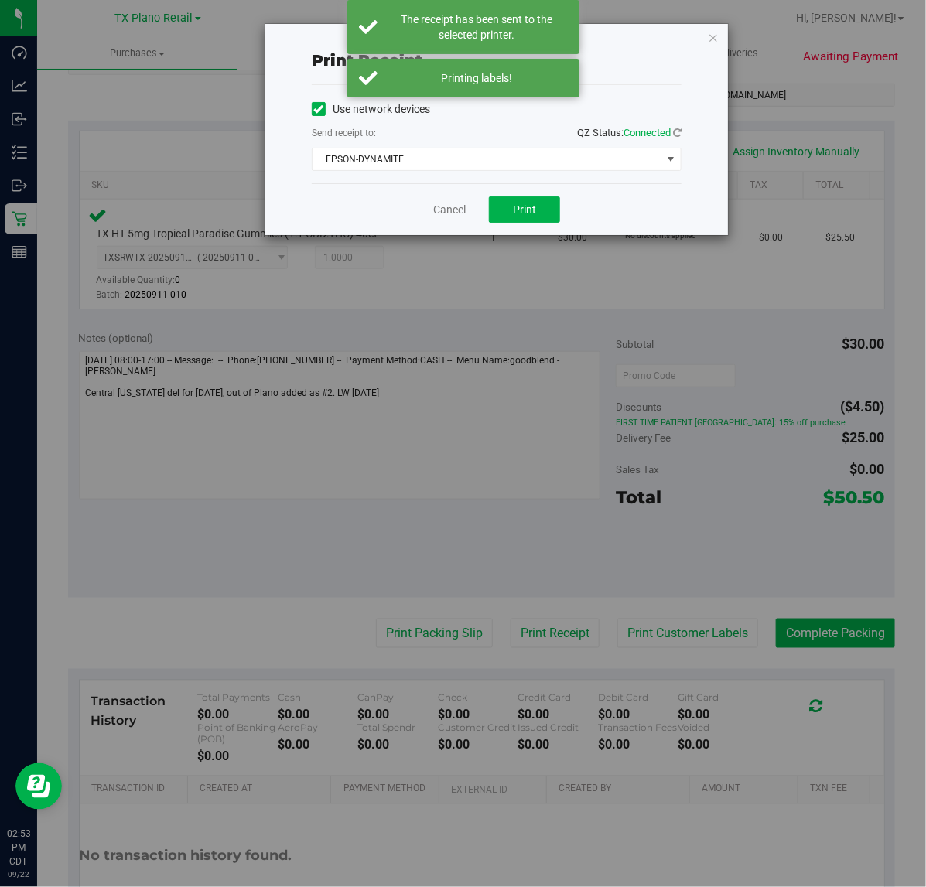
click at [419, 215] on div "Cancel Print" at bounding box center [497, 209] width 370 height 52
click at [447, 211] on link "Cancel" at bounding box center [449, 210] width 32 height 16
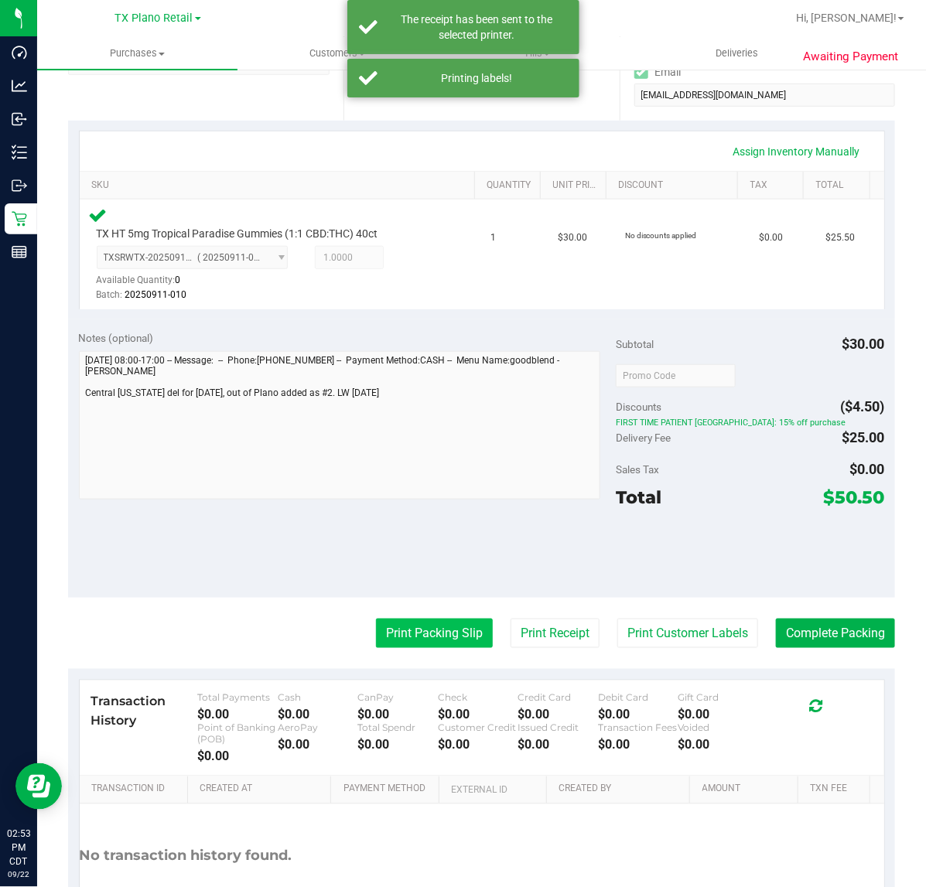
click at [403, 620] on button "Print Packing Slip" at bounding box center [434, 633] width 117 height 29
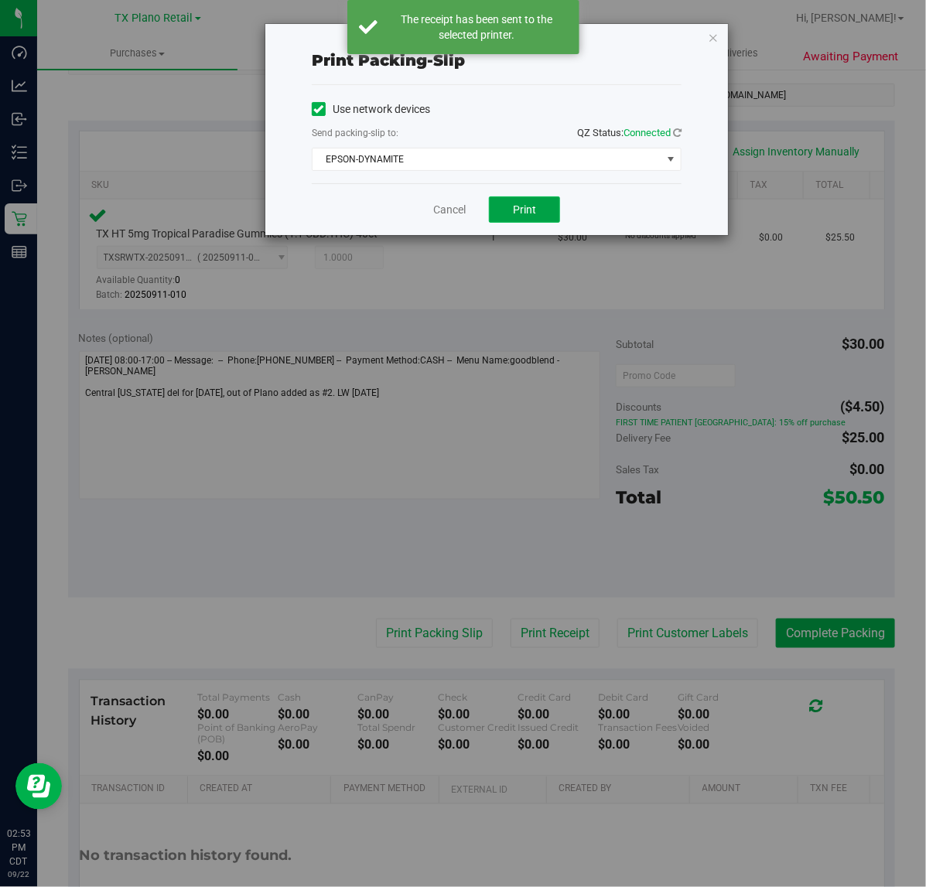
click at [540, 205] on button "Print" at bounding box center [524, 209] width 71 height 26
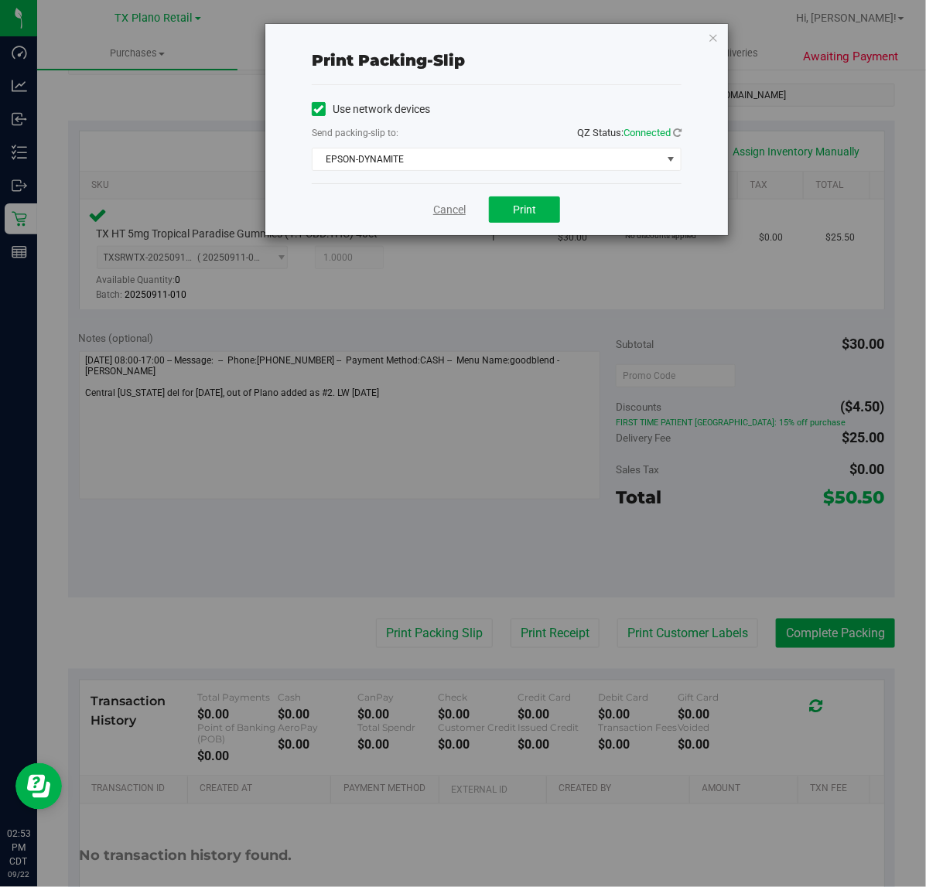
click at [455, 210] on link "Cancel" at bounding box center [449, 210] width 32 height 16
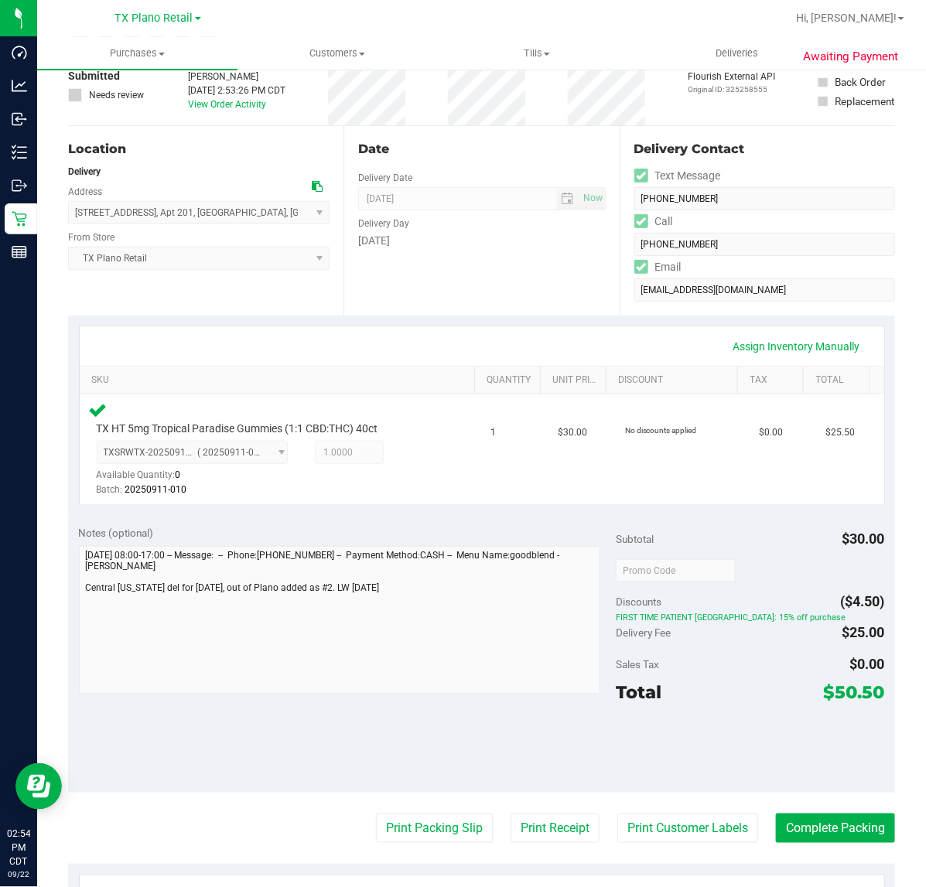
scroll to position [97, 0]
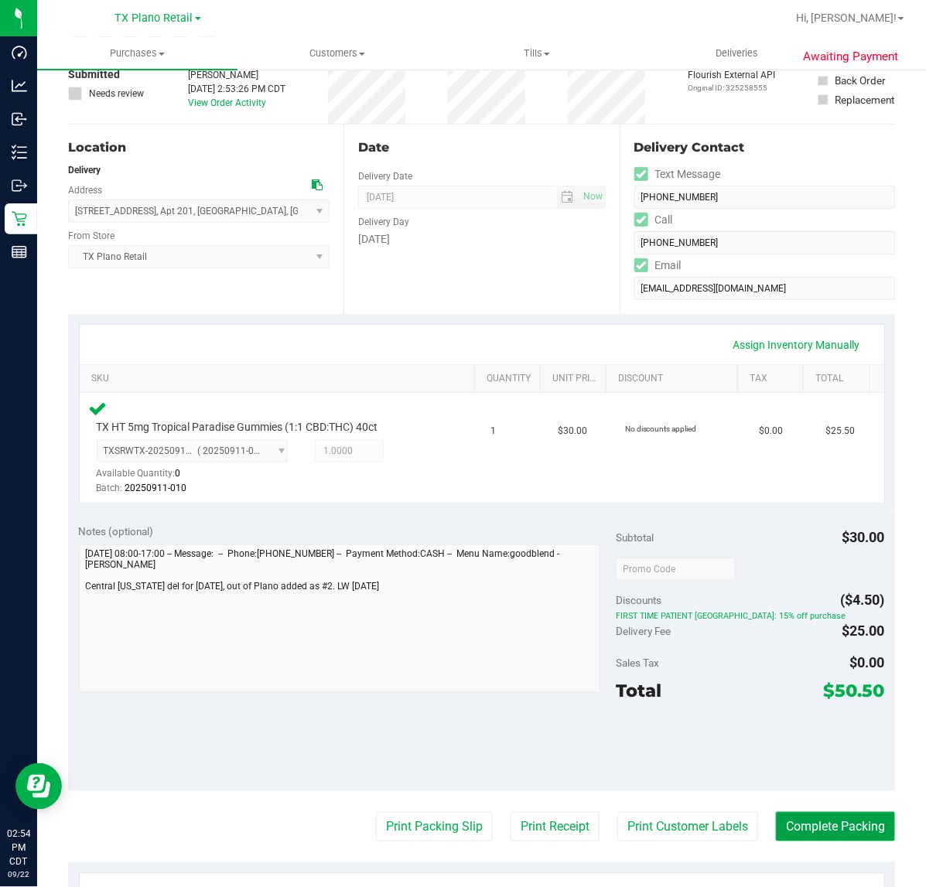
click at [778, 826] on button "Complete Packing" at bounding box center [835, 826] width 119 height 29
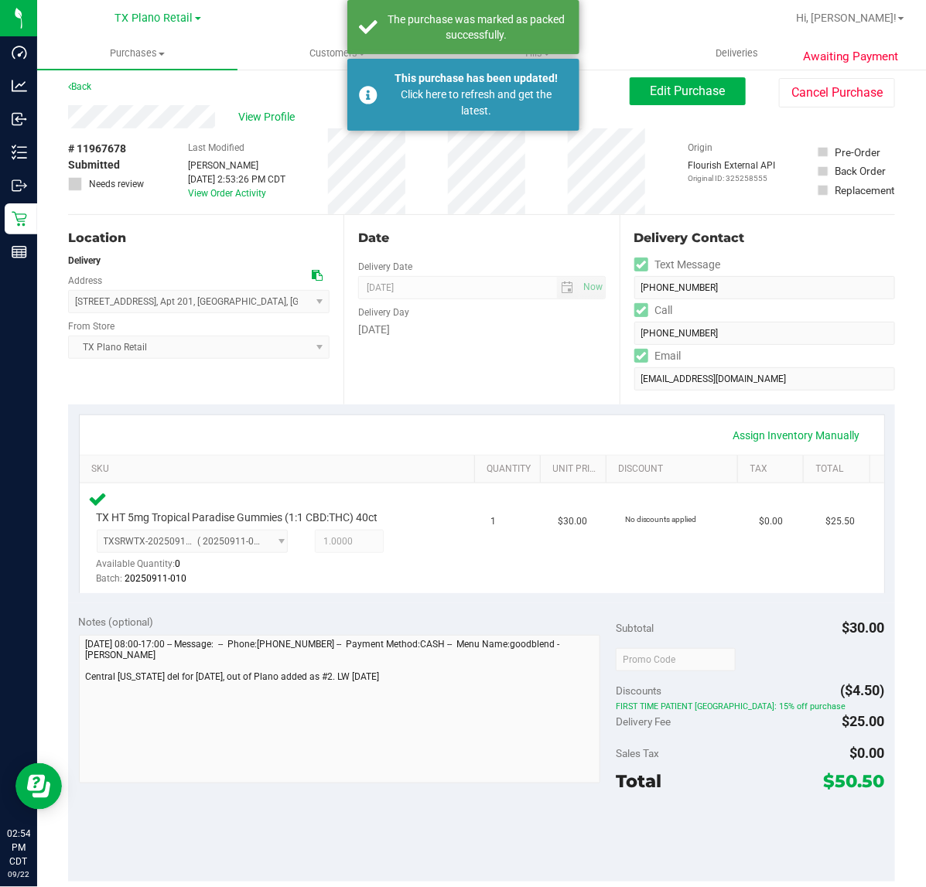
scroll to position [0, 0]
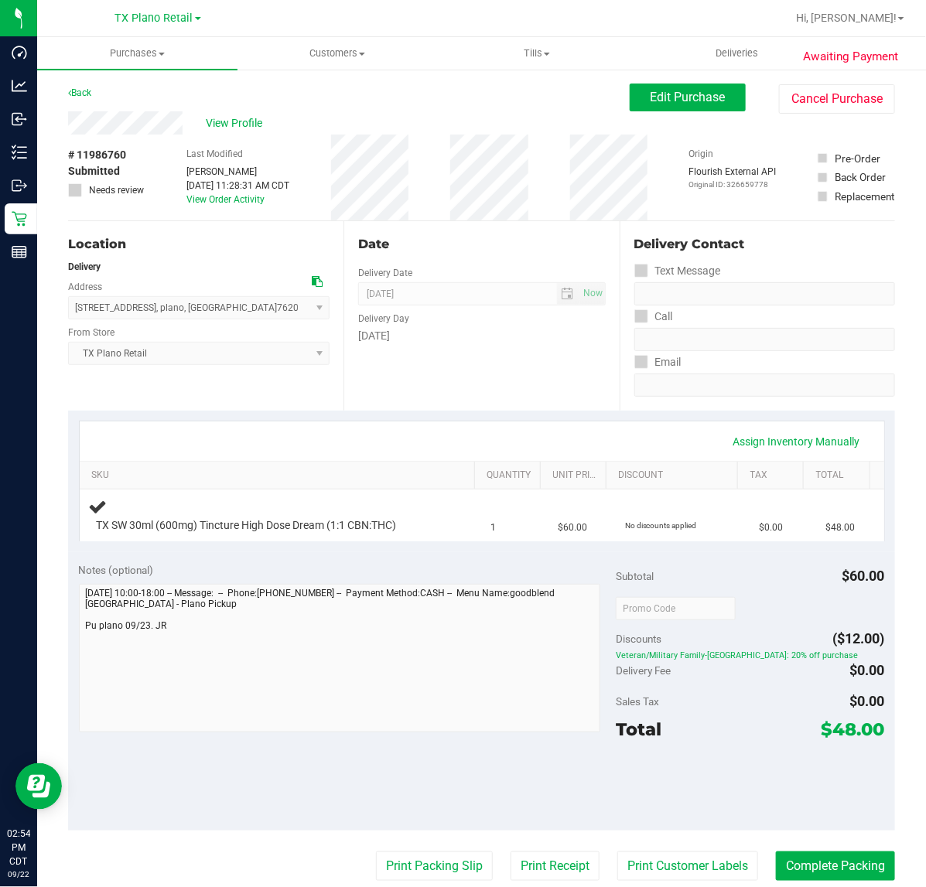
click at [395, 388] on div "Date Delivery Date [DATE] Now [DATE] 07:00 AM Now Delivery Day [DATE]" at bounding box center [480, 316] width 275 height 190
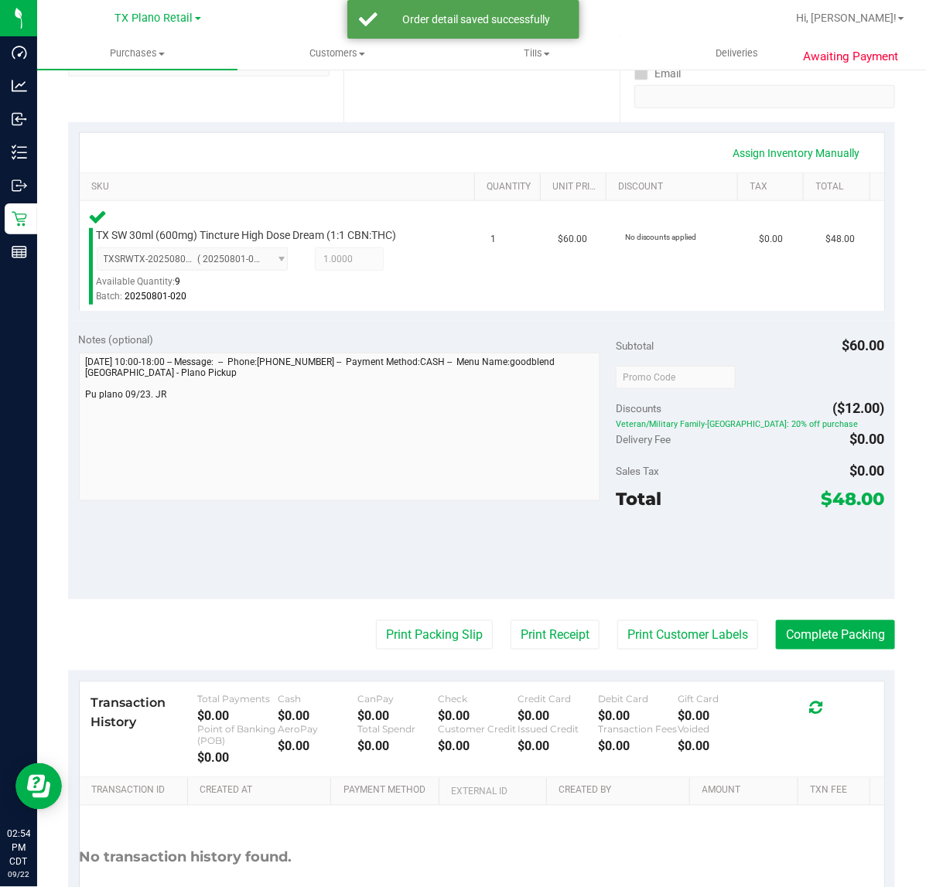
scroll to position [290, 0]
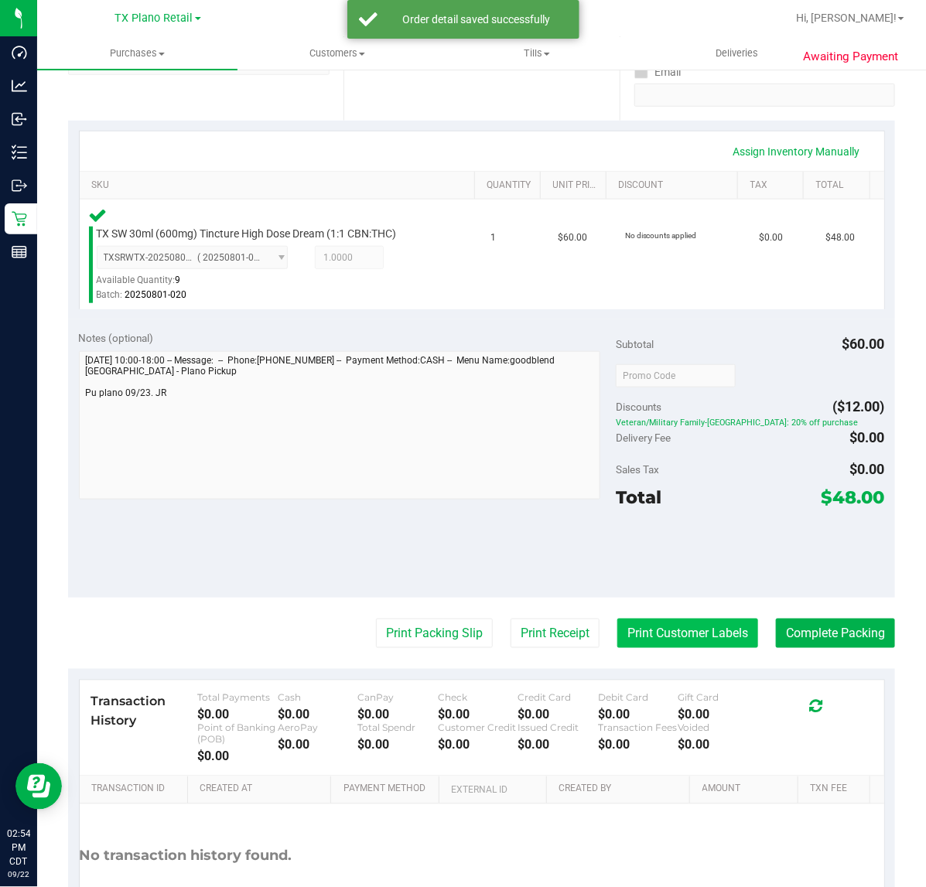
click at [668, 628] on button "Print Customer Labels" at bounding box center [687, 633] width 141 height 29
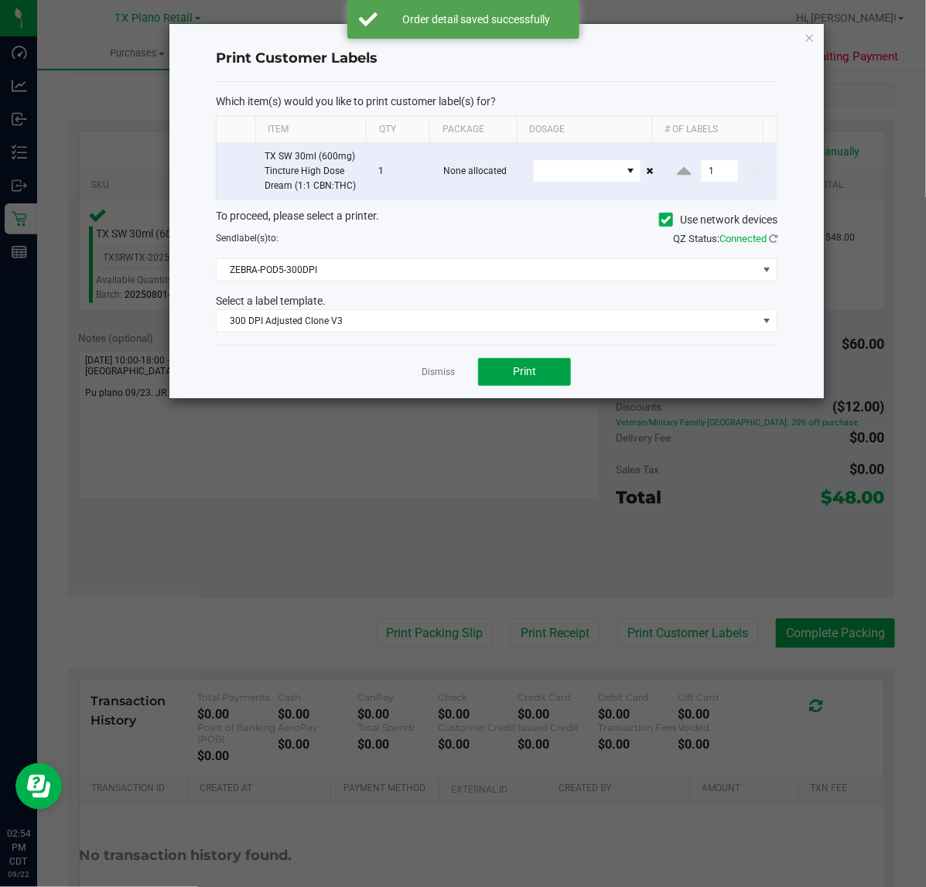
click at [480, 378] on button "Print" at bounding box center [524, 372] width 93 height 28
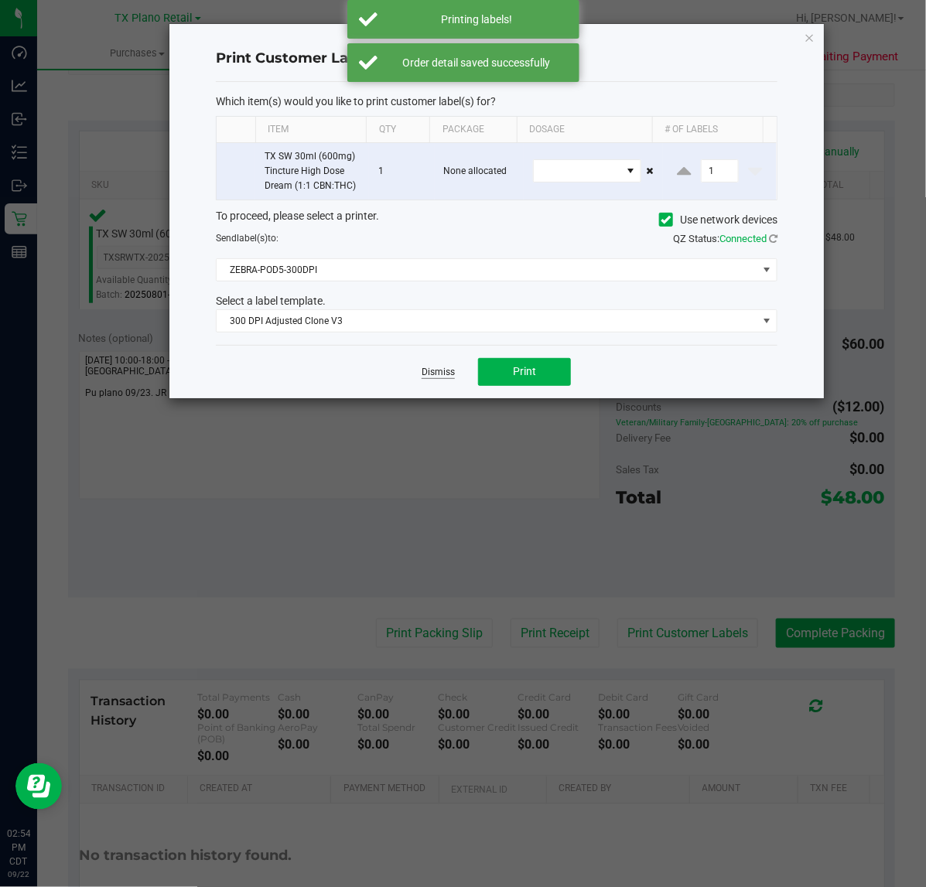
click at [439, 378] on link "Dismiss" at bounding box center [438, 372] width 33 height 13
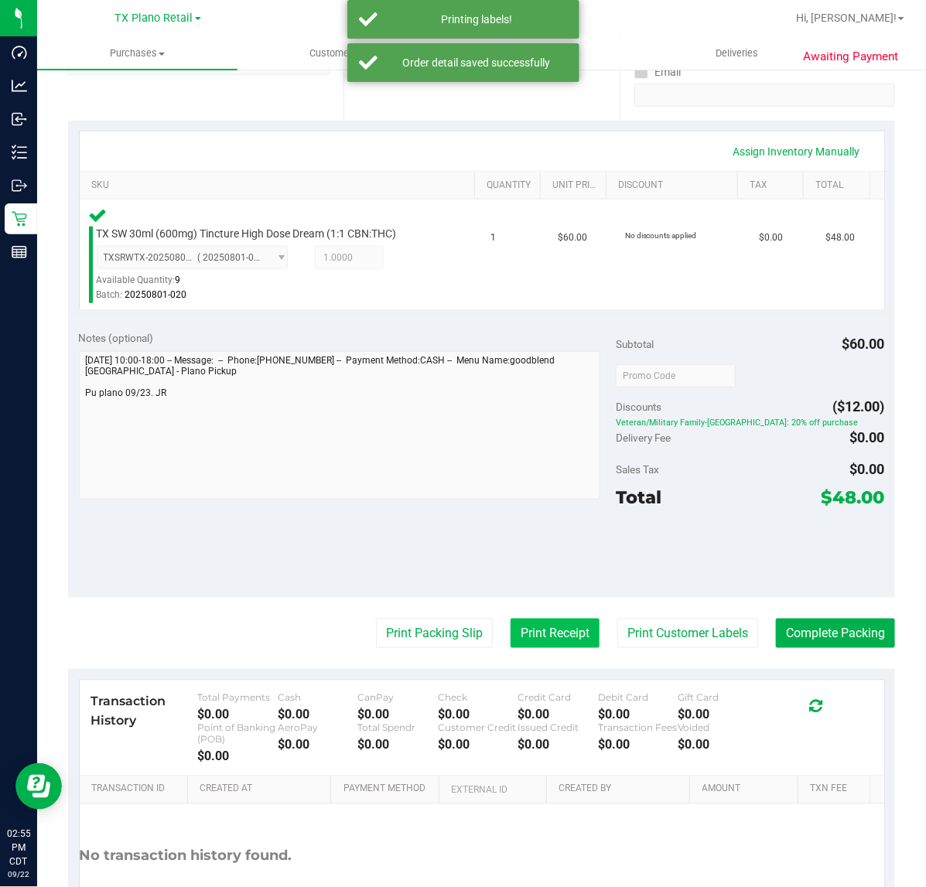
click at [542, 643] on button "Print Receipt" at bounding box center [555, 633] width 89 height 29
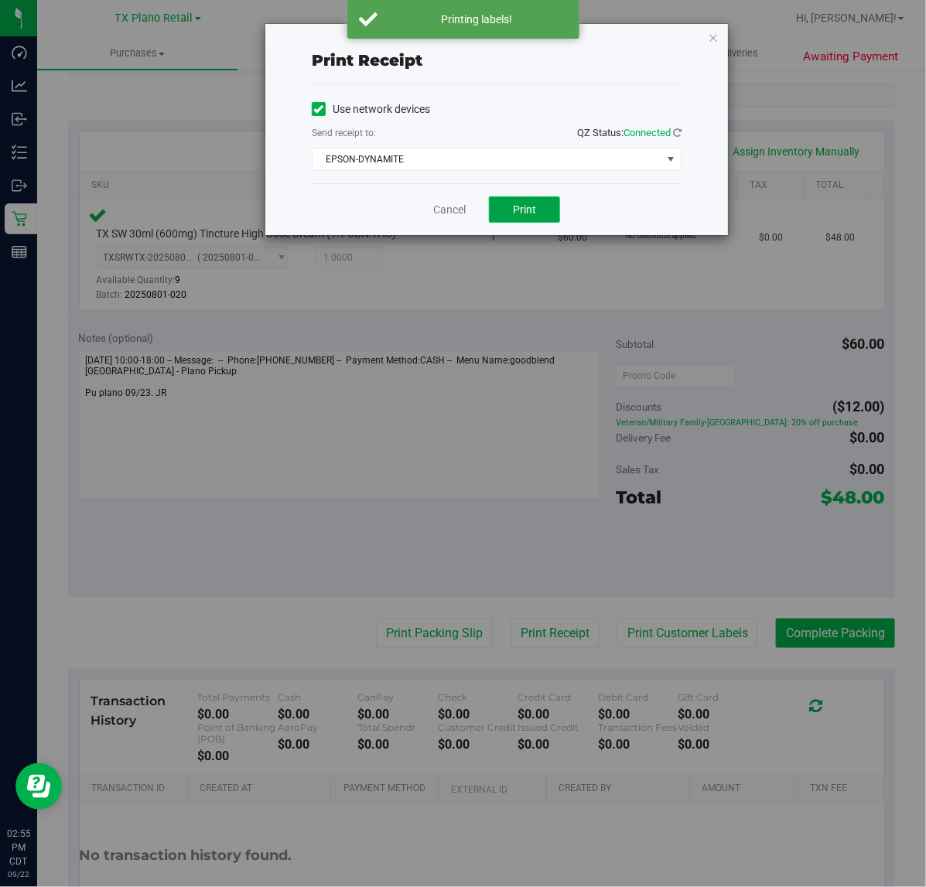
click at [517, 223] on button "Print" at bounding box center [524, 209] width 71 height 26
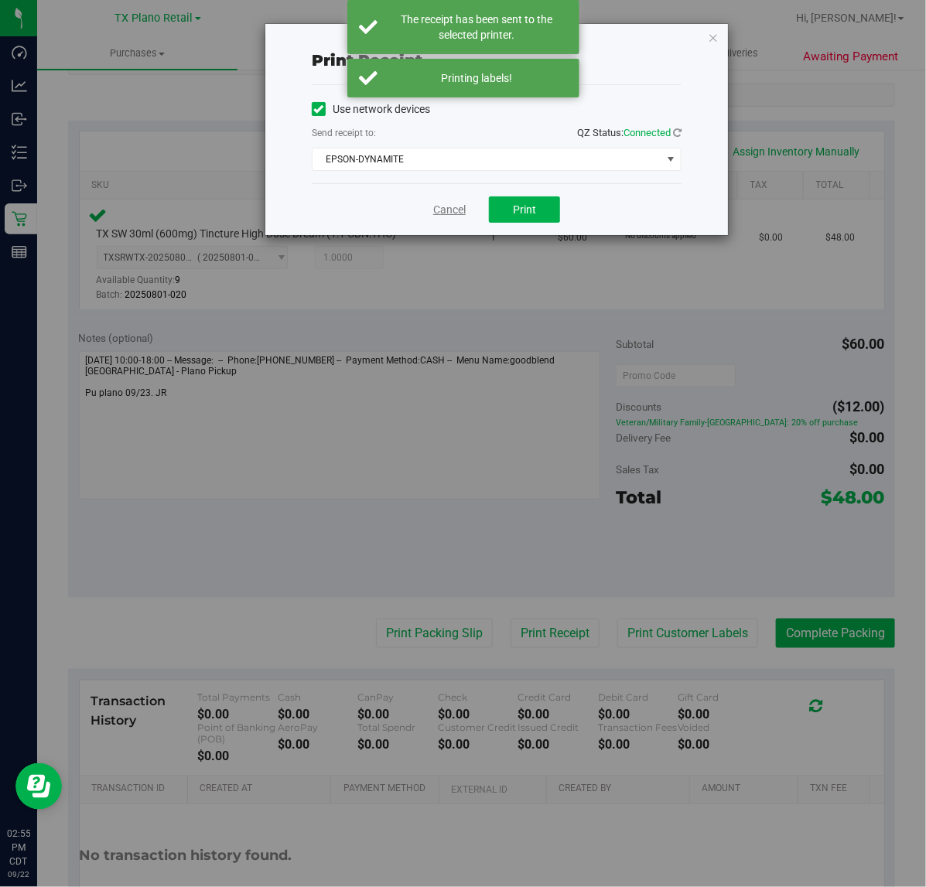
click at [430, 206] on div "Cancel Print" at bounding box center [497, 209] width 370 height 52
click at [439, 205] on link "Cancel" at bounding box center [449, 210] width 32 height 16
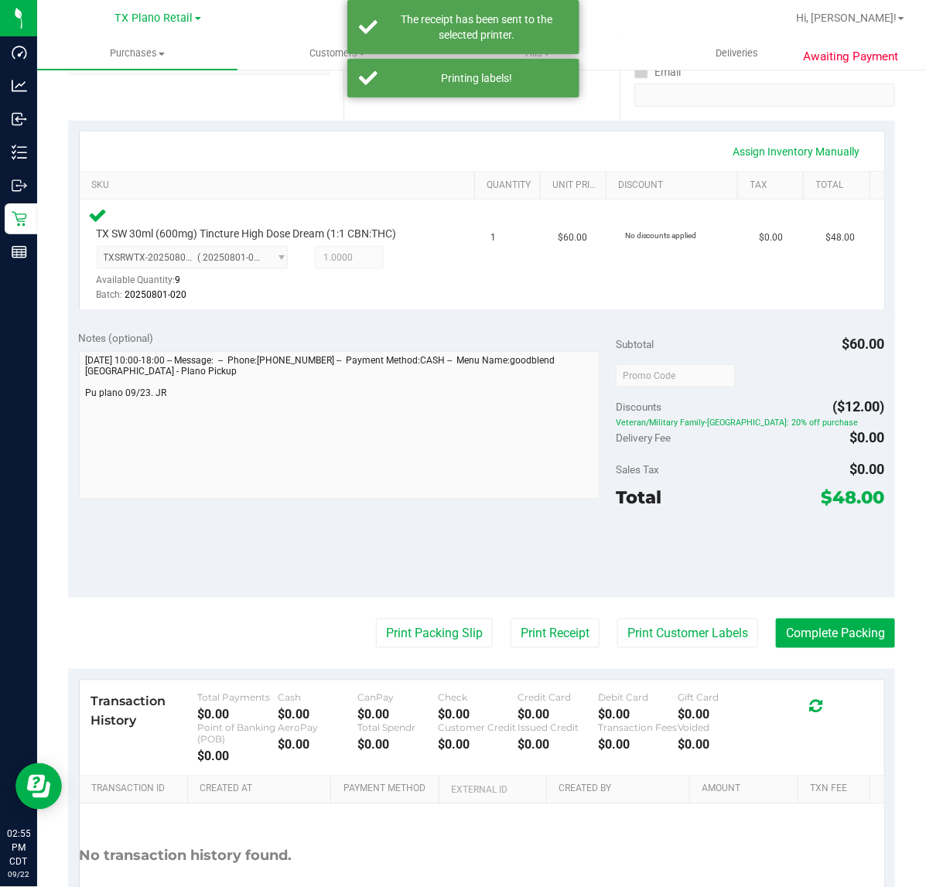
click at [454, 651] on purchase-details "Back Edit Purchase Cancel Purchase View Profile # 11986760 Submitted Needs revi…" at bounding box center [481, 381] width 827 height 1177
click at [457, 640] on button "Print Packing Slip" at bounding box center [434, 633] width 117 height 29
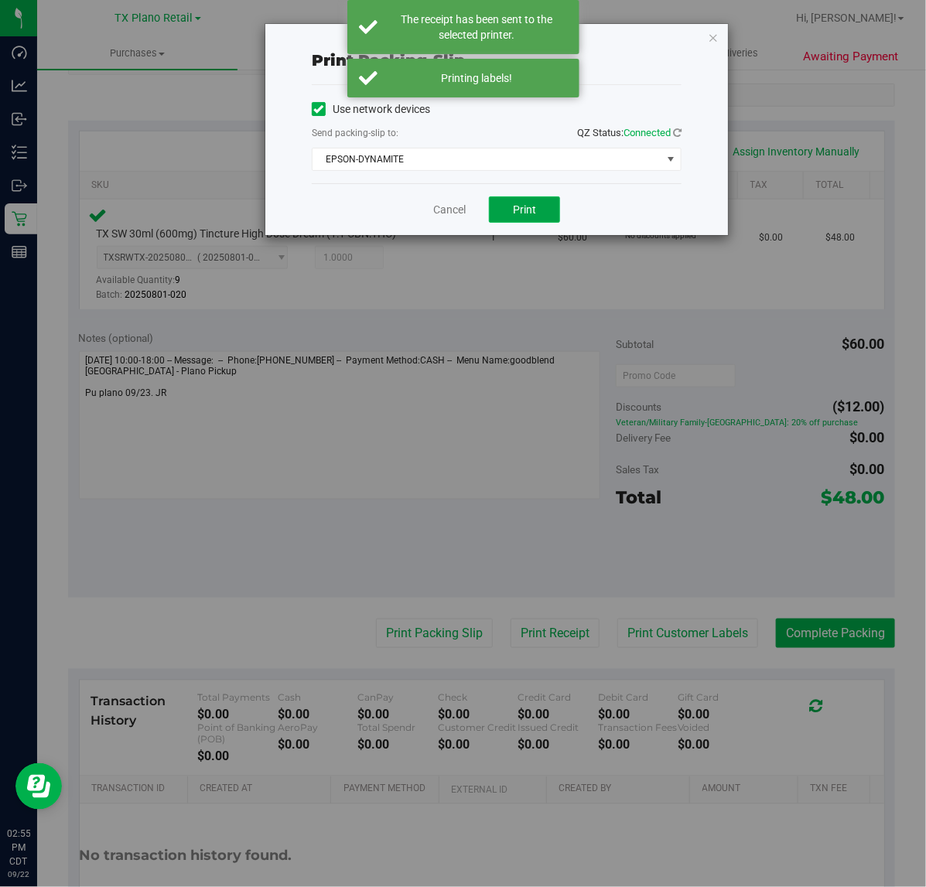
click at [535, 219] on button "Print" at bounding box center [524, 209] width 71 height 26
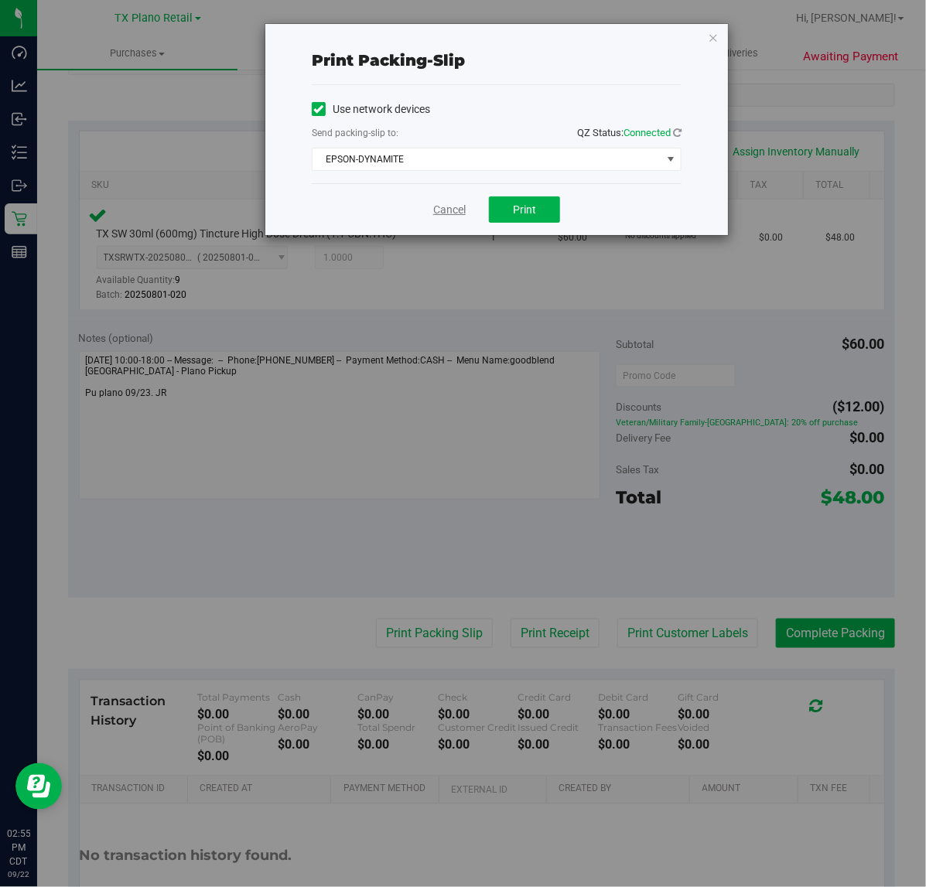
click at [458, 202] on link "Cancel" at bounding box center [449, 210] width 32 height 16
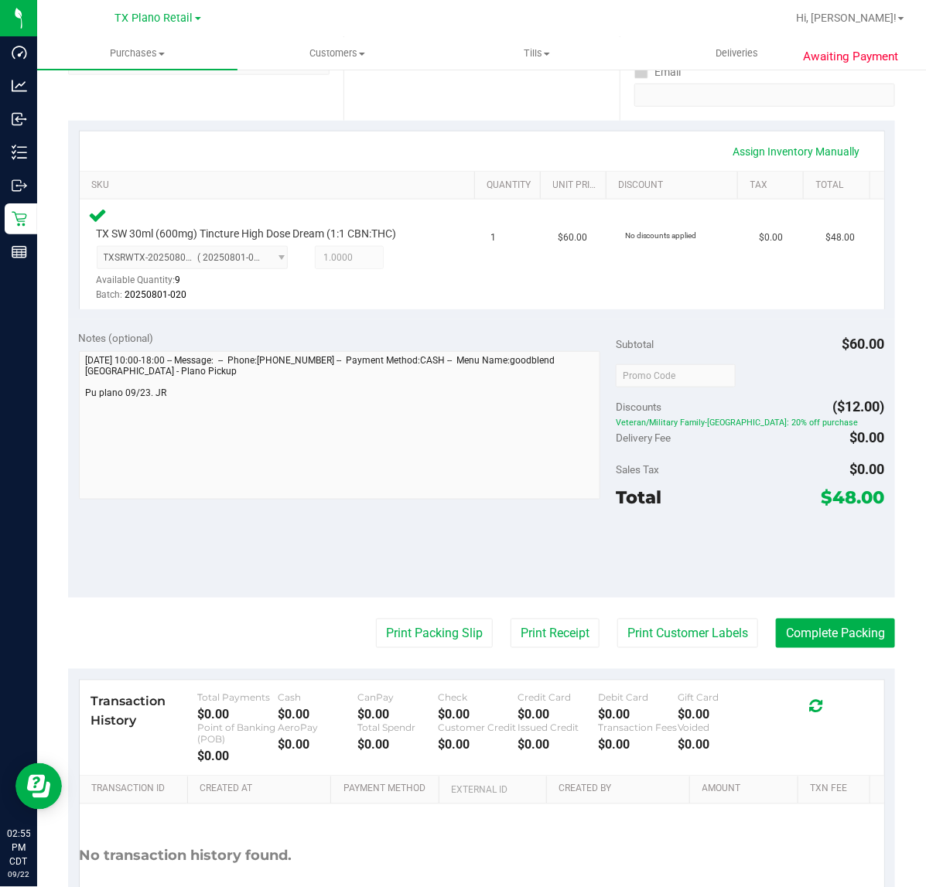
click at [834, 648] on purchase-details "Back Edit Purchase Cancel Purchase View Profile # 11986760 Submitted Needs revi…" at bounding box center [481, 381] width 827 height 1177
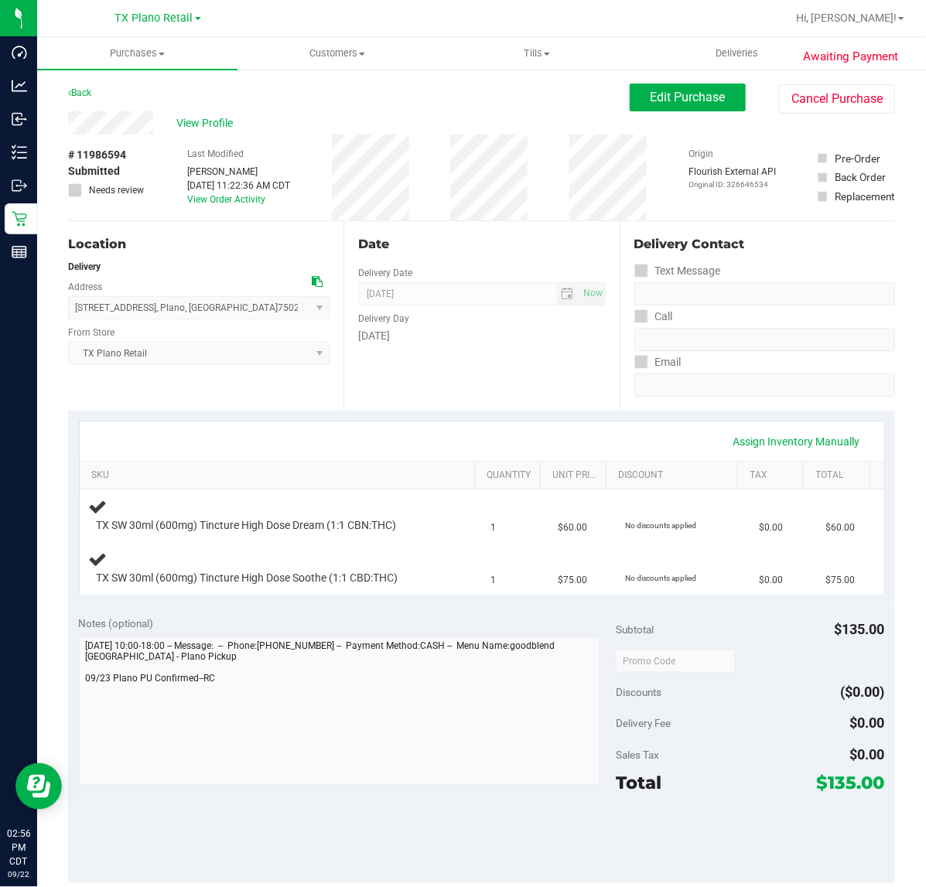
click at [430, 387] on div "Date Delivery Date [DATE] Now [DATE] 07:00 AM Now Delivery Day [DATE]" at bounding box center [480, 316] width 275 height 190
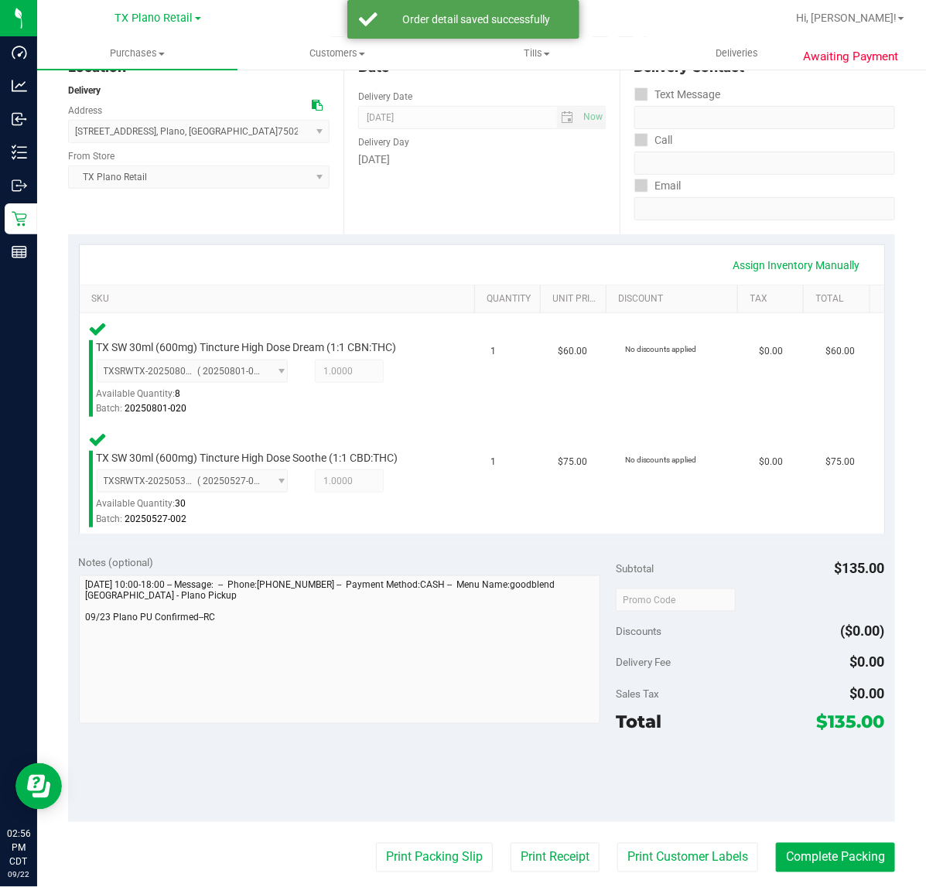
scroll to position [193, 0]
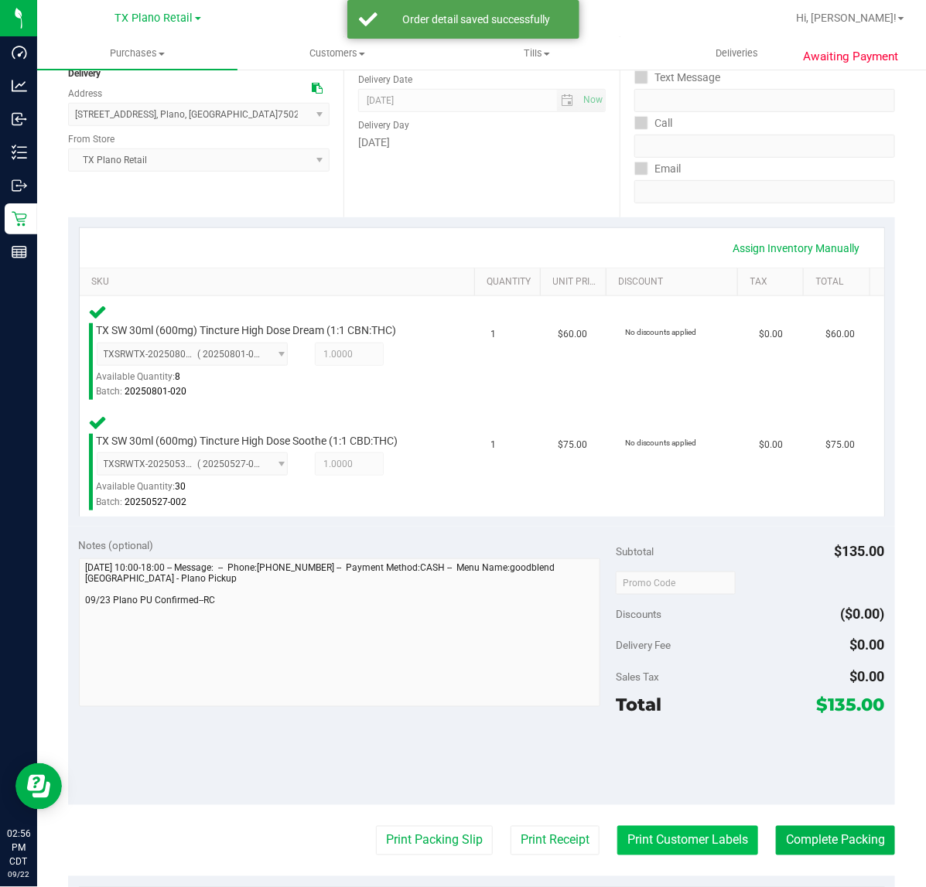
click at [631, 832] on button "Print Customer Labels" at bounding box center [687, 840] width 141 height 29
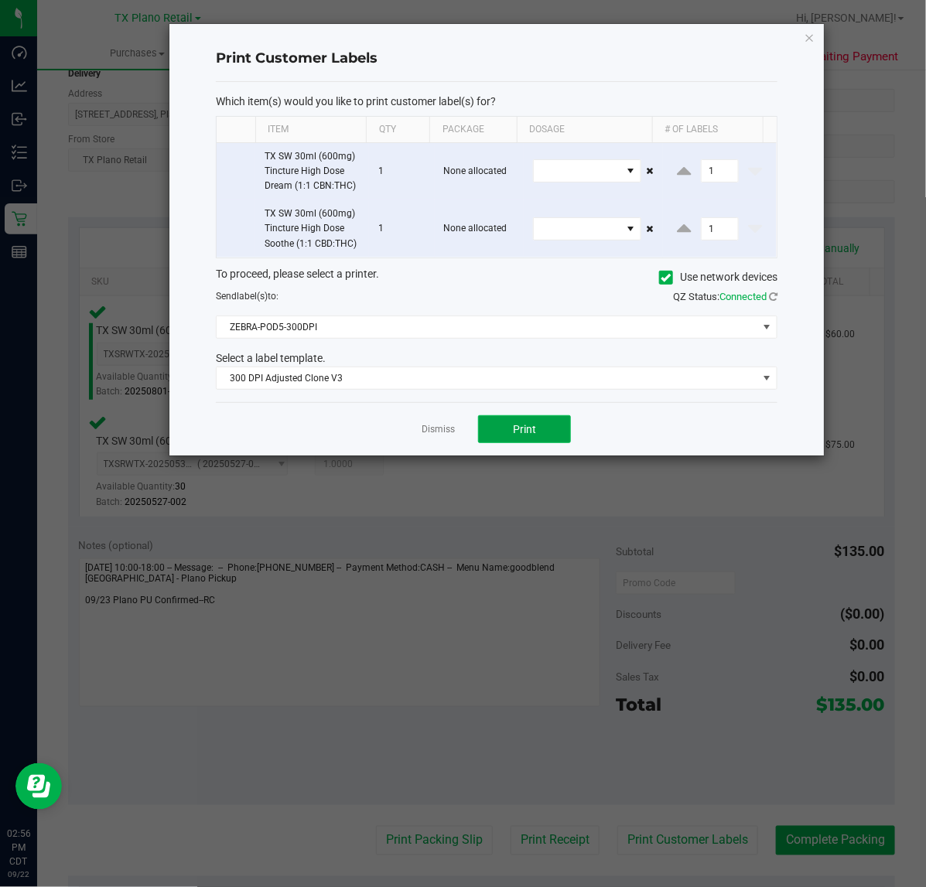
click at [548, 419] on button "Print" at bounding box center [524, 429] width 93 height 28
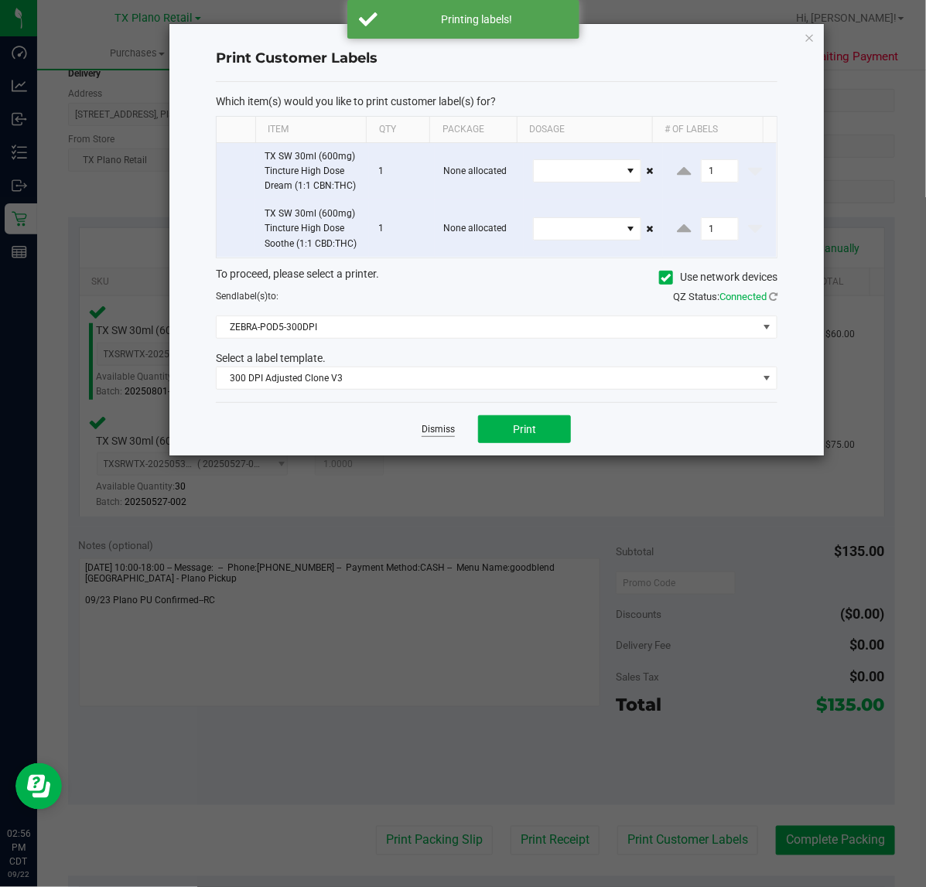
click at [449, 434] on link "Dismiss" at bounding box center [438, 429] width 33 height 13
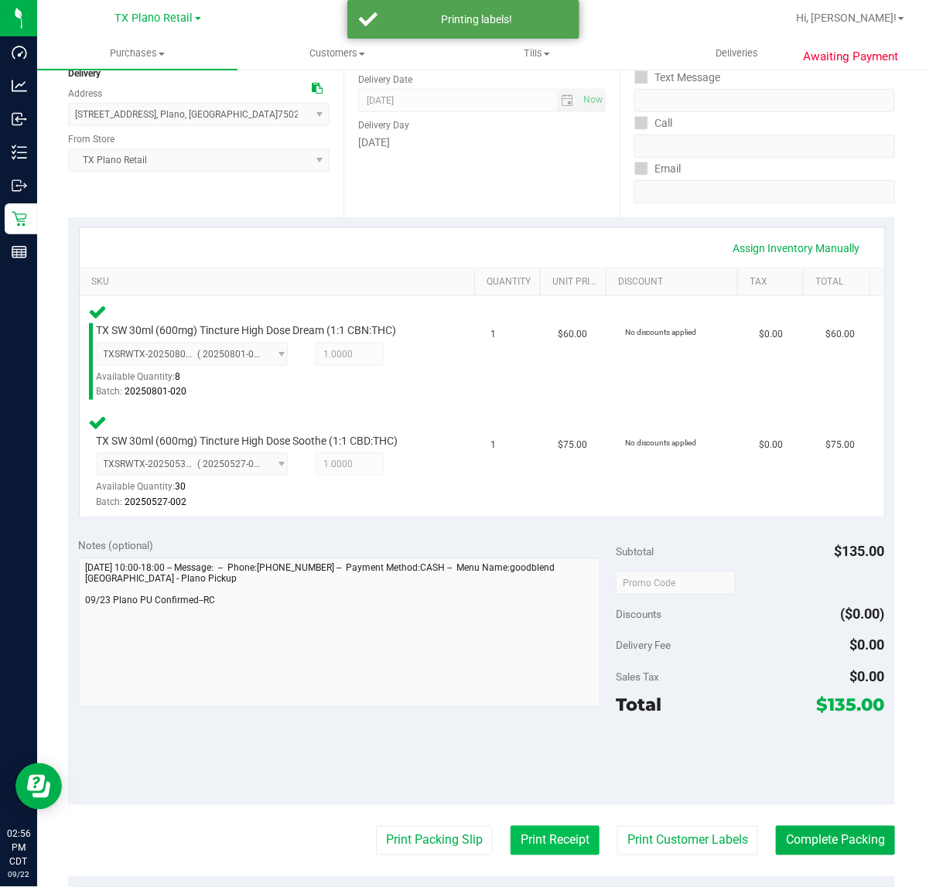
click at [558, 826] on button "Print Receipt" at bounding box center [555, 840] width 89 height 29
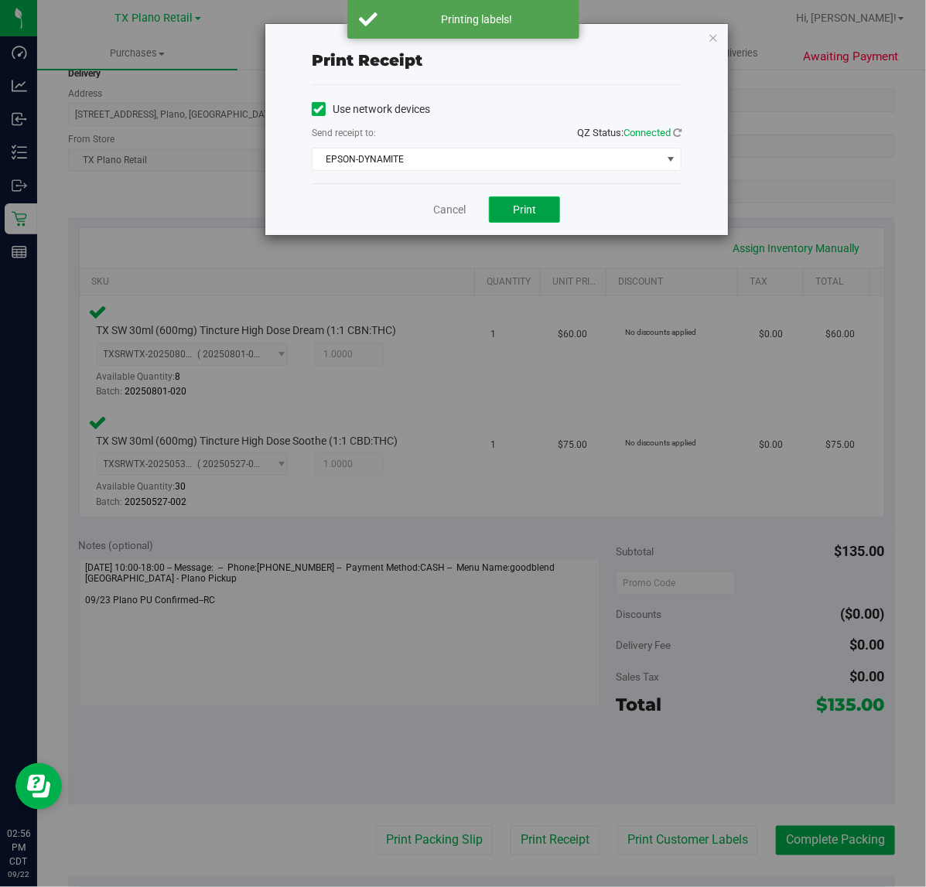
click at [505, 209] on button "Print" at bounding box center [524, 209] width 71 height 26
click at [446, 218] on link "Cancel" at bounding box center [443, 210] width 32 height 16
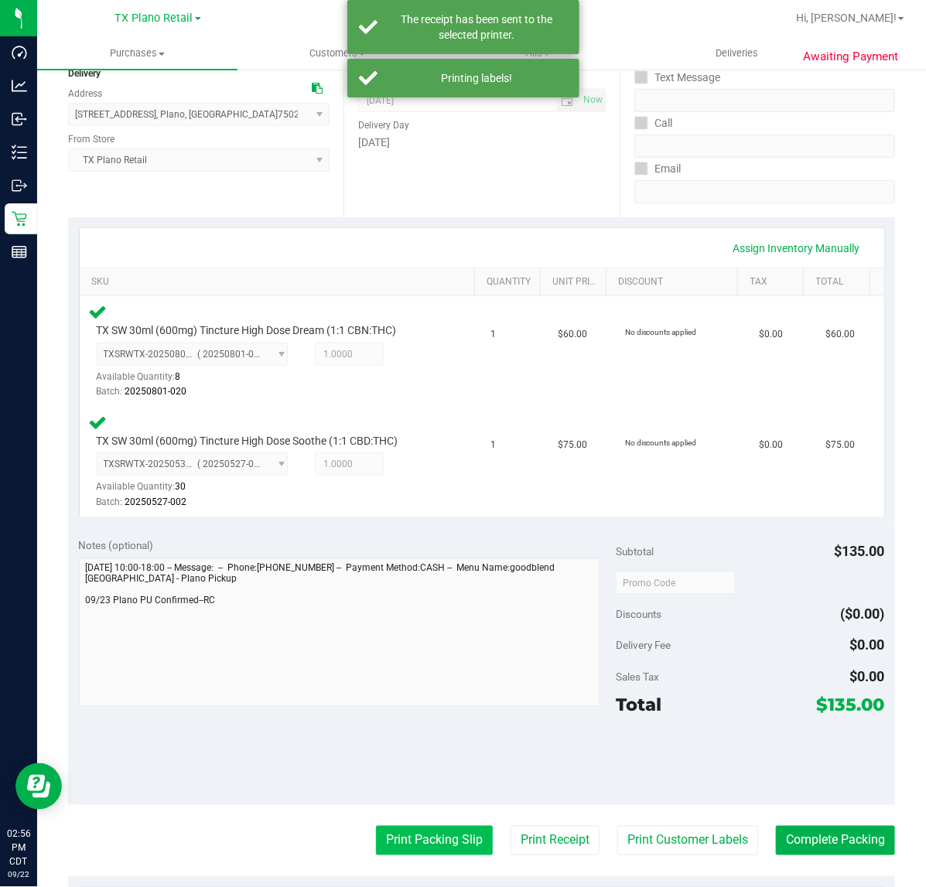
drag, startPoint x: 430, startPoint y: 856, endPoint x: 432, endPoint y: 846, distance: 10.2
click at [430, 852] on purchase-details "Back Edit Purchase Cancel Purchase View Profile # 11986594 Submitted Needs revi…" at bounding box center [481, 533] width 827 height 1287
click at [433, 845] on button "Print Packing Slip" at bounding box center [434, 840] width 117 height 29
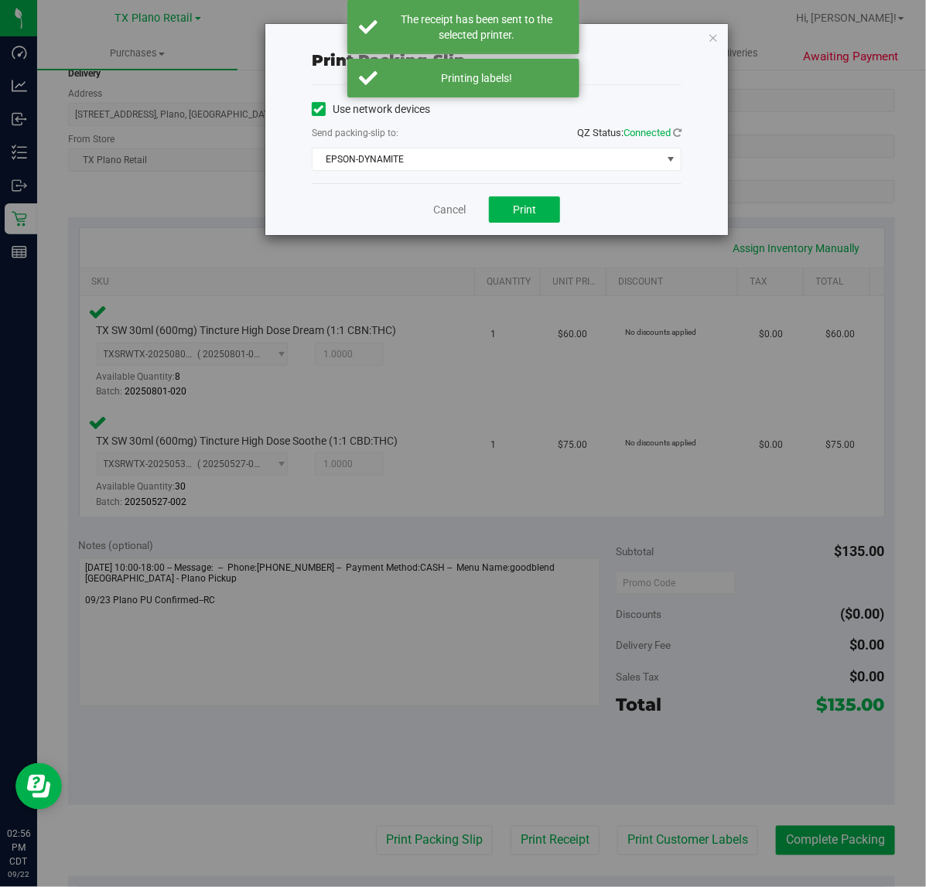
click at [472, 647] on div "Print packing-slip Use network devices Send packing-slip to: QZ Status: Connect…" at bounding box center [469, 443] width 938 height 887
click at [531, 209] on span "Print" at bounding box center [524, 209] width 23 height 12
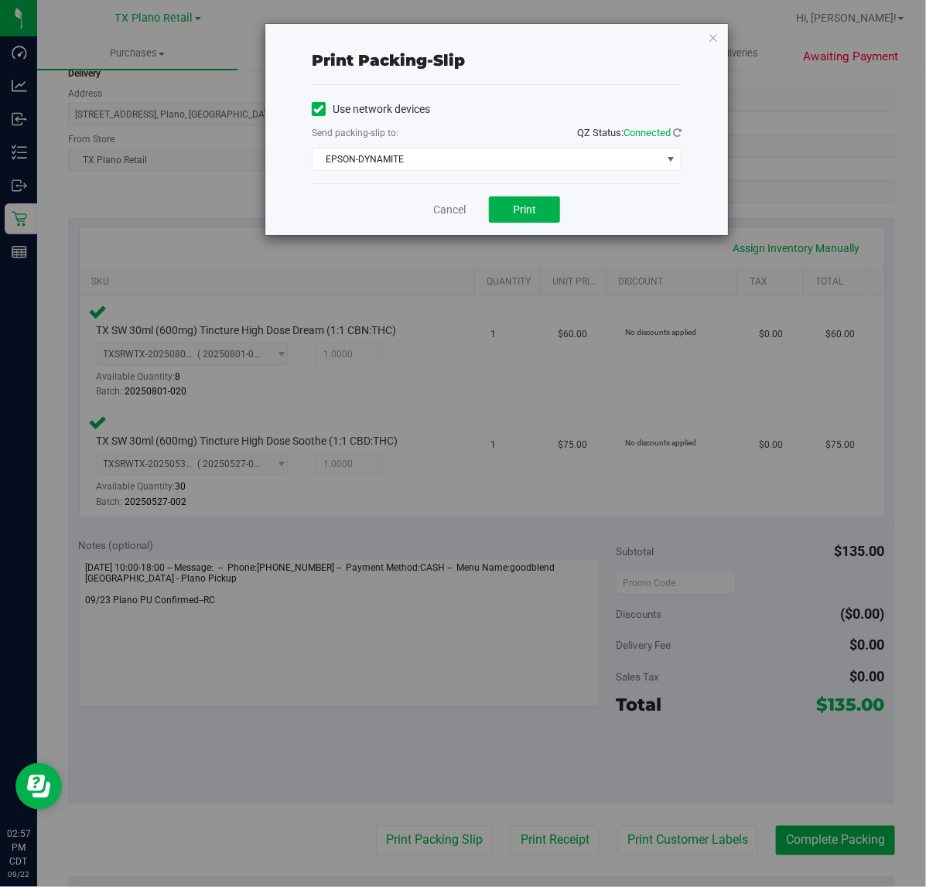
click at [439, 222] on div "Cancel Print" at bounding box center [497, 209] width 370 height 52
click at [449, 206] on link "Cancel" at bounding box center [449, 210] width 32 height 16
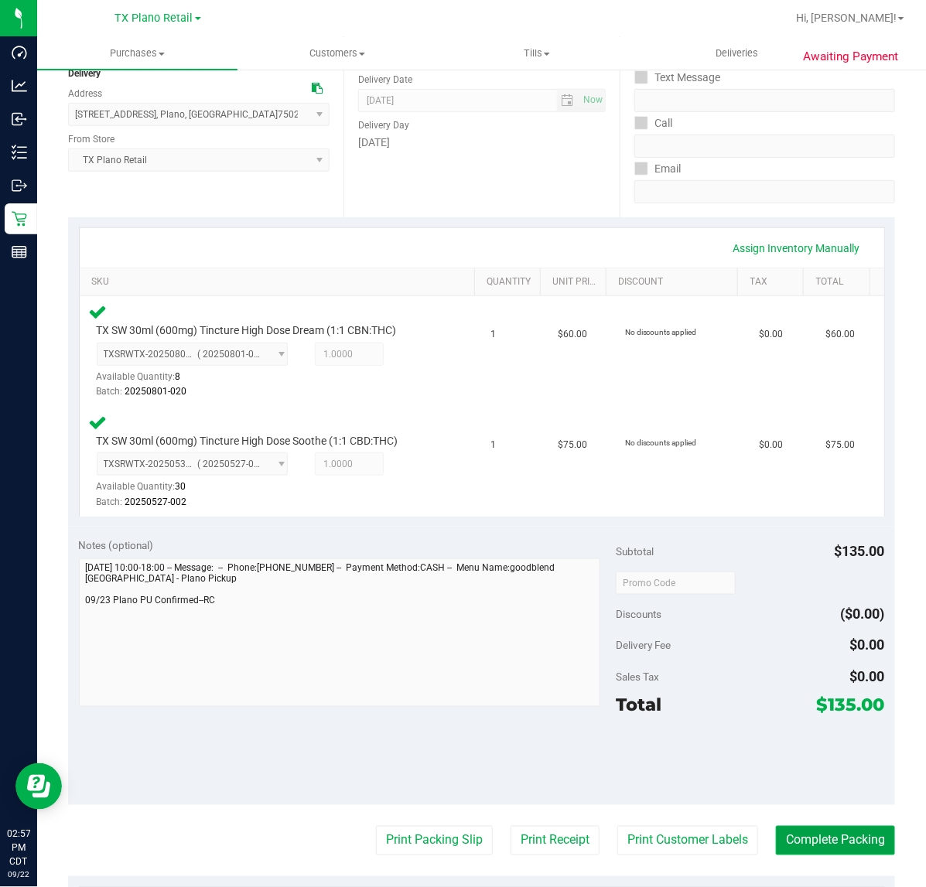
click at [794, 840] on button "Complete Packing" at bounding box center [835, 840] width 119 height 29
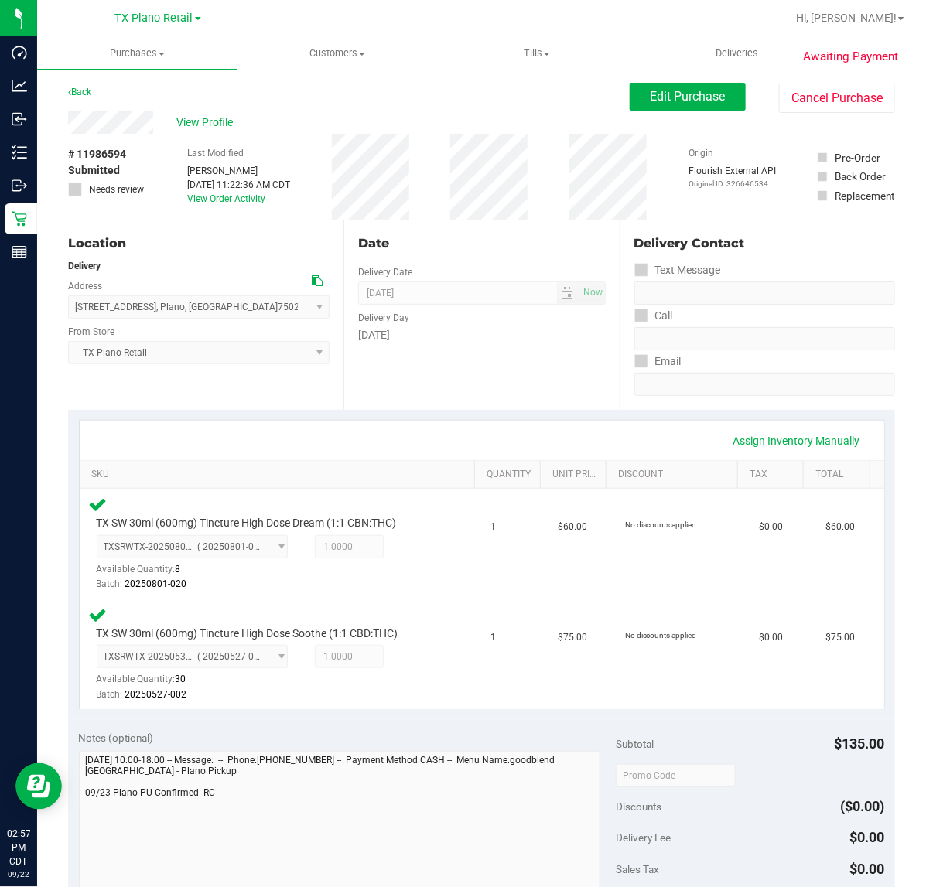
scroll to position [0, 0]
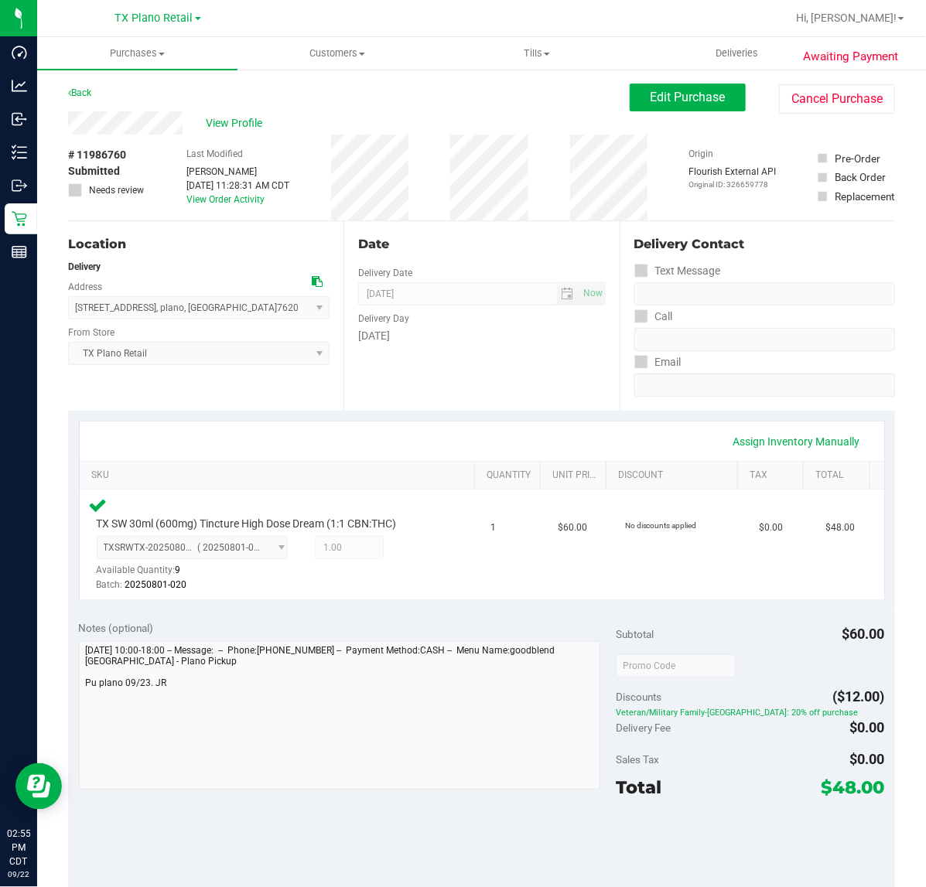
click at [481, 399] on div "Date Delivery Date [DATE] Now [DATE] 07:00 AM Now Delivery Day [DATE]" at bounding box center [480, 316] width 275 height 190
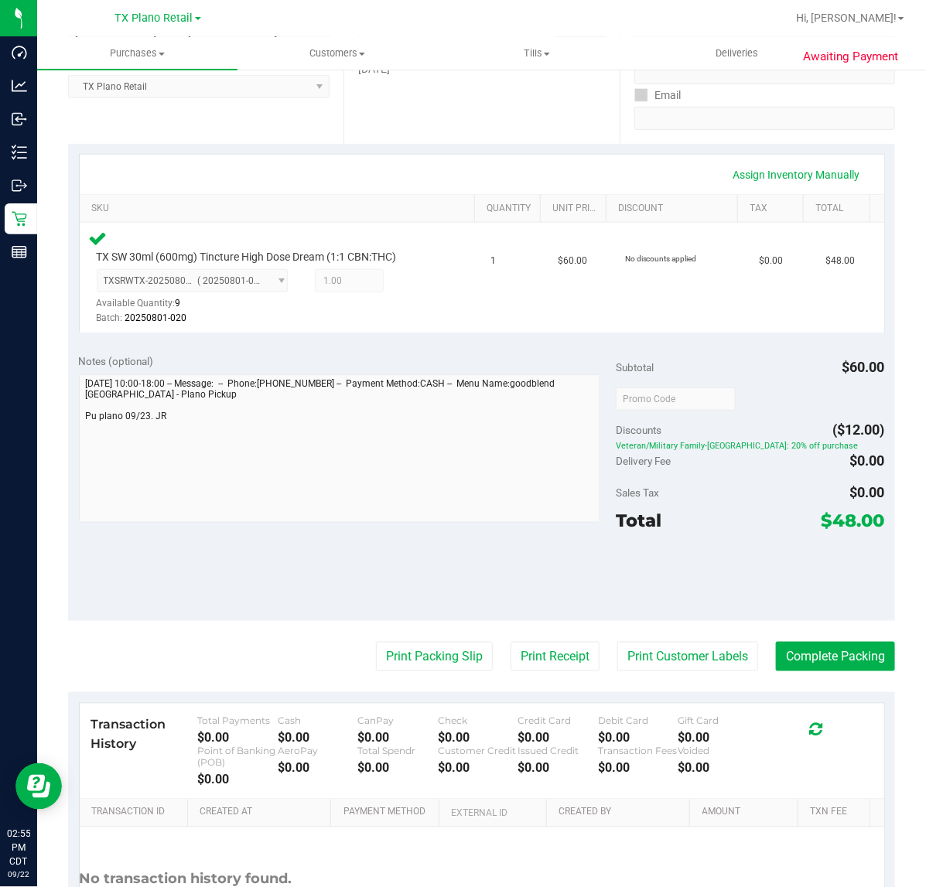
scroll to position [290, 0]
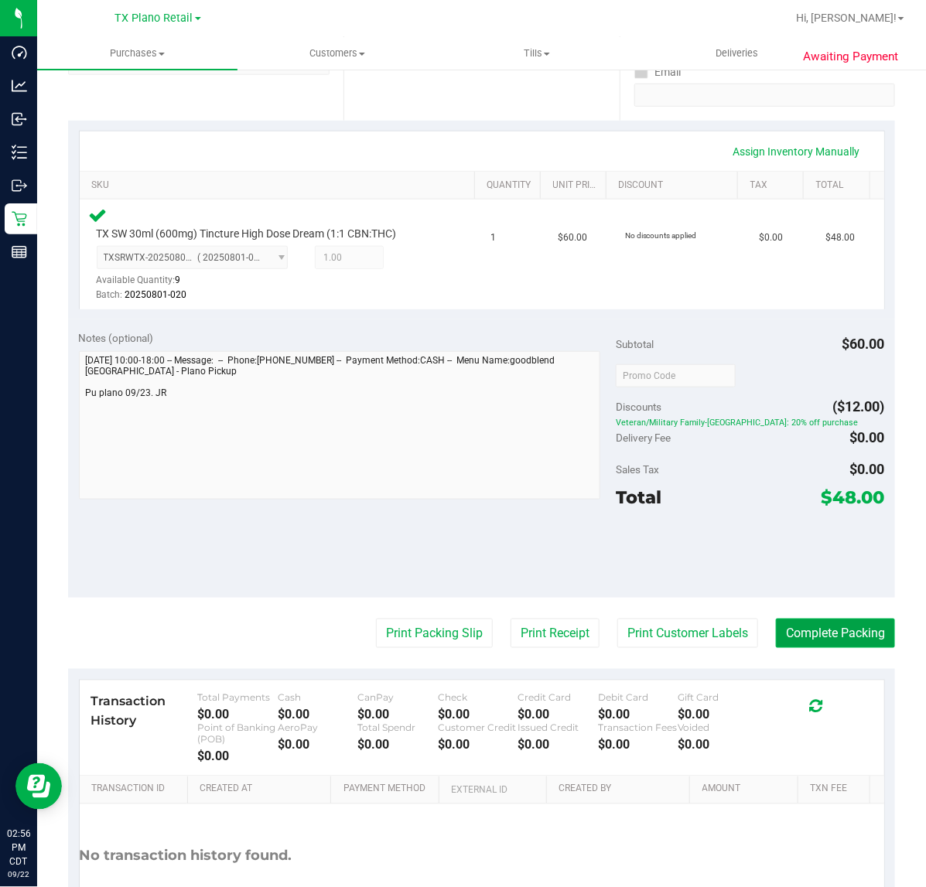
click at [781, 637] on button "Complete Packing" at bounding box center [835, 633] width 119 height 29
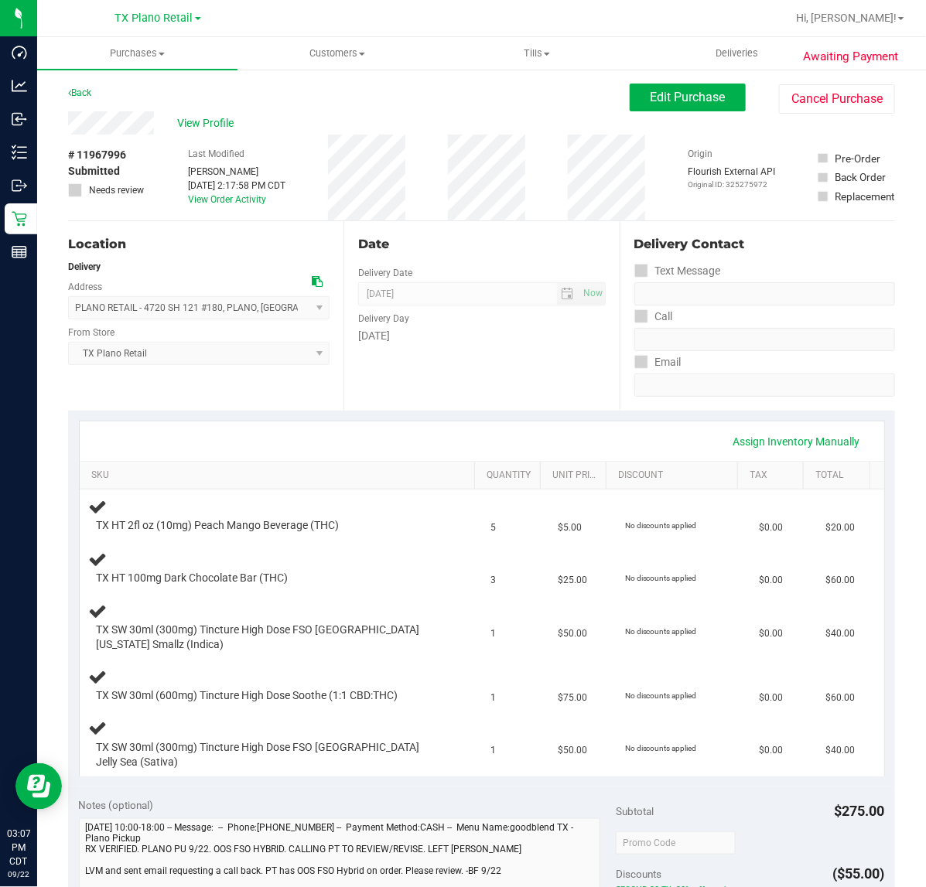
click at [515, 347] on div "Date Delivery Date [DATE] Now [DATE] 07:00 AM Now Delivery Day [DATE]" at bounding box center [480, 316] width 275 height 190
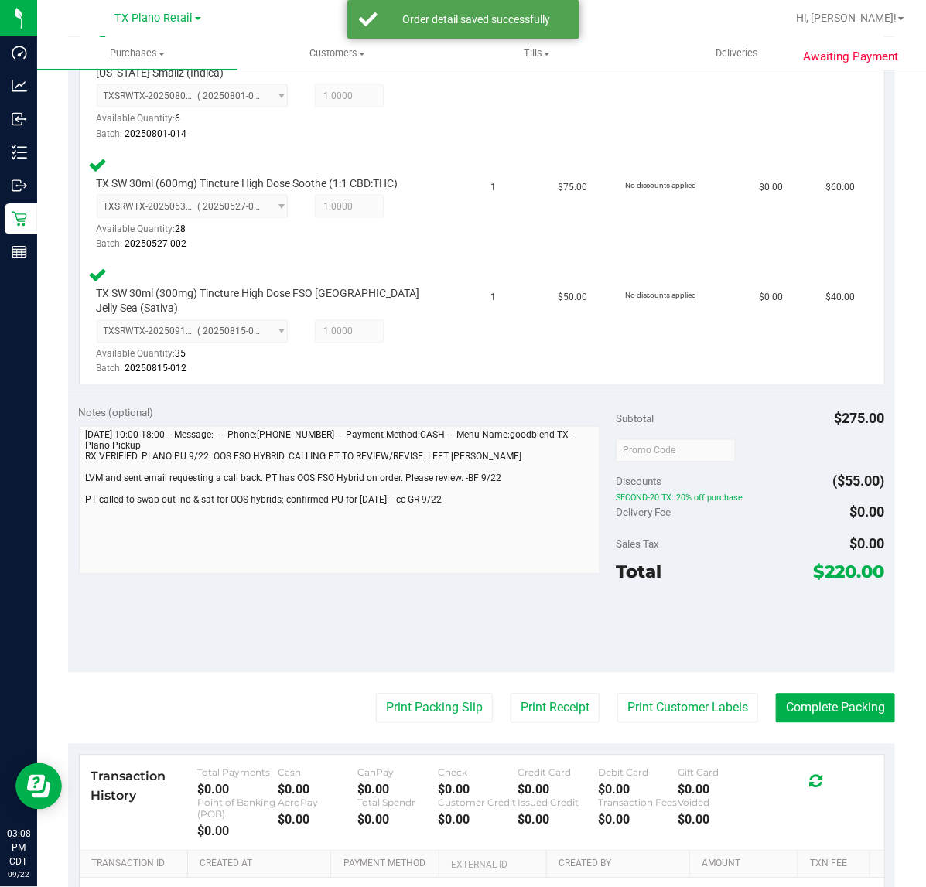
scroll to position [685, 0]
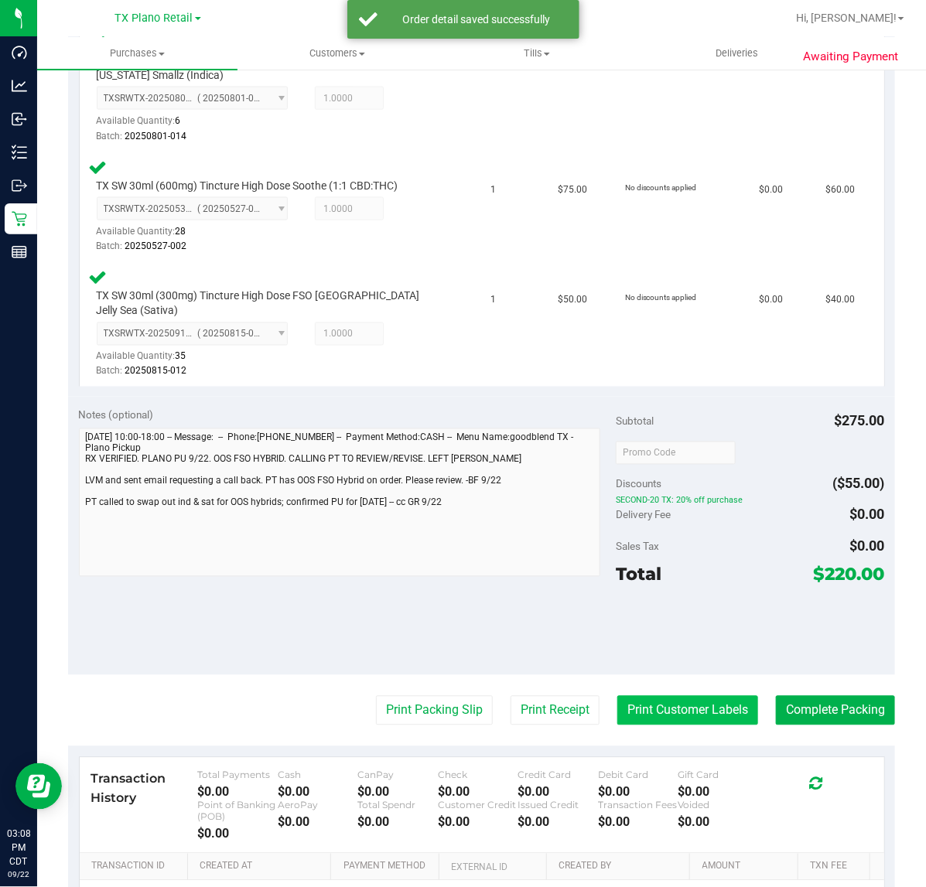
click at [702, 701] on button "Print Customer Labels" at bounding box center [687, 710] width 141 height 29
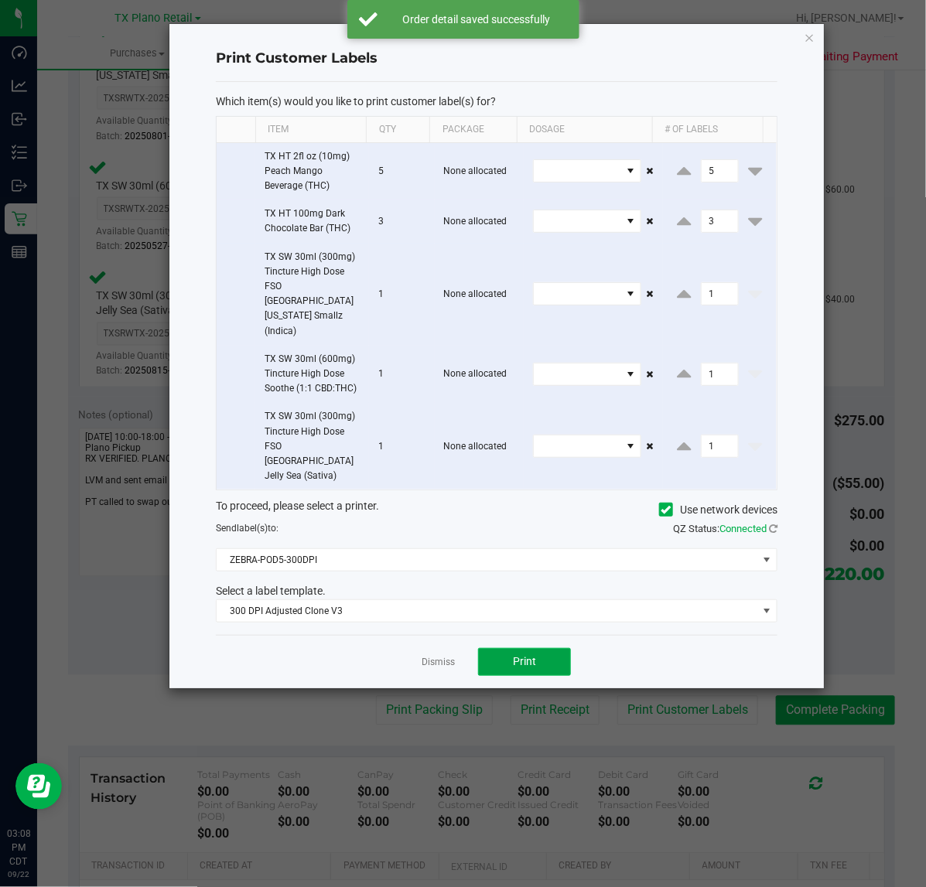
click at [543, 648] on button "Print" at bounding box center [524, 662] width 93 height 28
click at [431, 656] on link "Dismiss" at bounding box center [438, 662] width 33 height 13
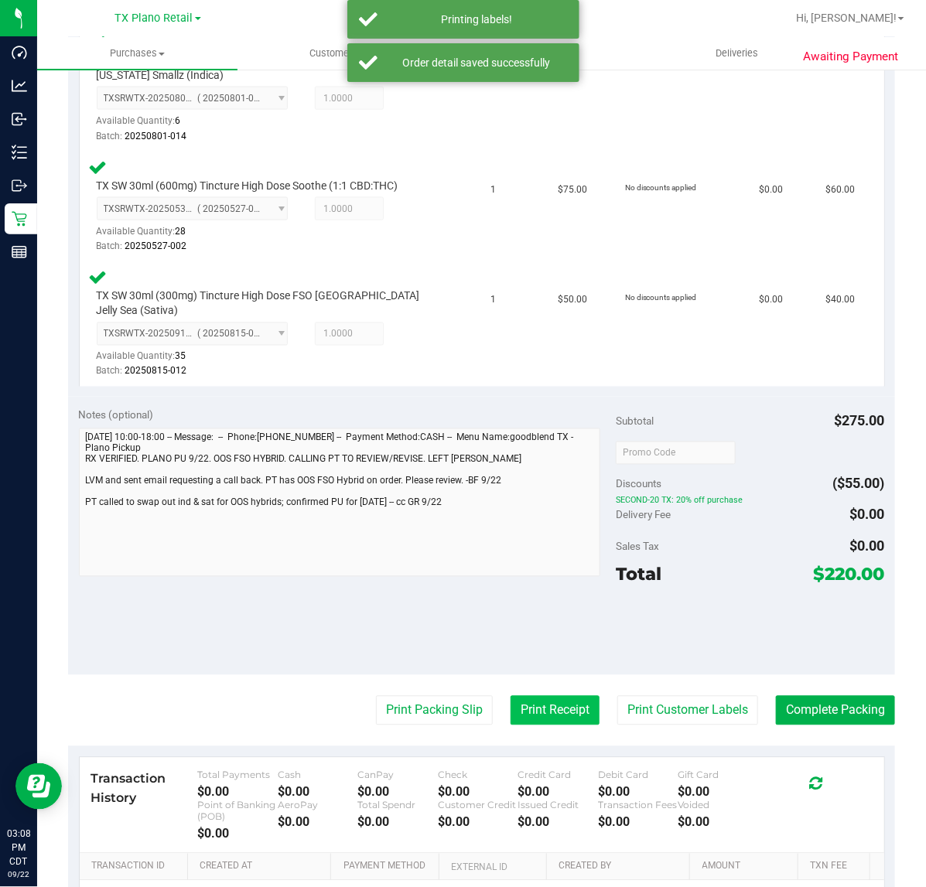
click at [532, 696] on button "Print Receipt" at bounding box center [555, 710] width 89 height 29
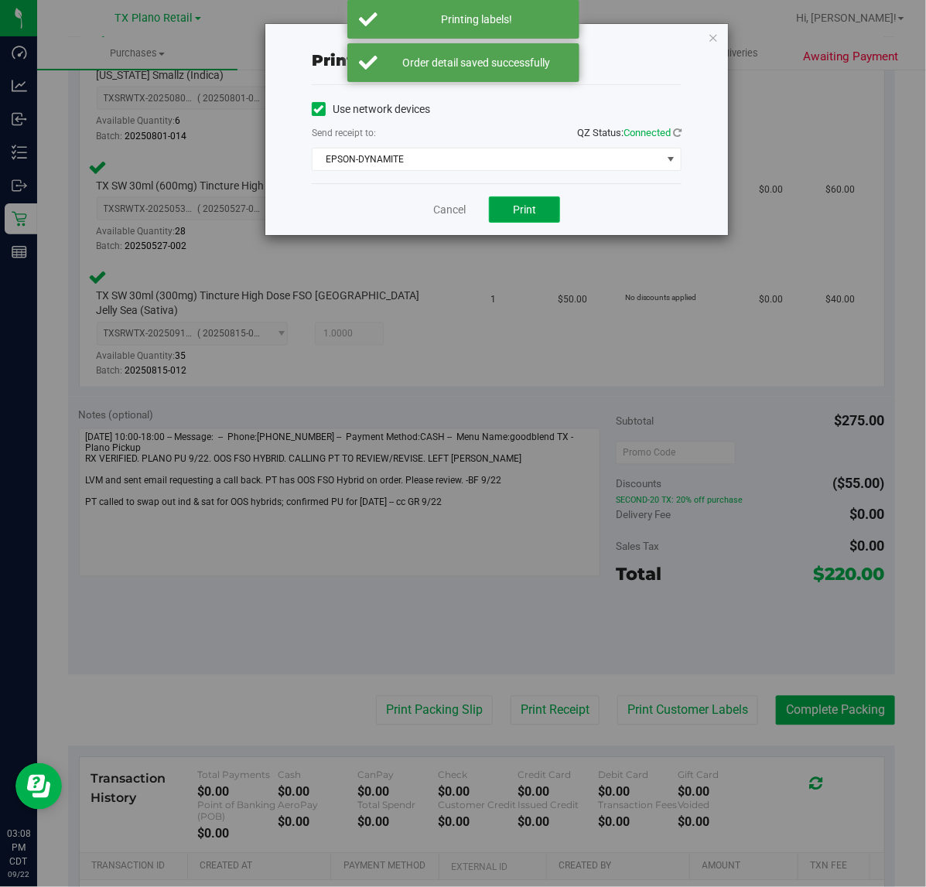
click at [531, 205] on span "Print" at bounding box center [524, 209] width 23 height 12
click at [430, 210] on link "Cancel" at bounding box center [443, 210] width 32 height 16
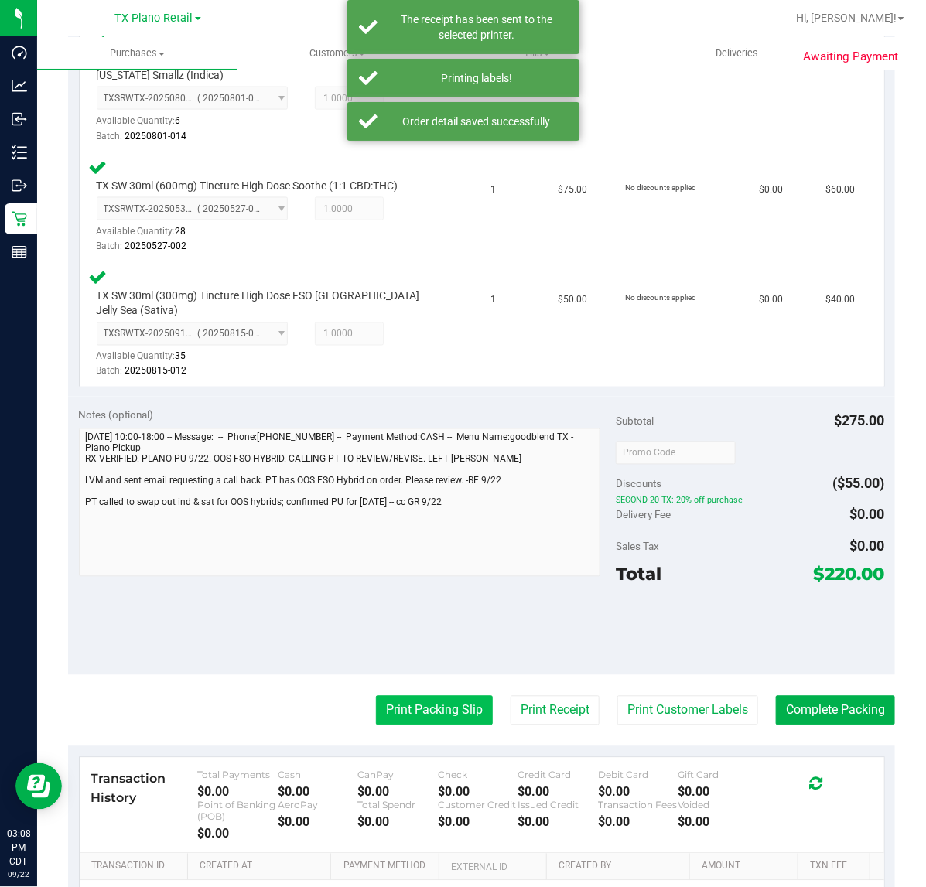
click at [402, 705] on button "Print Packing Slip" at bounding box center [434, 710] width 117 height 29
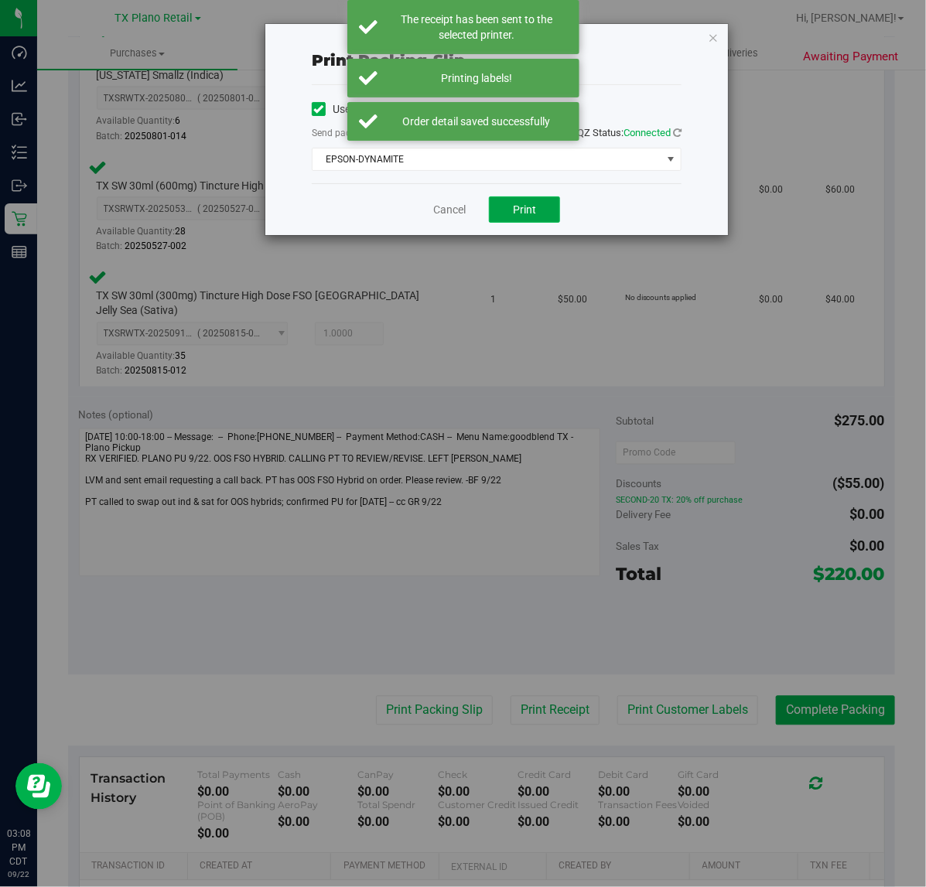
click at [534, 202] on button "Print" at bounding box center [524, 209] width 71 height 26
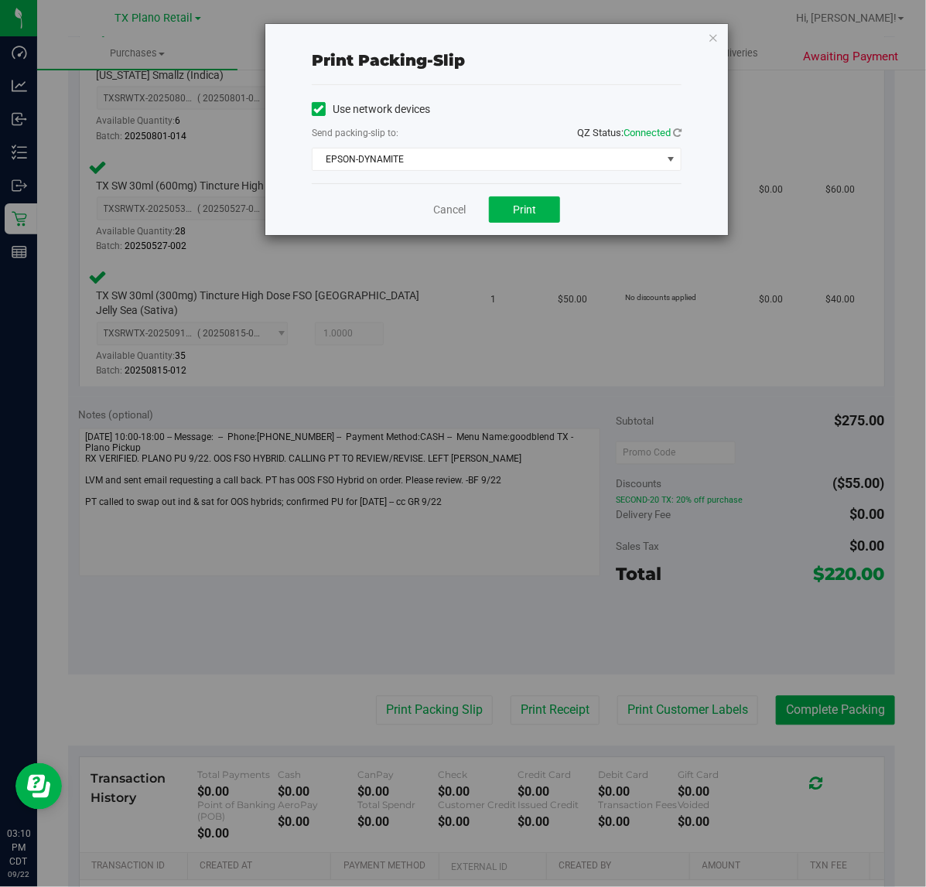
click at [424, 215] on div "Cancel Print" at bounding box center [497, 209] width 370 height 52
click at [443, 209] on link "Cancel" at bounding box center [449, 210] width 32 height 16
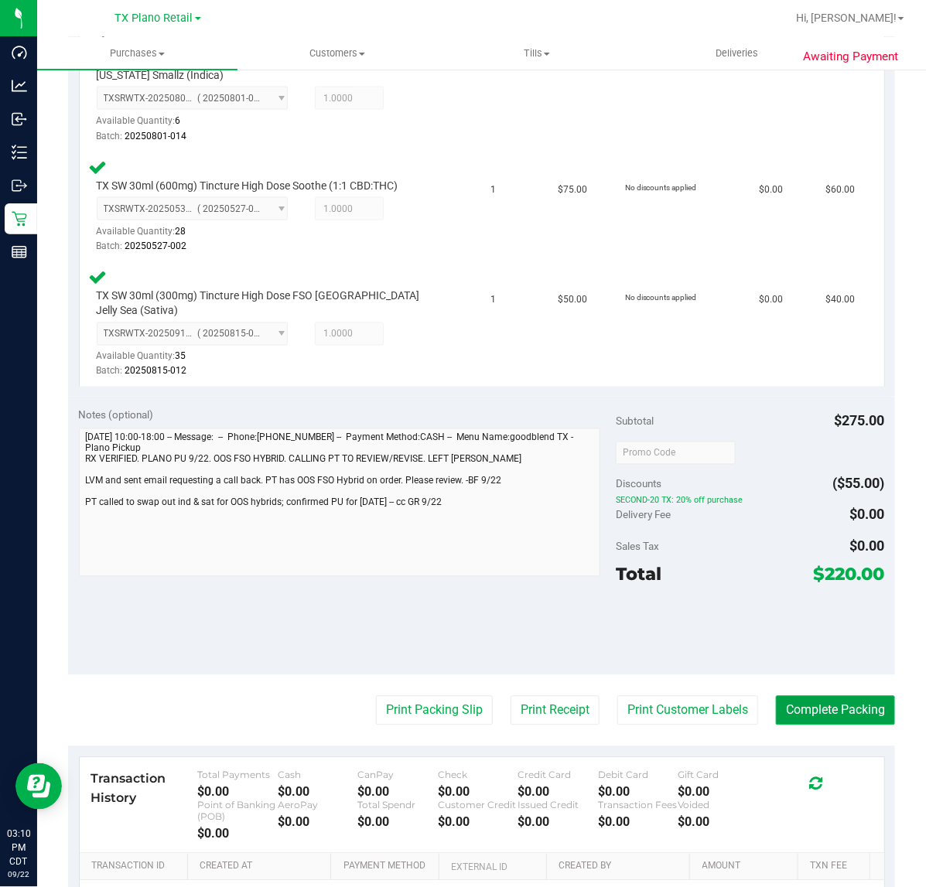
click at [834, 696] on button "Complete Packing" at bounding box center [835, 710] width 119 height 29
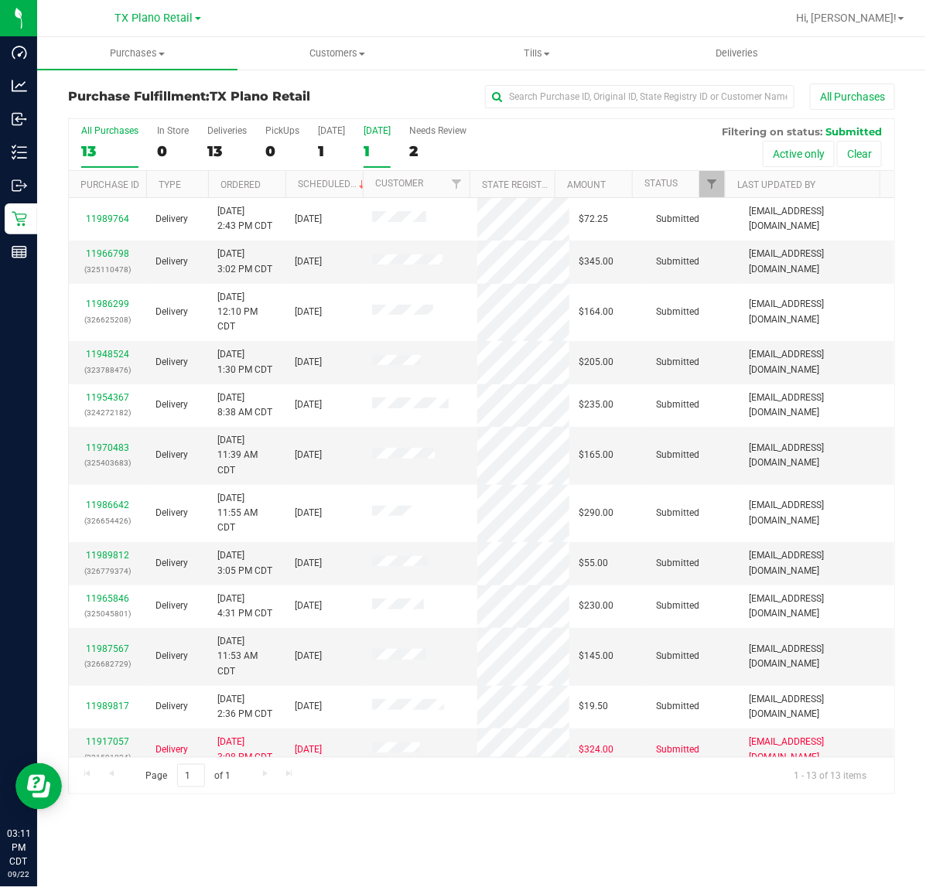
click at [370, 149] on div "1" at bounding box center [377, 151] width 27 height 18
click at [0, 0] on input "[DATE] 1" at bounding box center [0, 0] width 0 height 0
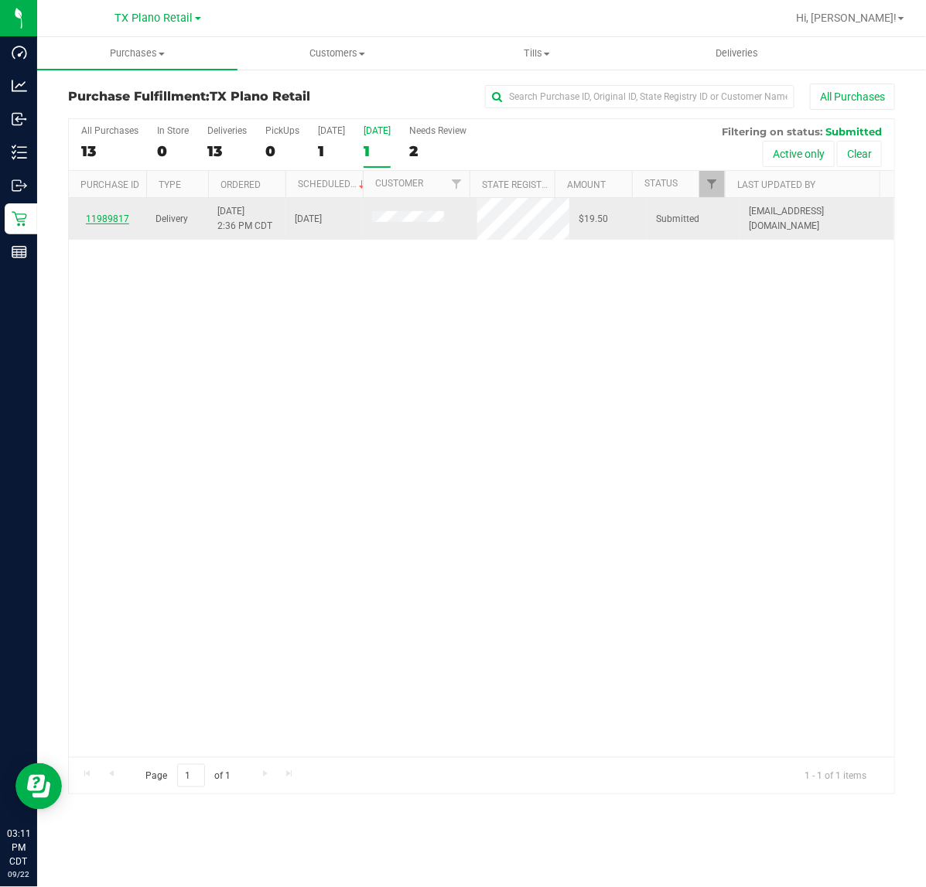
click at [120, 218] on link "11989817" at bounding box center [107, 219] width 43 height 11
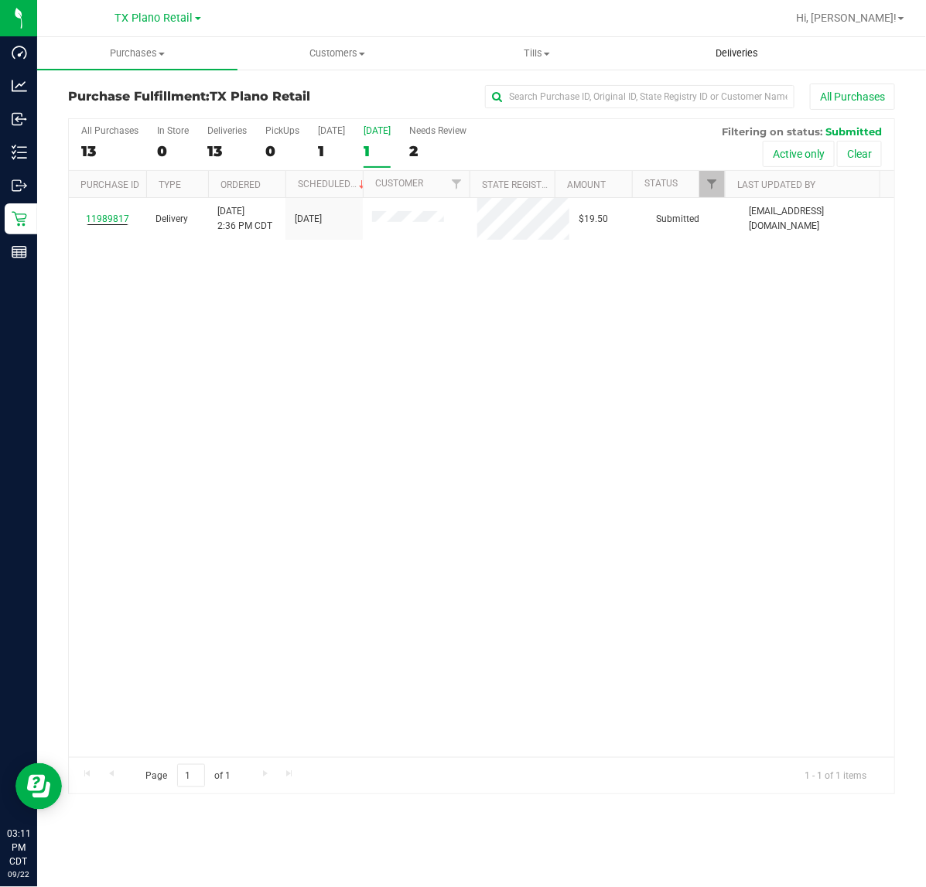
click at [719, 49] on span "Deliveries" at bounding box center [737, 53] width 84 height 14
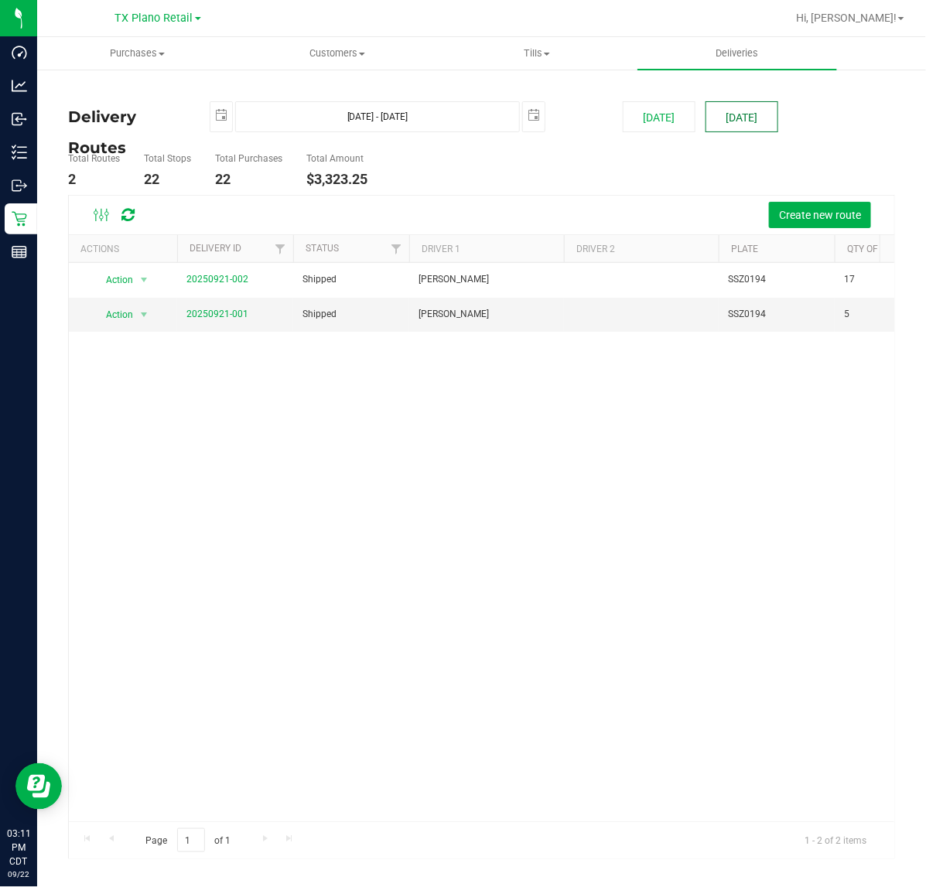
click at [736, 113] on button "[DATE]" at bounding box center [741, 116] width 73 height 31
type input "[DATE] - [DATE]"
type input "[DATE]"
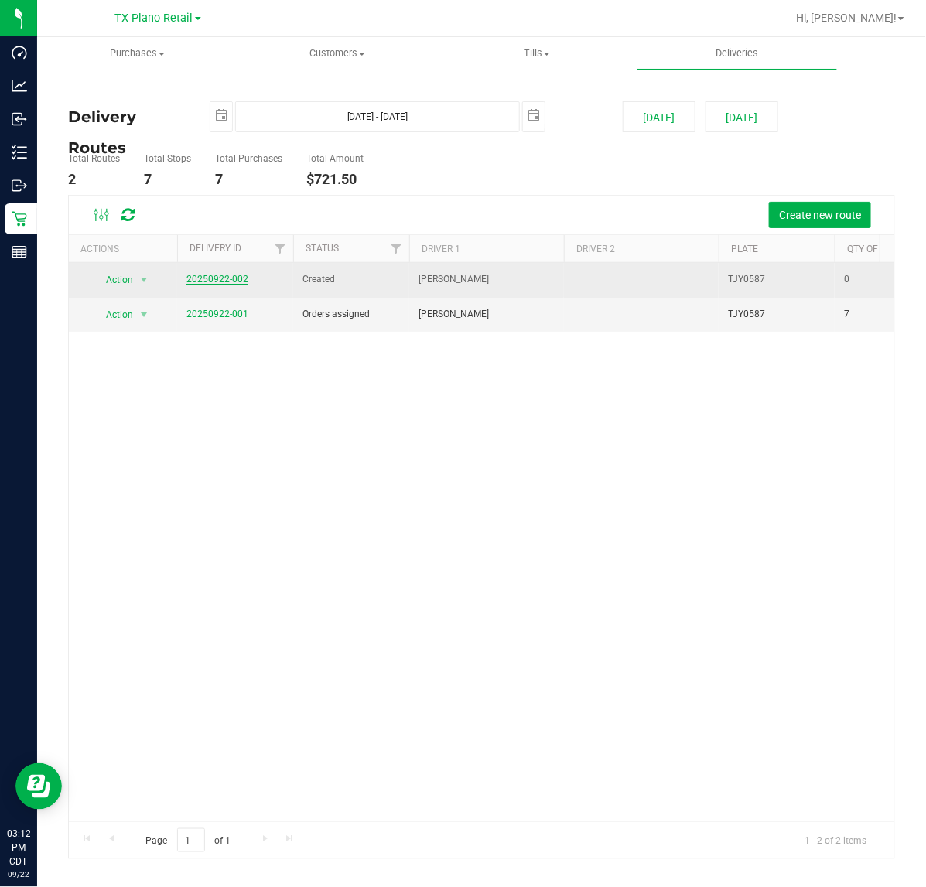
click at [229, 284] on link "20250922-002" at bounding box center [217, 279] width 62 height 11
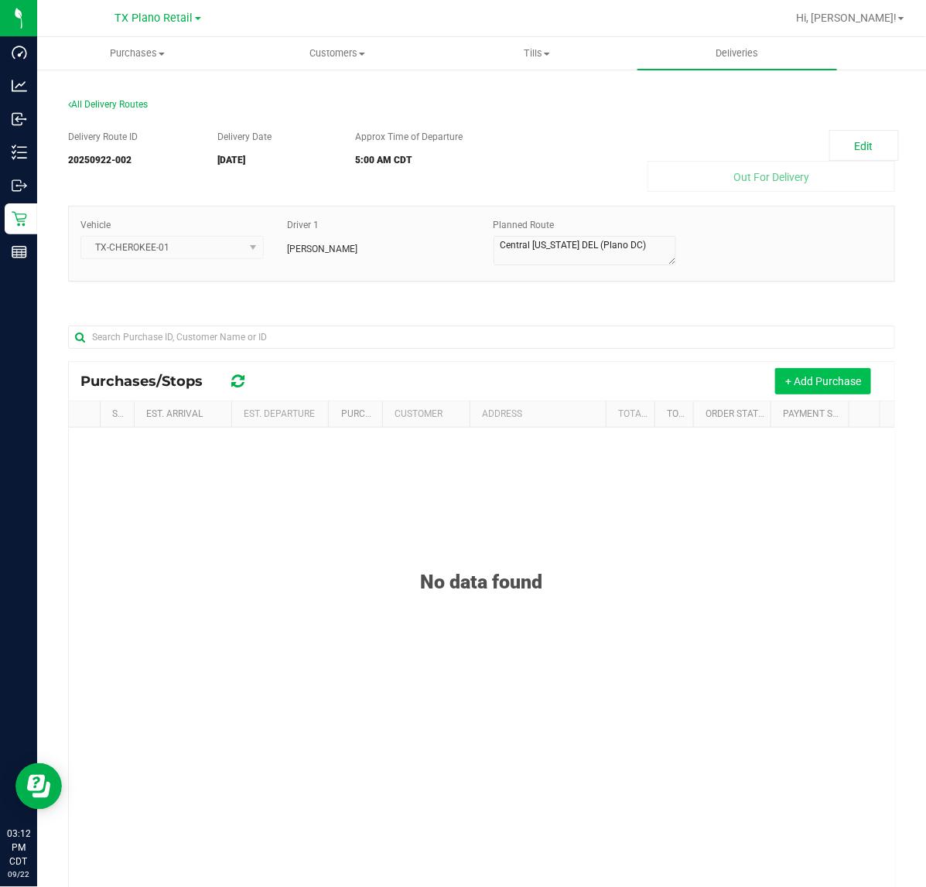
click at [805, 388] on button "+ Add Purchase" at bounding box center [823, 381] width 96 height 26
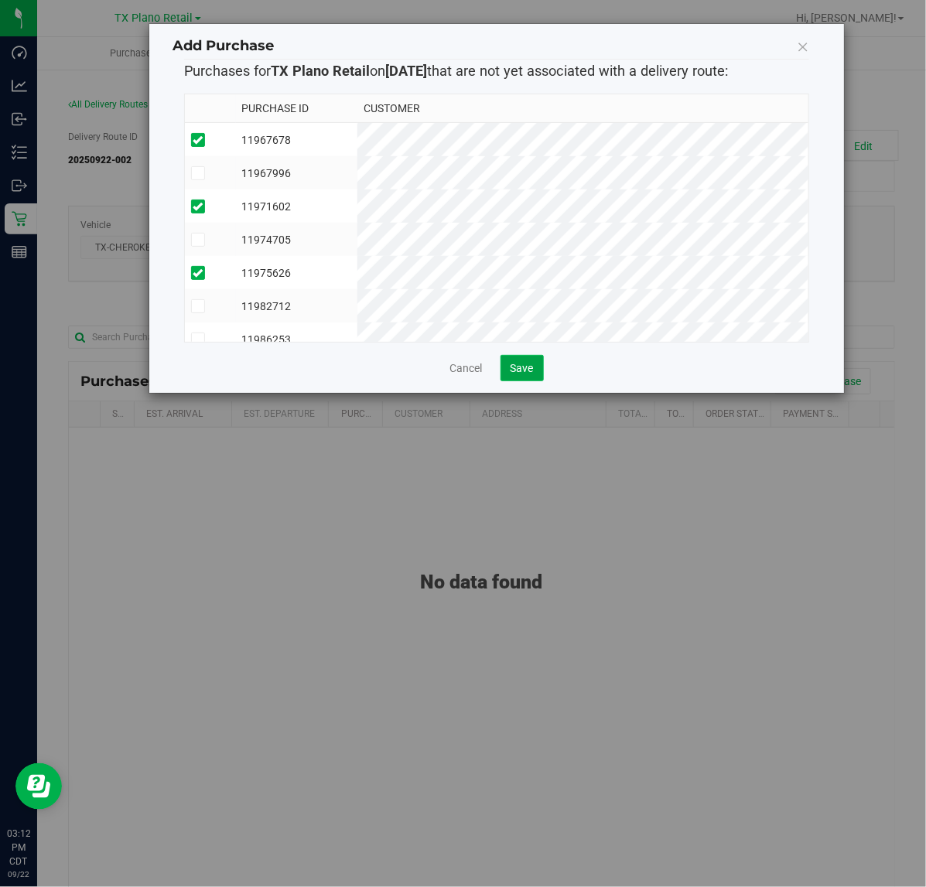
click at [528, 374] on span "Save" at bounding box center [522, 368] width 23 height 12
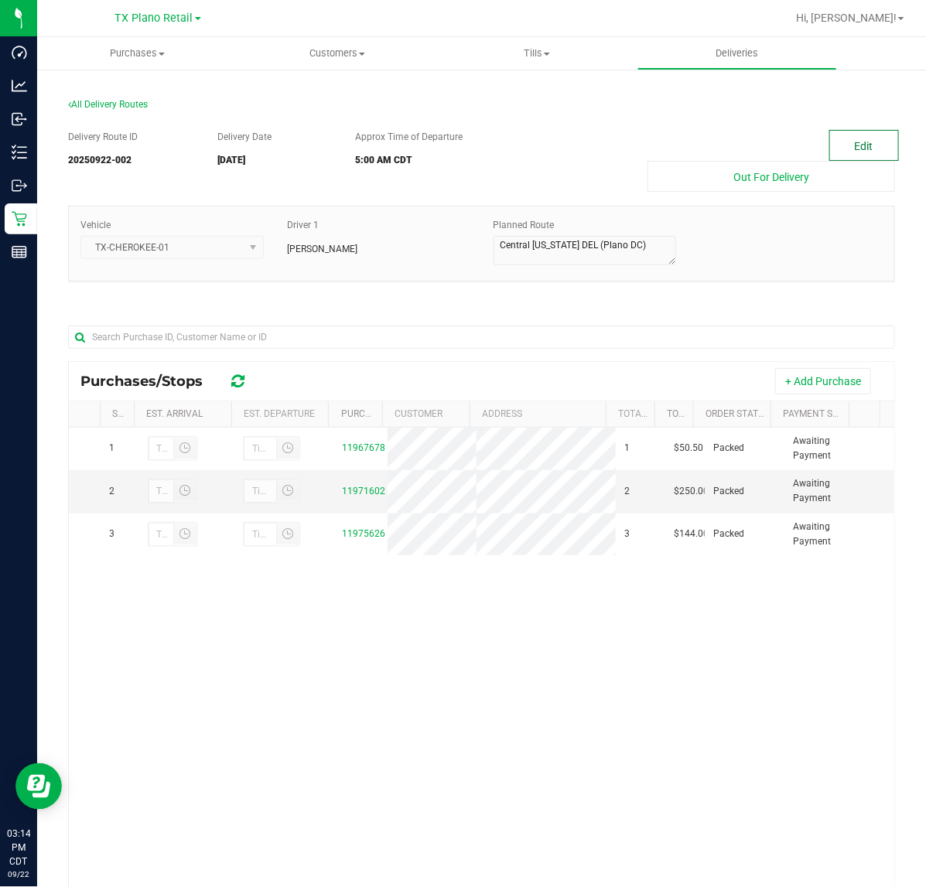
click at [846, 144] on button "Edit" at bounding box center [864, 145] width 70 height 31
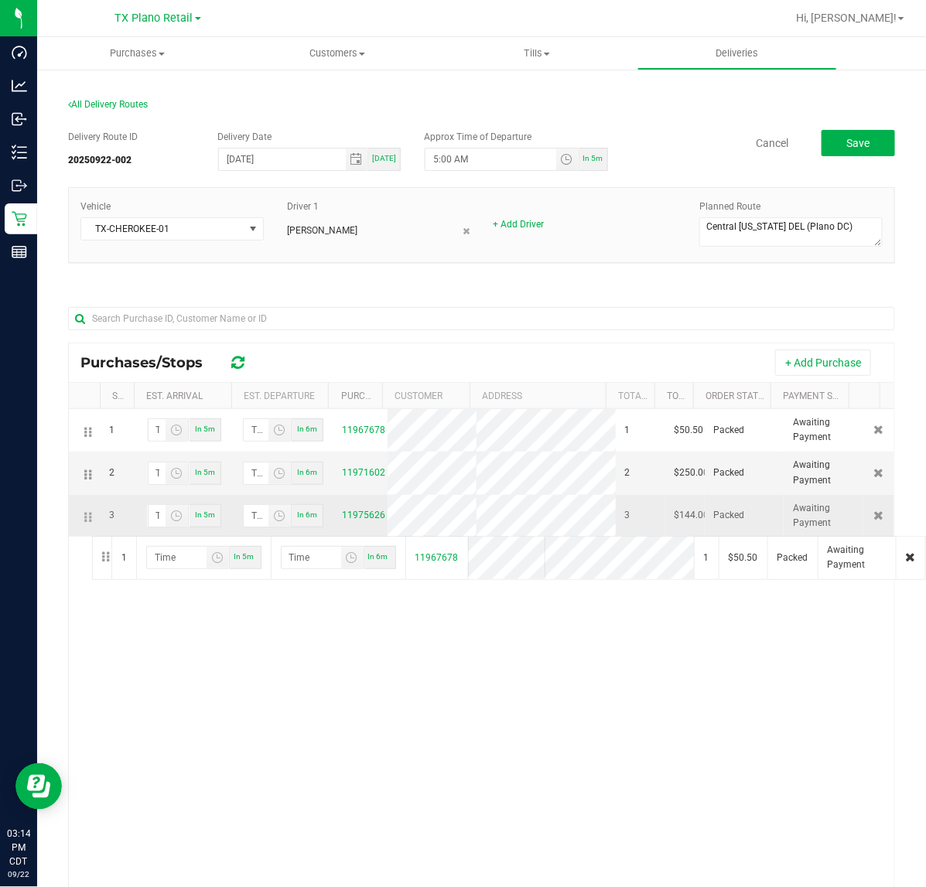
drag, startPoint x: 89, startPoint y: 435, endPoint x: 90, endPoint y: 535, distance: 99.8
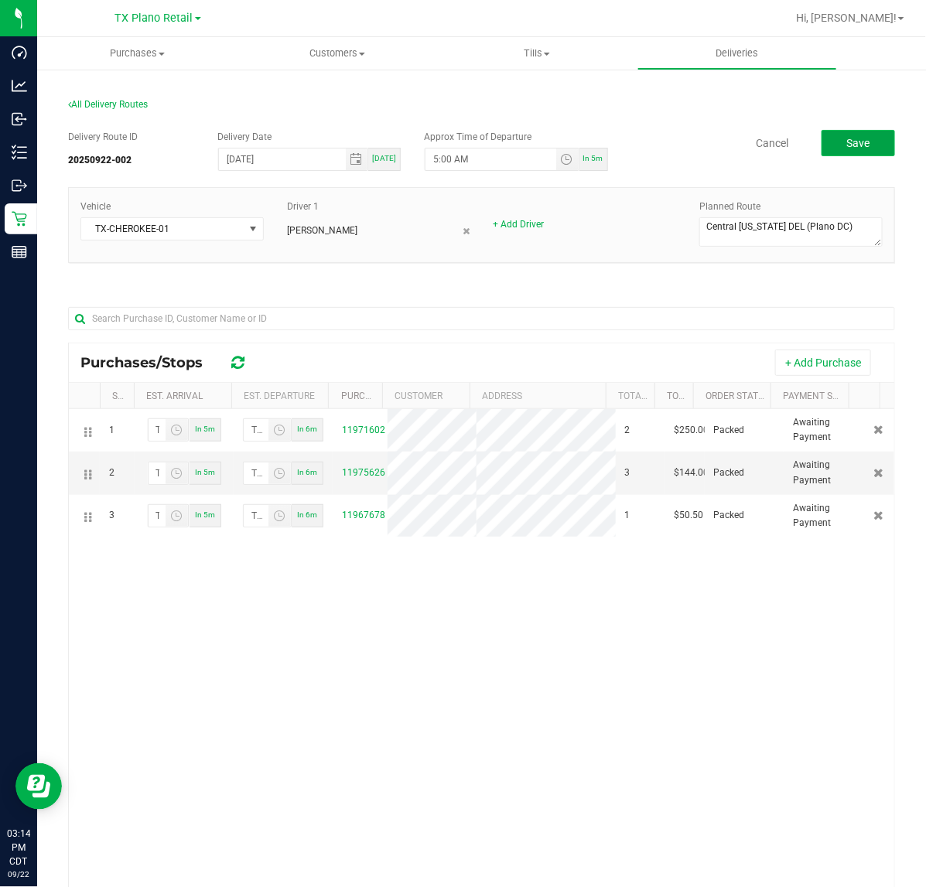
click at [848, 139] on span "Save" at bounding box center [857, 143] width 23 height 12
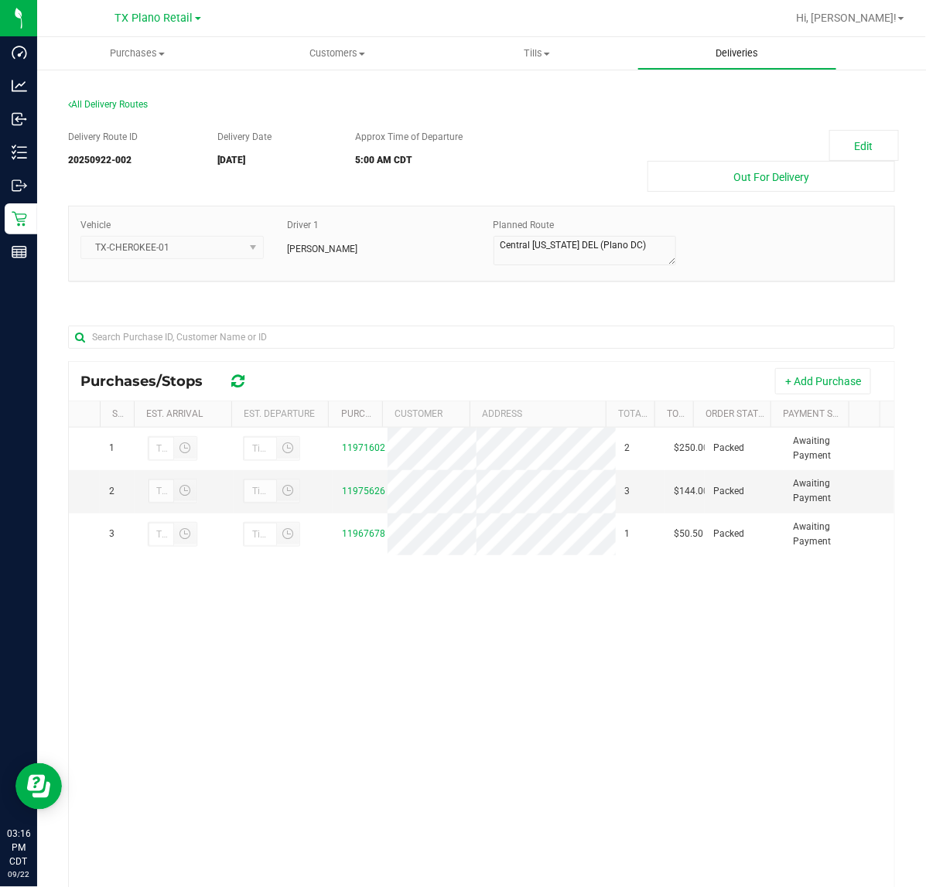
click at [744, 62] on uib-tab-heading "Deliveries" at bounding box center [737, 53] width 199 height 31
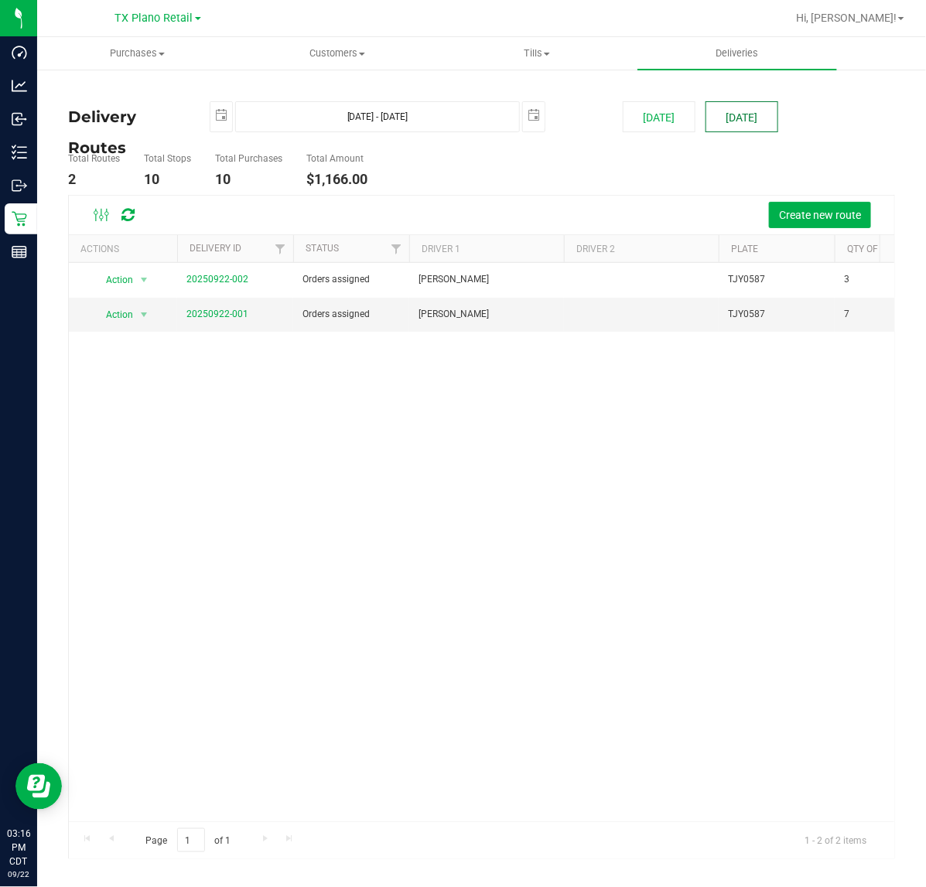
click at [718, 120] on button "[DATE]" at bounding box center [741, 116] width 73 height 31
click at [226, 319] on link "20250922-001" at bounding box center [217, 314] width 62 height 11
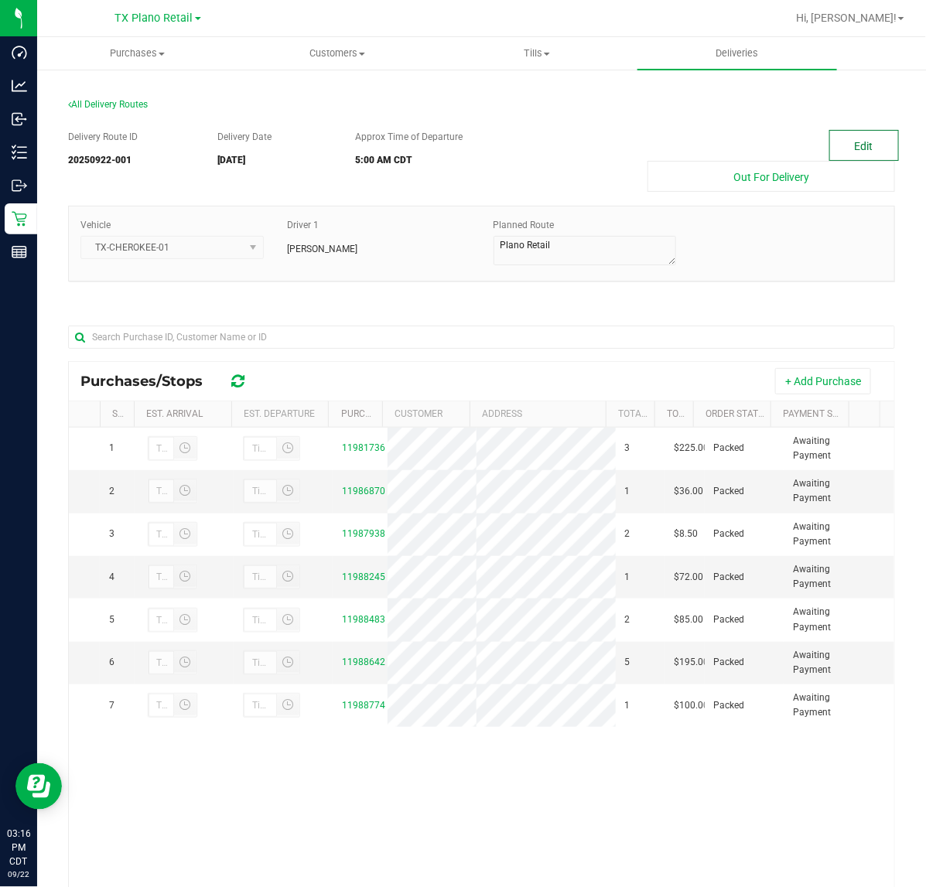
click at [834, 152] on button "Edit" at bounding box center [864, 145] width 70 height 31
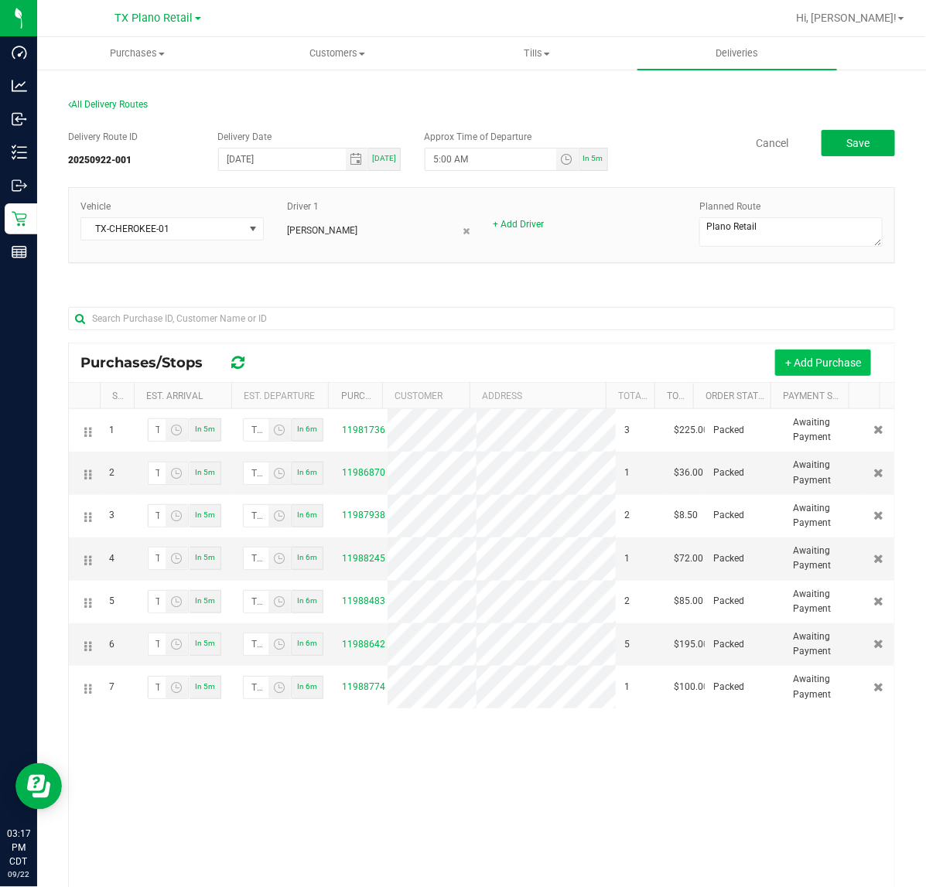
click at [806, 358] on button "+ Add Purchase" at bounding box center [823, 363] width 96 height 26
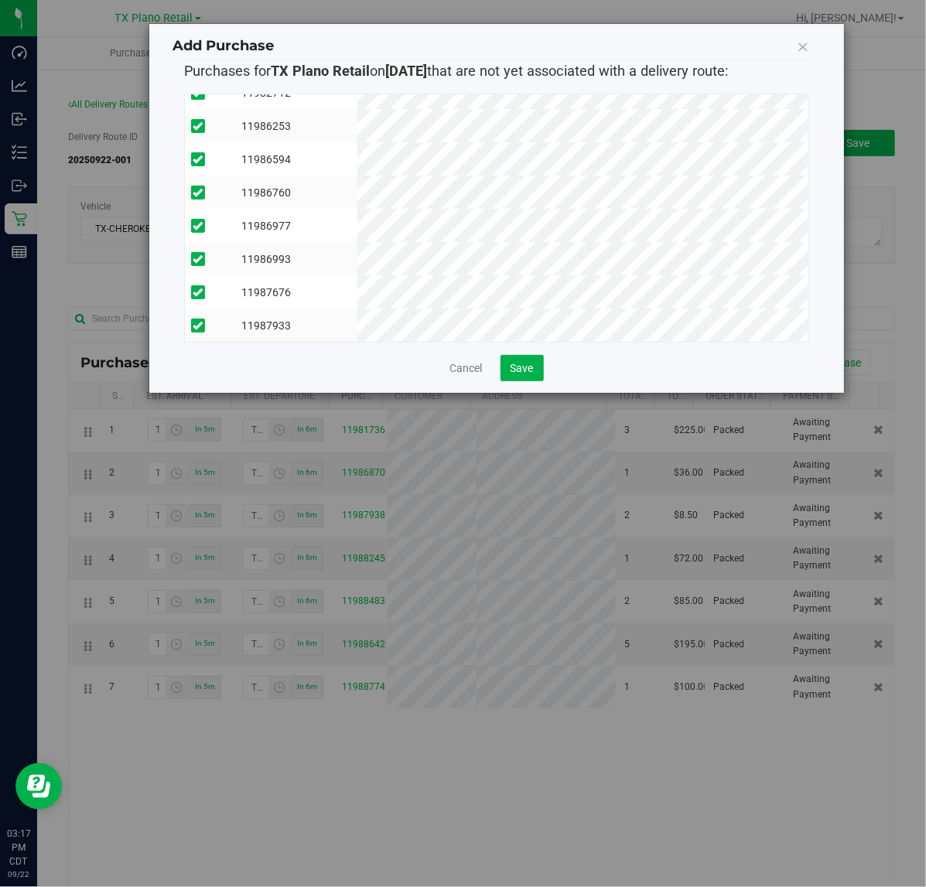
scroll to position [128, 0]
click at [526, 362] on span "Save" at bounding box center [522, 368] width 23 height 12
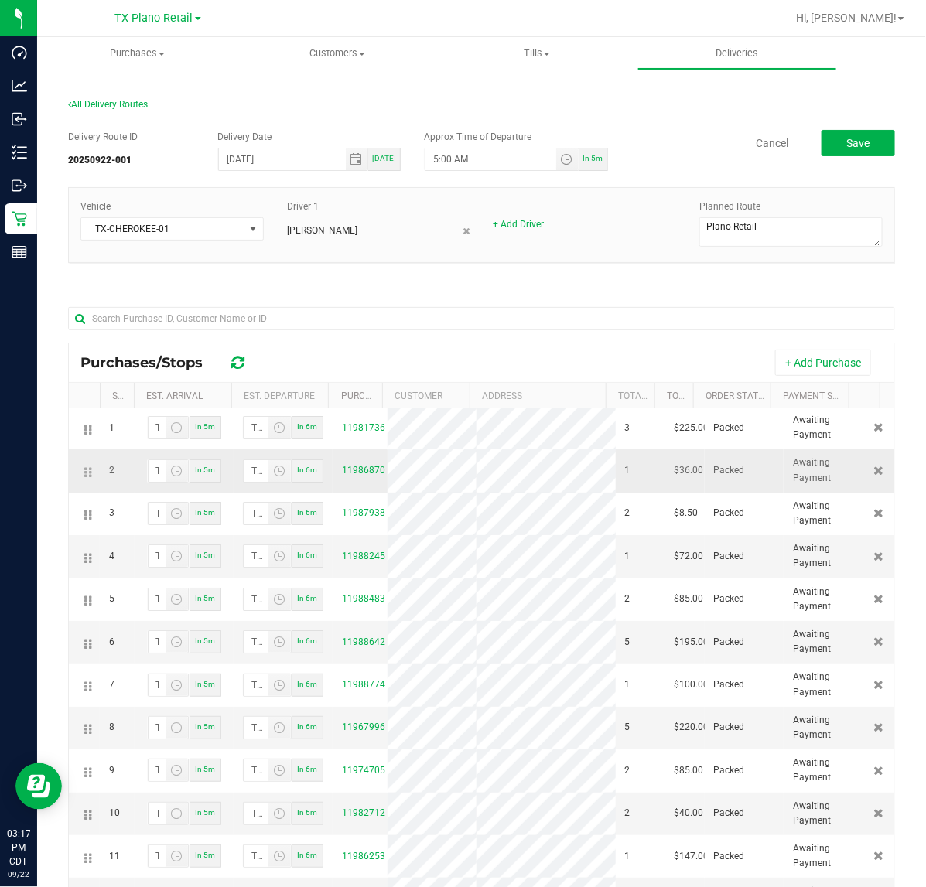
scroll to position [0, 0]
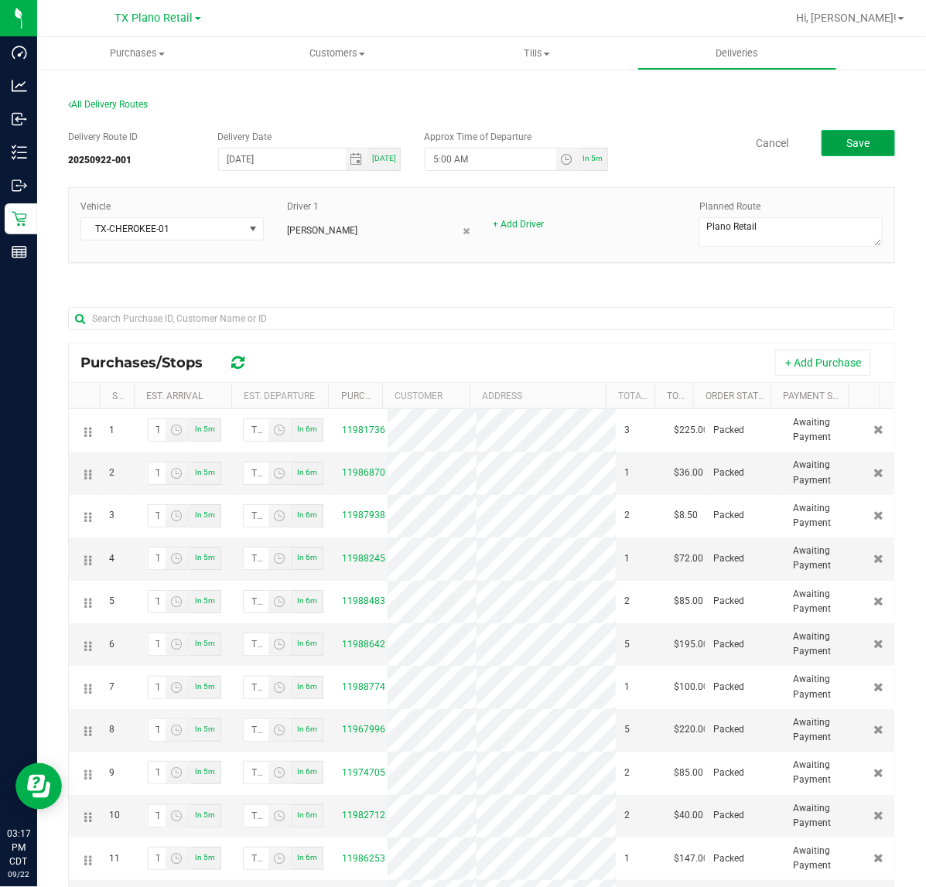
click at [856, 151] on button "Save" at bounding box center [858, 143] width 73 height 26
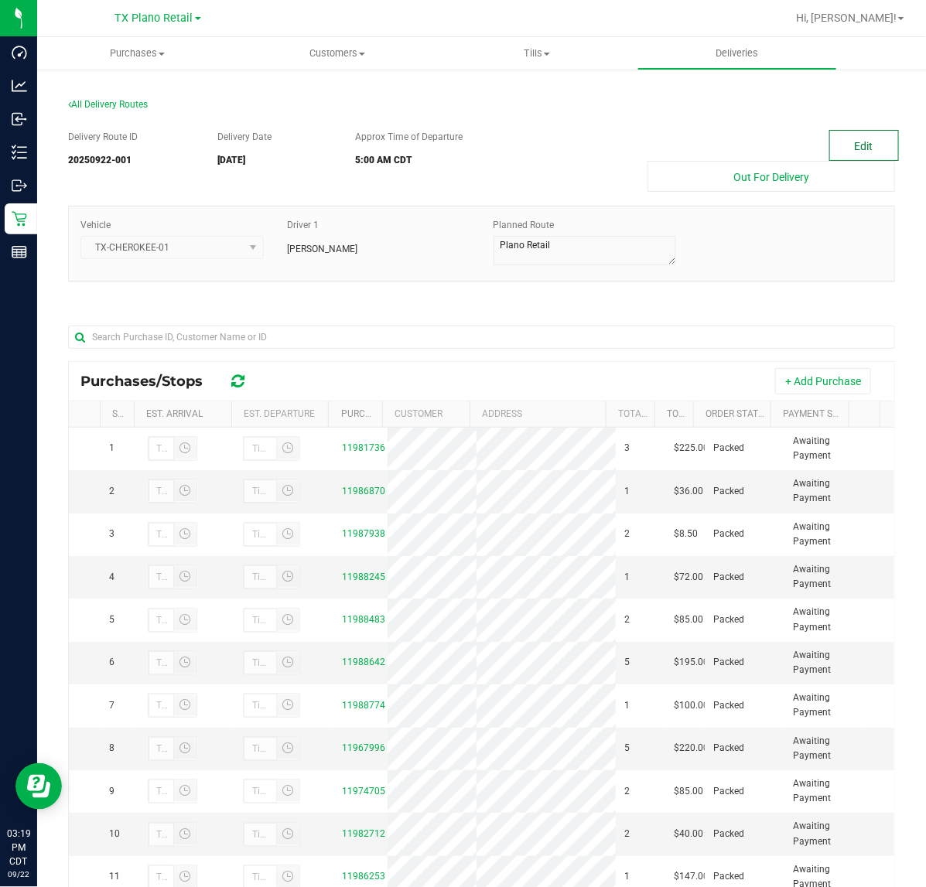
click at [852, 143] on button "Edit" at bounding box center [864, 145] width 70 height 31
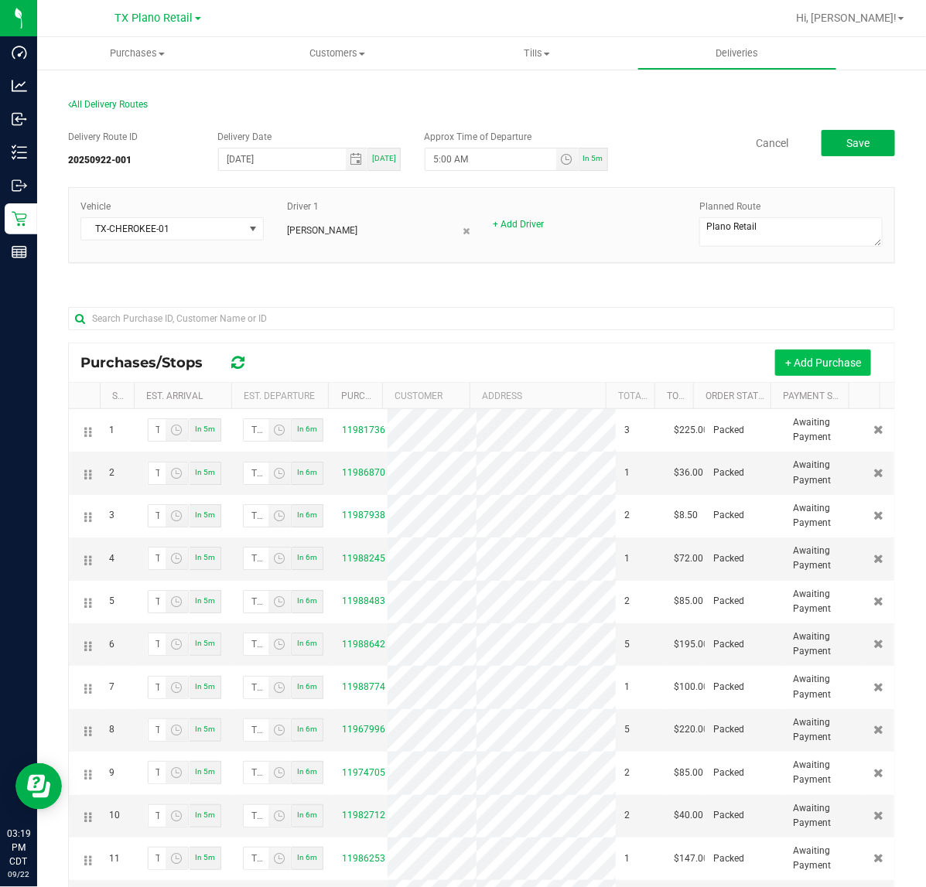
click at [802, 357] on button "+ Add Purchase" at bounding box center [823, 363] width 96 height 26
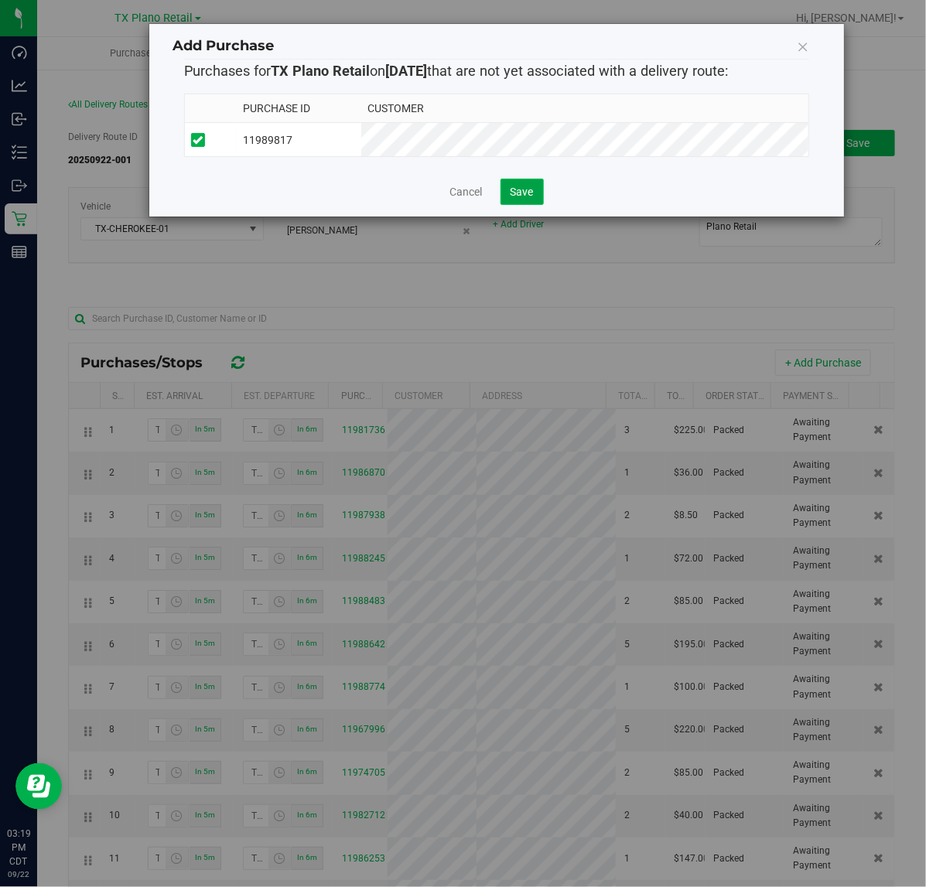
click at [520, 198] on span "Save" at bounding box center [522, 192] width 23 height 12
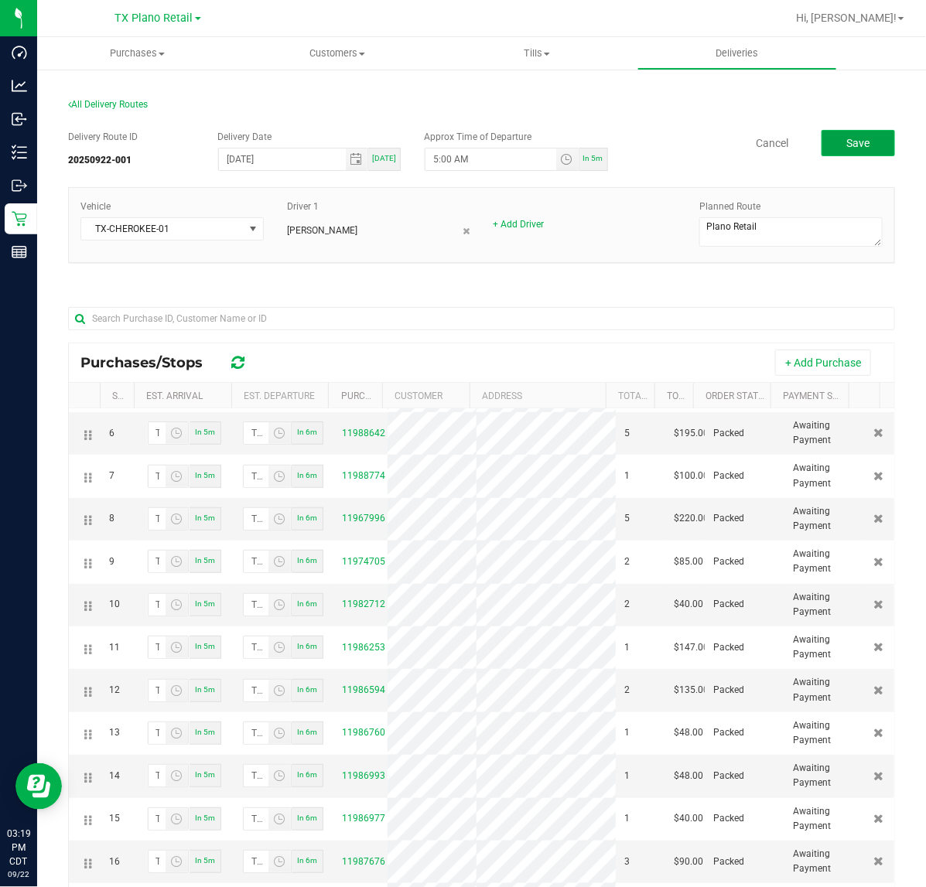
click at [842, 152] on button "Save" at bounding box center [858, 143] width 73 height 26
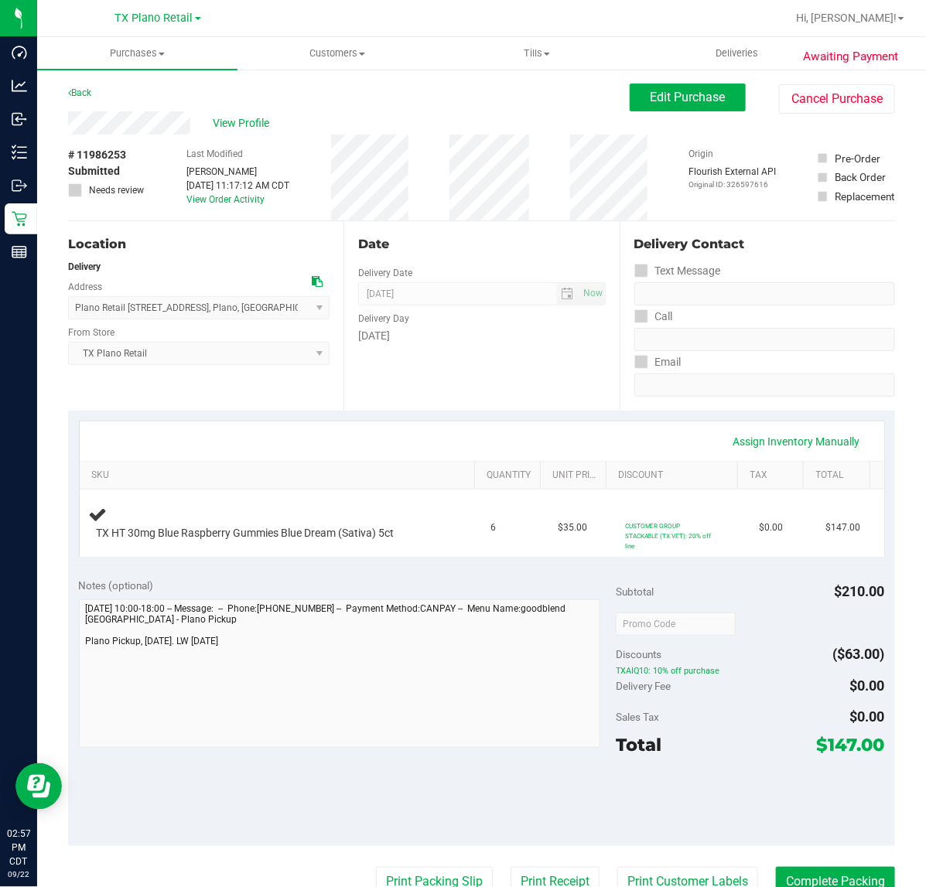
click at [403, 315] on label "Delivery Day" at bounding box center [383, 319] width 51 height 14
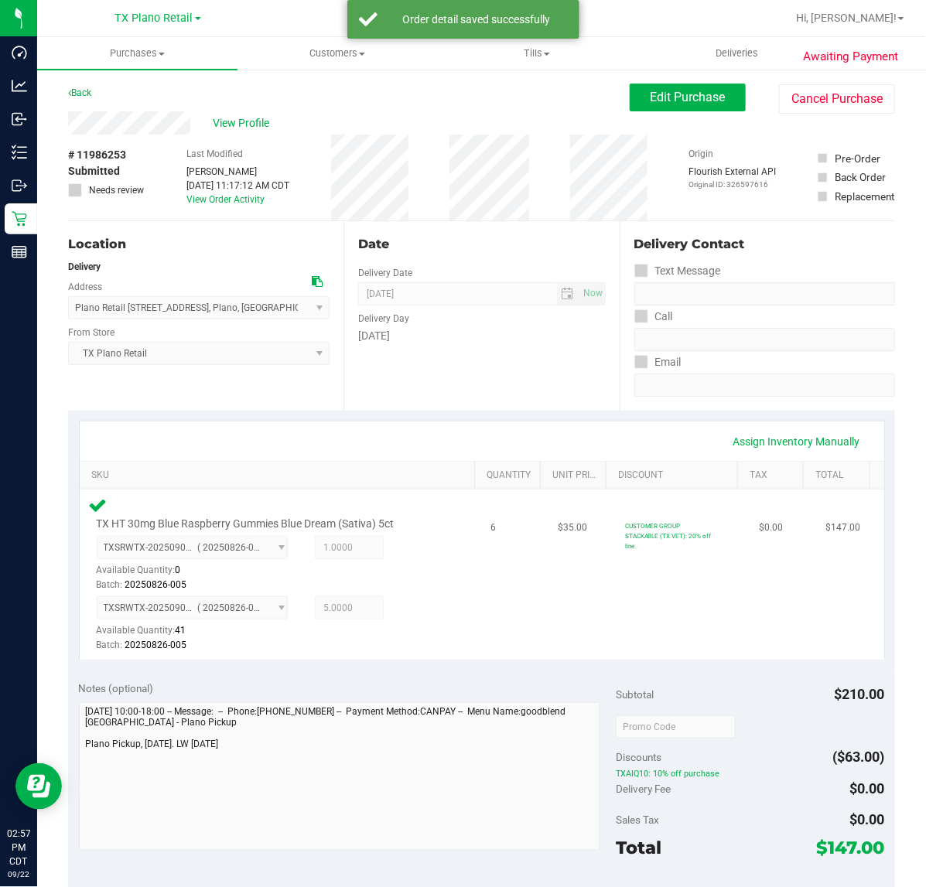
scroll to position [97, 0]
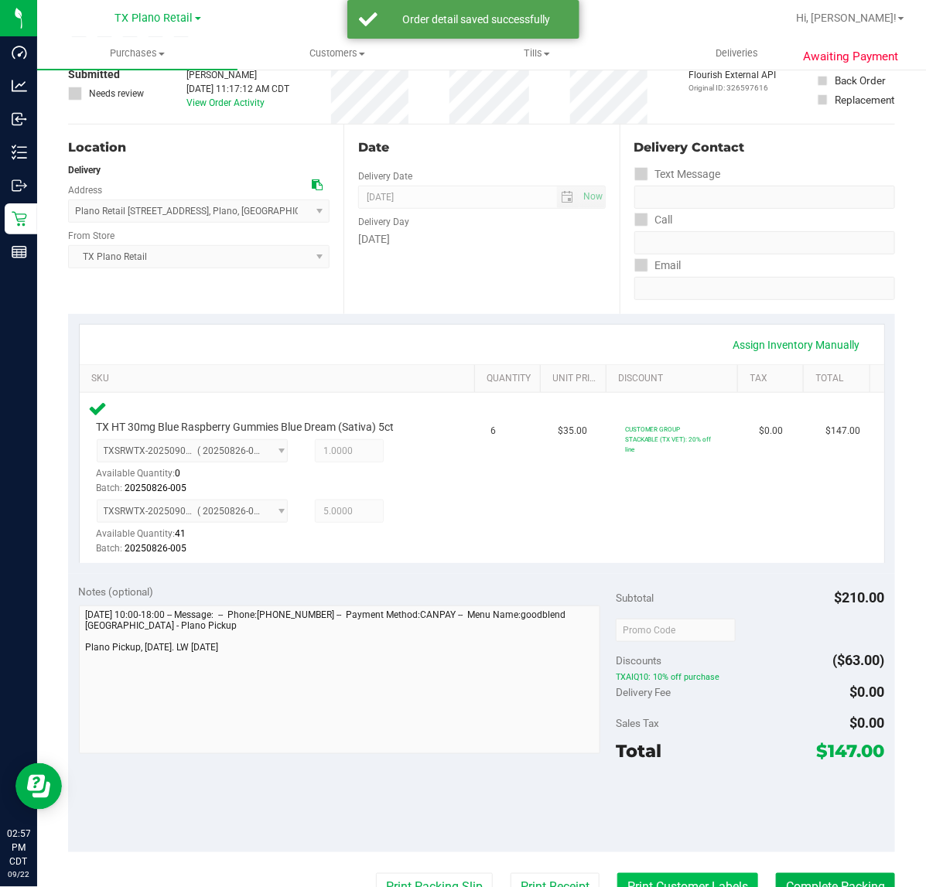
click at [640, 882] on button "Print Customer Labels" at bounding box center [687, 887] width 141 height 29
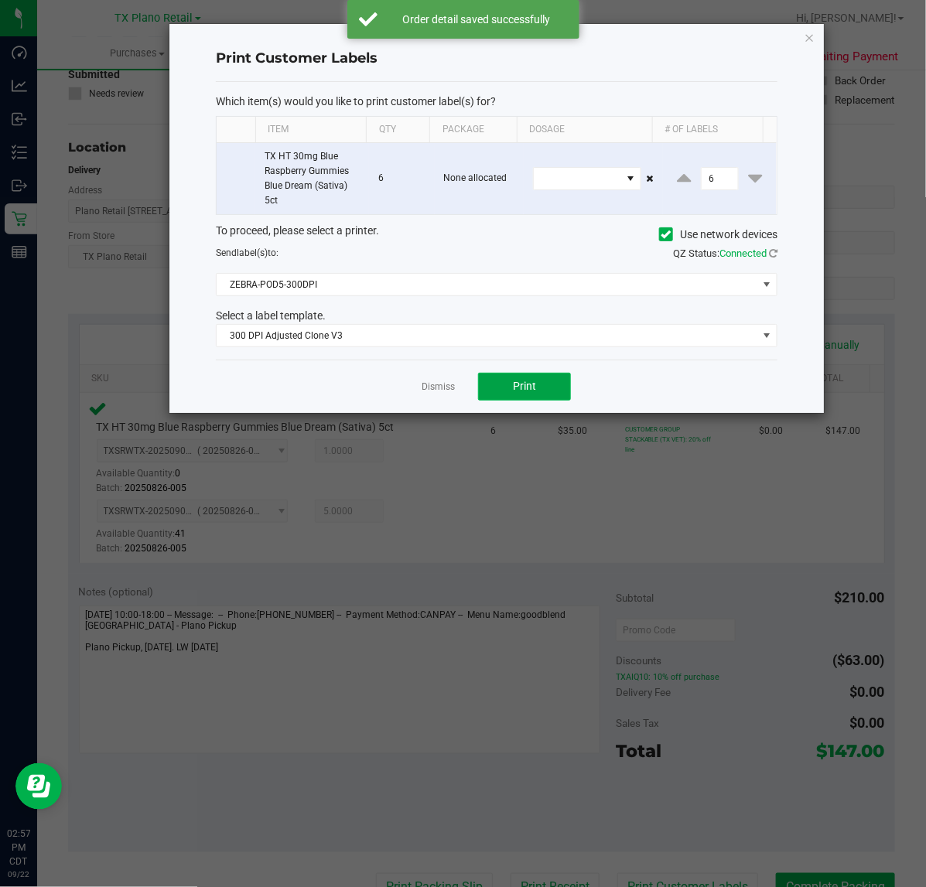
click at [482, 375] on button "Print" at bounding box center [524, 387] width 93 height 28
click at [455, 387] on div "Dismiss Print" at bounding box center [497, 386] width 562 height 53
click at [437, 388] on link "Dismiss" at bounding box center [438, 387] width 33 height 13
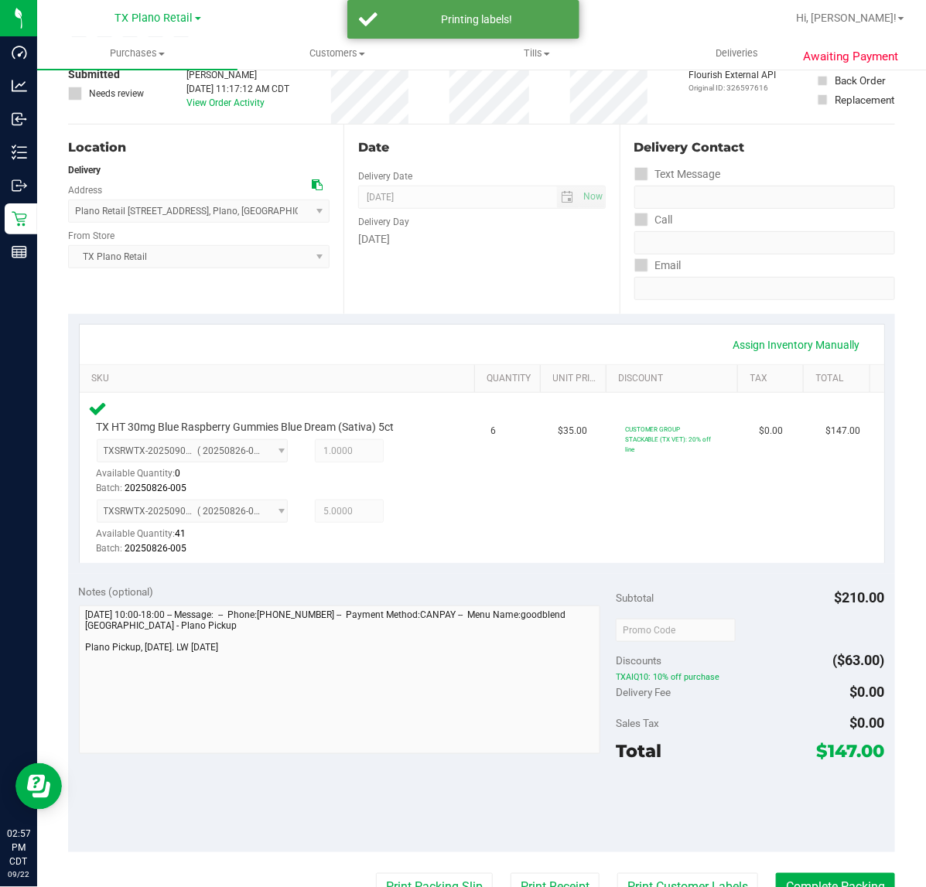
scroll to position [112, 0]
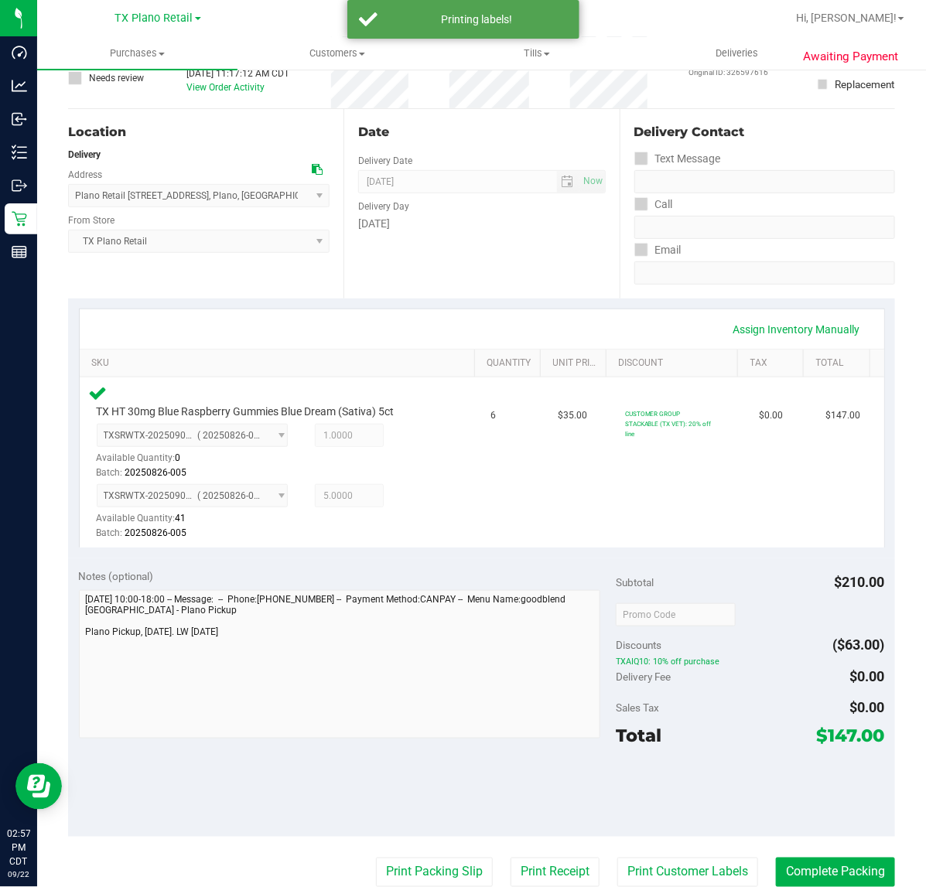
click at [507, 856] on purchase-details "Back Edit Purchase Cancel Purchase View Profile # 11986253 Submitted Needs revi…" at bounding box center [481, 590] width 827 height 1238
click at [511, 863] on button "Print Receipt" at bounding box center [555, 872] width 89 height 29
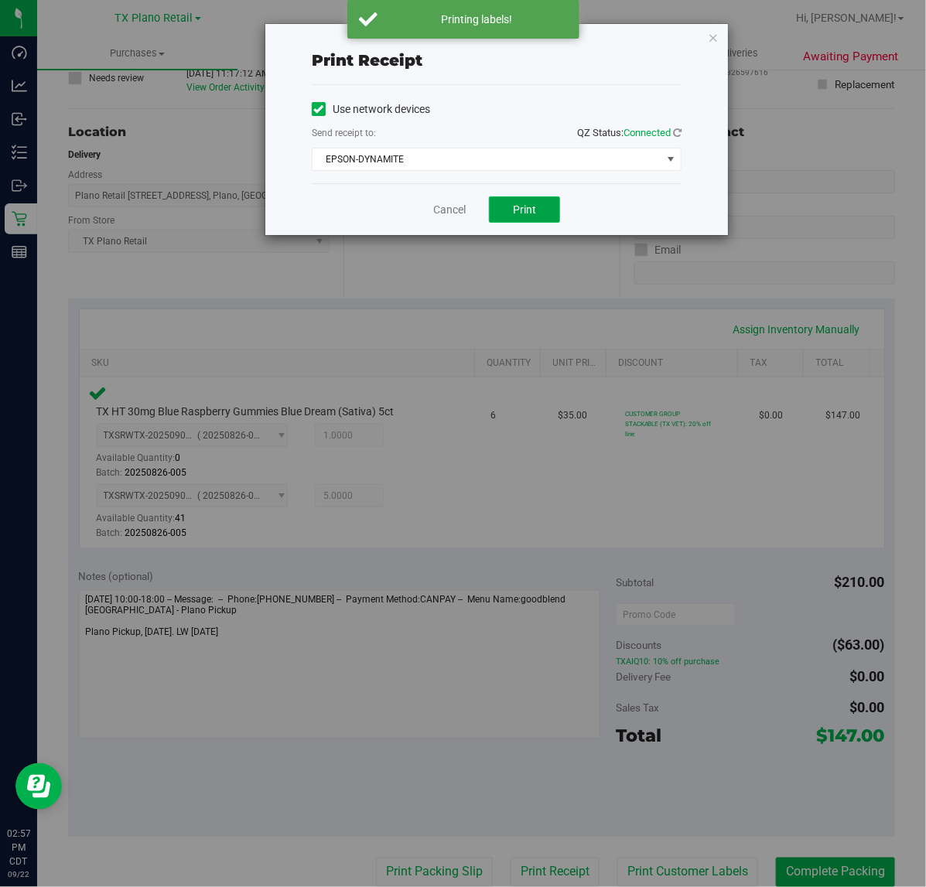
click at [499, 210] on button "Print" at bounding box center [524, 209] width 71 height 26
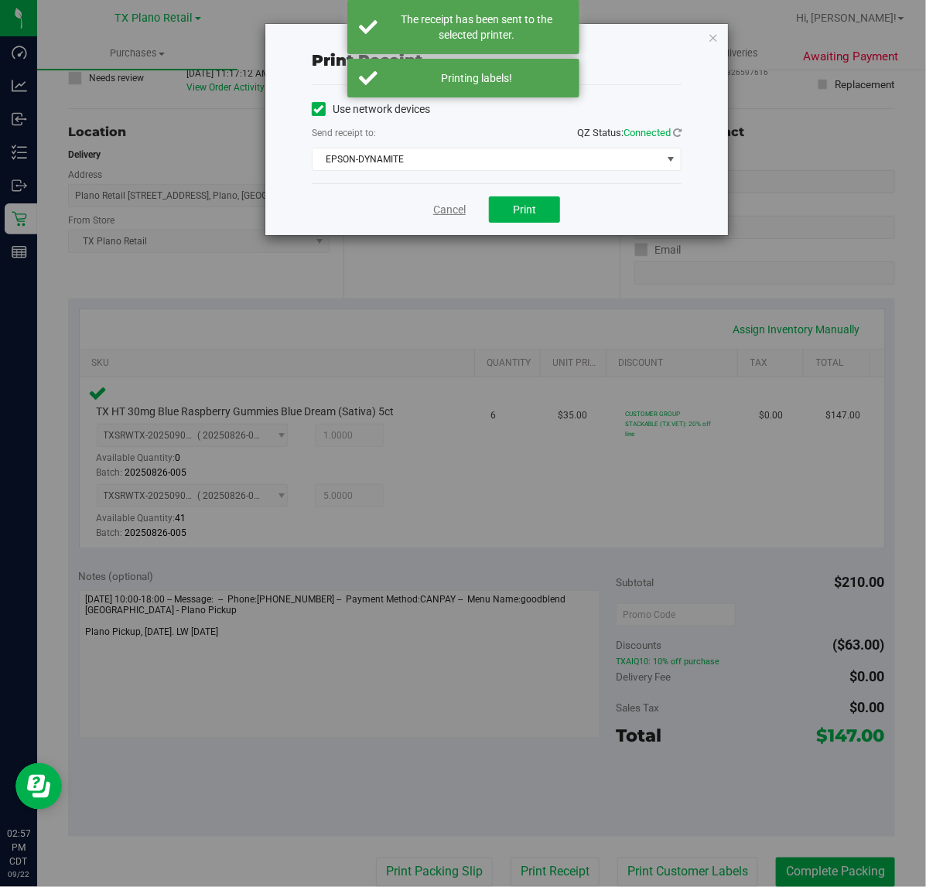
click at [453, 209] on link "Cancel" at bounding box center [449, 210] width 32 height 16
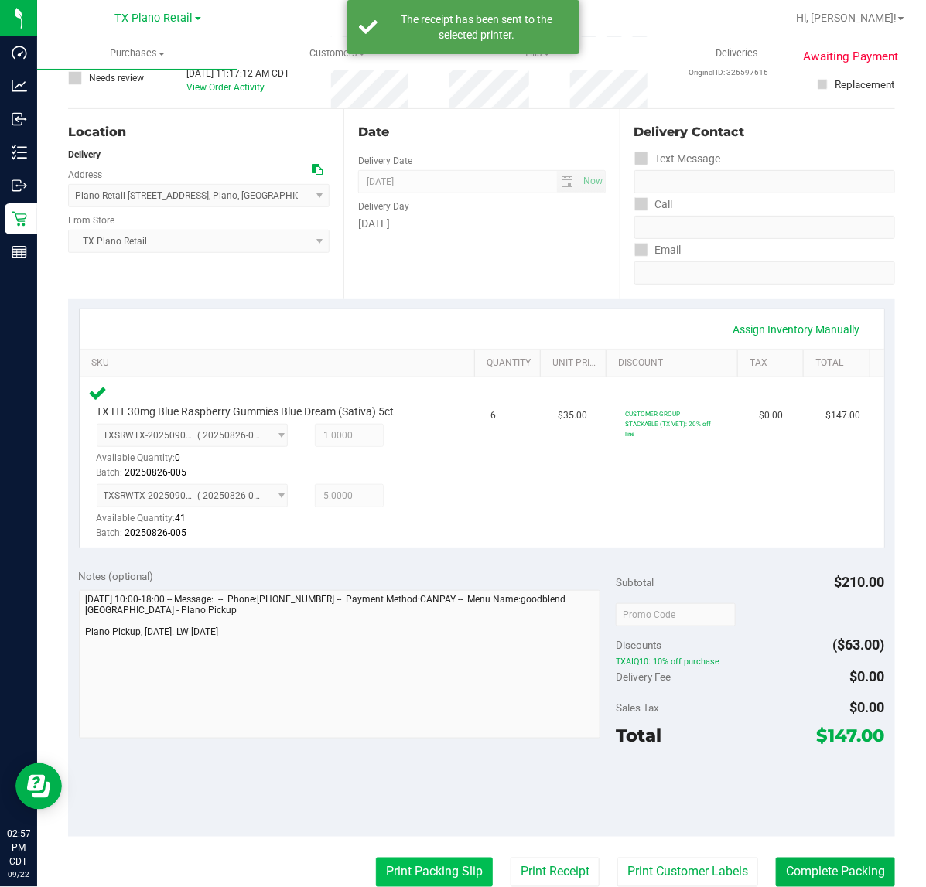
click at [416, 871] on button "Print Packing Slip" at bounding box center [434, 872] width 117 height 29
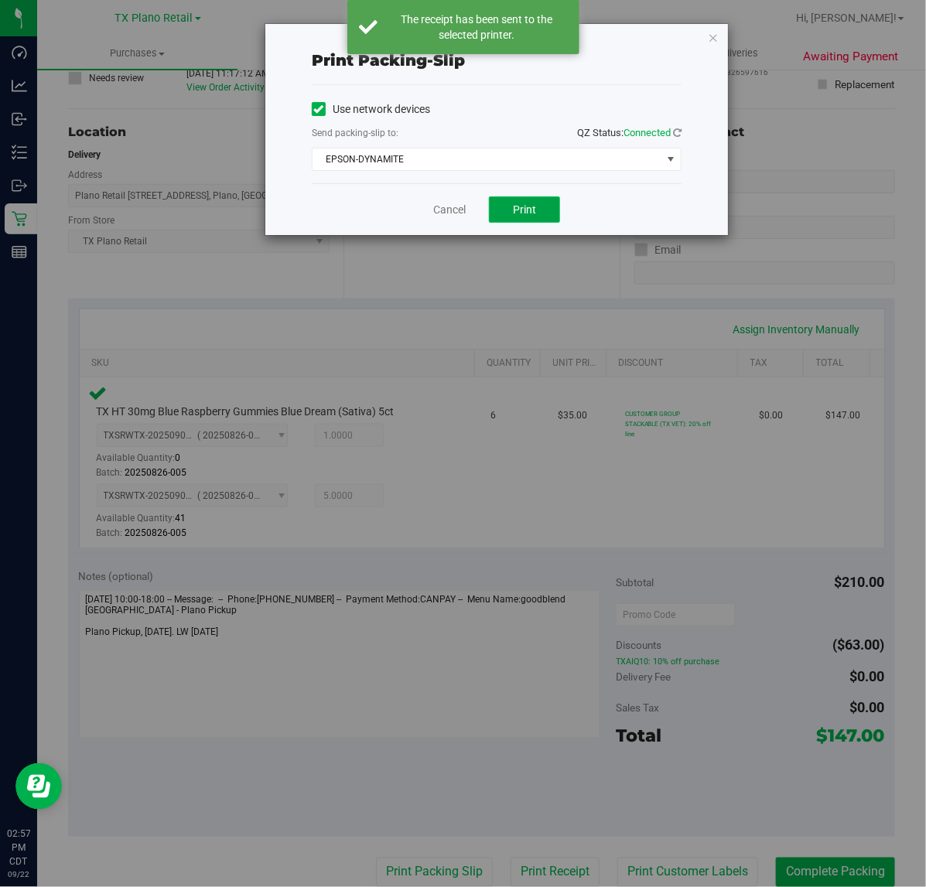
click at [497, 206] on button "Print" at bounding box center [524, 209] width 71 height 26
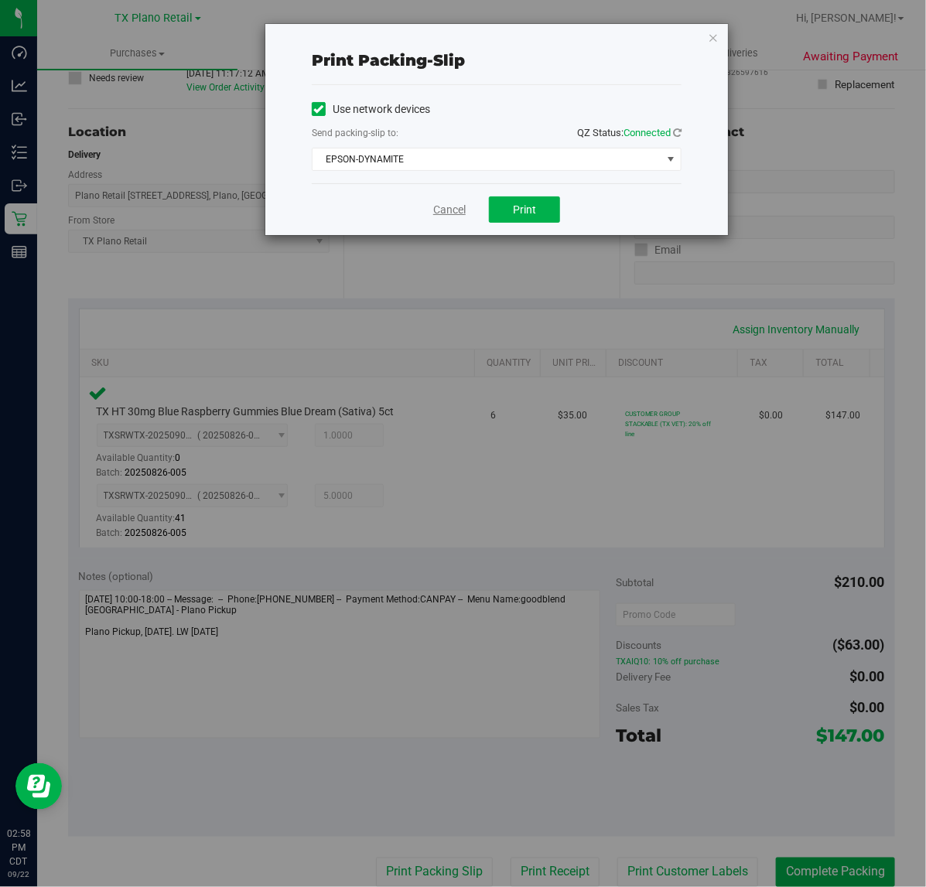
click at [442, 206] on link "Cancel" at bounding box center [449, 210] width 32 height 16
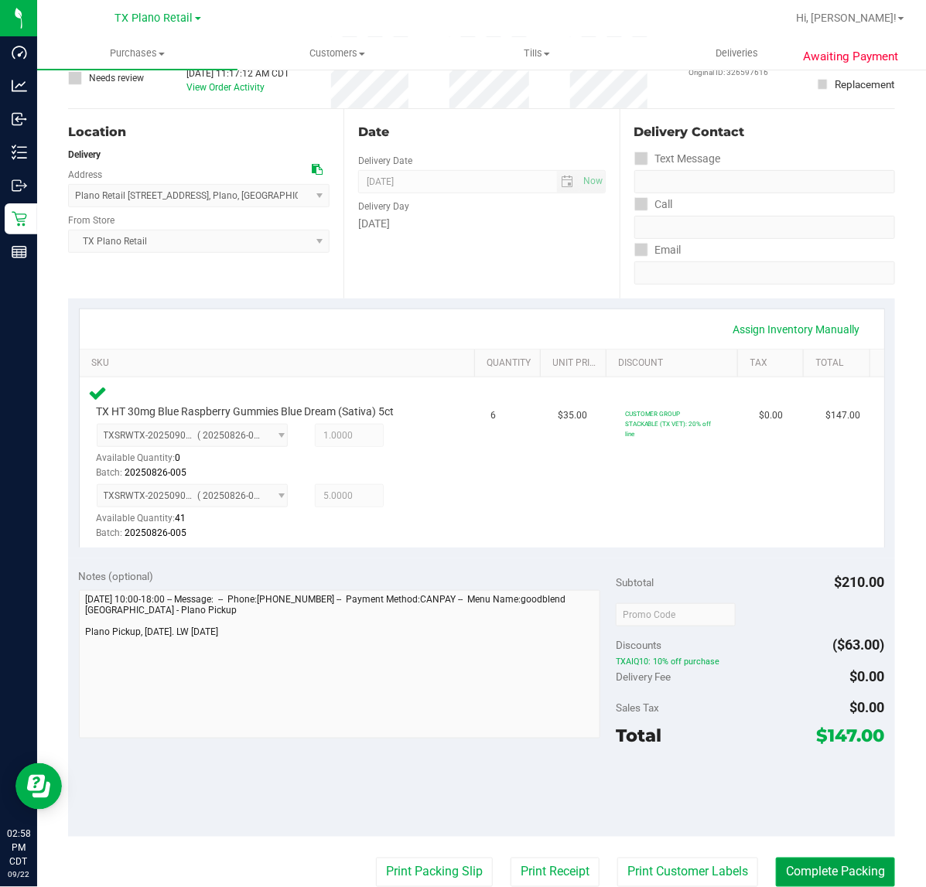
click at [790, 868] on button "Complete Packing" at bounding box center [835, 872] width 119 height 29
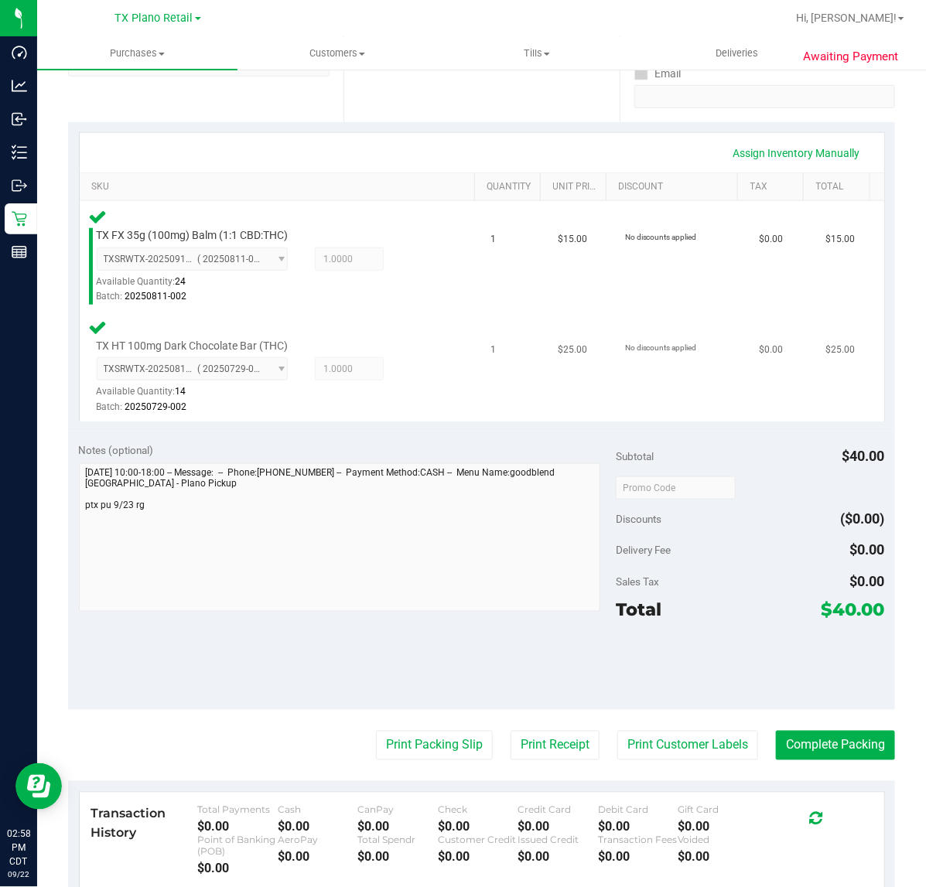
scroll to position [290, 0]
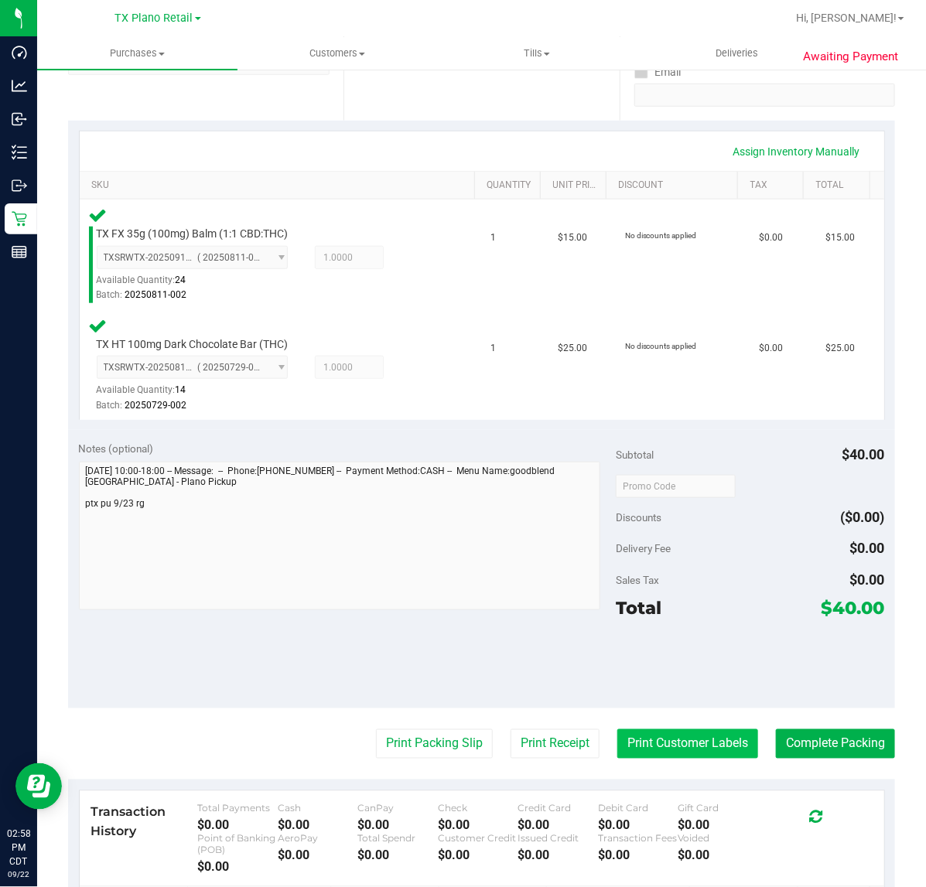
click at [668, 749] on button "Print Customer Labels" at bounding box center [687, 743] width 141 height 29
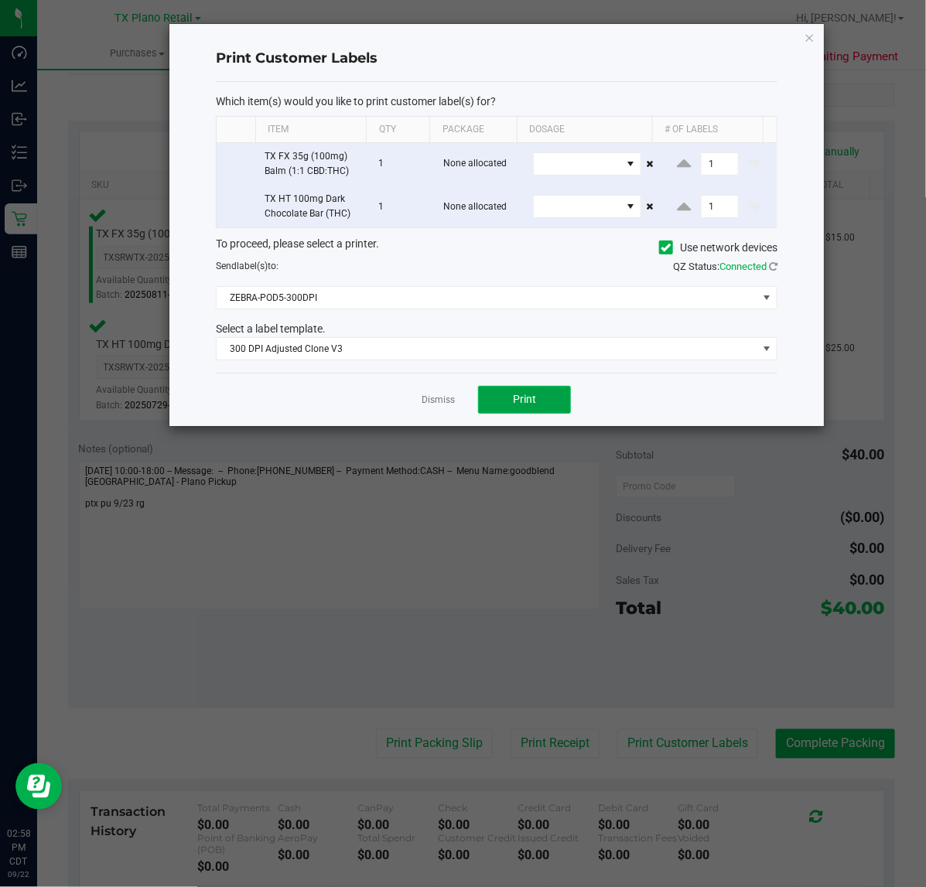
click at [495, 403] on button "Print" at bounding box center [524, 400] width 93 height 28
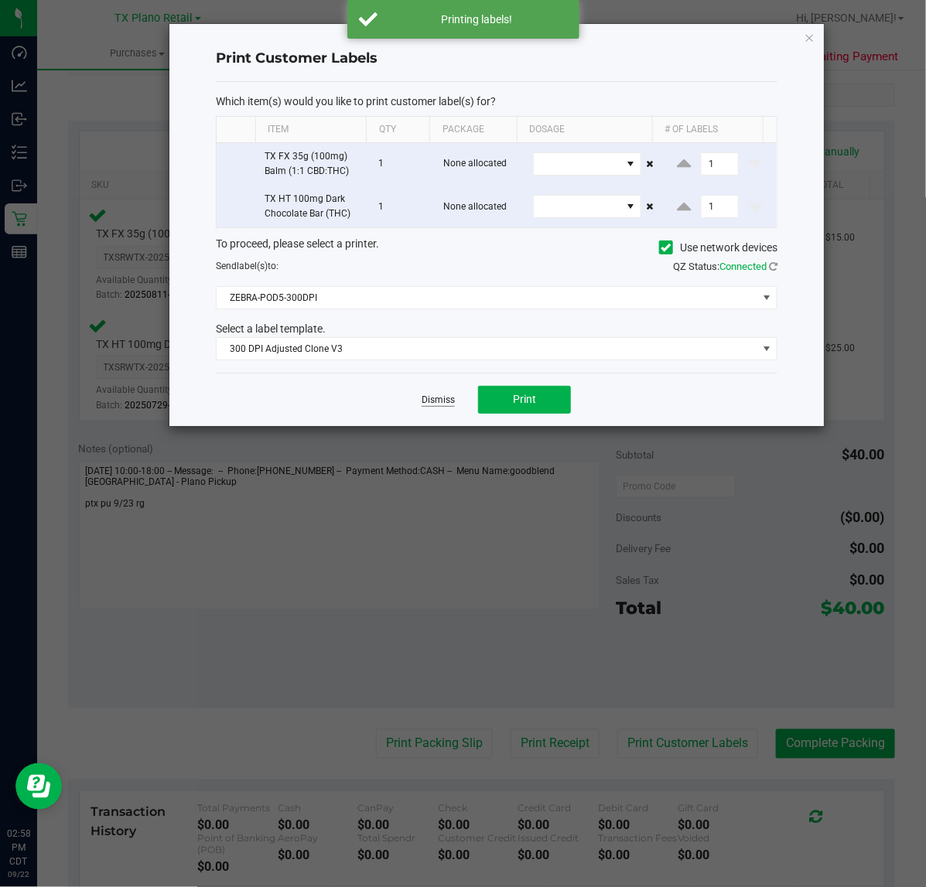
click at [435, 397] on link "Dismiss" at bounding box center [438, 400] width 33 height 13
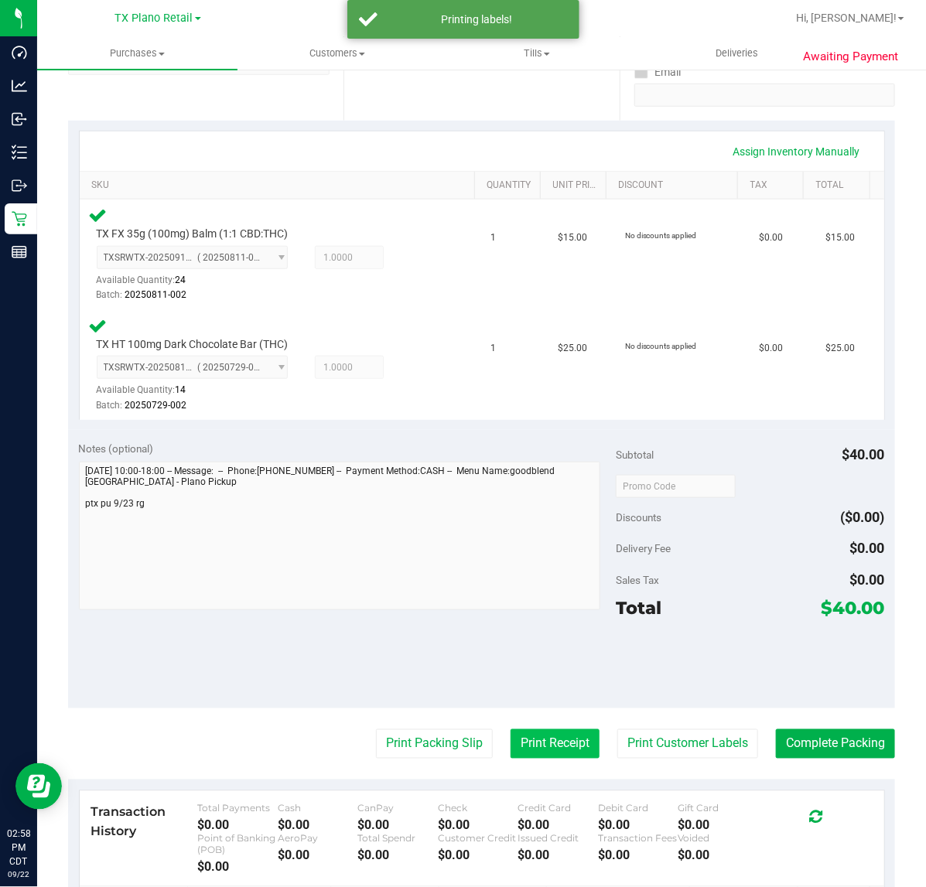
click at [519, 735] on button "Print Receipt" at bounding box center [555, 743] width 89 height 29
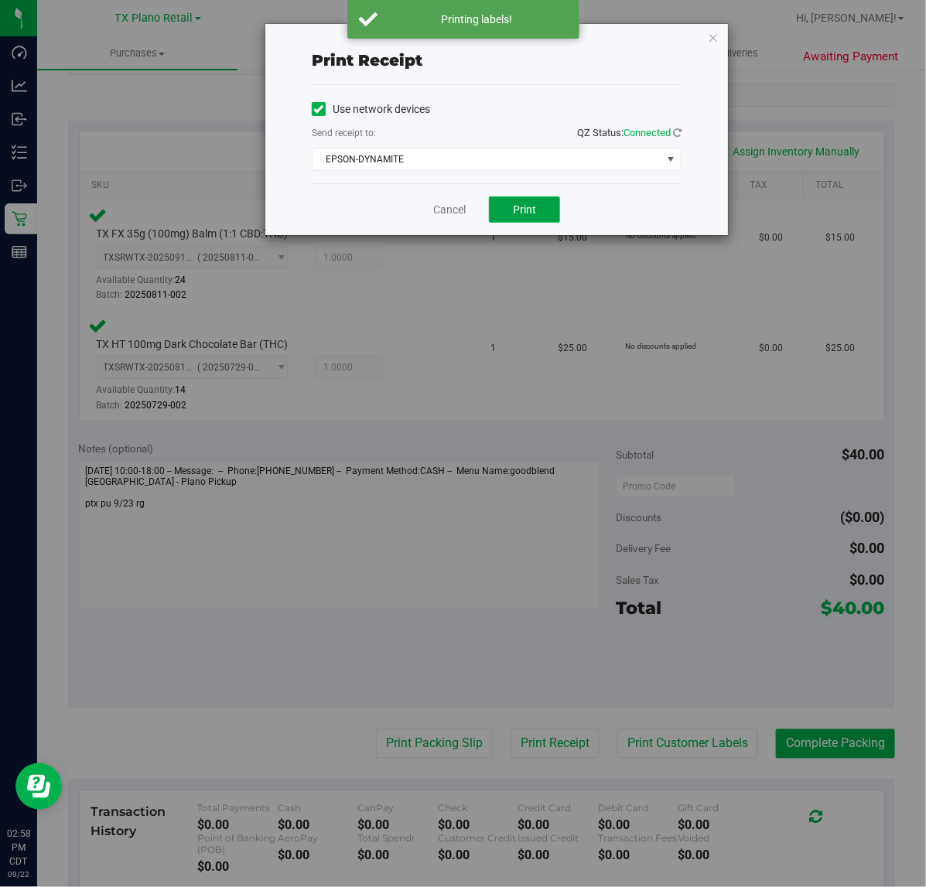
click at [521, 205] on span "Print" at bounding box center [524, 209] width 23 height 12
click at [442, 214] on link "Cancel" at bounding box center [443, 210] width 32 height 16
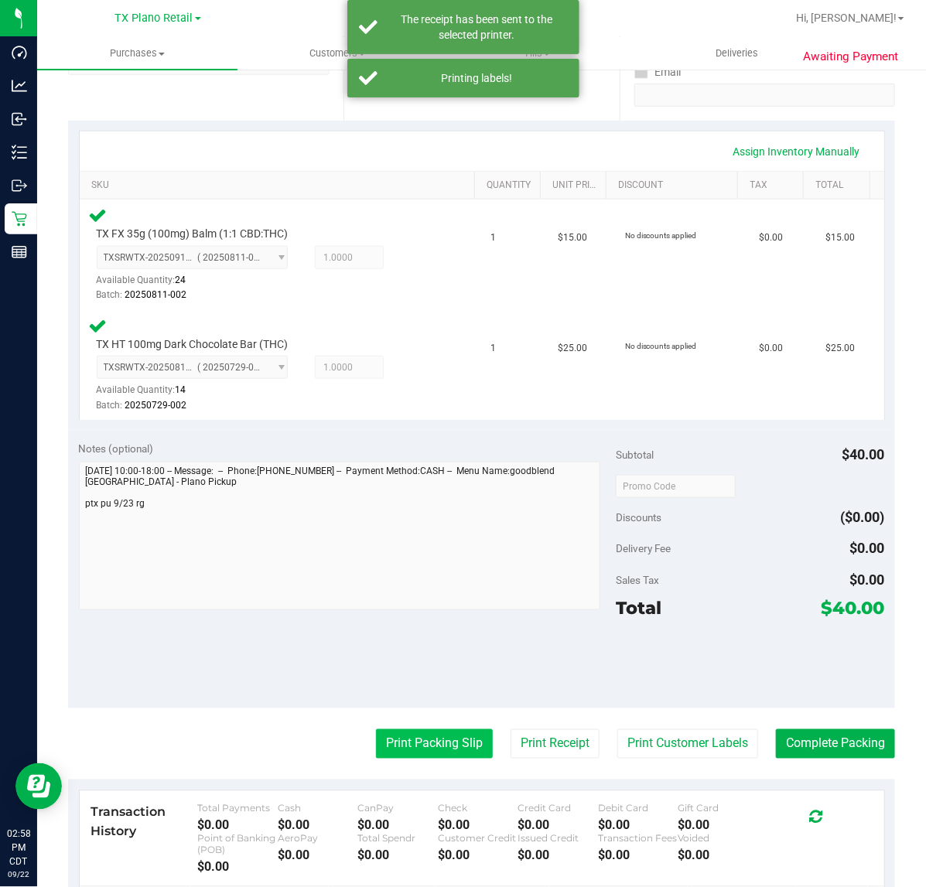
drag, startPoint x: 399, startPoint y: 770, endPoint x: 407, endPoint y: 751, distance: 20.8
click at [399, 764] on purchase-details "Back Edit Purchase Cancel Purchase View Profile # 11982712 Submitted Needs revi…" at bounding box center [481, 436] width 827 height 1287
drag, startPoint x: 412, startPoint y: 746, endPoint x: 415, endPoint y: 737, distance: 9.8
click at [415, 737] on button "Print Packing Slip" at bounding box center [434, 743] width 117 height 29
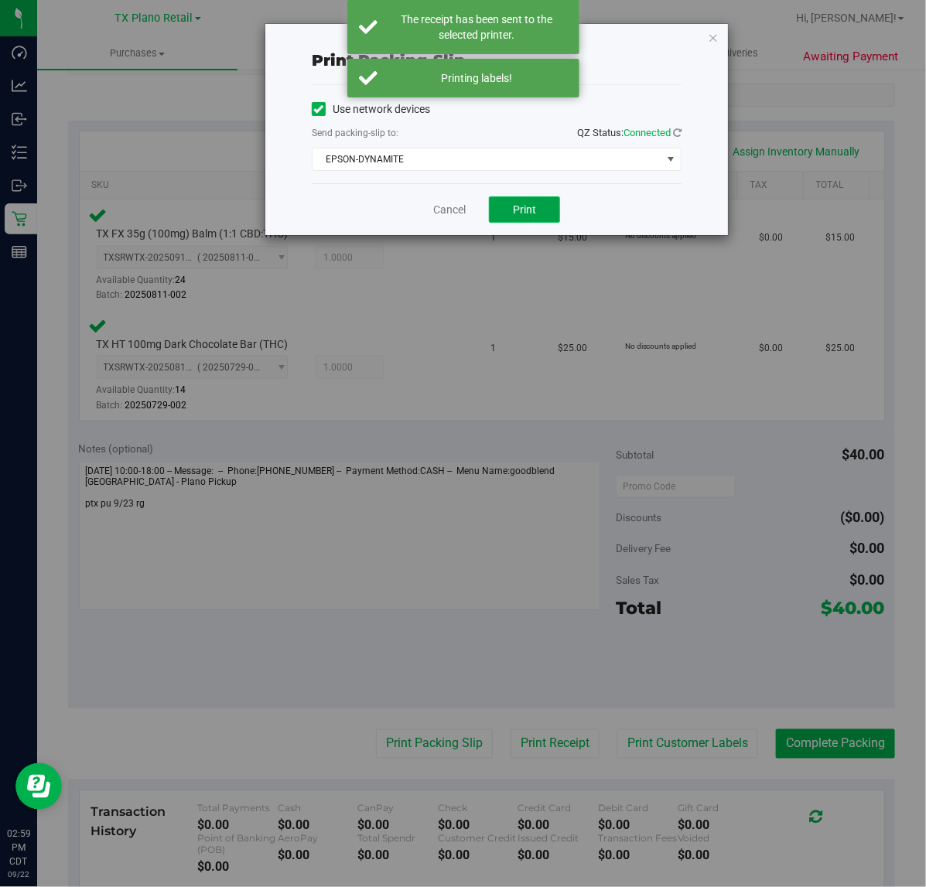
click at [520, 216] on span "Print" at bounding box center [524, 209] width 23 height 12
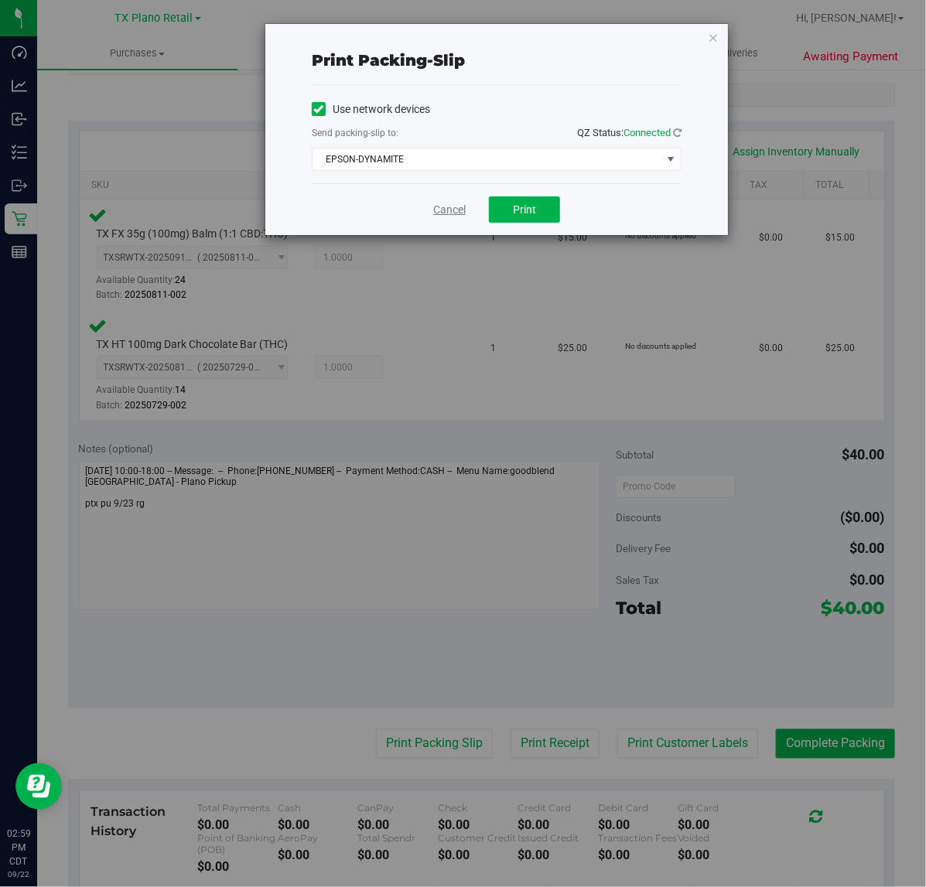
click at [449, 210] on link "Cancel" at bounding box center [449, 210] width 32 height 16
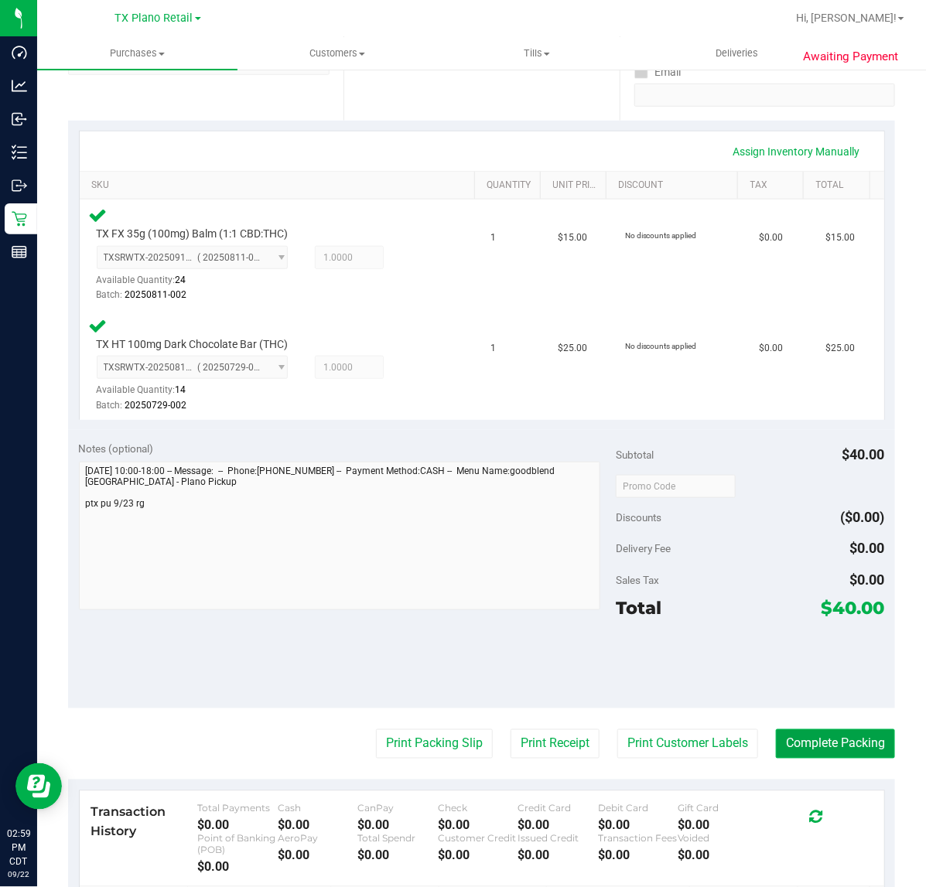
click at [832, 747] on button "Complete Packing" at bounding box center [835, 743] width 119 height 29
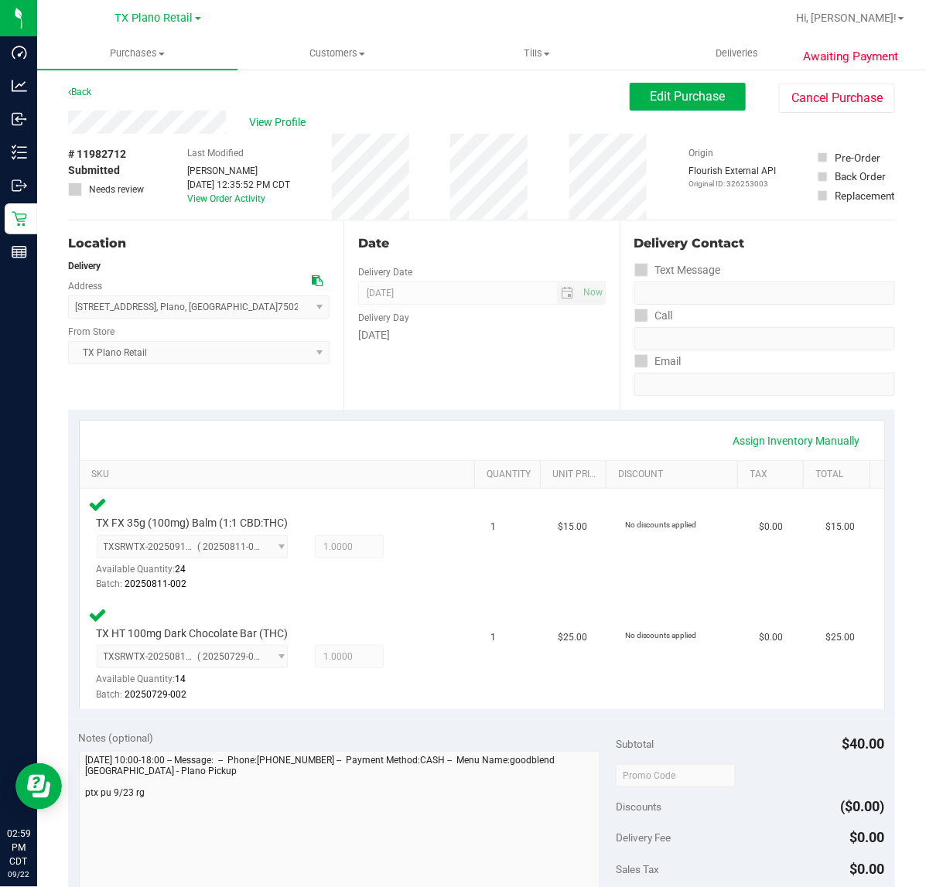
scroll to position [5, 0]
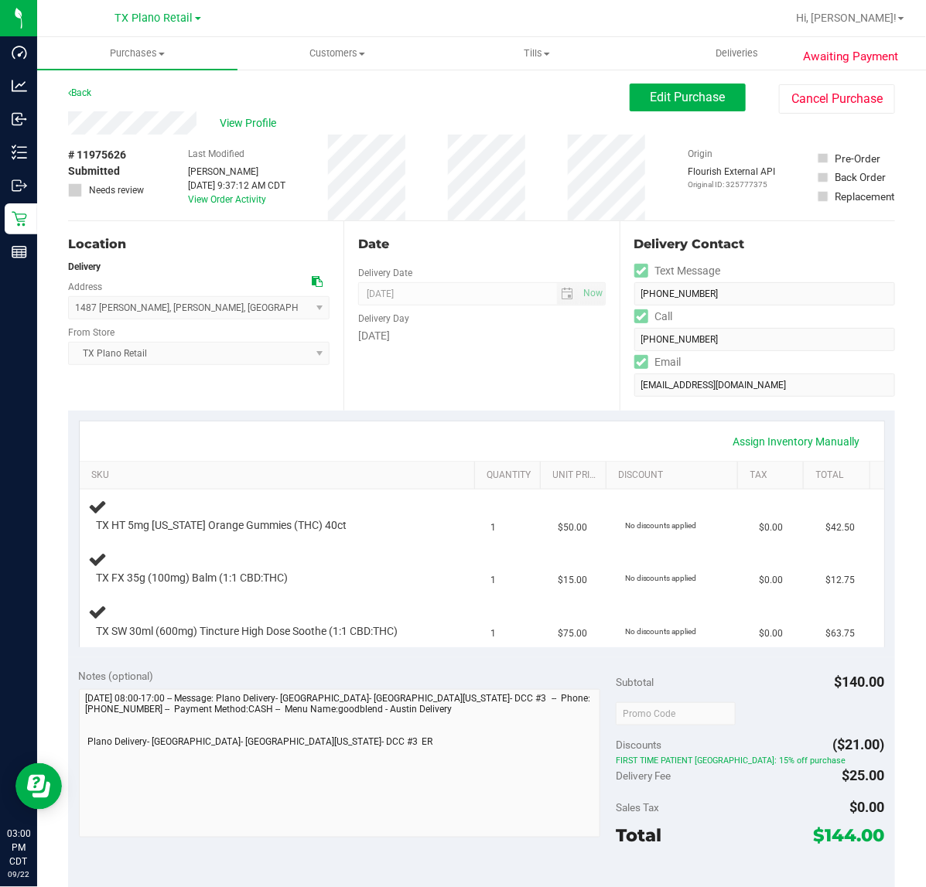
click at [608, 419] on div "Assign Inventory Manually SKU Quantity Unit Price Discount Tax Total TX HT 5mg …" at bounding box center [481, 534] width 827 height 247
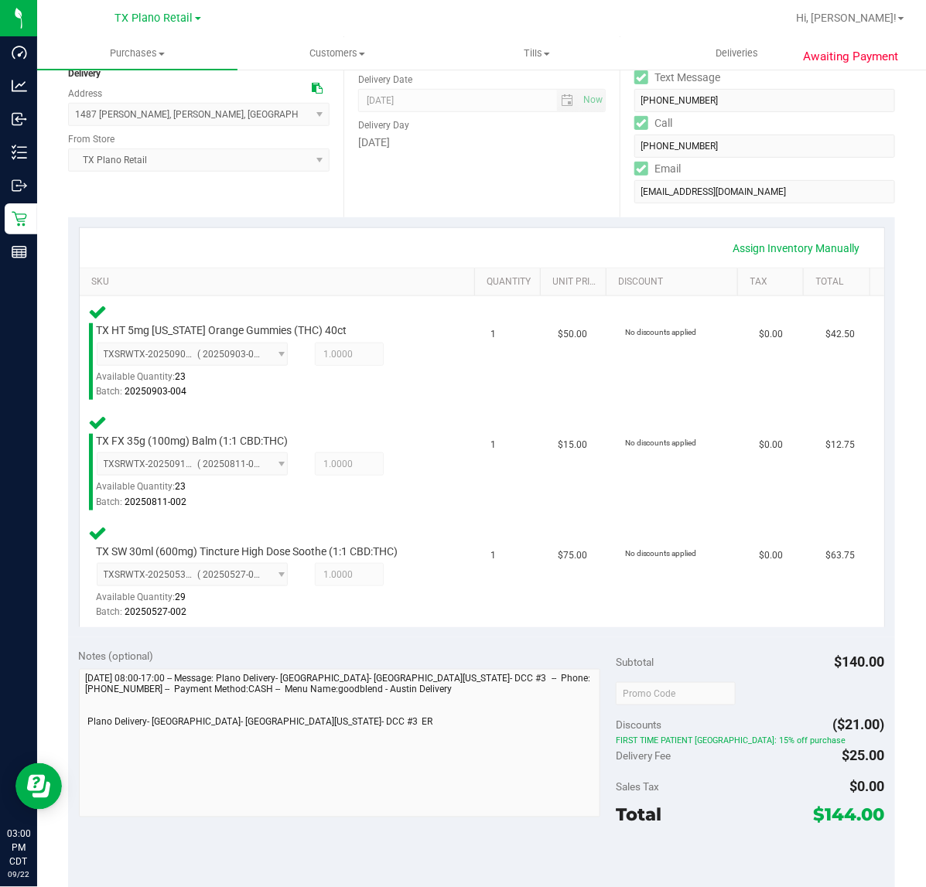
scroll to position [387, 0]
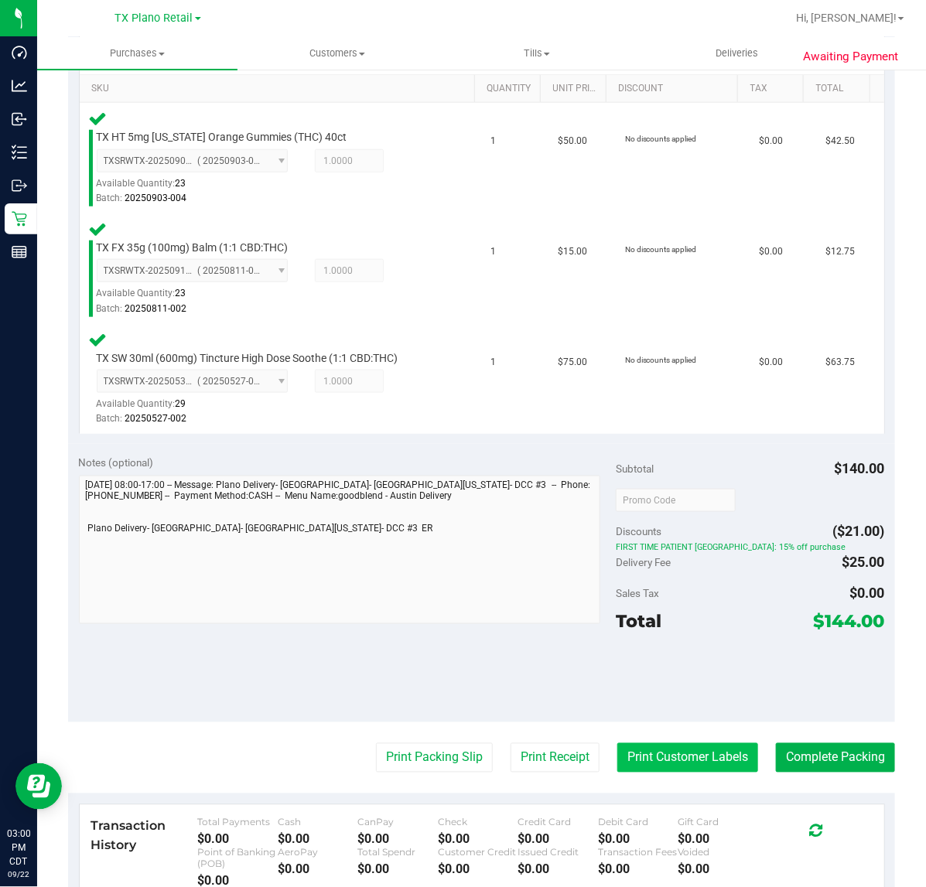
click at [673, 764] on button "Print Customer Labels" at bounding box center [687, 757] width 141 height 29
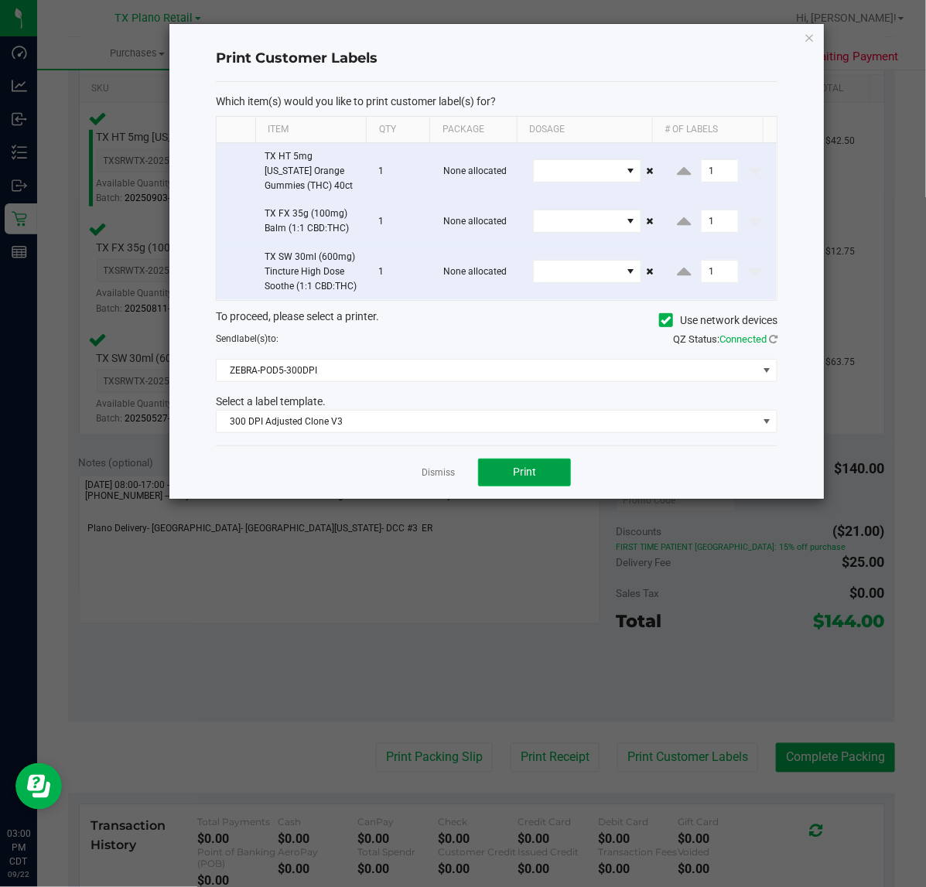
click at [521, 470] on span "Print" at bounding box center [524, 472] width 23 height 12
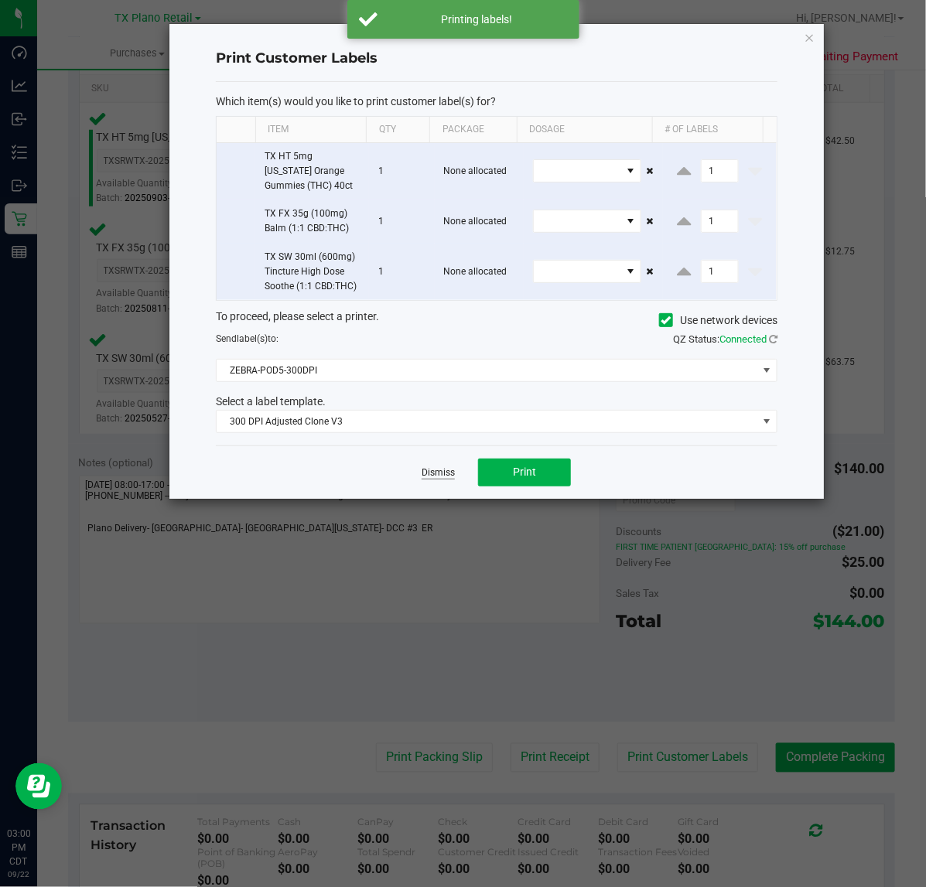
click at [427, 473] on link "Dismiss" at bounding box center [438, 472] width 33 height 13
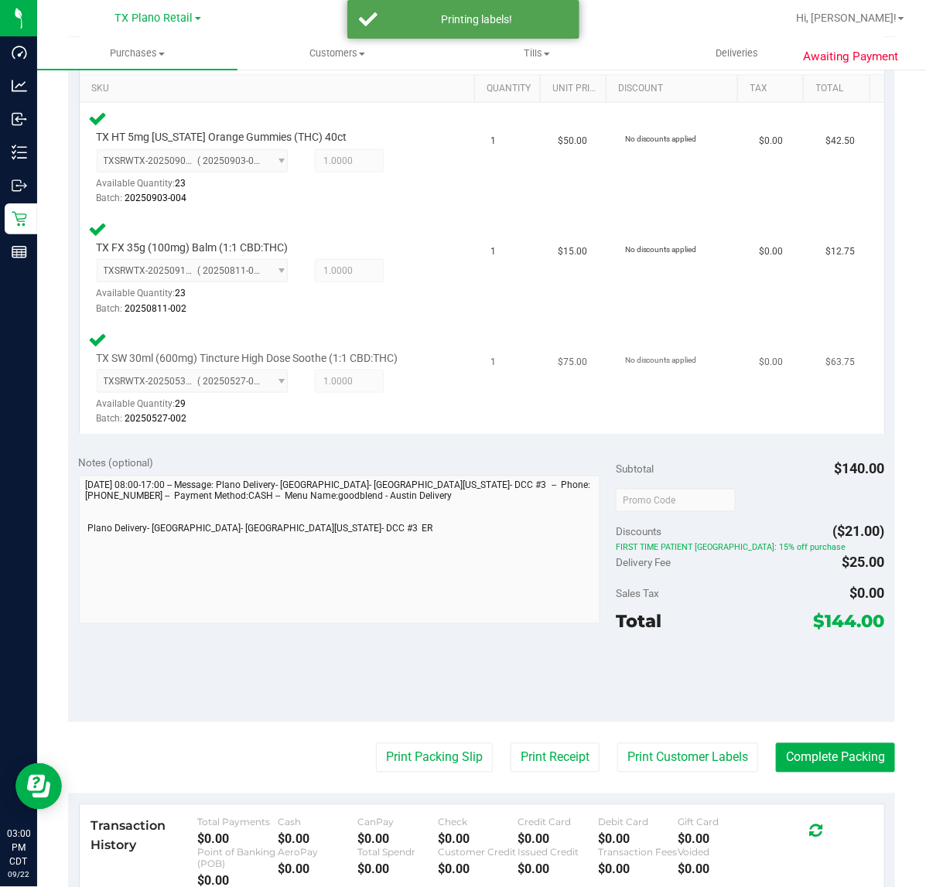
drag, startPoint x: 508, startPoint y: 743, endPoint x: 520, endPoint y: 354, distance: 389.3
click at [511, 733] on purchase-details "Back Edit Purchase Cancel Purchase View Profile # 11975626 Submitted Needs revi…" at bounding box center [481, 396] width 827 height 1398
drag, startPoint x: 528, startPoint y: 748, endPoint x: 517, endPoint y: 642, distance: 106.6
click at [528, 740] on purchase-details "Back Edit Purchase Cancel Purchase View Profile # 11975626 Submitted Needs revi…" at bounding box center [481, 396] width 827 height 1398
click at [539, 759] on button "Print Receipt" at bounding box center [555, 757] width 89 height 29
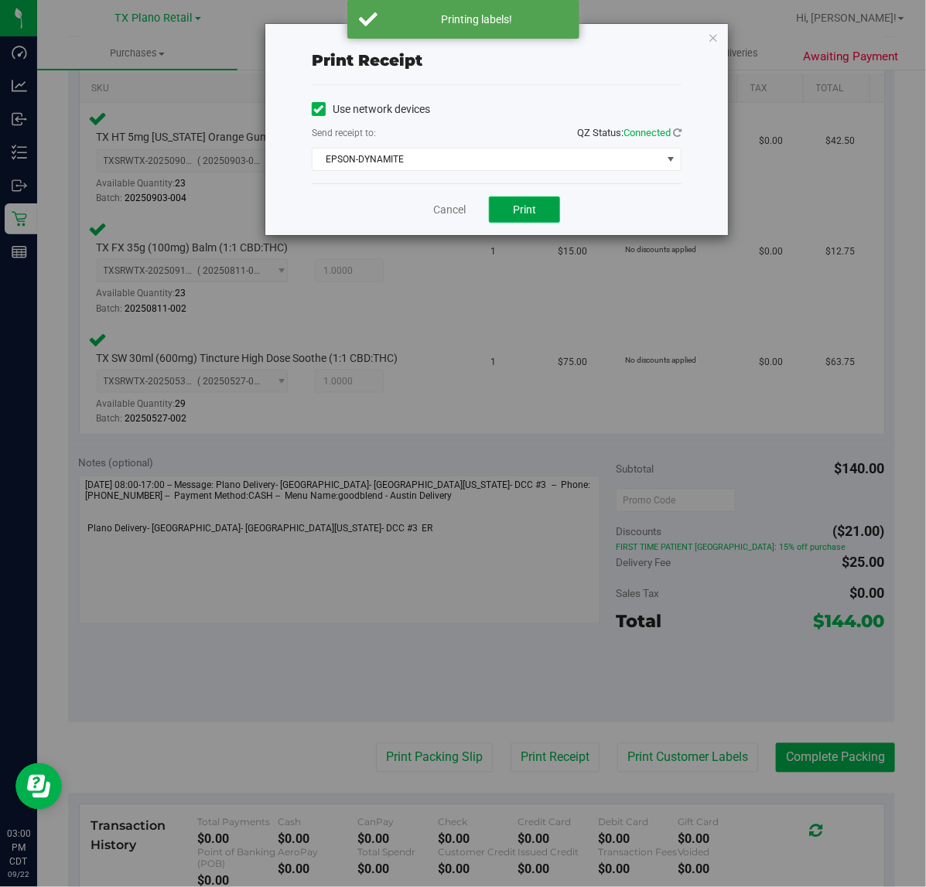
click at [531, 201] on button "Print" at bounding box center [524, 209] width 71 height 26
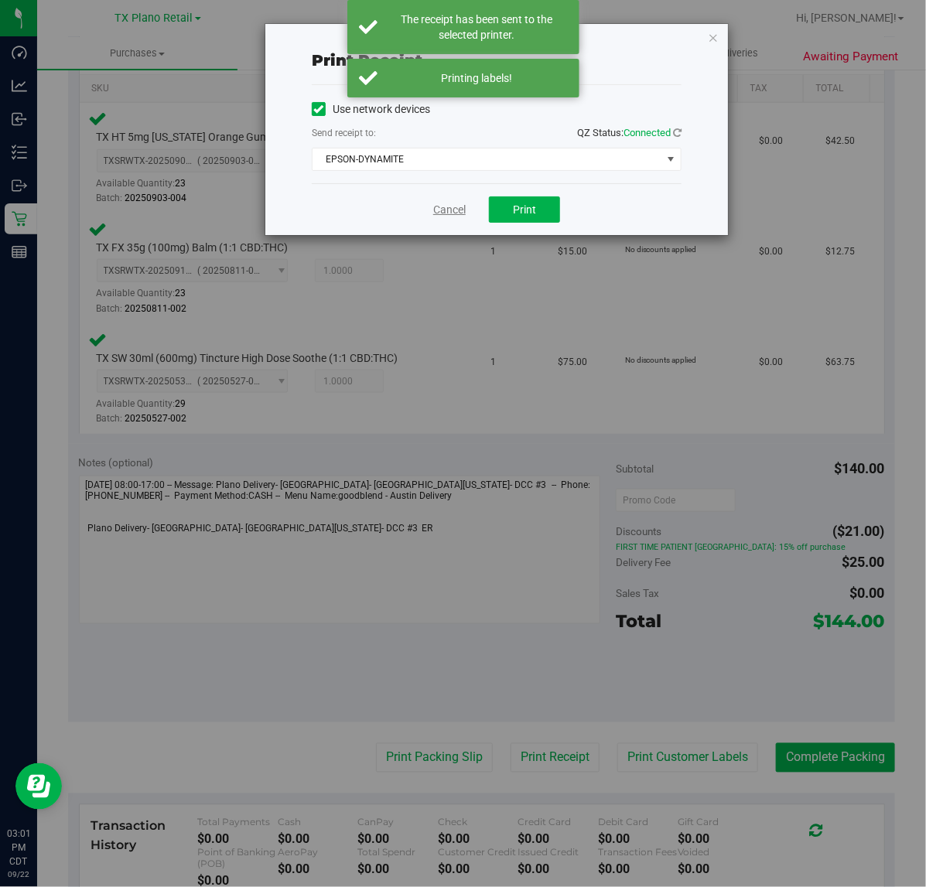
click at [447, 207] on link "Cancel" at bounding box center [449, 210] width 32 height 16
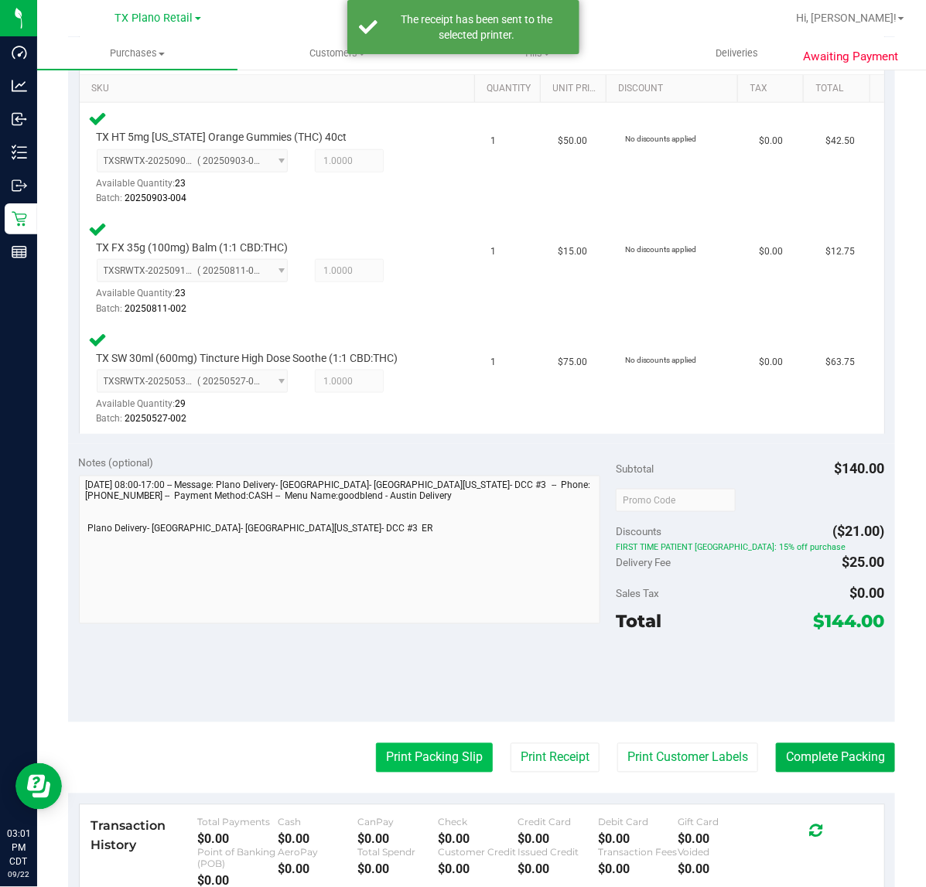
click at [405, 767] on button "Print Packing Slip" at bounding box center [434, 757] width 117 height 29
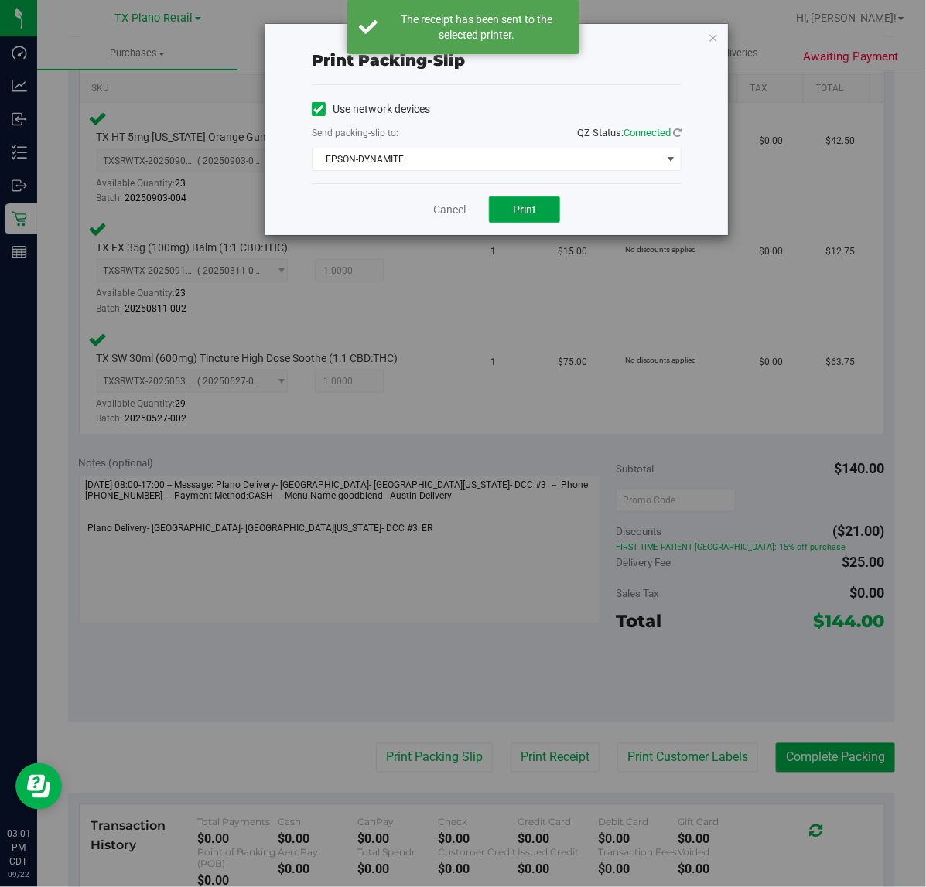
click at [531, 209] on span "Print" at bounding box center [524, 209] width 23 height 12
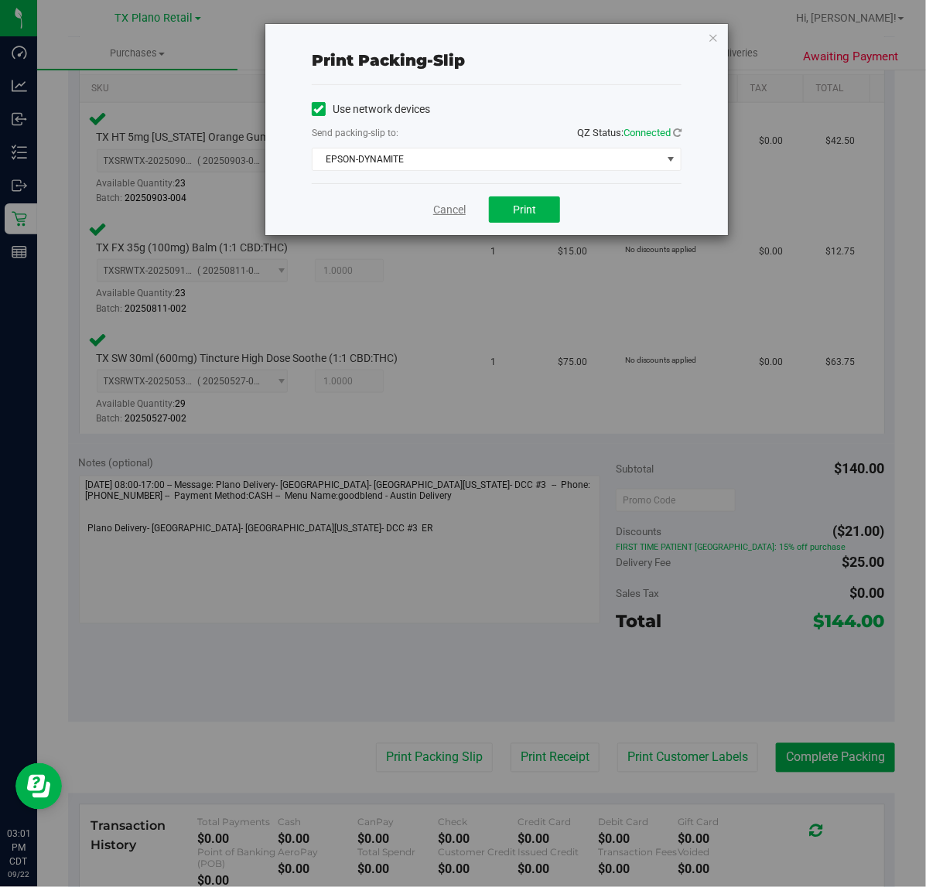
click at [457, 209] on link "Cancel" at bounding box center [449, 210] width 32 height 16
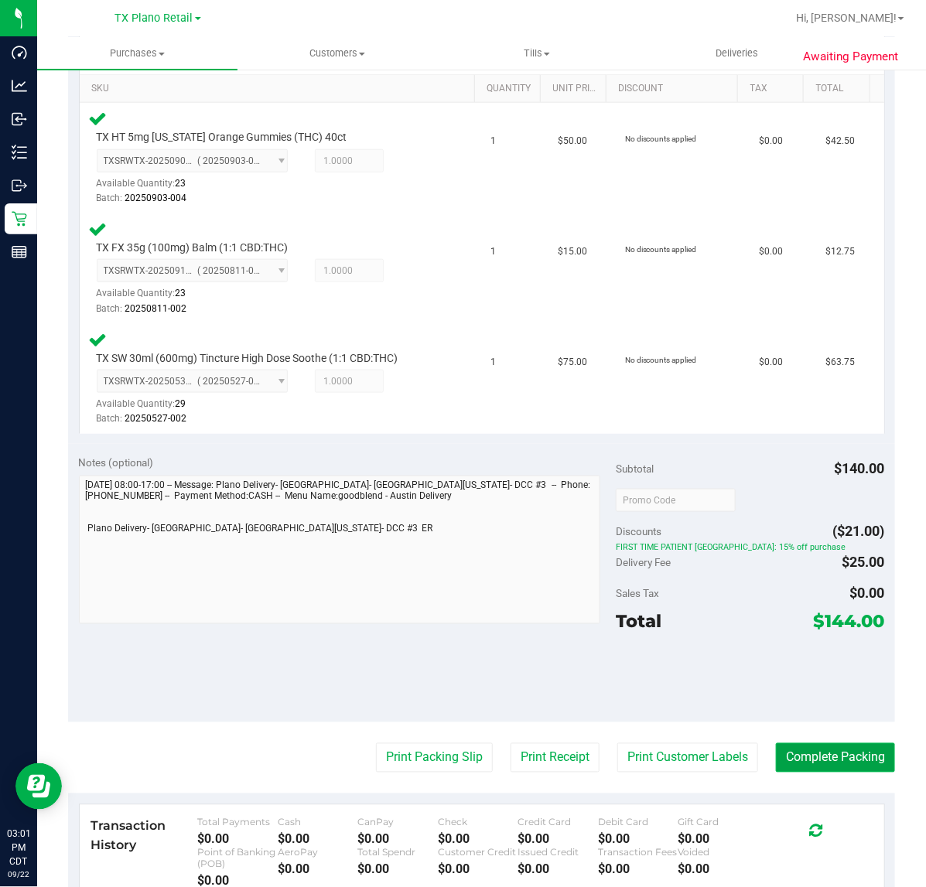
click at [847, 757] on button "Complete Packing" at bounding box center [835, 757] width 119 height 29
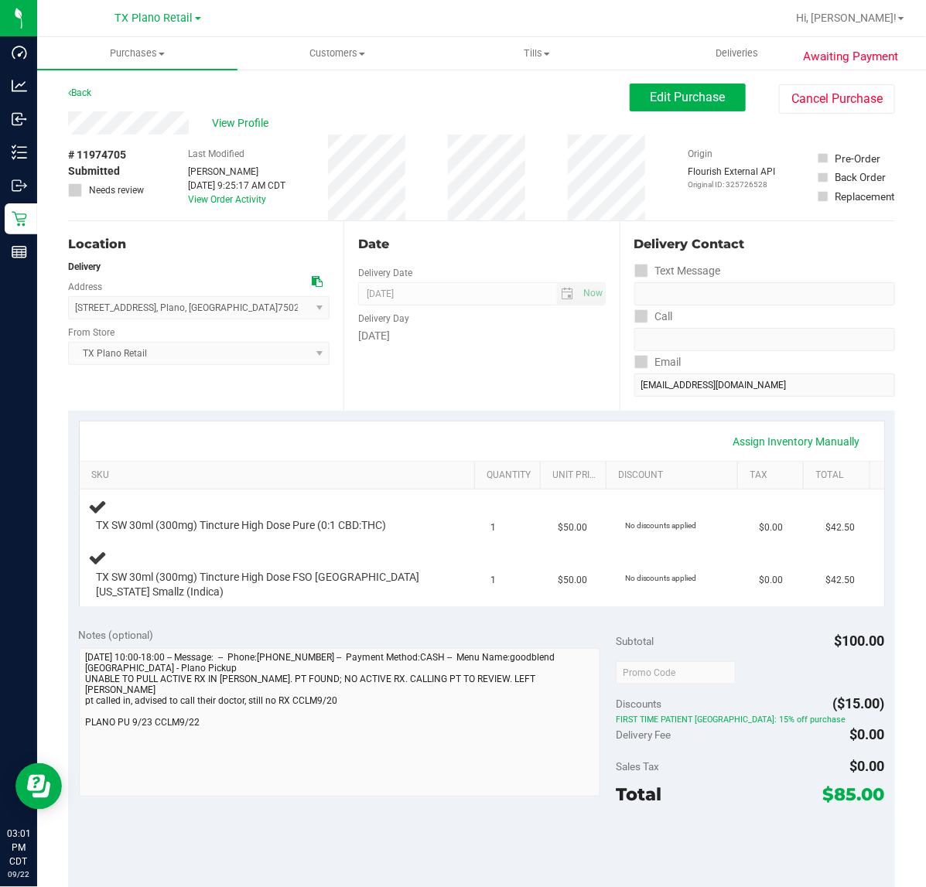
click at [447, 362] on div "Date Delivery Date [DATE] Now [DATE] 07:00 AM Now Delivery Day [DATE]" at bounding box center [480, 316] width 275 height 190
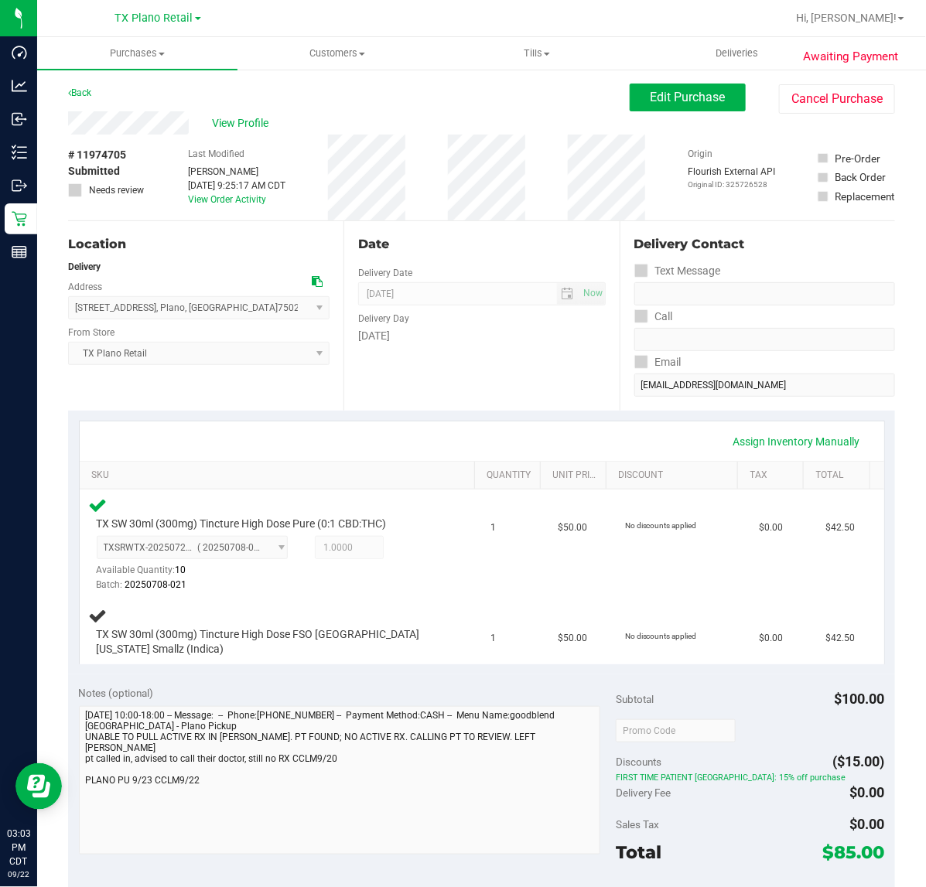
click at [431, 425] on div "Assign Inventory Manually" at bounding box center [482, 441] width 805 height 39
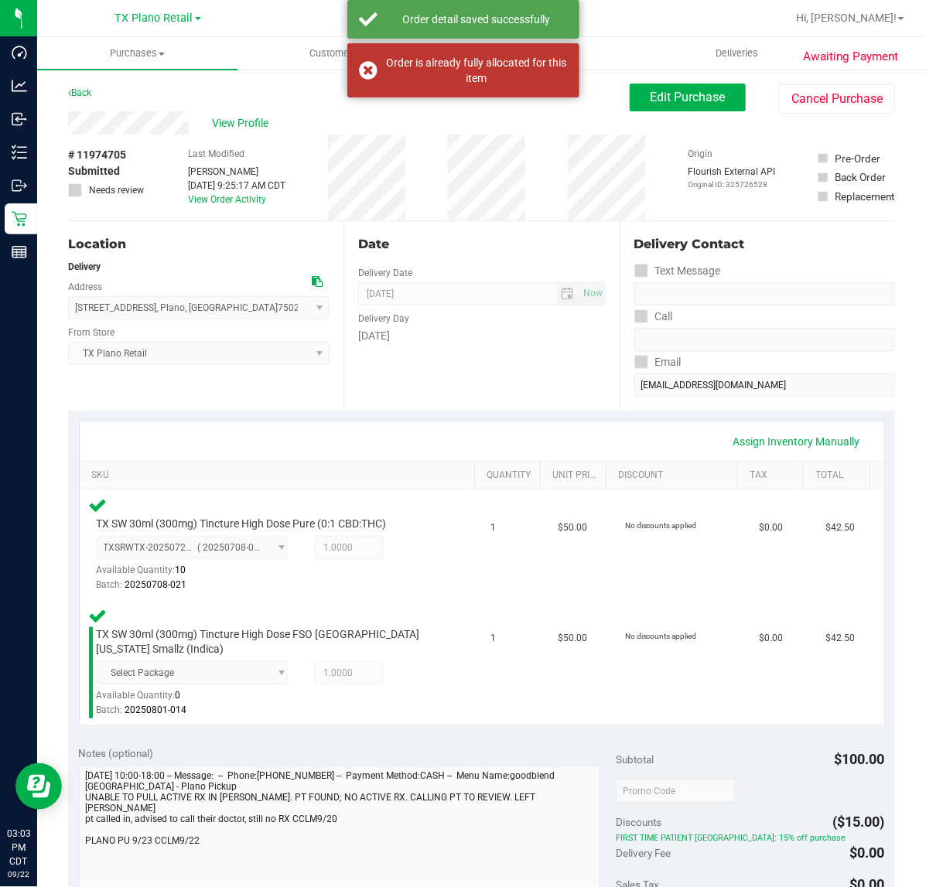
scroll to position [193, 0]
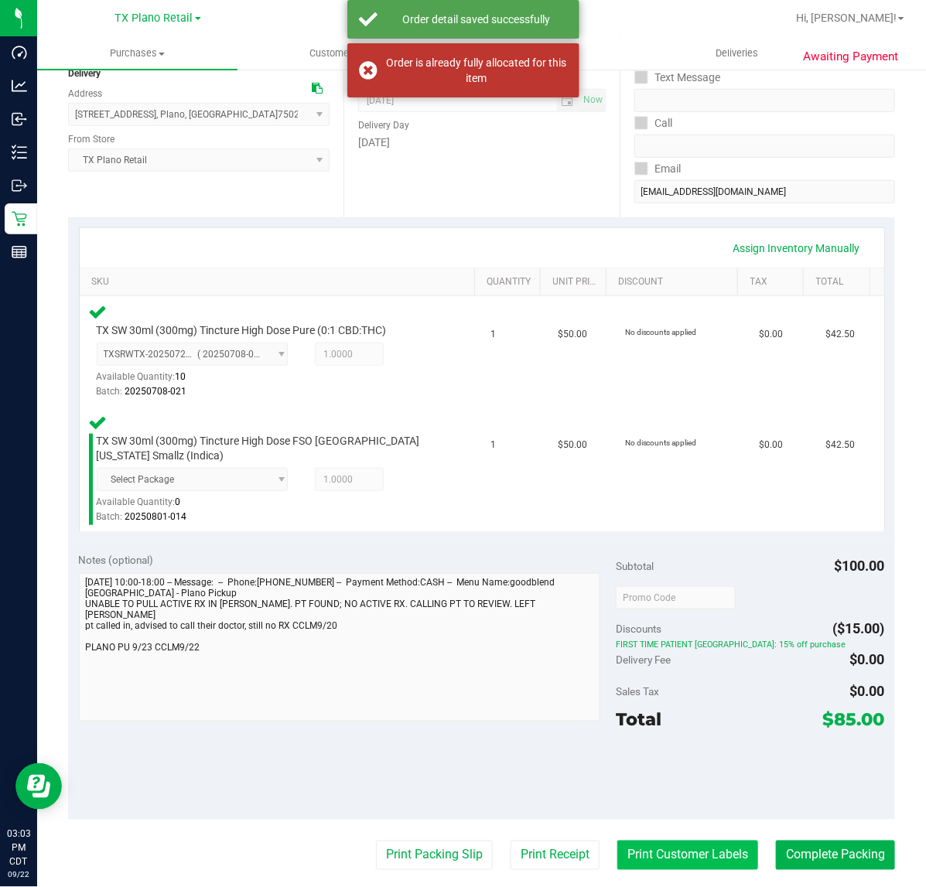
click at [654, 841] on button "Print Customer Labels" at bounding box center [687, 855] width 141 height 29
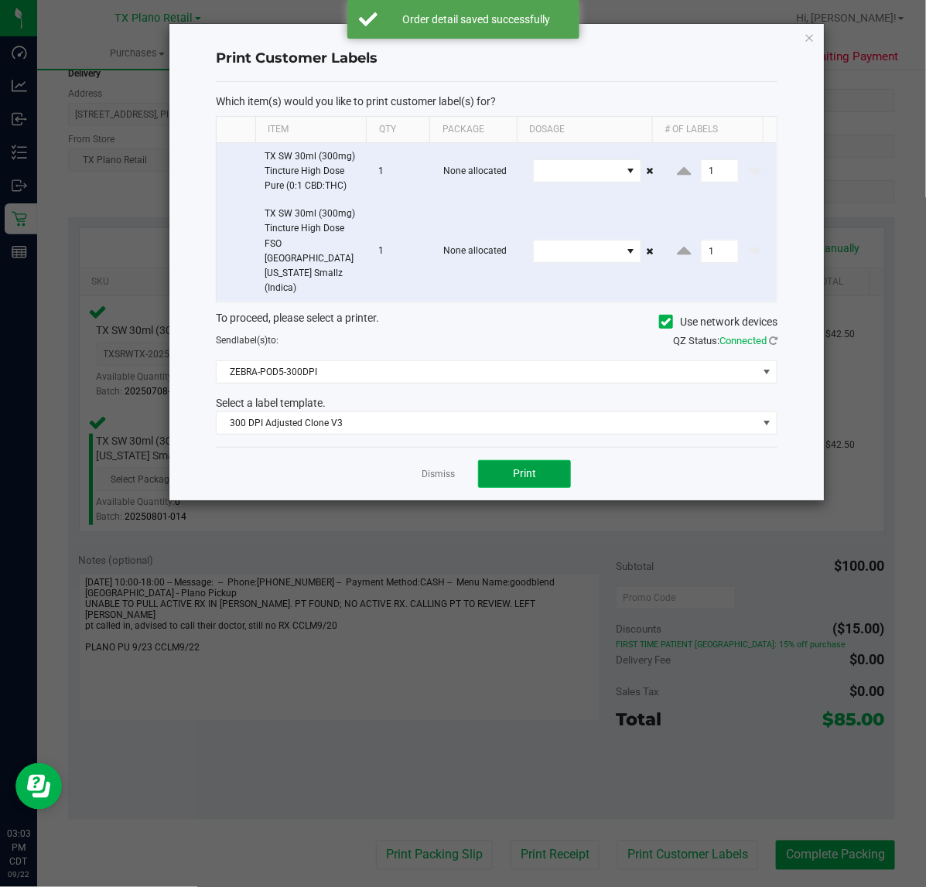
click at [499, 460] on button "Print" at bounding box center [524, 474] width 93 height 28
click at [397, 447] on div "Dismiss Print" at bounding box center [497, 473] width 562 height 53
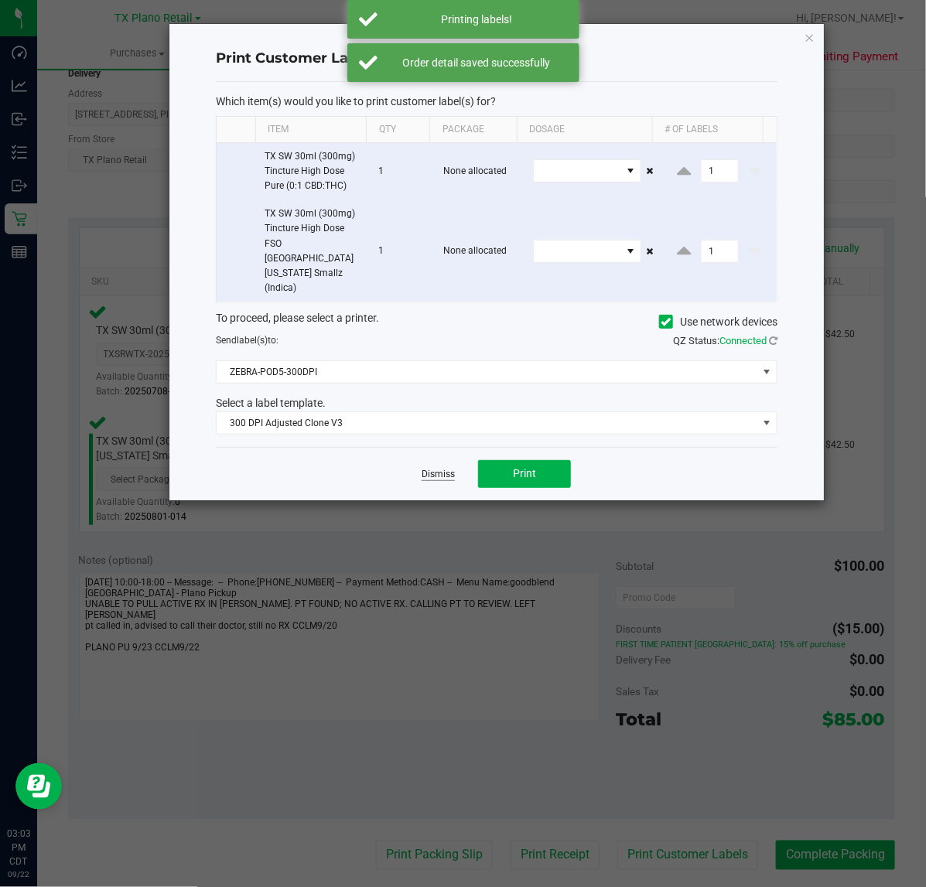
click at [441, 468] on link "Dismiss" at bounding box center [438, 474] width 33 height 13
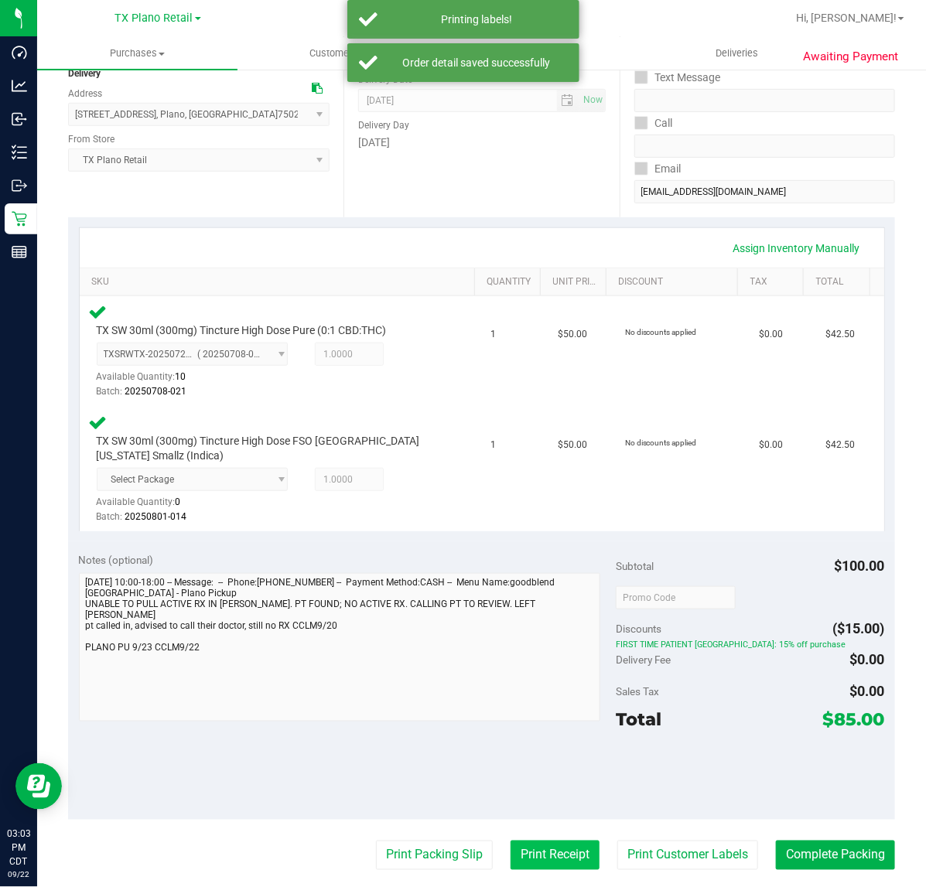
click at [562, 857] on button "Print Receipt" at bounding box center [555, 855] width 89 height 29
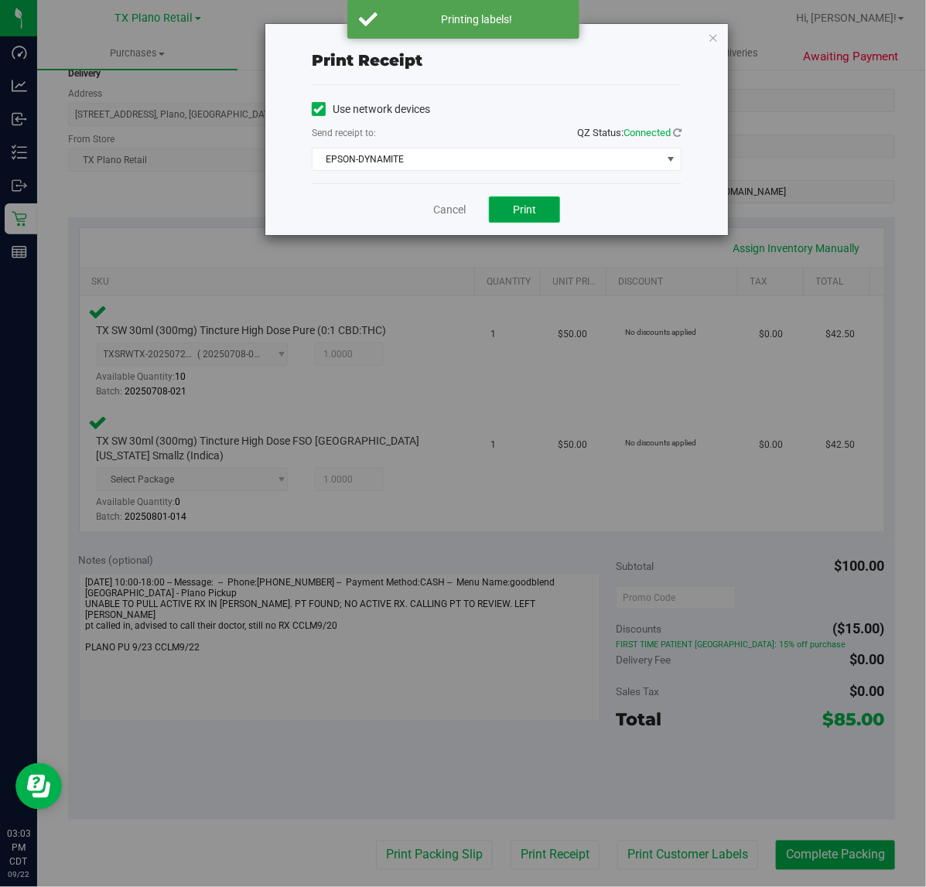
click at [507, 217] on button "Print" at bounding box center [524, 209] width 71 height 26
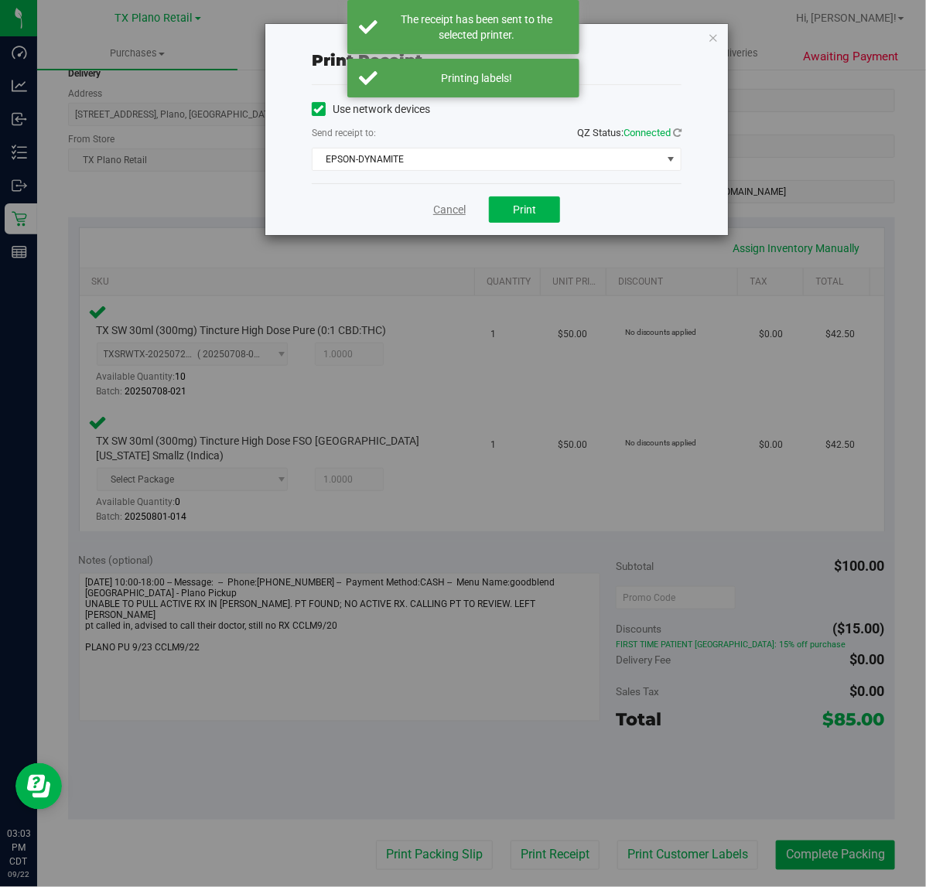
click at [441, 209] on link "Cancel" at bounding box center [449, 210] width 32 height 16
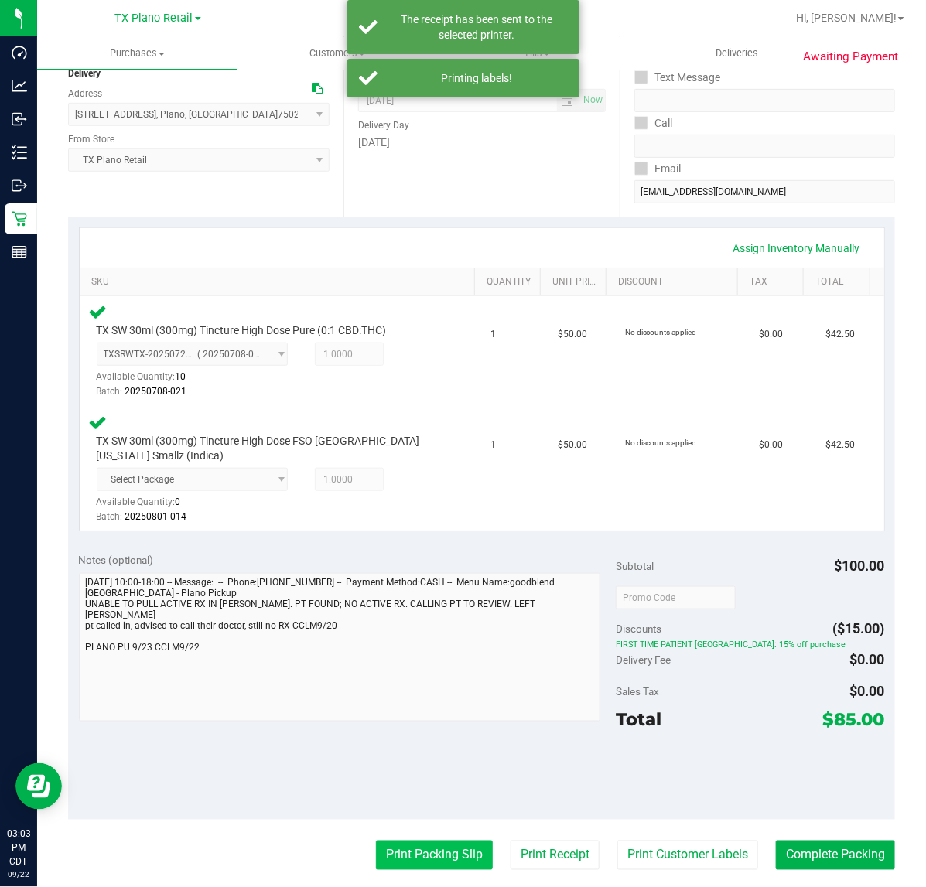
click at [428, 841] on button "Print Packing Slip" at bounding box center [434, 855] width 117 height 29
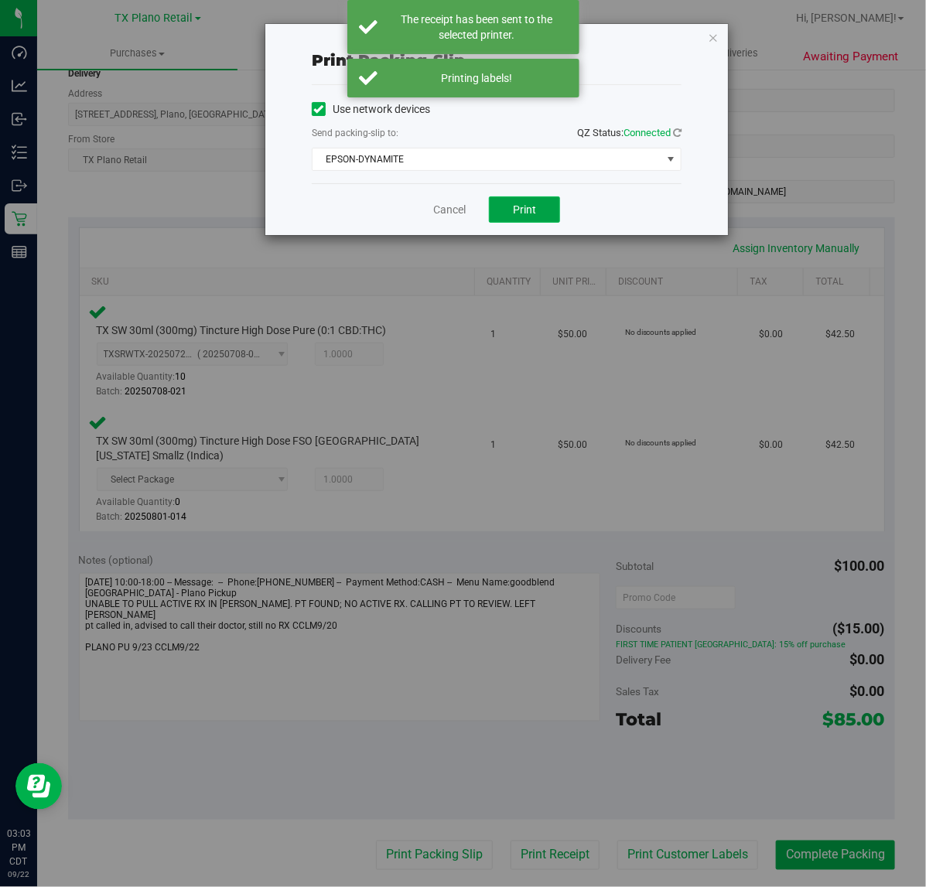
click at [526, 216] on span "Print" at bounding box center [524, 209] width 23 height 12
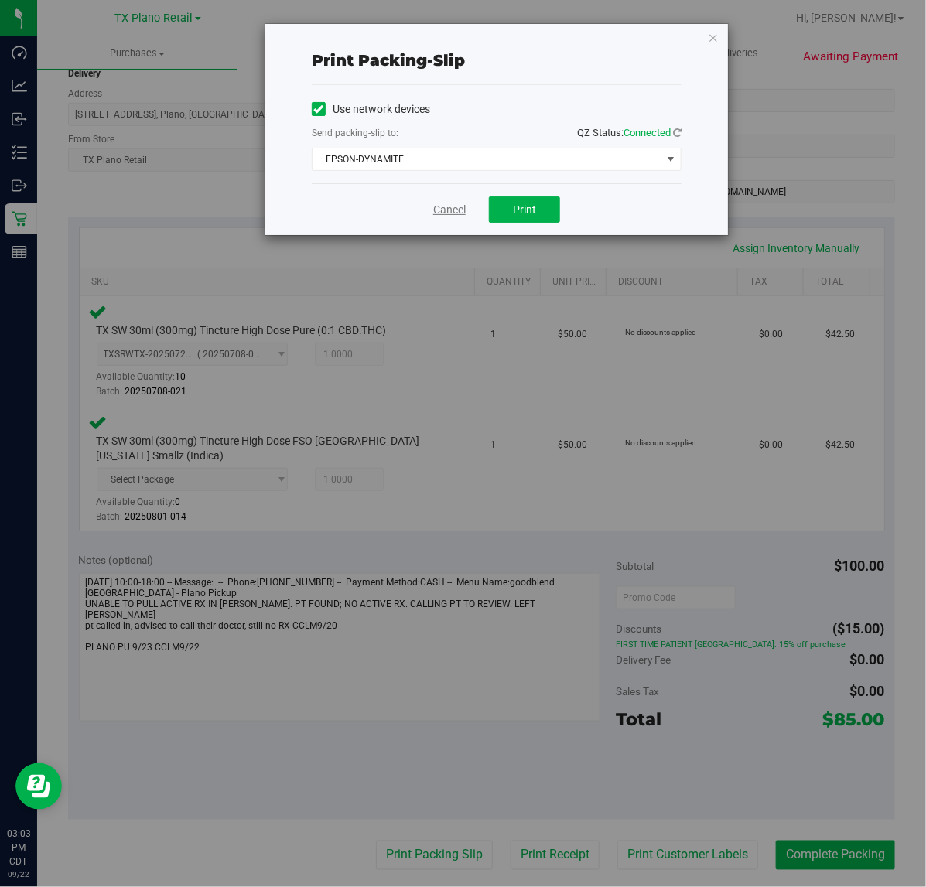
click at [451, 203] on link "Cancel" at bounding box center [449, 210] width 32 height 16
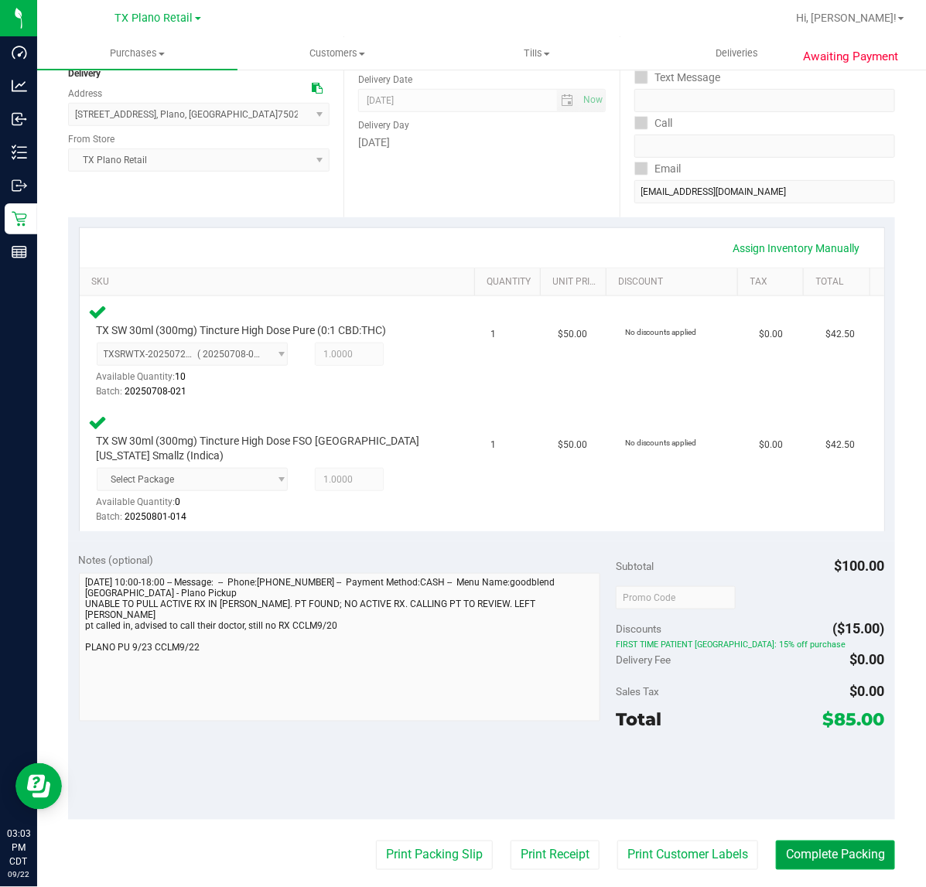
drag, startPoint x: 821, startPoint y: 846, endPoint x: 814, endPoint y: 839, distance: 9.3
click at [818, 844] on button "Complete Packing" at bounding box center [835, 855] width 119 height 29
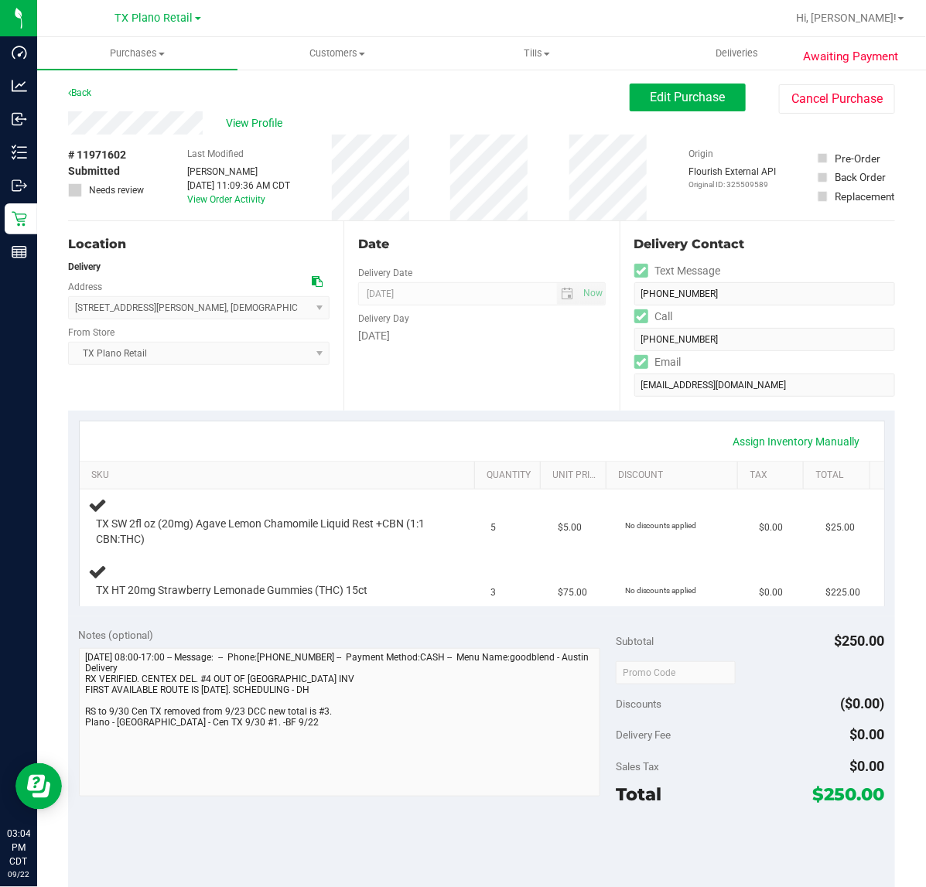
click at [373, 361] on div "Date Delivery Date [DATE] Now [DATE] 07:00 AM Now Delivery Day [DATE]" at bounding box center [480, 316] width 275 height 190
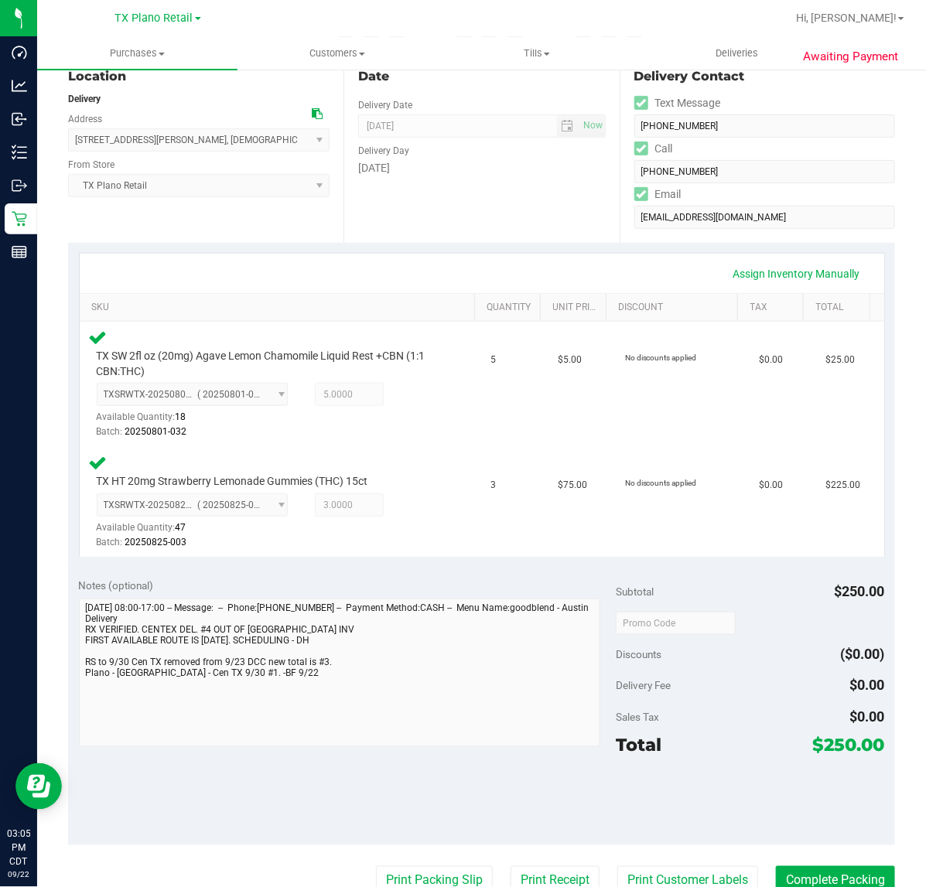
scroll to position [193, 0]
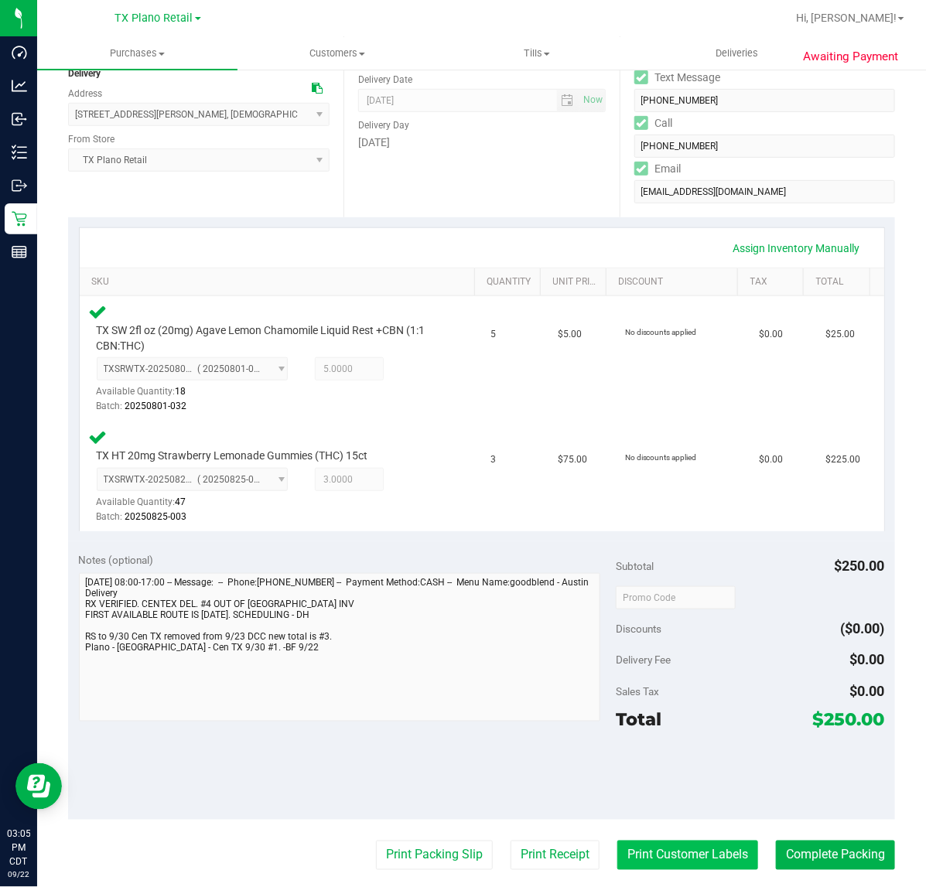
click at [650, 864] on button "Print Customer Labels" at bounding box center [687, 855] width 141 height 29
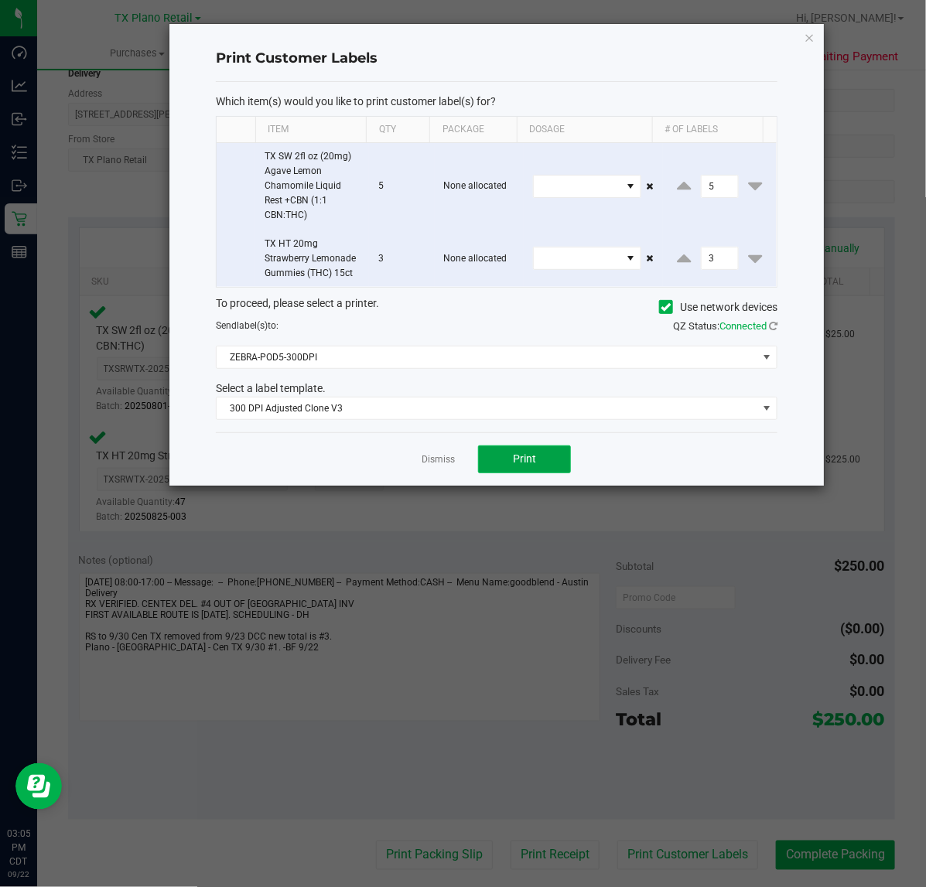
click at [535, 465] on span "Print" at bounding box center [524, 459] width 23 height 12
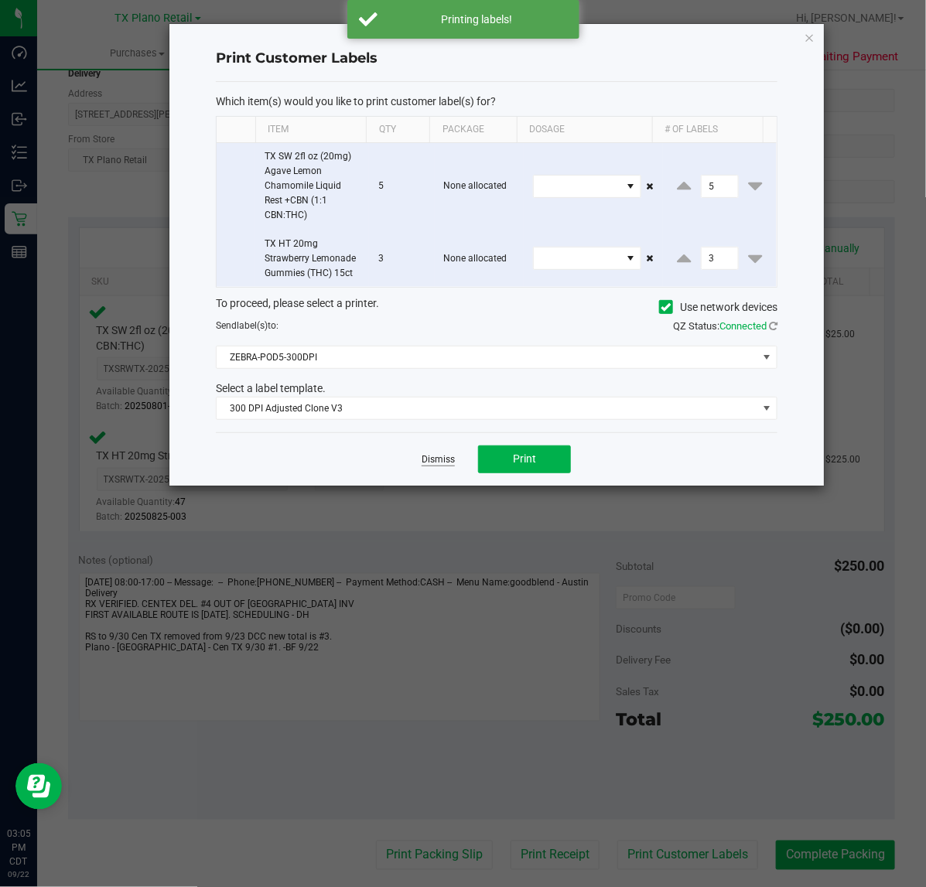
click at [435, 455] on link "Dismiss" at bounding box center [438, 459] width 33 height 13
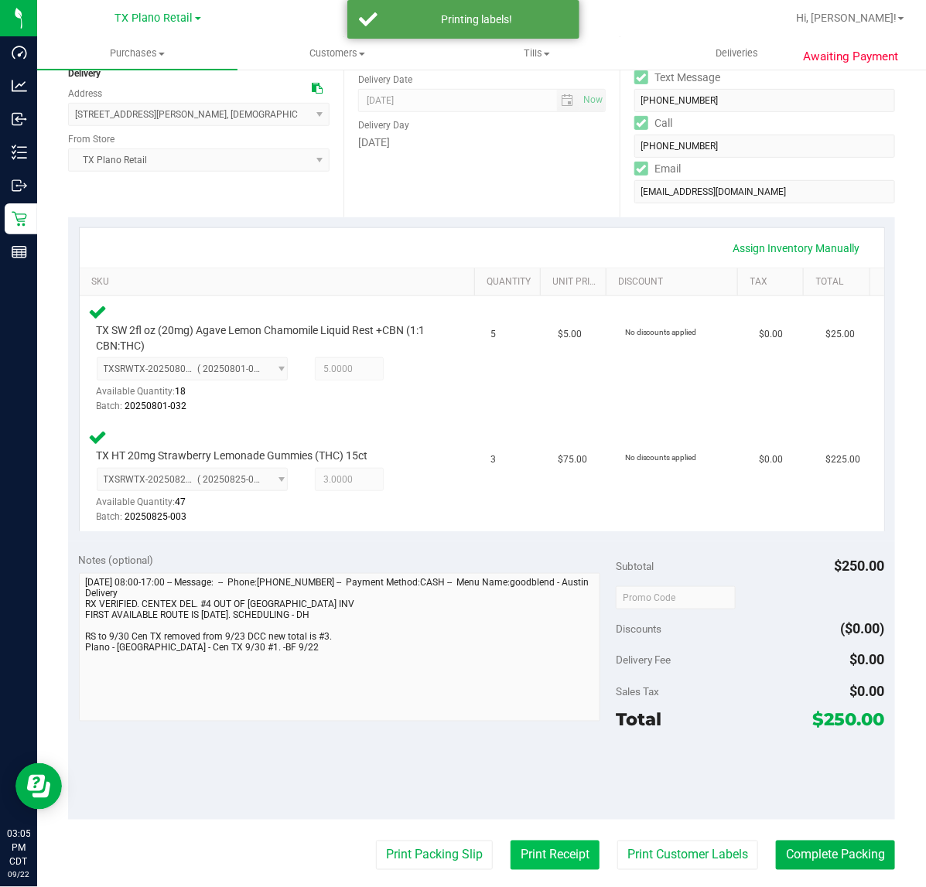
click at [528, 863] on button "Print Receipt" at bounding box center [555, 855] width 89 height 29
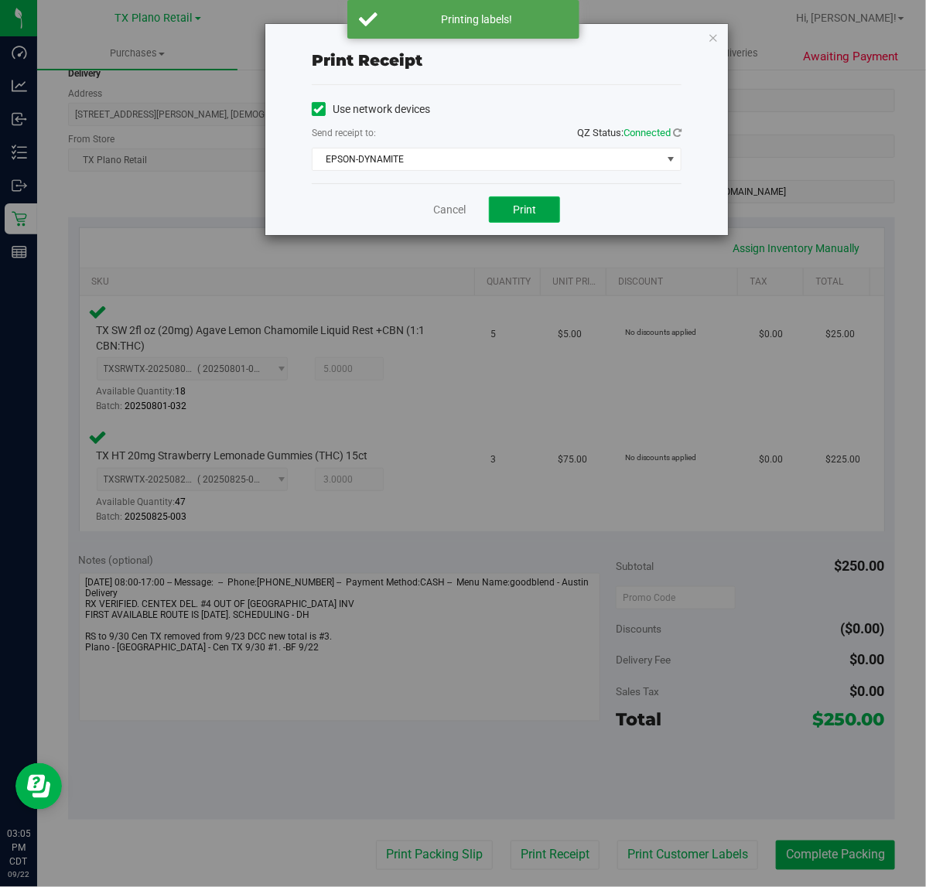
click at [526, 198] on button "Print" at bounding box center [524, 209] width 71 height 26
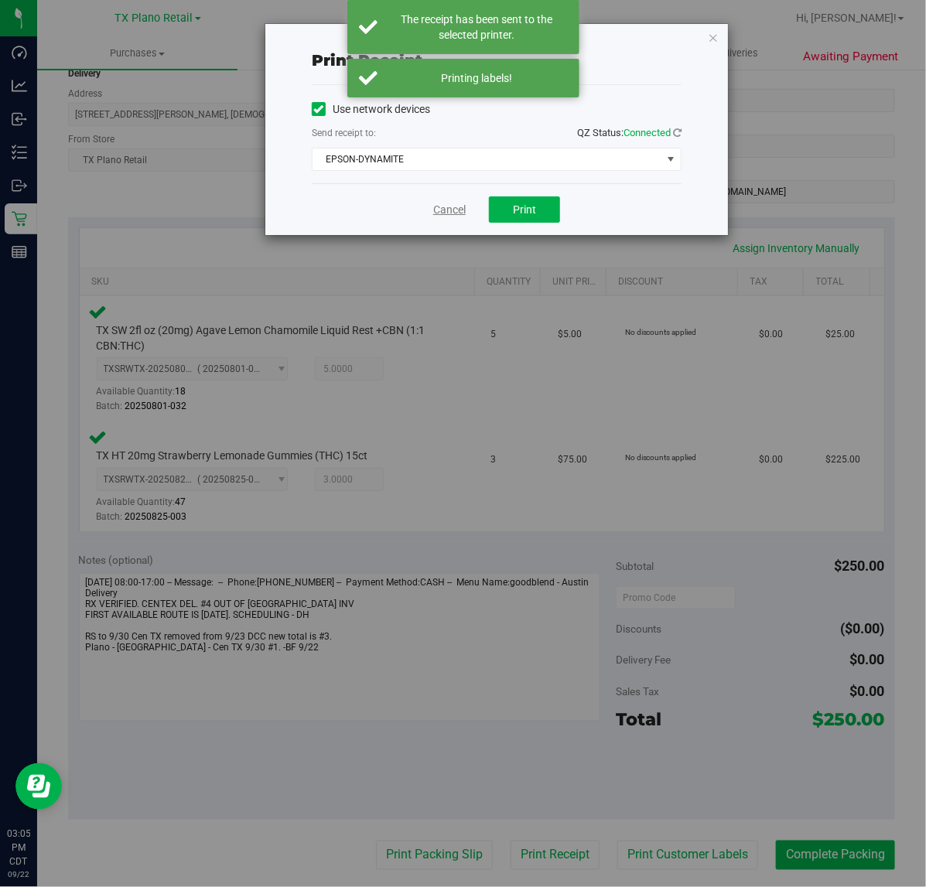
click at [453, 211] on link "Cancel" at bounding box center [449, 210] width 32 height 16
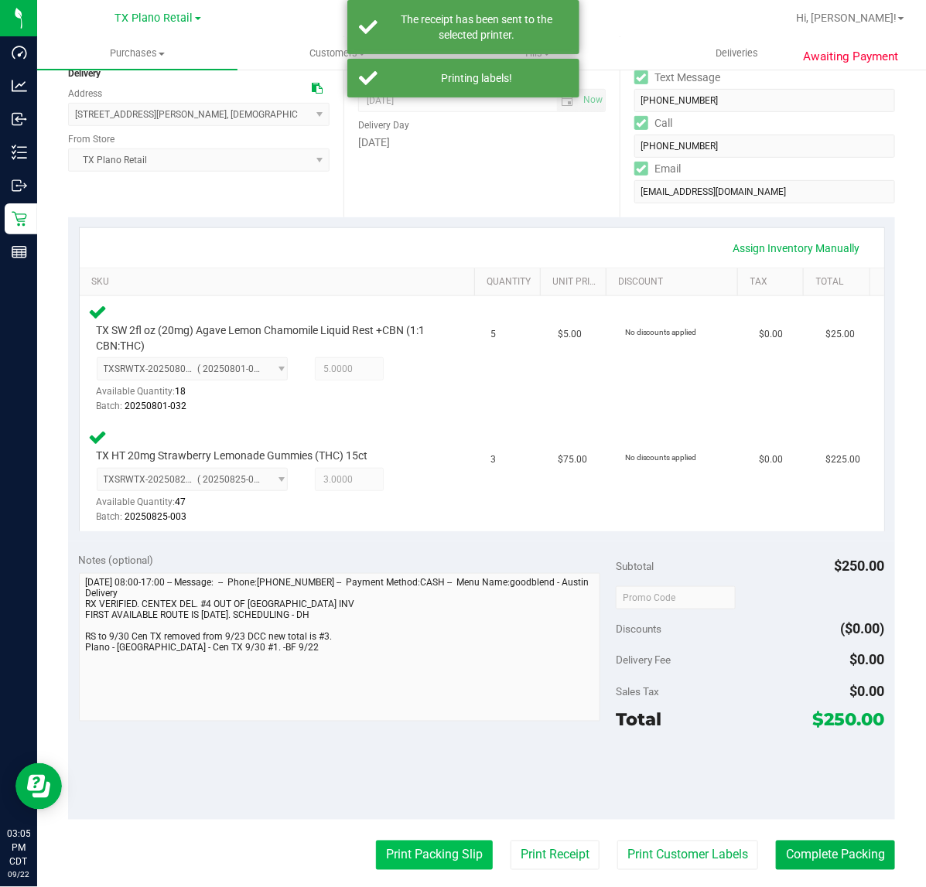
click at [437, 848] on button "Print Packing Slip" at bounding box center [434, 855] width 117 height 29
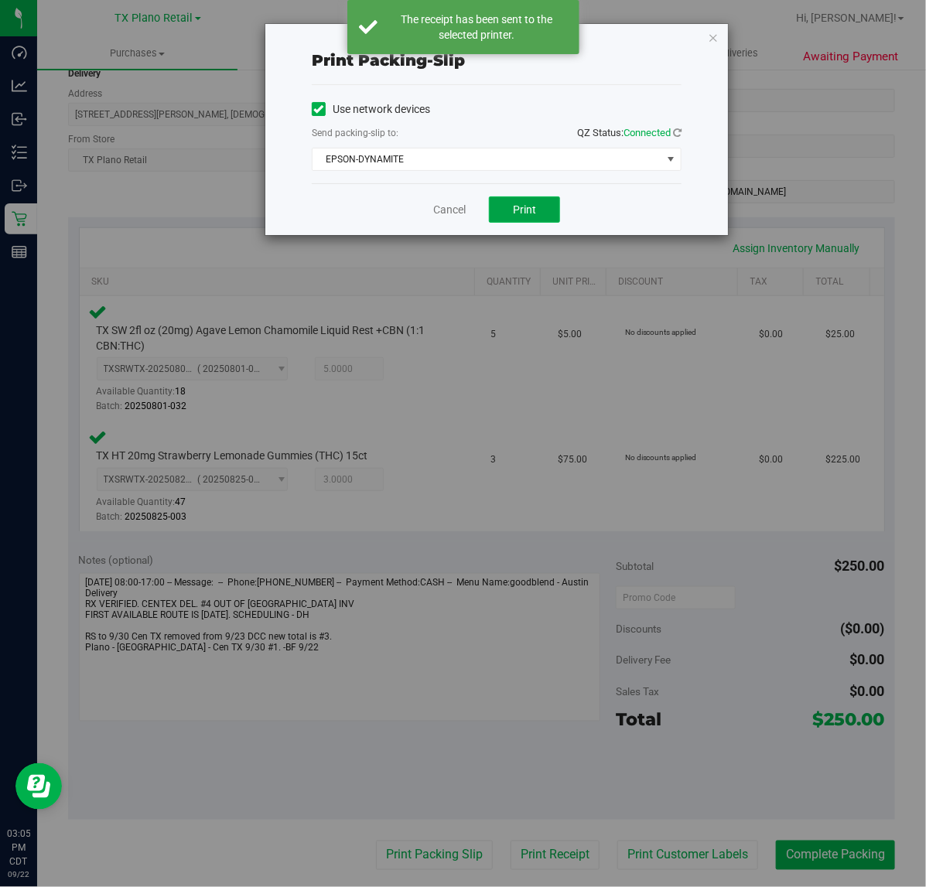
click at [543, 205] on button "Print" at bounding box center [524, 209] width 71 height 26
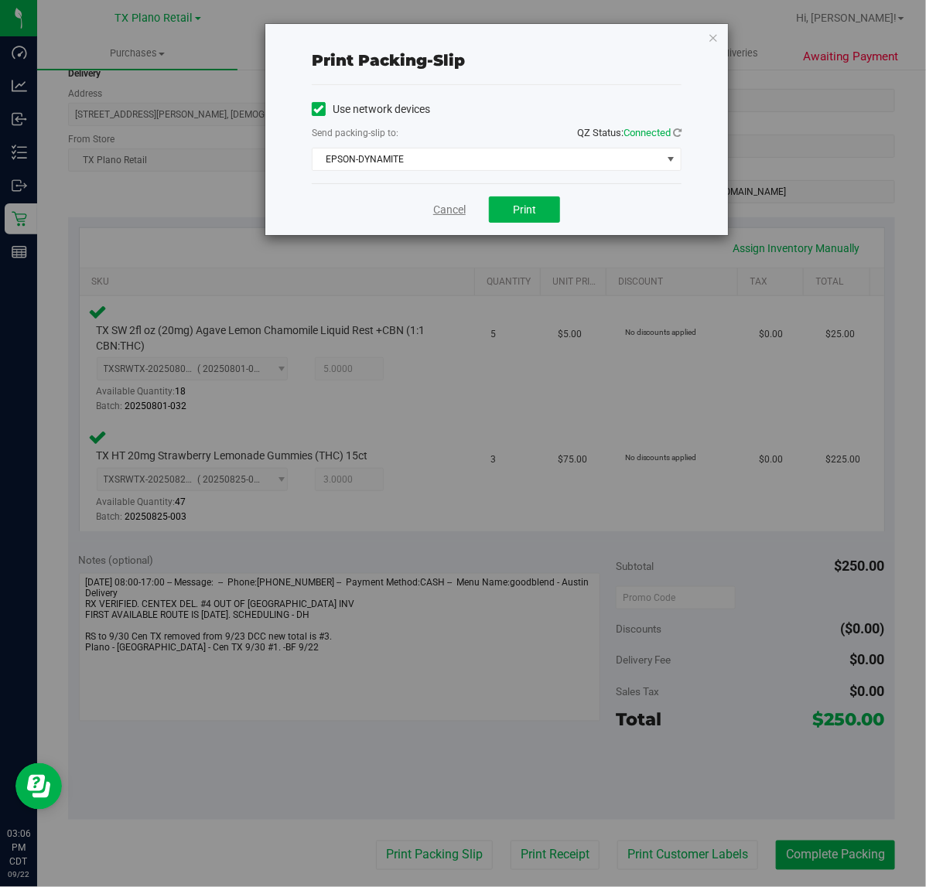
click at [449, 214] on link "Cancel" at bounding box center [449, 210] width 32 height 16
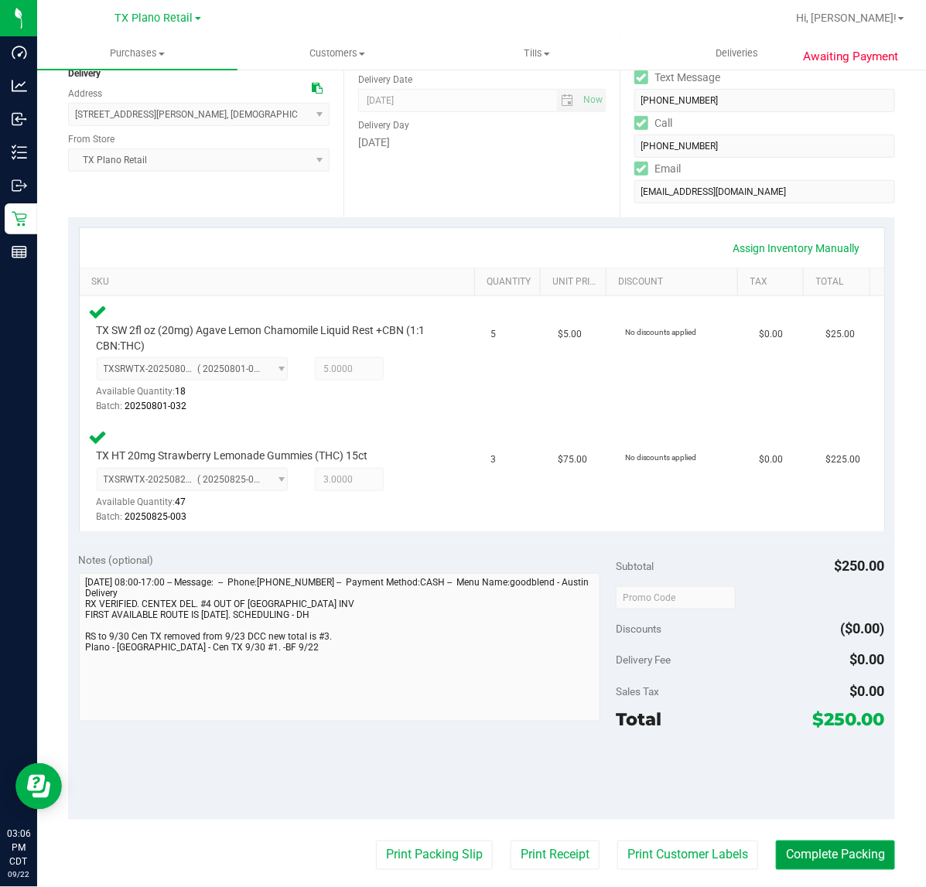
click at [825, 852] on button "Complete Packing" at bounding box center [835, 855] width 119 height 29
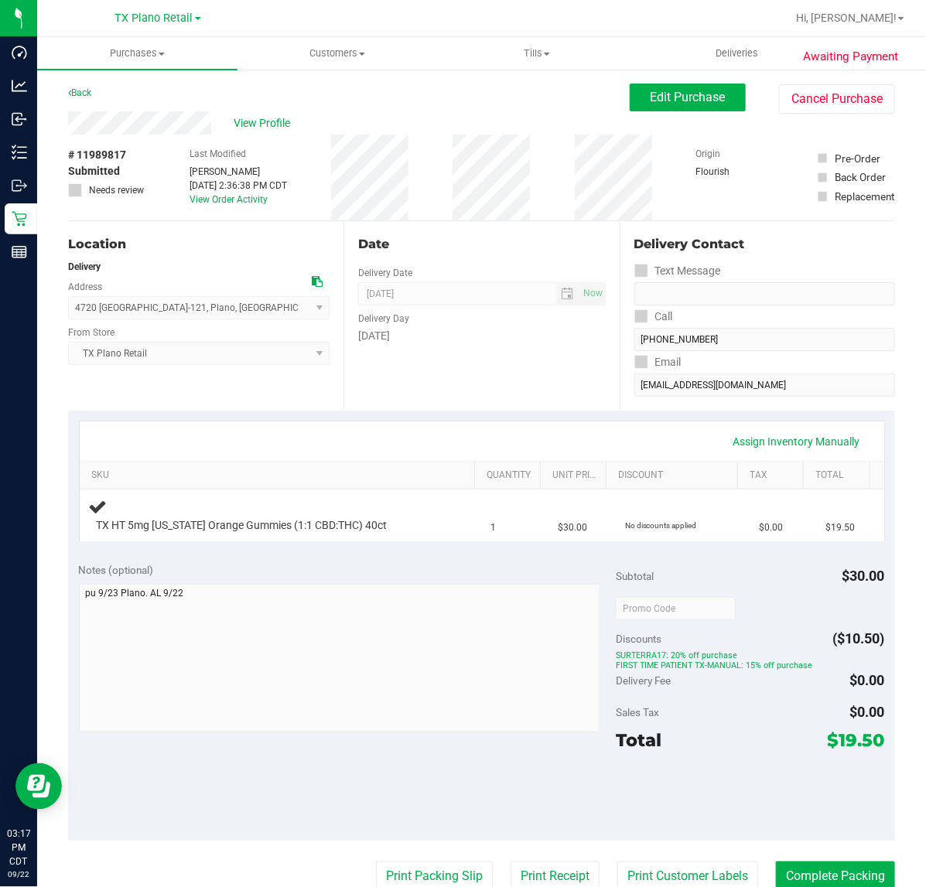
click at [504, 381] on div "Date Delivery Date [DATE] Now [DATE] 07:00 AM Now Delivery Day [DATE]" at bounding box center [480, 316] width 275 height 190
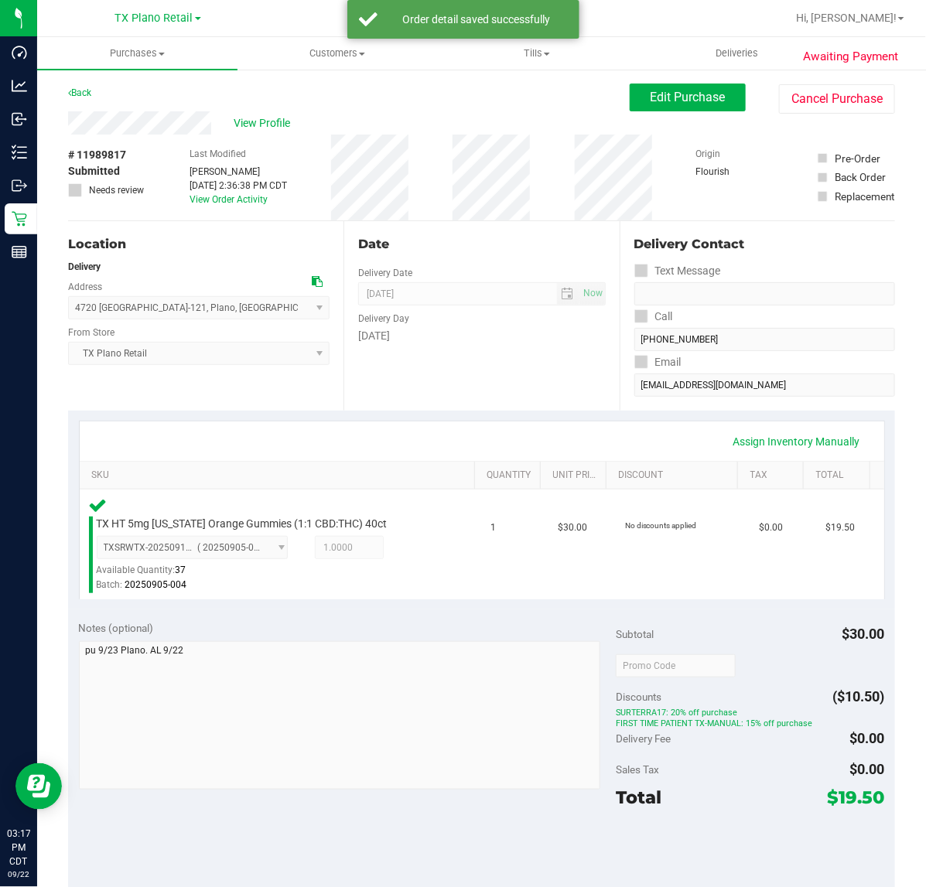
scroll to position [97, 0]
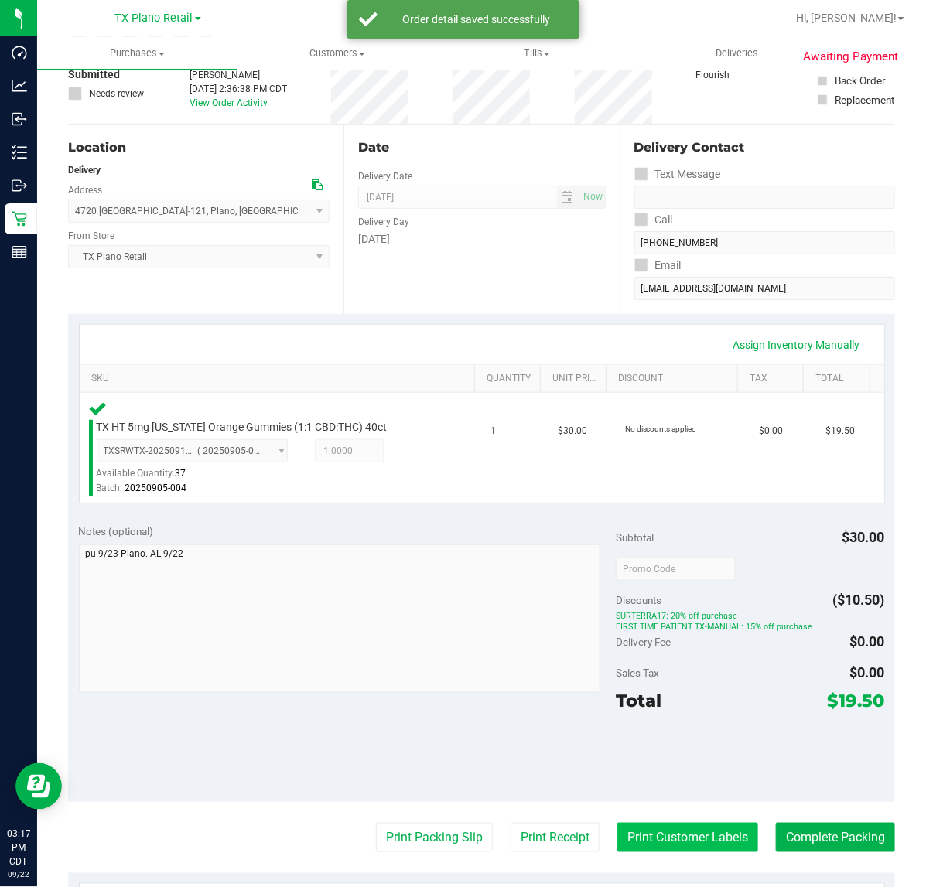
click at [617, 824] on button "Print Customer Labels" at bounding box center [687, 837] width 141 height 29
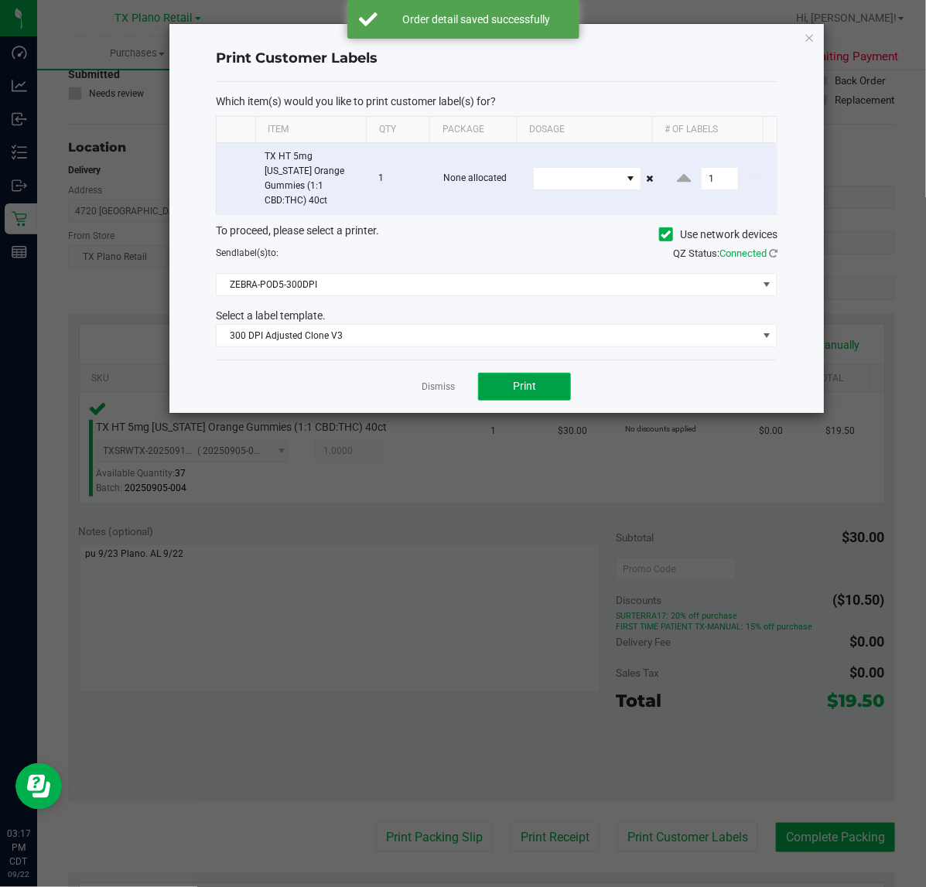
click at [524, 380] on span "Print" at bounding box center [524, 386] width 23 height 12
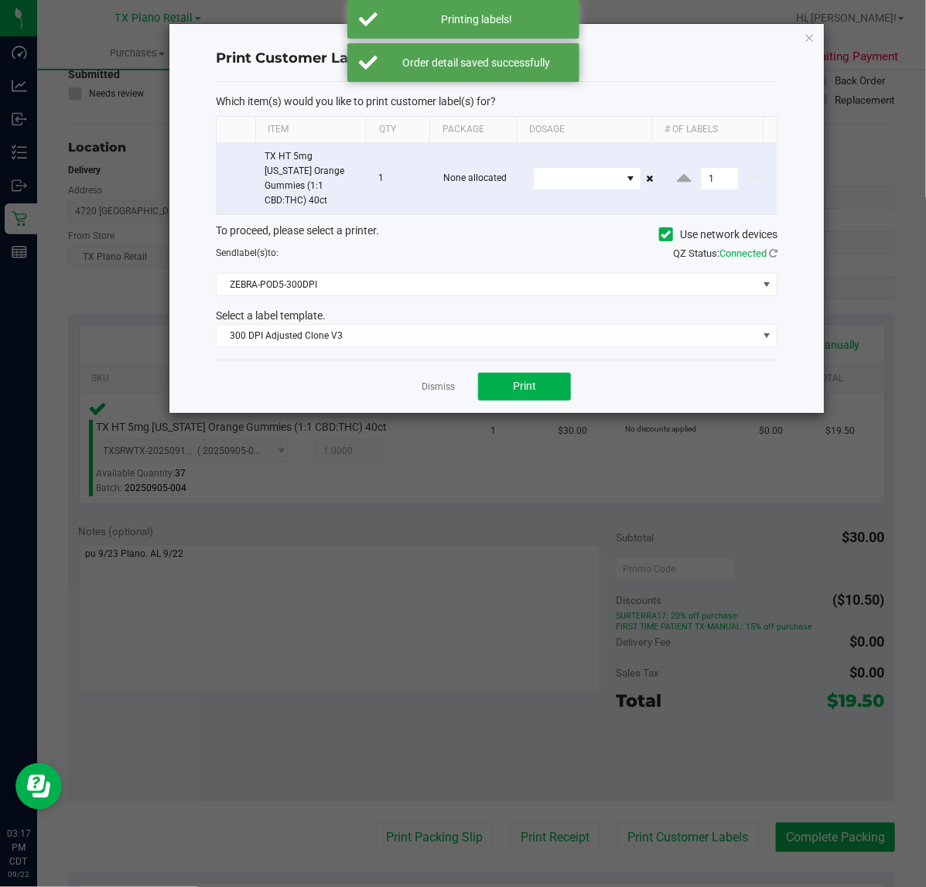
click at [435, 378] on app-cancel-button "Dismiss" at bounding box center [438, 386] width 33 height 16
click at [446, 384] on div "Dismiss Print" at bounding box center [497, 386] width 562 height 53
click at [443, 381] on link "Dismiss" at bounding box center [438, 387] width 33 height 13
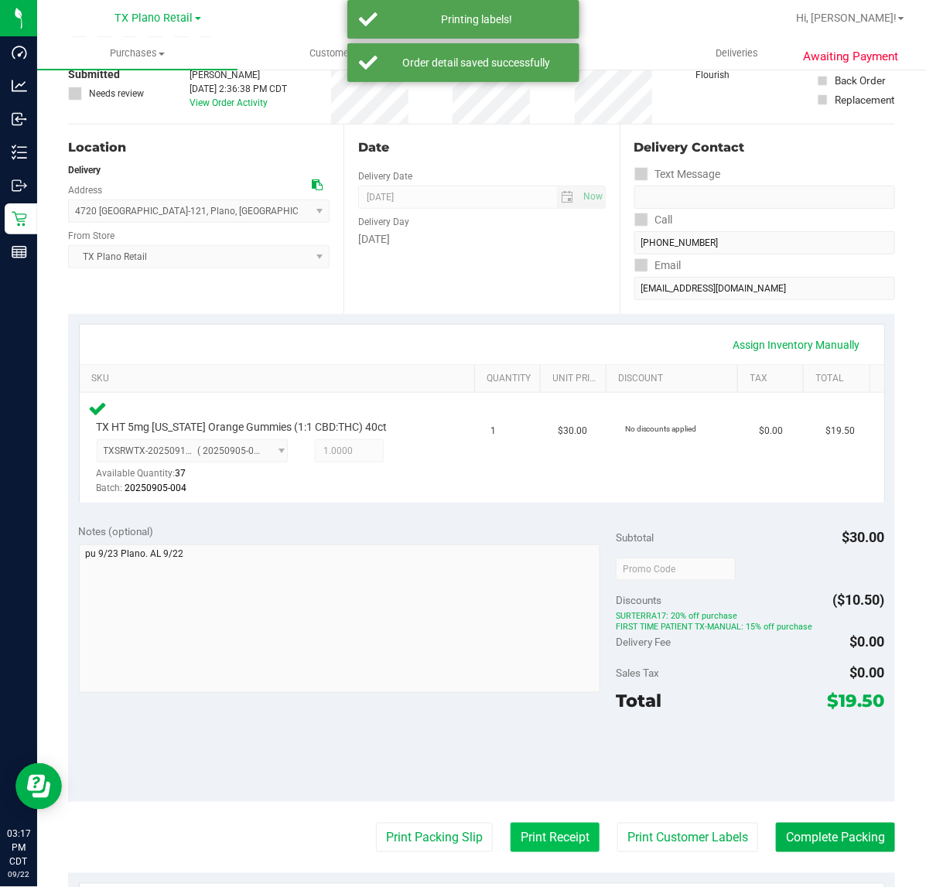
drag, startPoint x: 503, startPoint y: 839, endPoint x: 507, endPoint y: 822, distance: 17.5
click at [511, 823] on button "Print Receipt" at bounding box center [555, 837] width 89 height 29
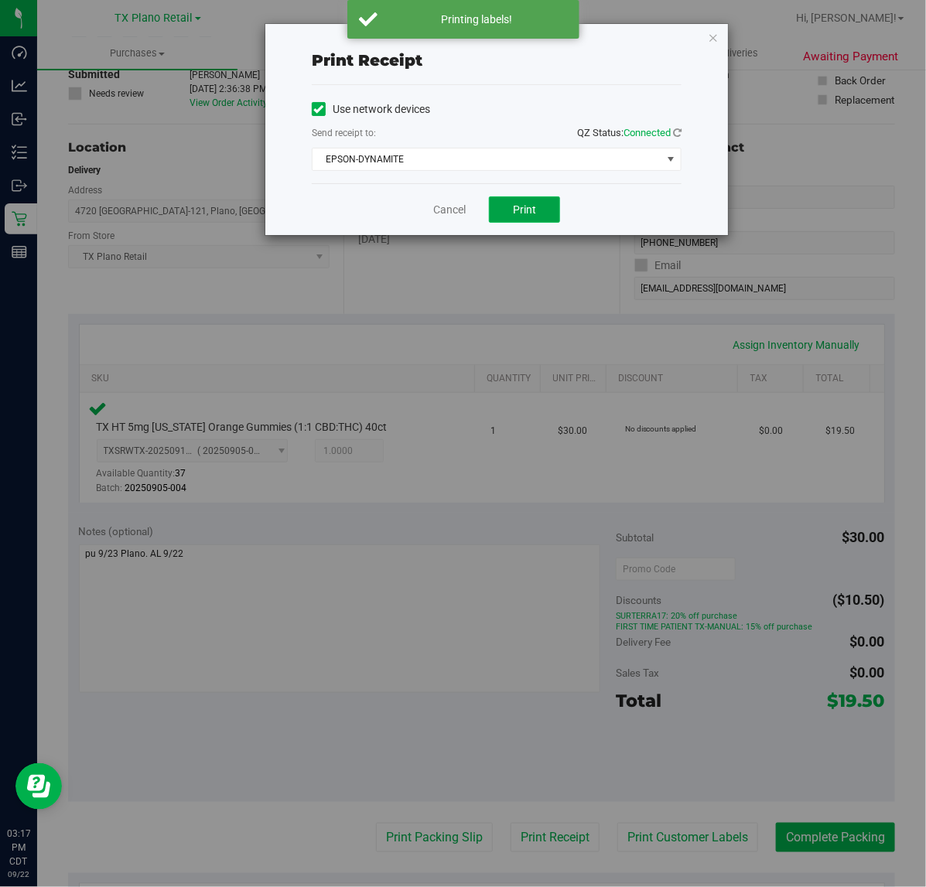
click at [507, 221] on button "Print" at bounding box center [524, 209] width 71 height 26
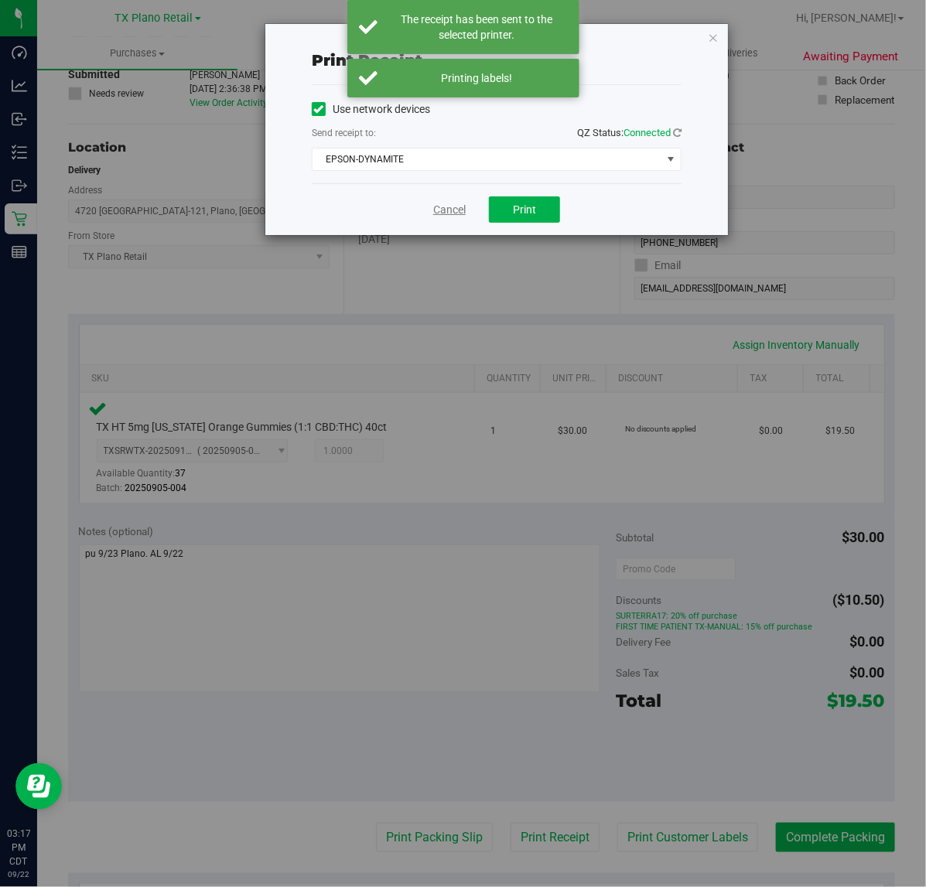
click at [442, 214] on link "Cancel" at bounding box center [449, 210] width 32 height 16
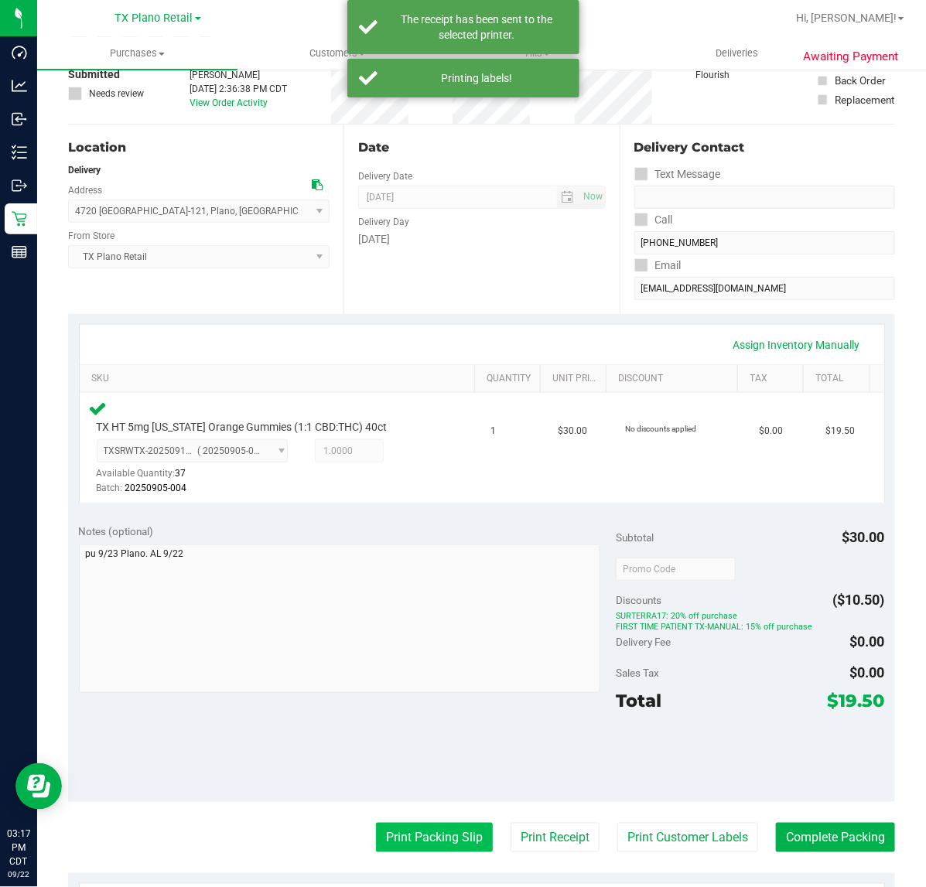
click at [437, 826] on button "Print Packing Slip" at bounding box center [434, 837] width 117 height 29
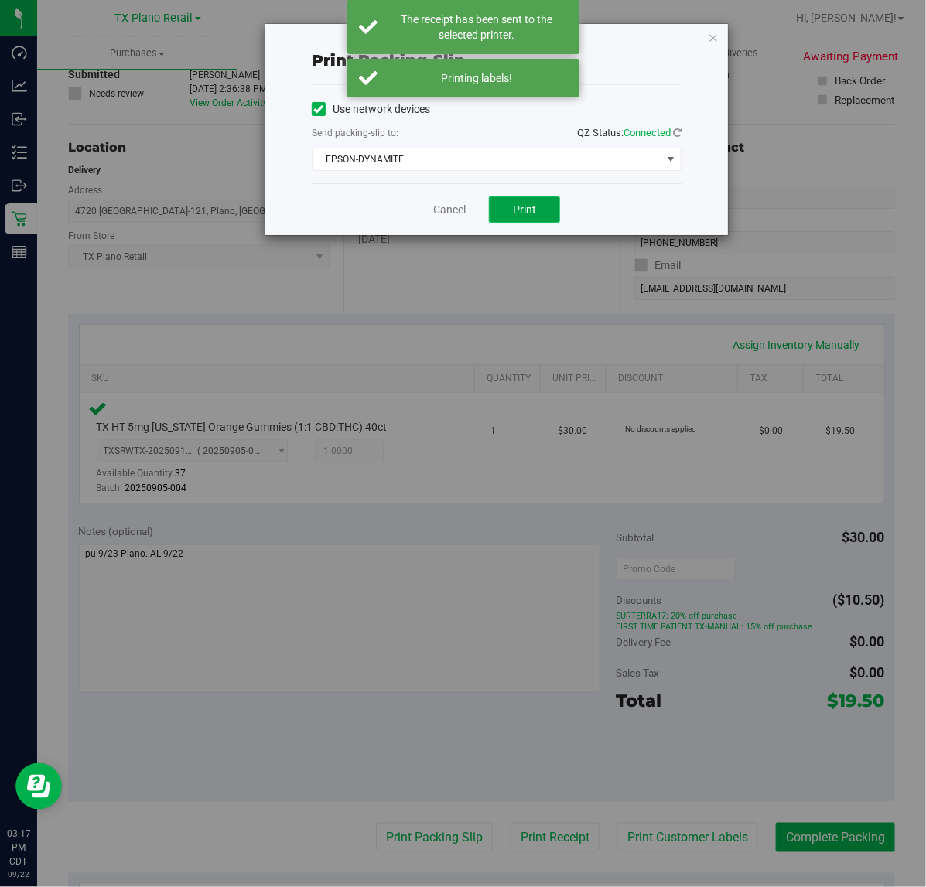
click at [499, 197] on button "Print" at bounding box center [524, 209] width 71 height 26
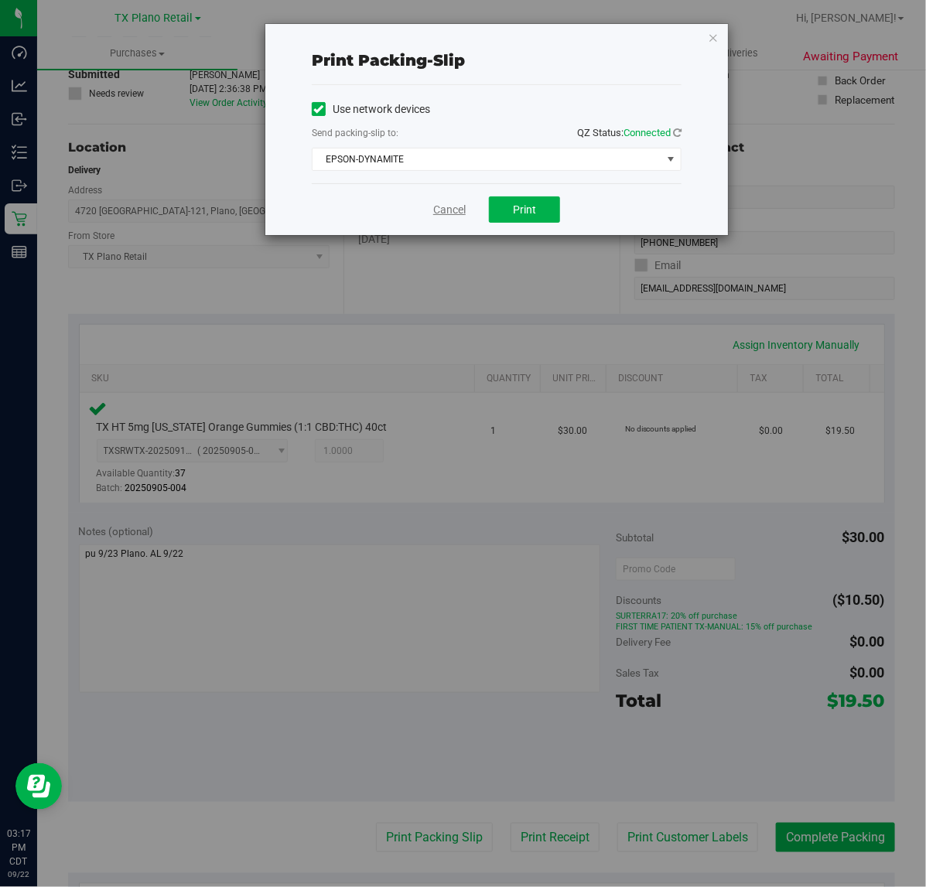
click at [453, 217] on link "Cancel" at bounding box center [449, 210] width 32 height 16
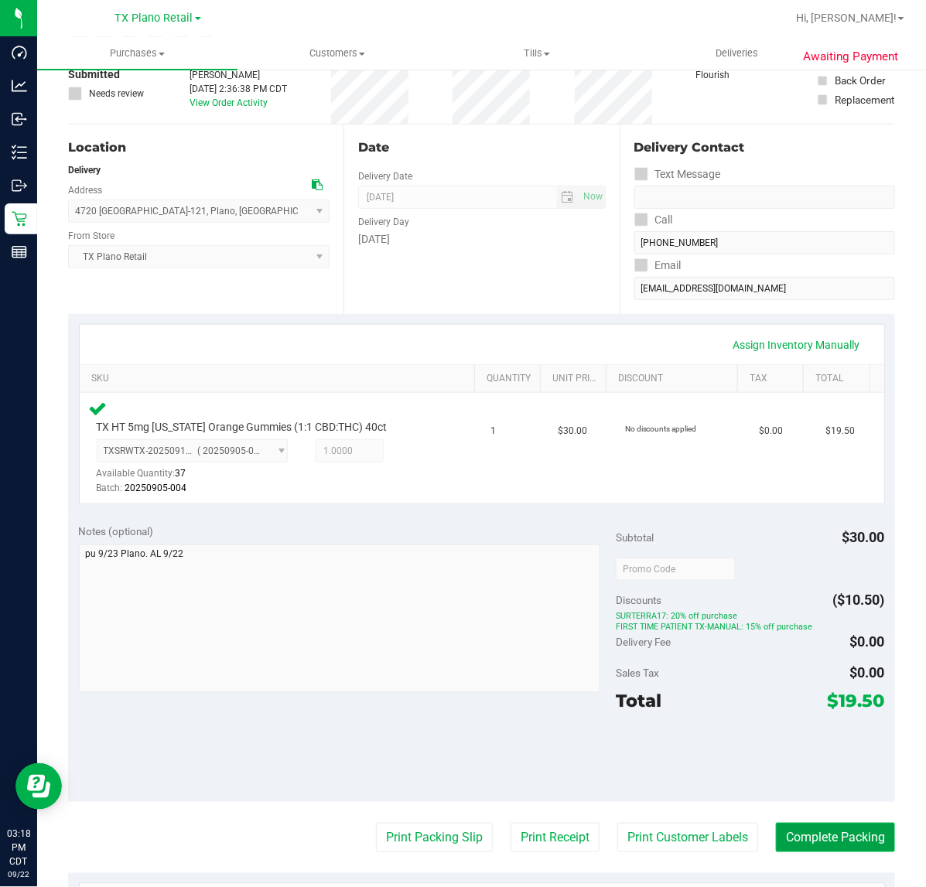
click at [833, 835] on button "Complete Packing" at bounding box center [835, 837] width 119 height 29
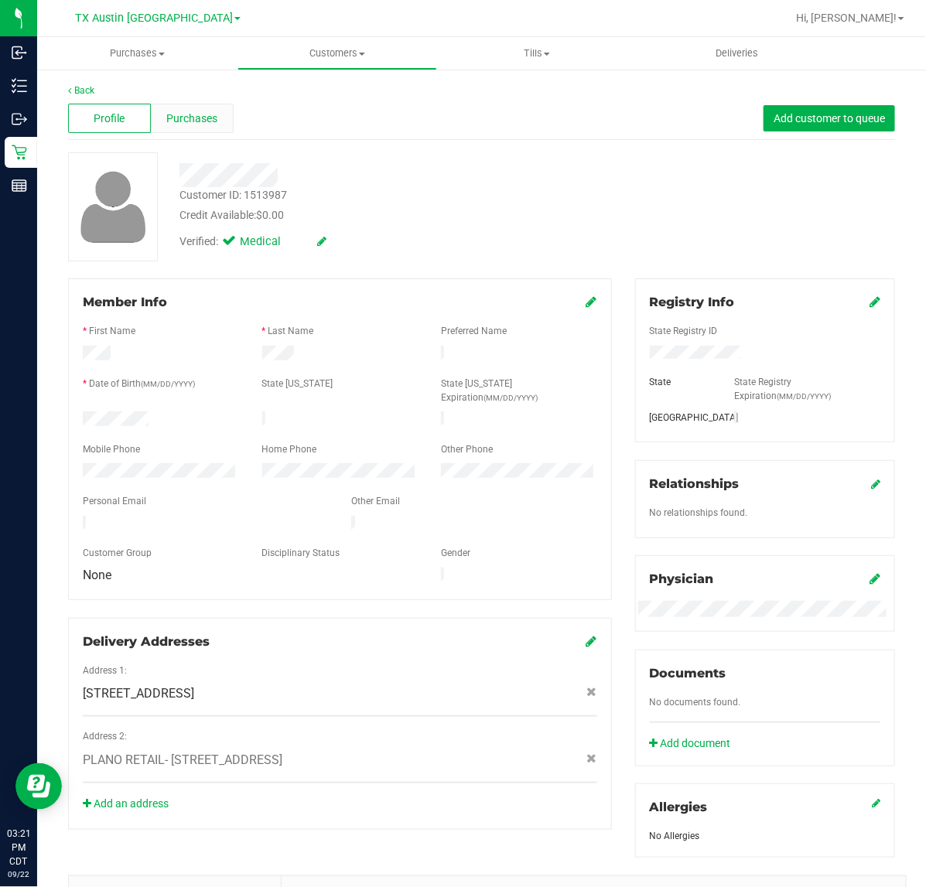
click at [188, 114] on span "Purchases" at bounding box center [191, 119] width 51 height 16
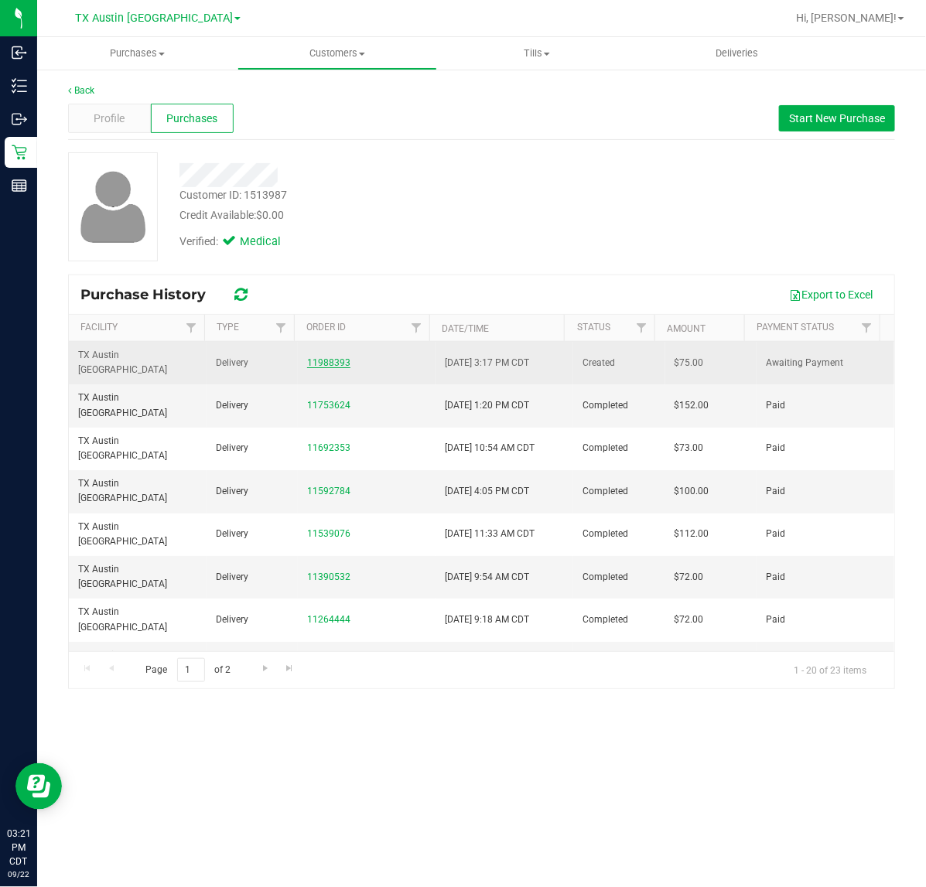
click at [330, 357] on link "11988393" at bounding box center [328, 362] width 43 height 11
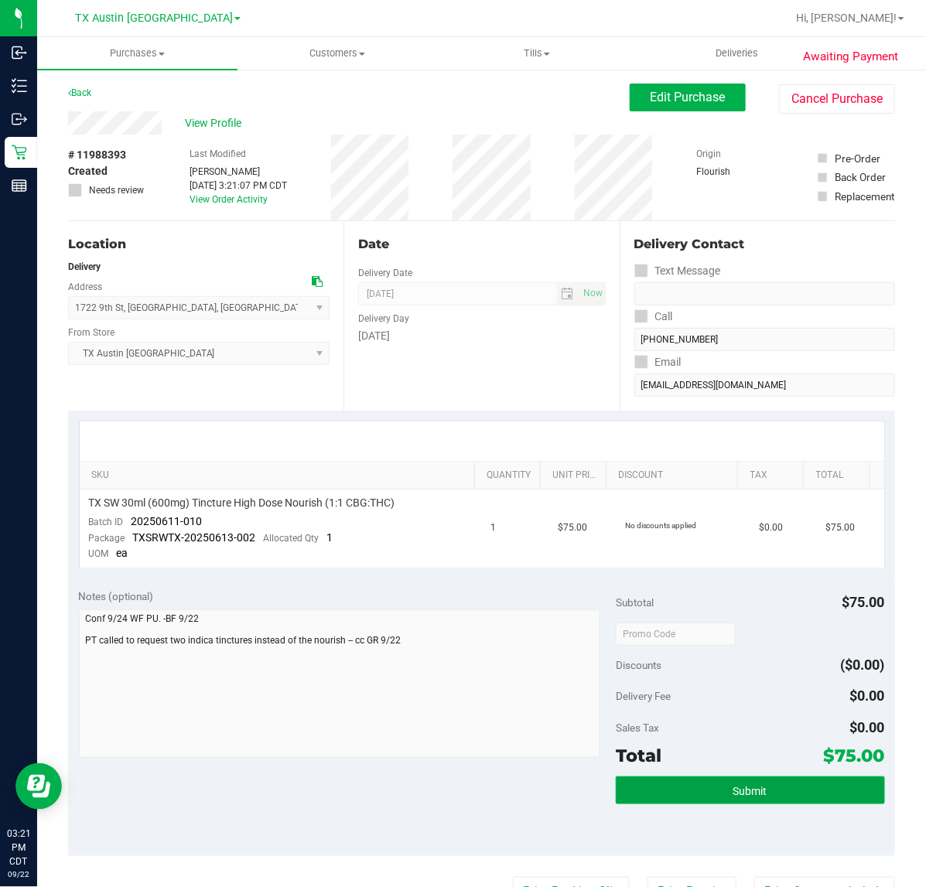
click at [737, 785] on span "Submit" at bounding box center [750, 791] width 34 height 12
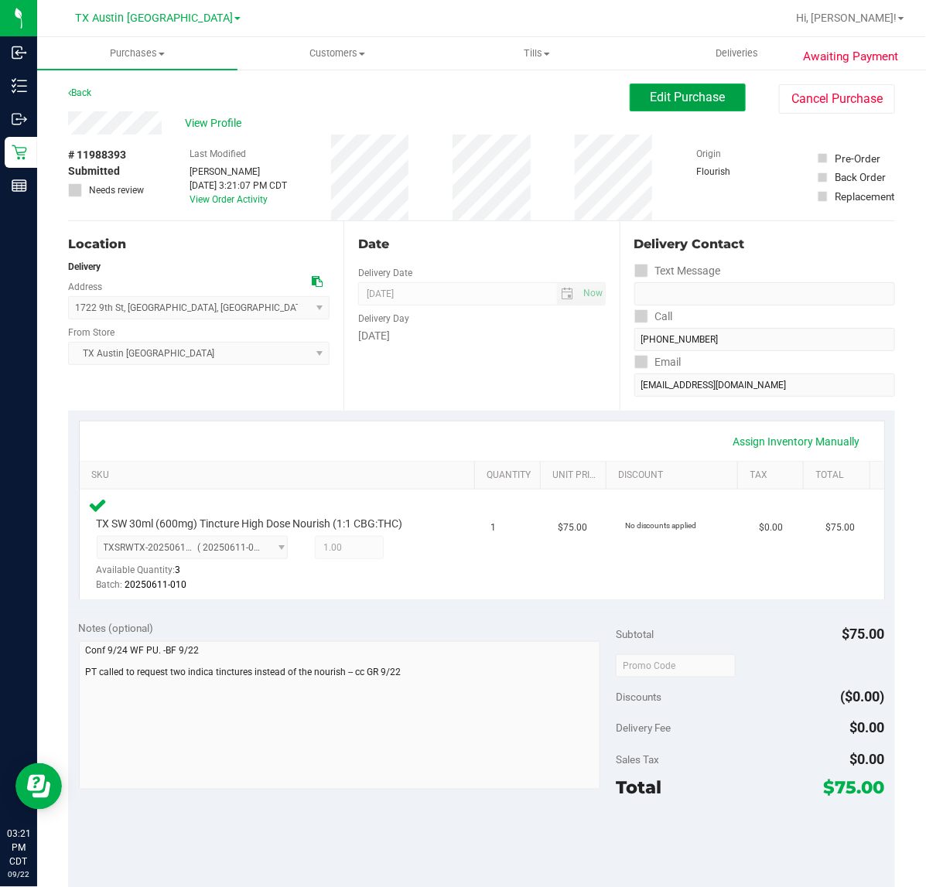
click at [669, 108] on button "Edit Purchase" at bounding box center [688, 98] width 116 height 28
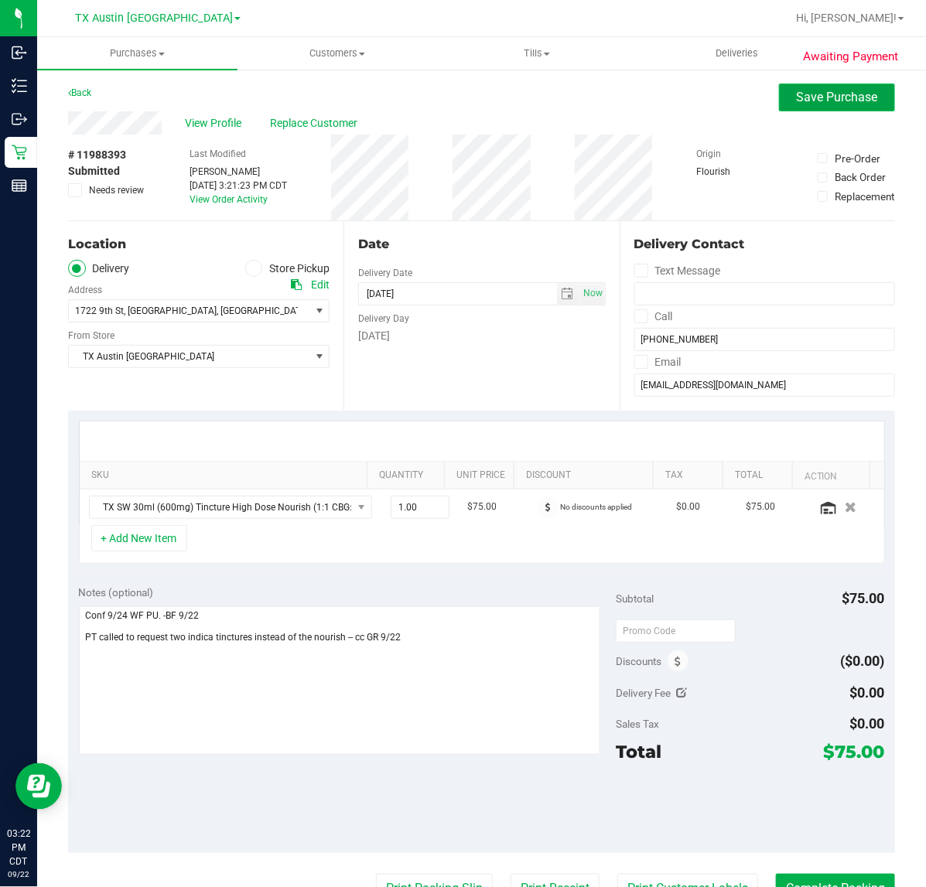
click at [801, 98] on span "Save Purchase" at bounding box center [837, 97] width 81 height 15
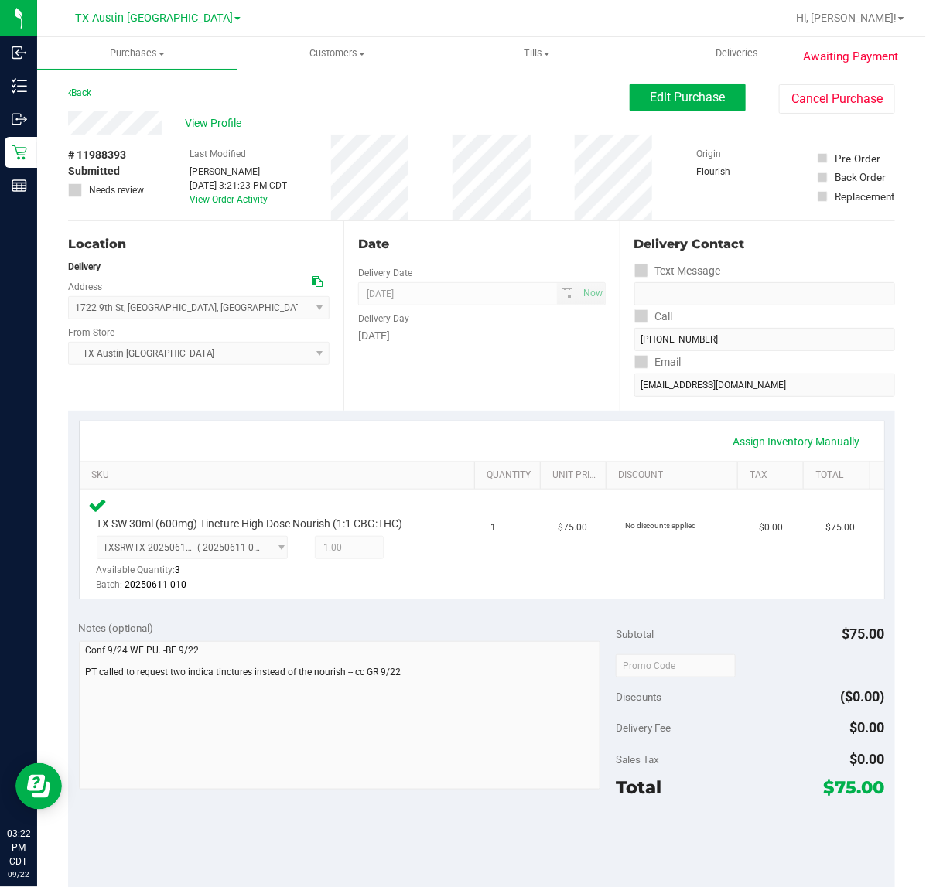
click at [866, 439] on div "Assign Inventory Manually" at bounding box center [482, 441] width 805 height 39
click at [828, 439] on link "Assign Inventory Manually" at bounding box center [796, 442] width 147 height 26
click at [408, 545] on icon at bounding box center [415, 550] width 16 height 18
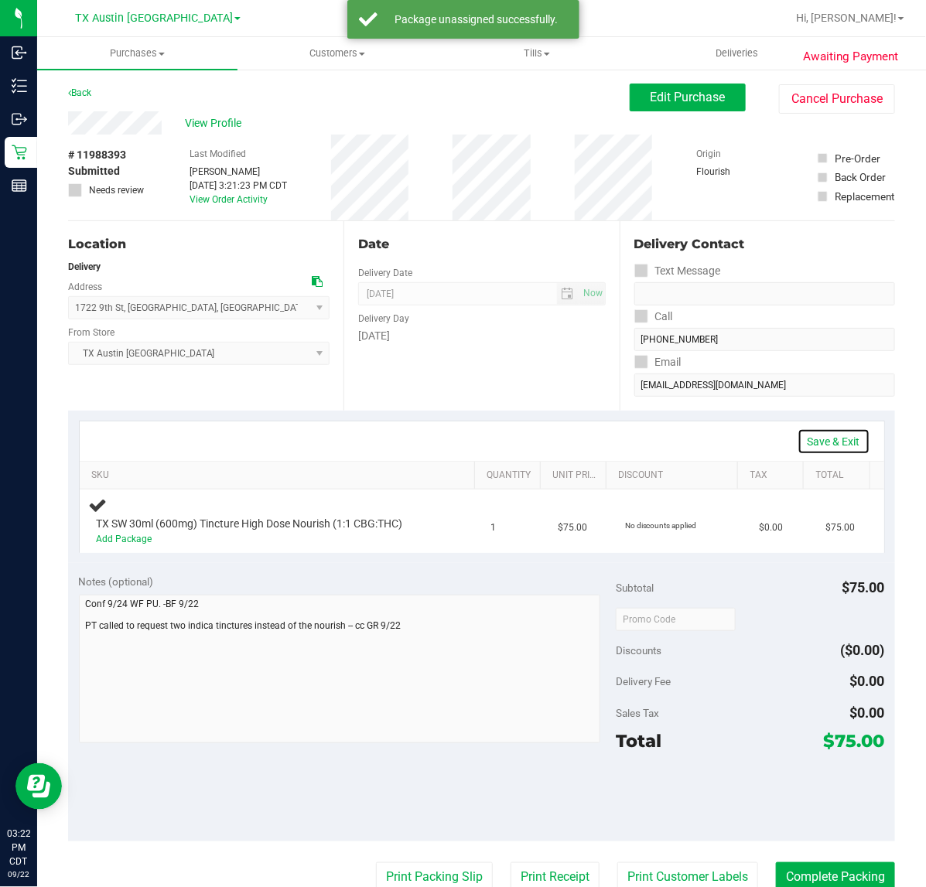
click at [828, 431] on link "Save & Exit" at bounding box center [834, 442] width 73 height 26
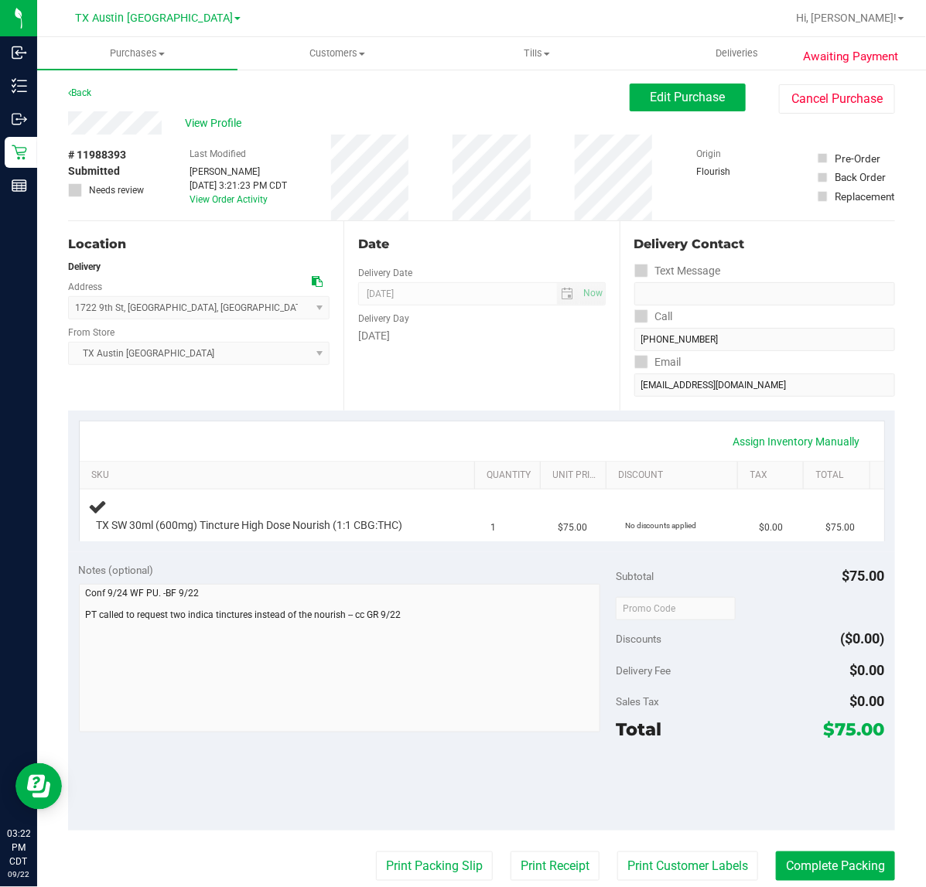
click at [507, 389] on div "Date Delivery Date [DATE] Now [DATE] 07:00 AM Now Delivery Day [DATE]" at bounding box center [480, 316] width 275 height 190
click at [664, 103] on span "Edit Purchase" at bounding box center [688, 97] width 75 height 15
